Goal: Information Seeking & Learning: Check status

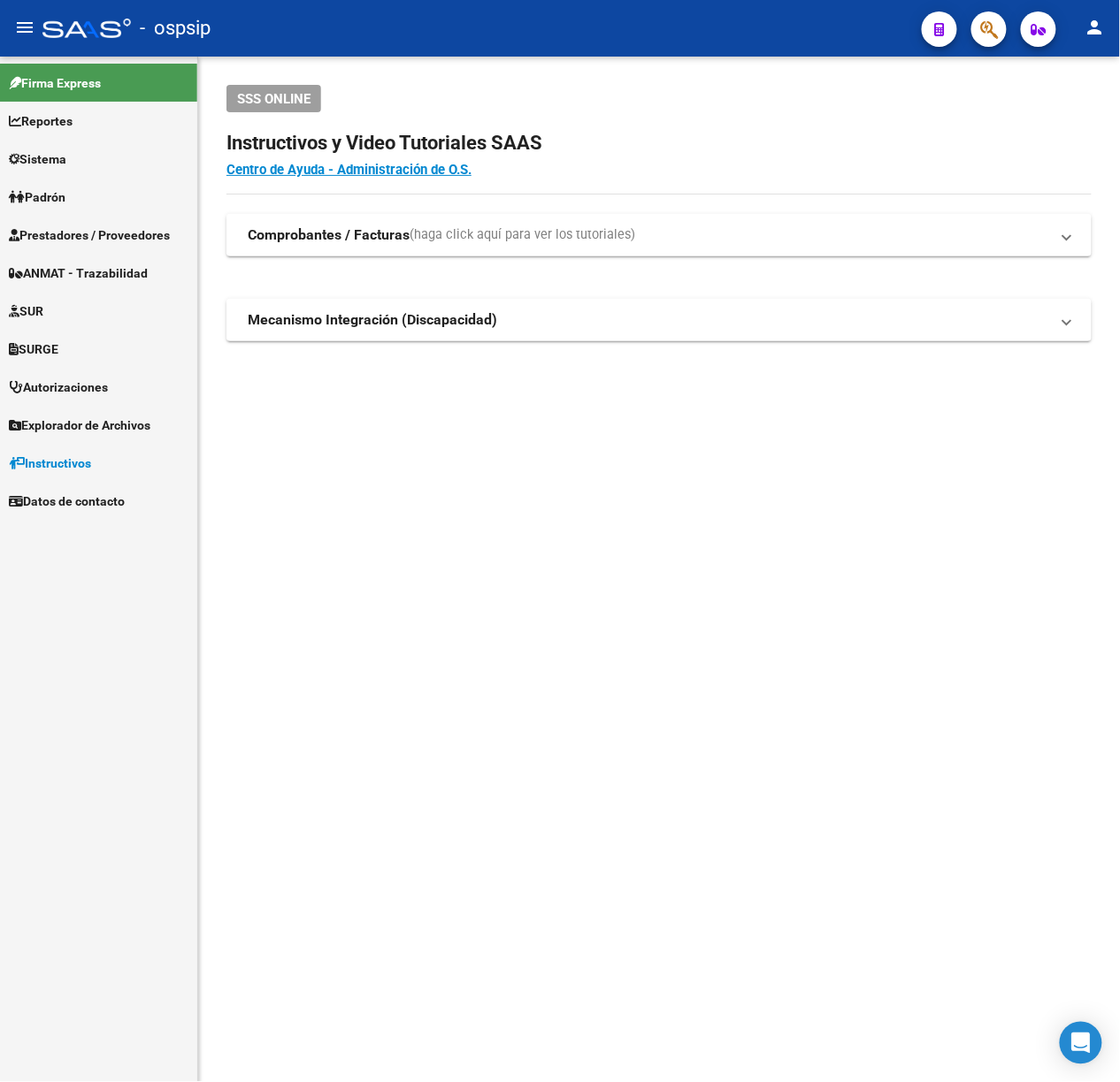
click at [650, 574] on mat-sidenav-content "SSS ONLINE Instructivos y Video Tutoriales SAAS Centro de Ayuda - Administració…" at bounding box center [659, 569] width 922 height 1026
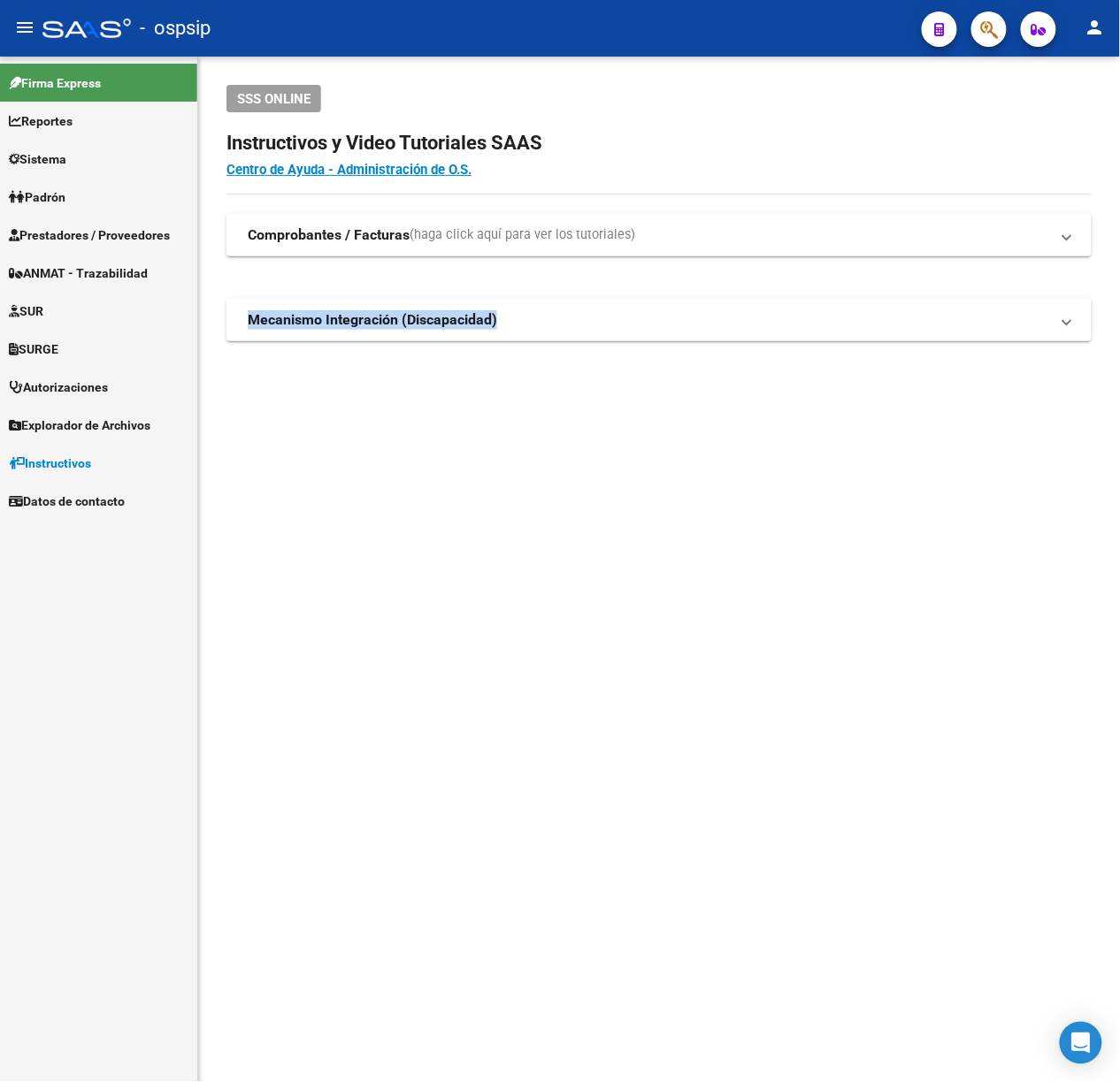
click at [650, 574] on mat-sidenav-content "SSS ONLINE Instructivos y Video Tutoriales SAAS Centro de Ayuda - Administració…" at bounding box center [659, 569] width 922 height 1026
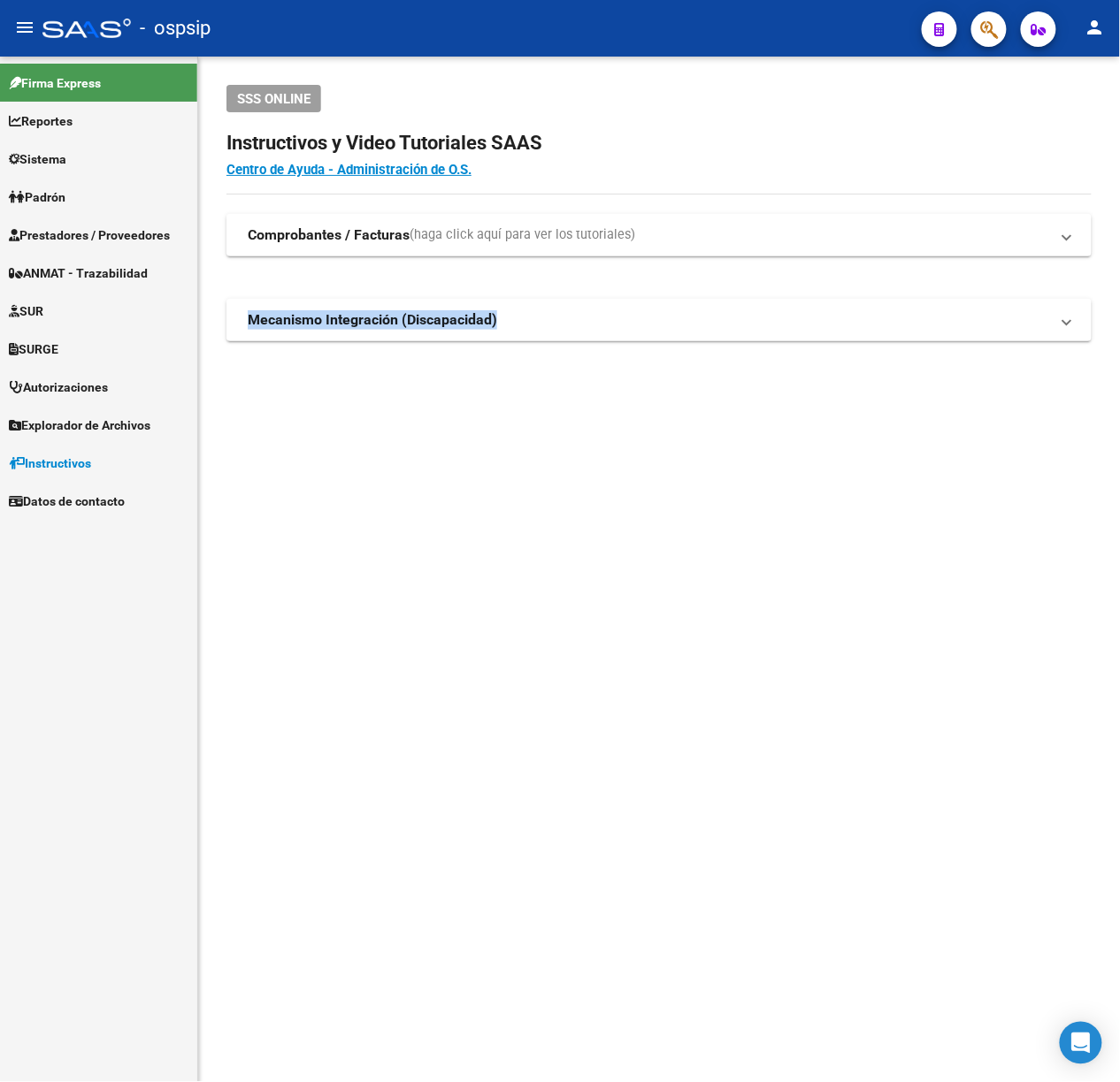
click at [650, 574] on mat-sidenav-content "SSS ONLINE Instructivos y Video Tutoriales SAAS Centro de Ayuda - Administració…" at bounding box center [659, 569] width 922 height 1026
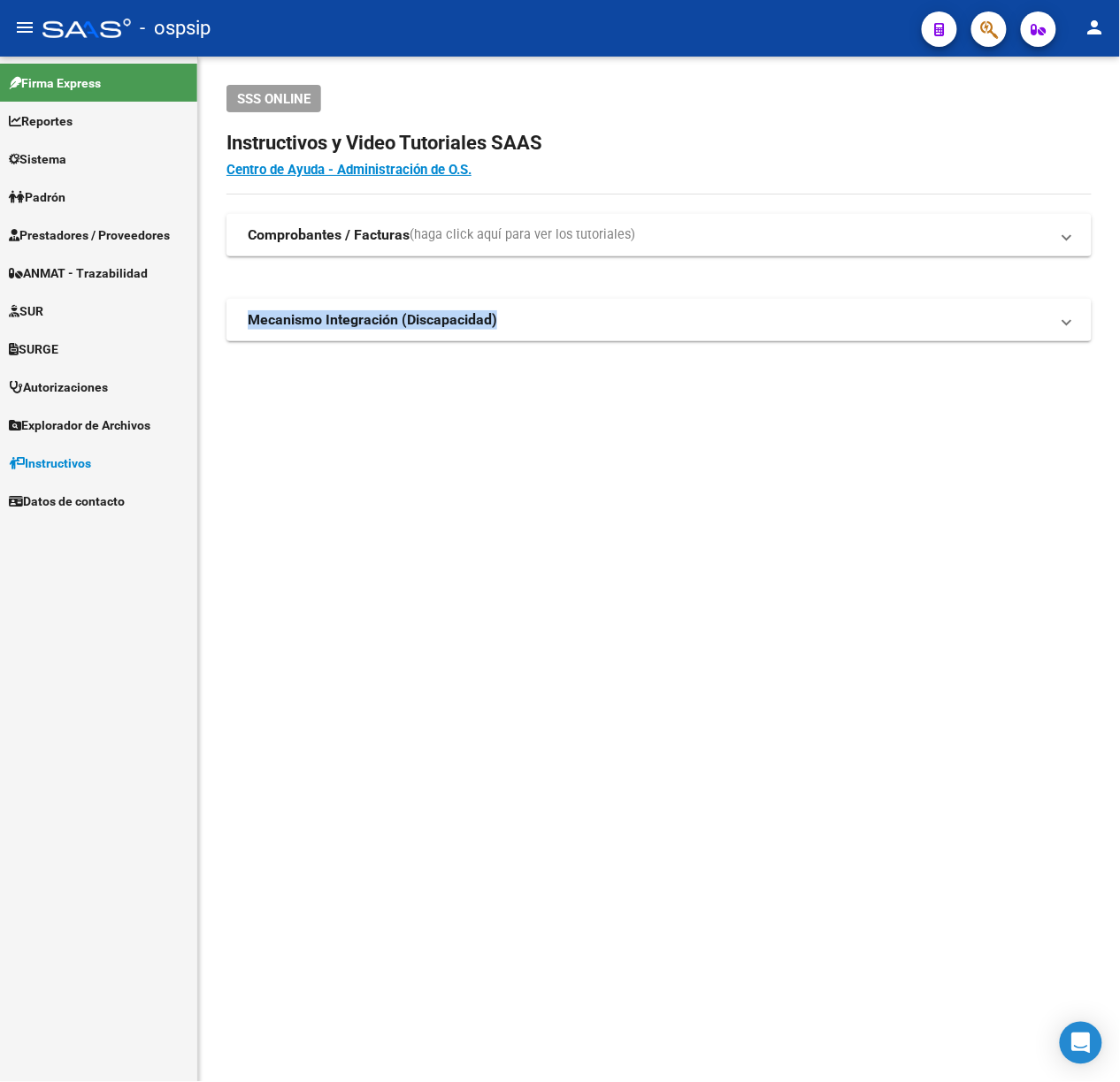
click at [650, 574] on mat-sidenav-content "SSS ONLINE Instructivos y Video Tutoriales SAAS Centro de Ayuda - Administració…" at bounding box center [659, 569] width 922 height 1026
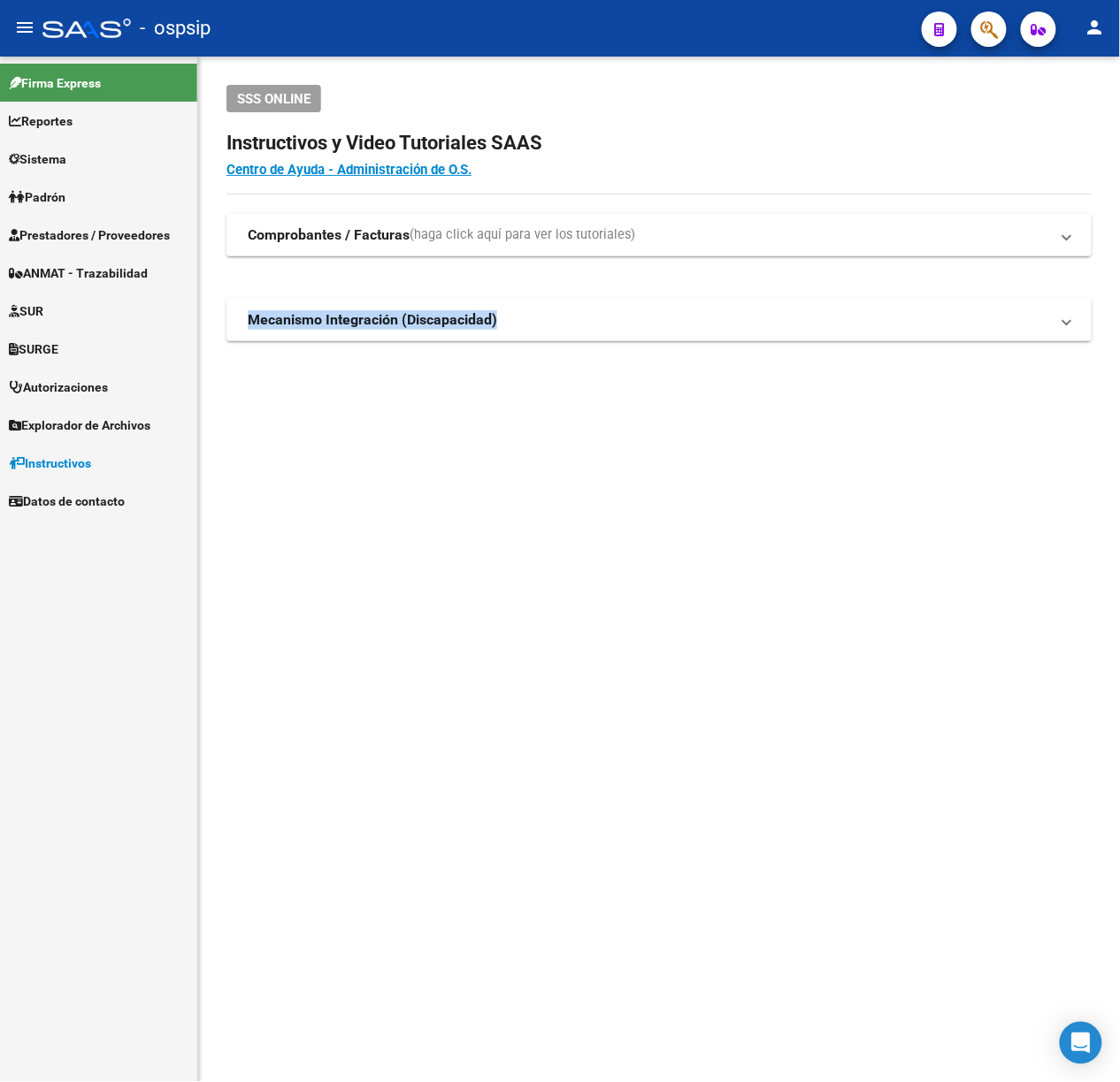
click at [650, 574] on mat-sidenav-content "SSS ONLINE Instructivos y Video Tutoriales SAAS Centro de Ayuda - Administració…" at bounding box center [659, 569] width 922 height 1026
click at [650, 573] on mat-sidenav-content "SSS ONLINE Instructivos y Video Tutoriales SAAS Centro de Ayuda - Administració…" at bounding box center [659, 569] width 922 height 1026
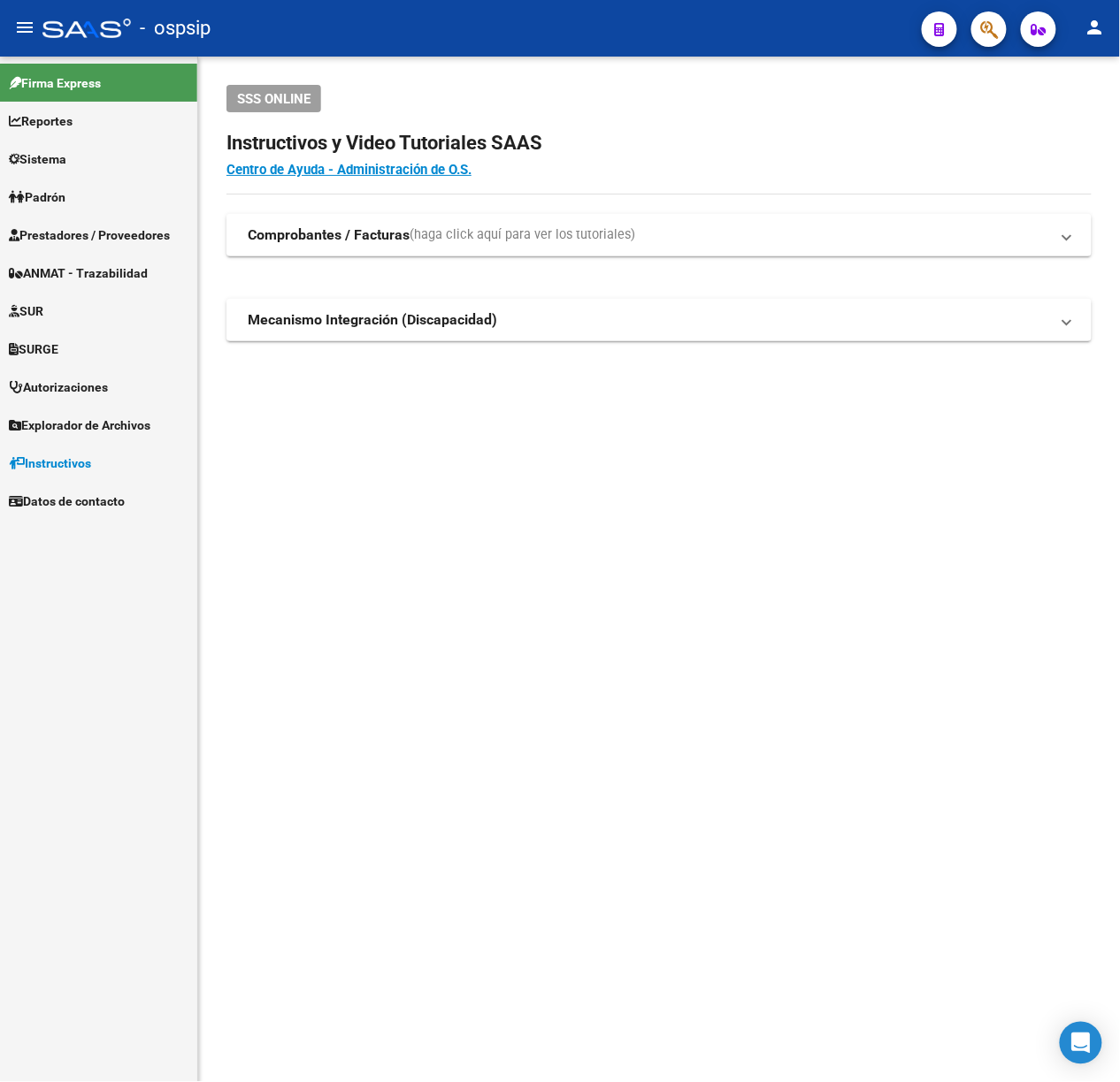
click at [650, 573] on mat-sidenav-content "SSS ONLINE Instructivos y Video Tutoriales SAAS Centro de Ayuda - Administració…" at bounding box center [659, 569] width 922 height 1026
drag, startPoint x: 650, startPoint y: 573, endPoint x: 942, endPoint y: 264, distance: 425.1
click at [942, 264] on mat-accordion "Comprobantes / Facturas (haga click aquí para ver los tutoriales) ¿Cómo cargar …" at bounding box center [658, 278] width 865 height 128
click at [981, 28] on icon "button" at bounding box center [989, 30] width 18 height 21
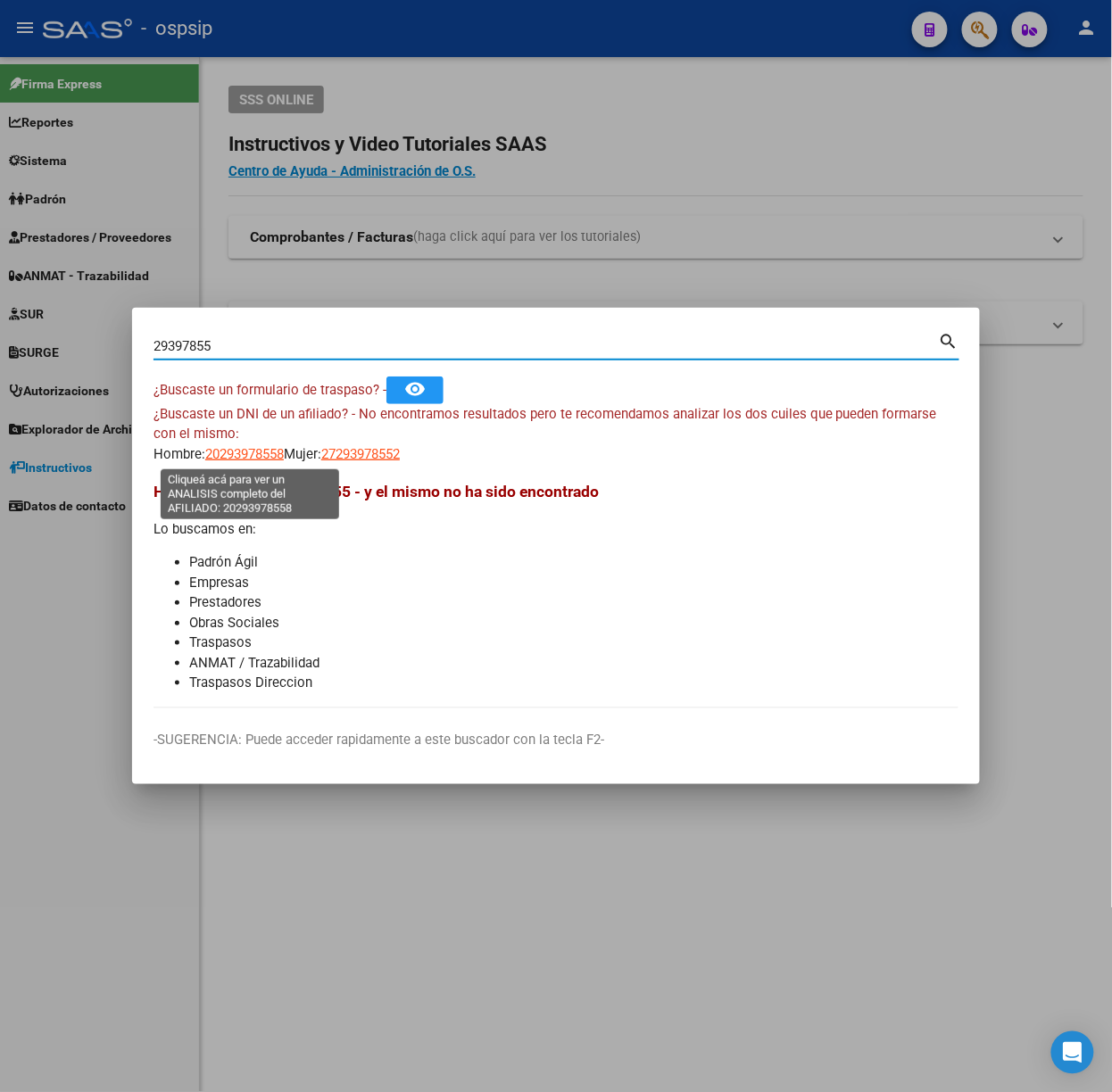
click at [232, 461] on span "20293978558" at bounding box center [244, 454] width 79 height 16
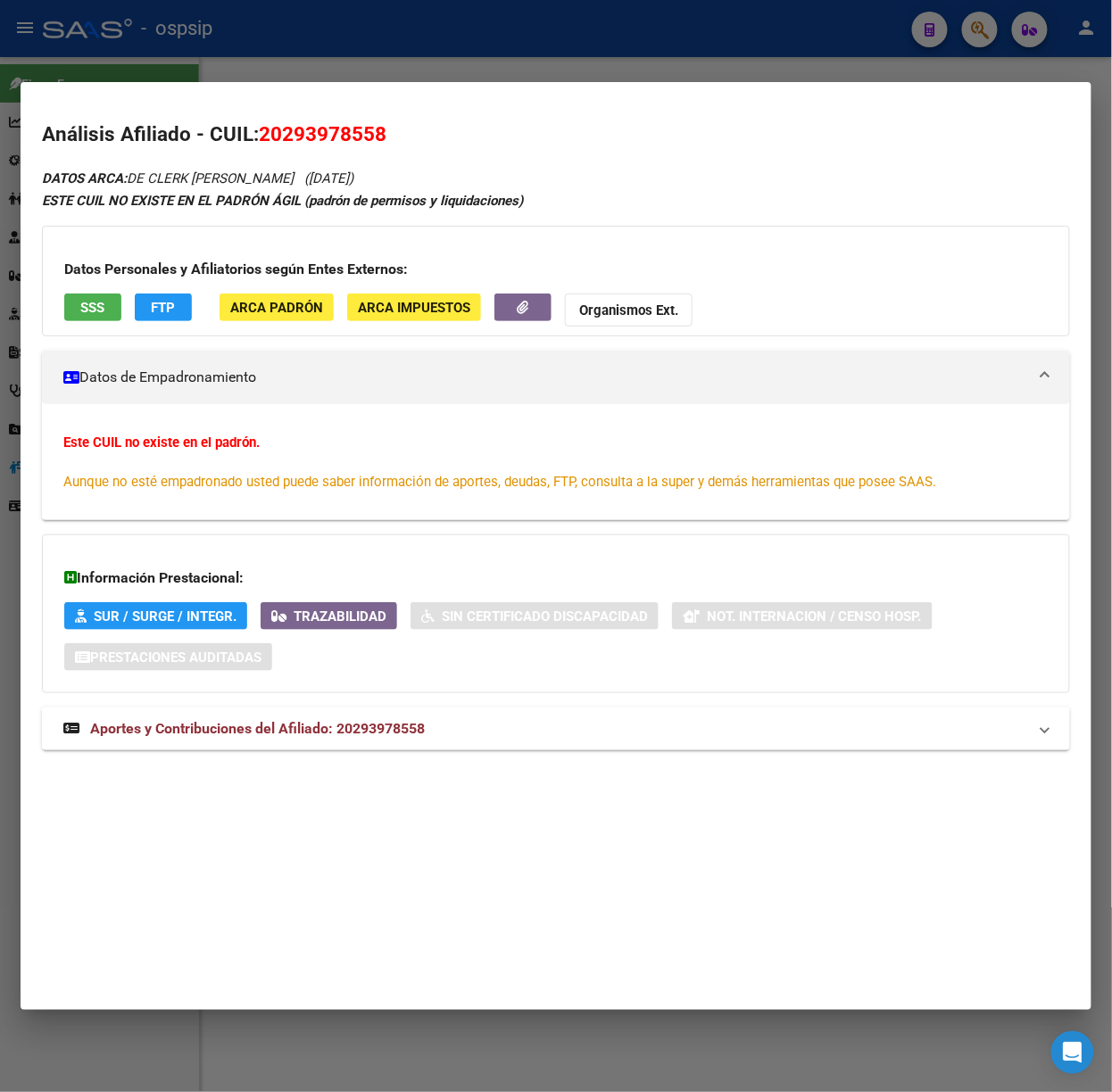
click at [361, 719] on strong "Aportes y Contribuciones del Afiliado: 20293978558" at bounding box center [244, 728] width 362 height 22
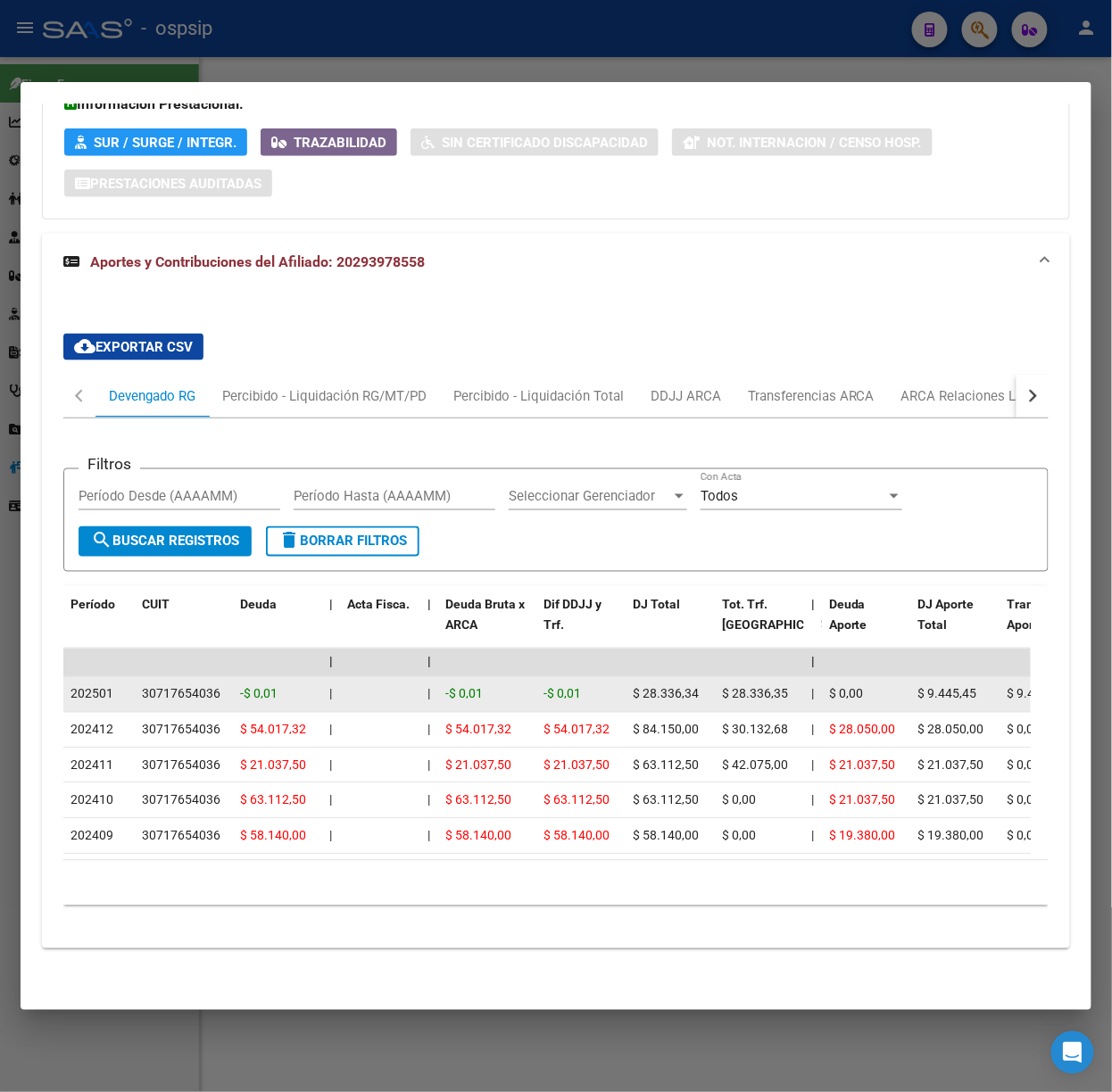
scroll to position [494, 0]
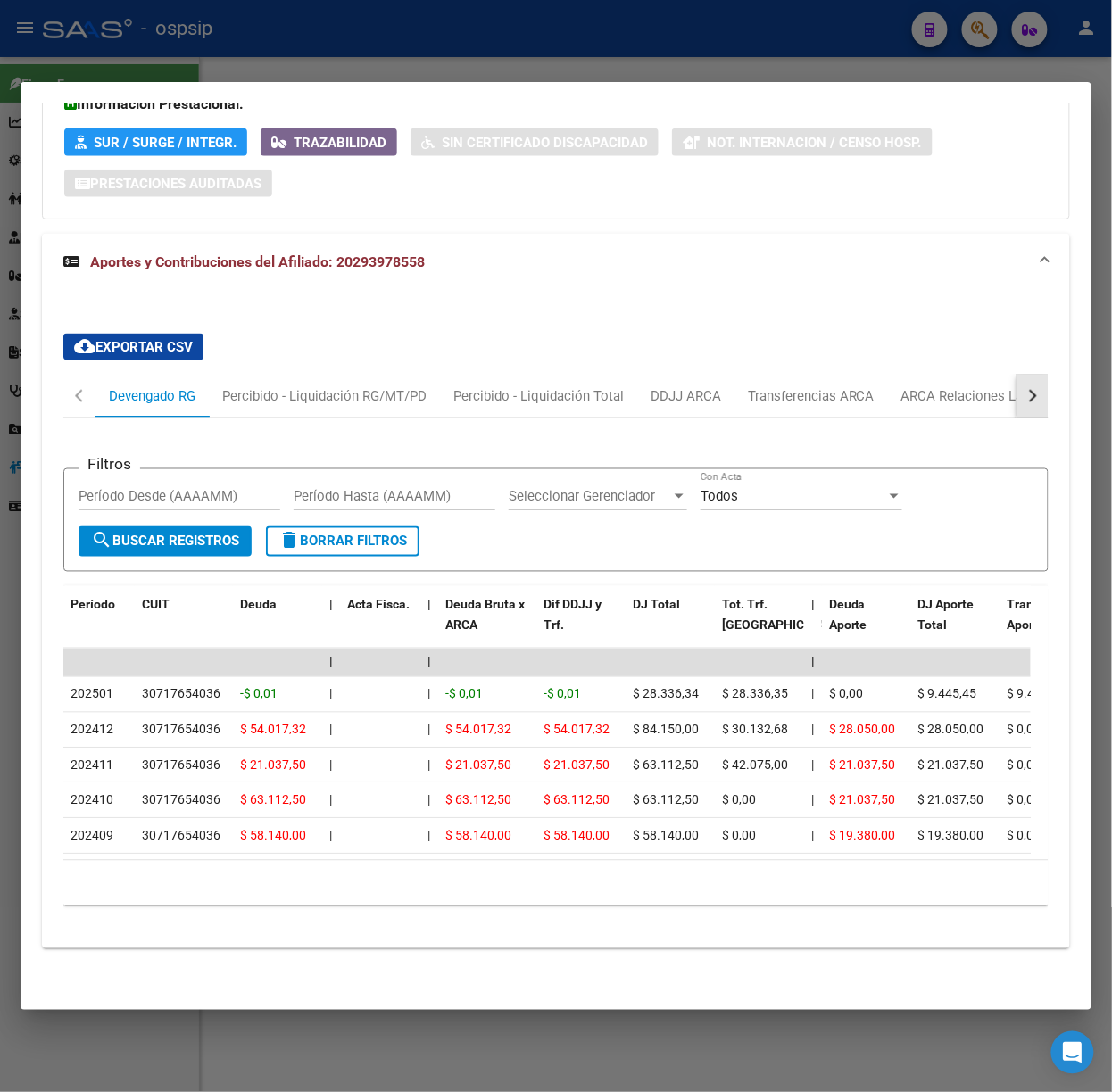
click at [1027, 375] on button "button" at bounding box center [1032, 396] width 32 height 43
click at [959, 386] on div "ARCA Relaciones Laborales" at bounding box center [907, 396] width 167 height 20
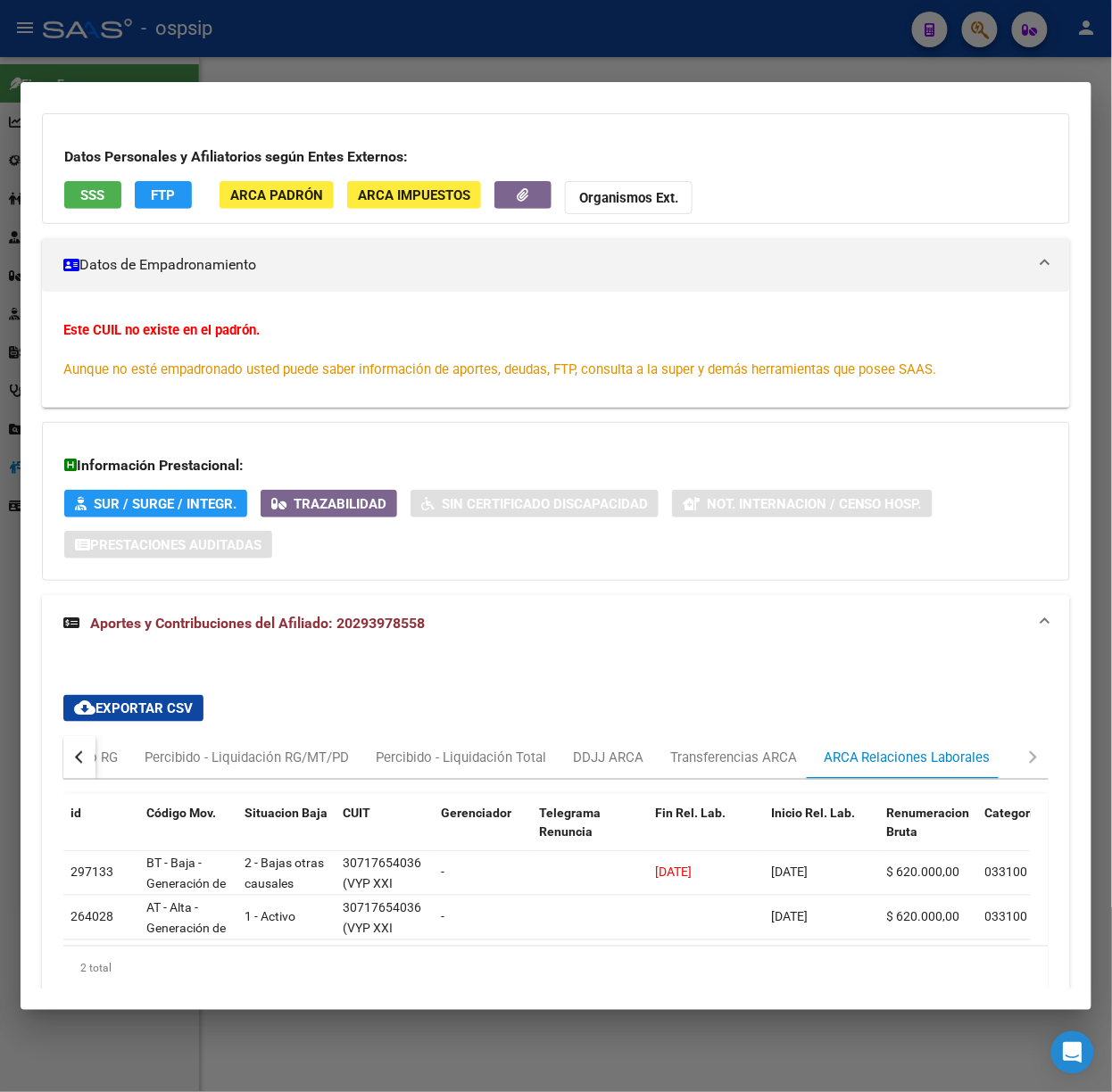
scroll to position [218, 0]
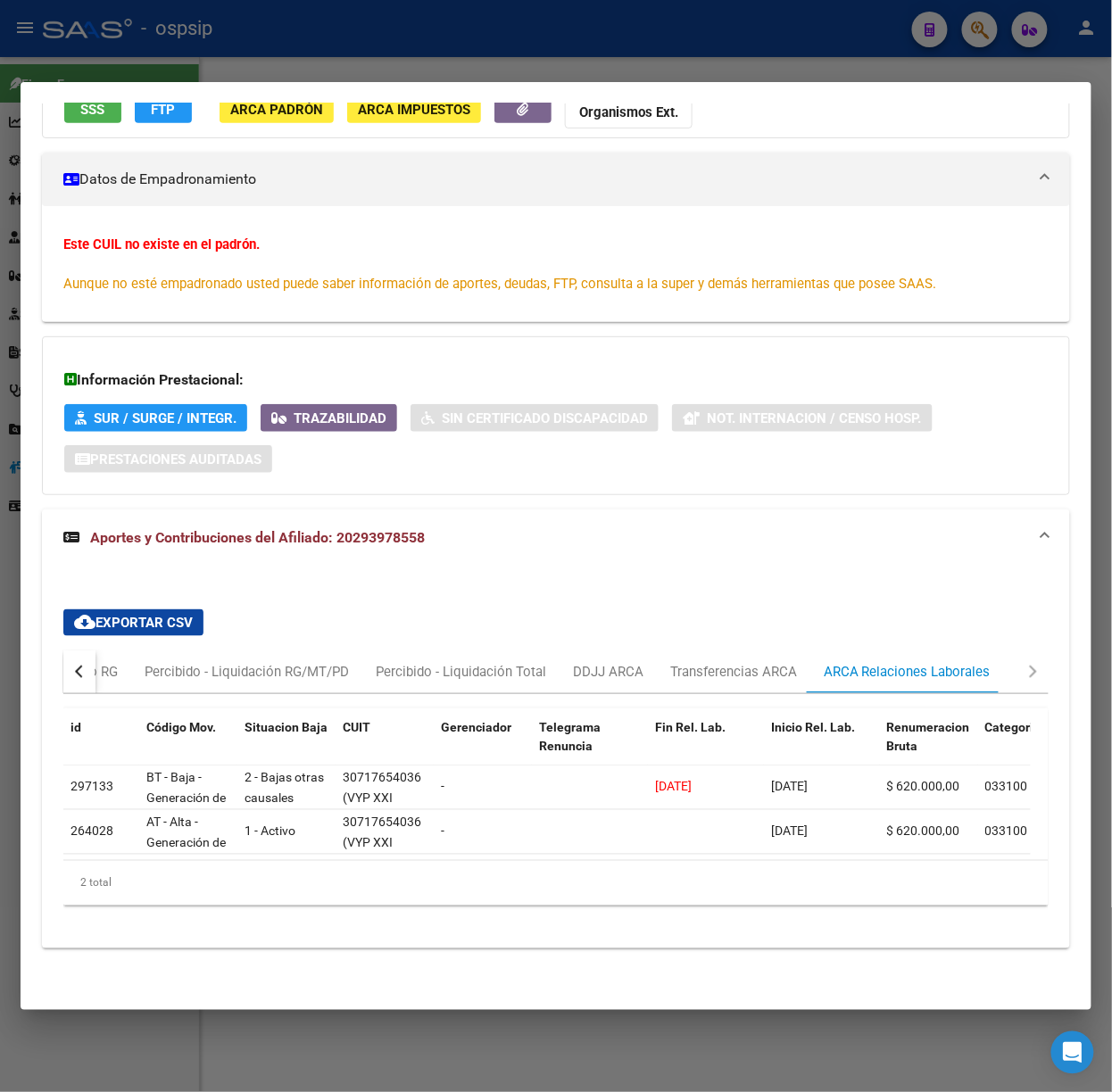
click at [684, 69] on div at bounding box center [556, 546] width 1112 height 1092
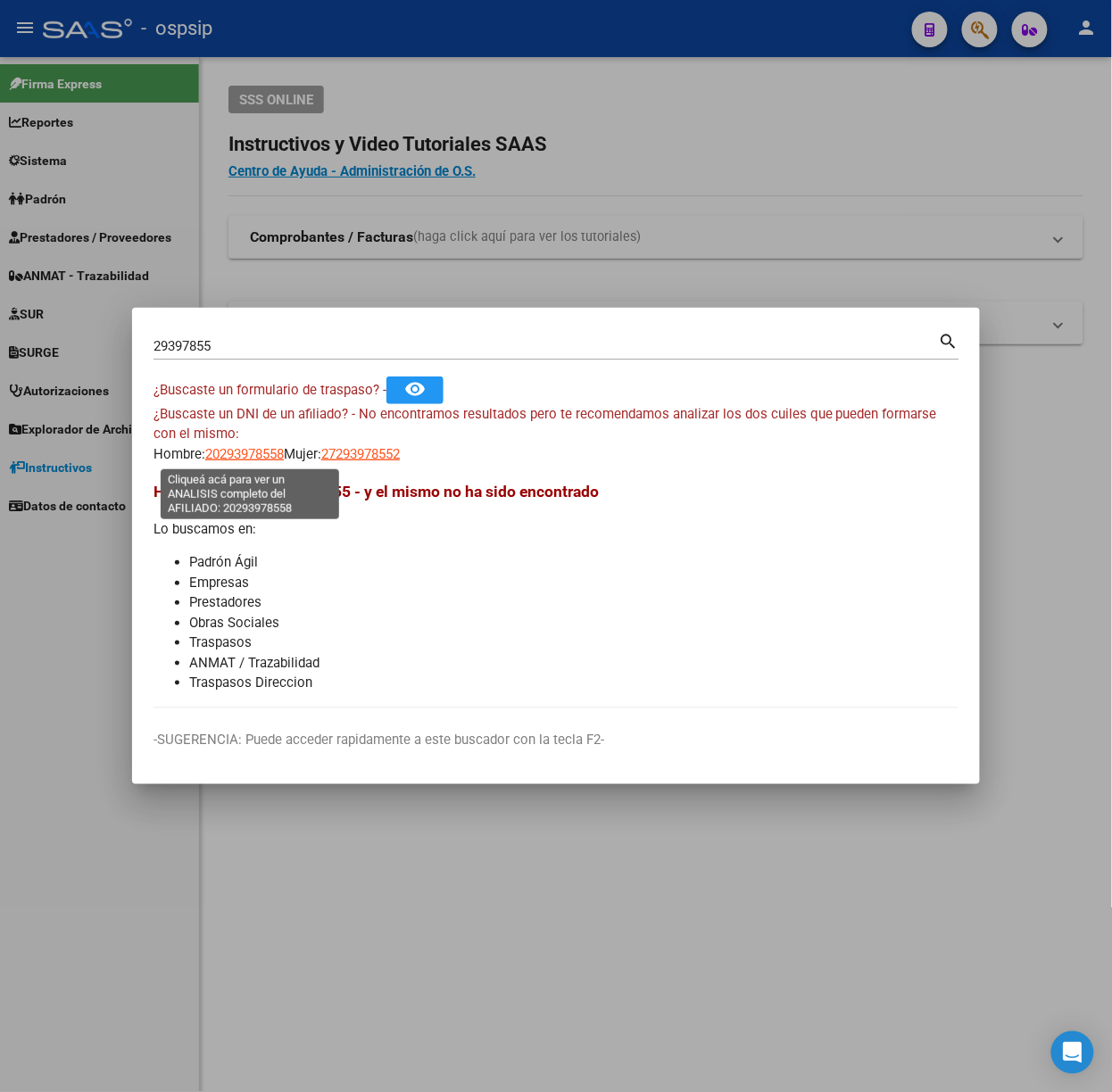
click at [240, 452] on span "20293978558" at bounding box center [244, 454] width 79 height 16
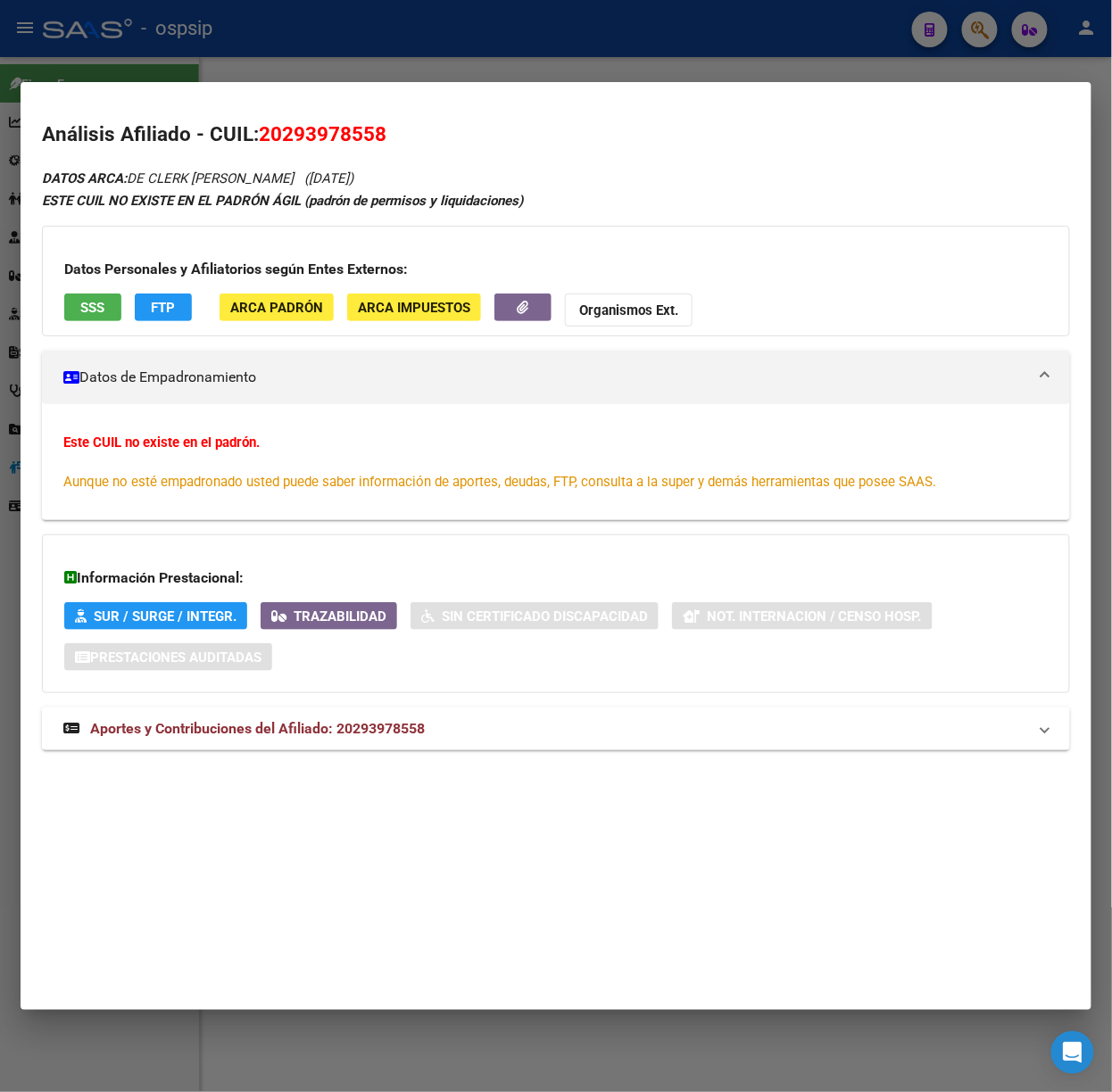
drag, startPoint x: 340, startPoint y: 743, endPoint x: 379, endPoint y: 618, distance: 130.9
click at [340, 743] on mat-expansion-panel-header "Aportes y Contribuciones del Afiliado: 20293978558" at bounding box center [555, 728] width 1028 height 43
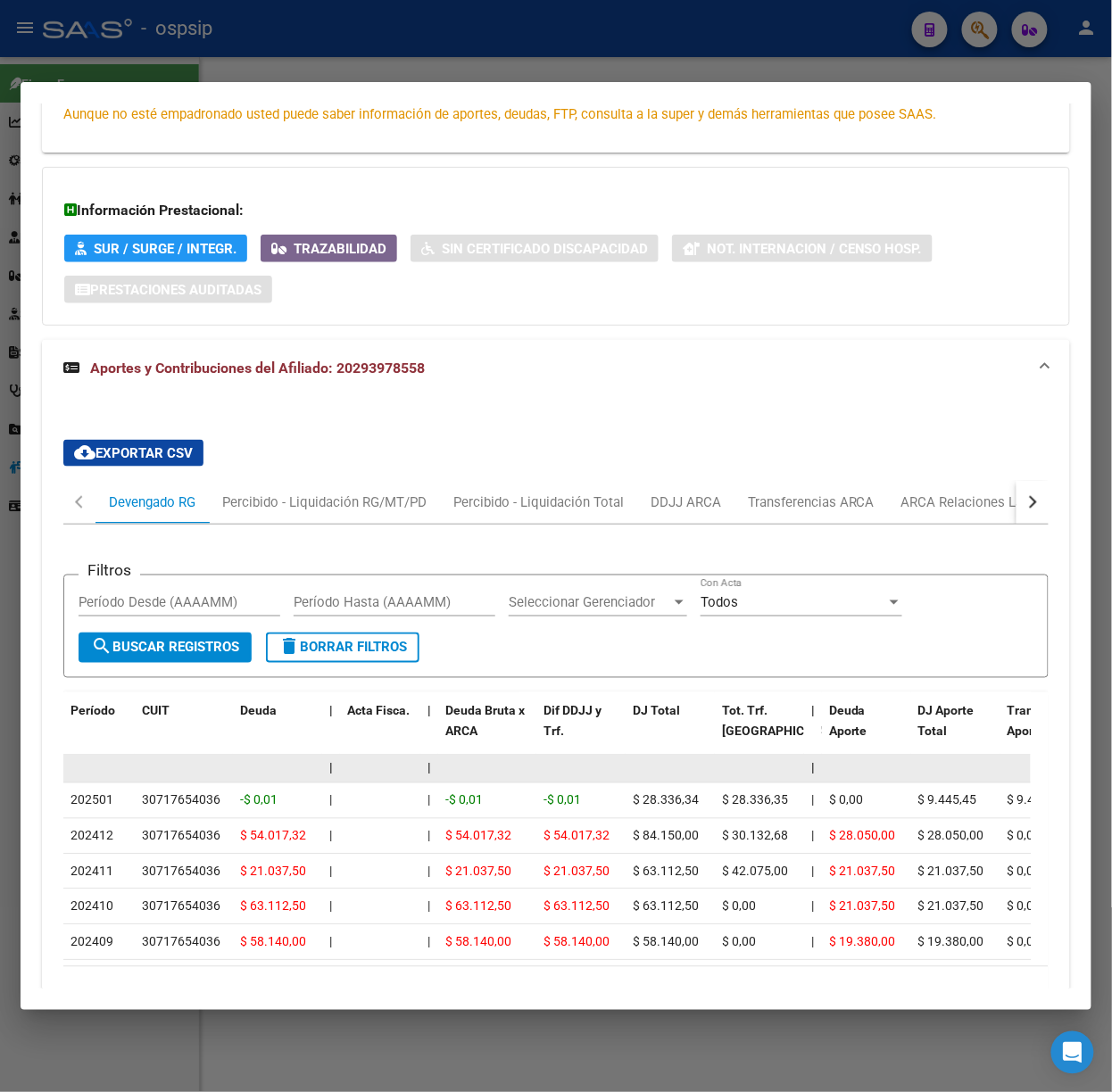
scroll to position [494, 0]
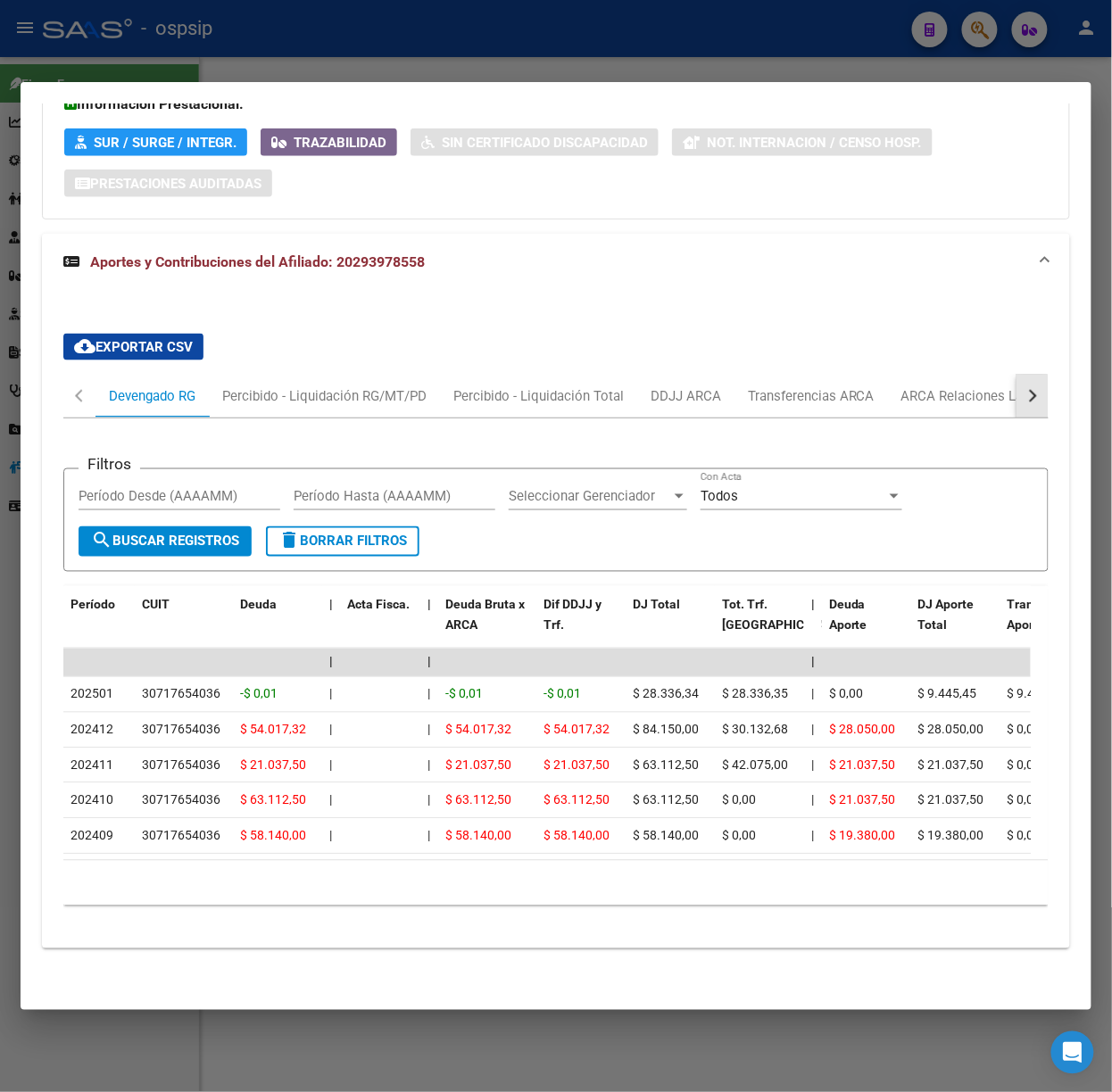
click at [1016, 383] on button "button" at bounding box center [1032, 396] width 32 height 43
click at [918, 386] on div "ARCA Relaciones Laborales" at bounding box center [907, 396] width 167 height 20
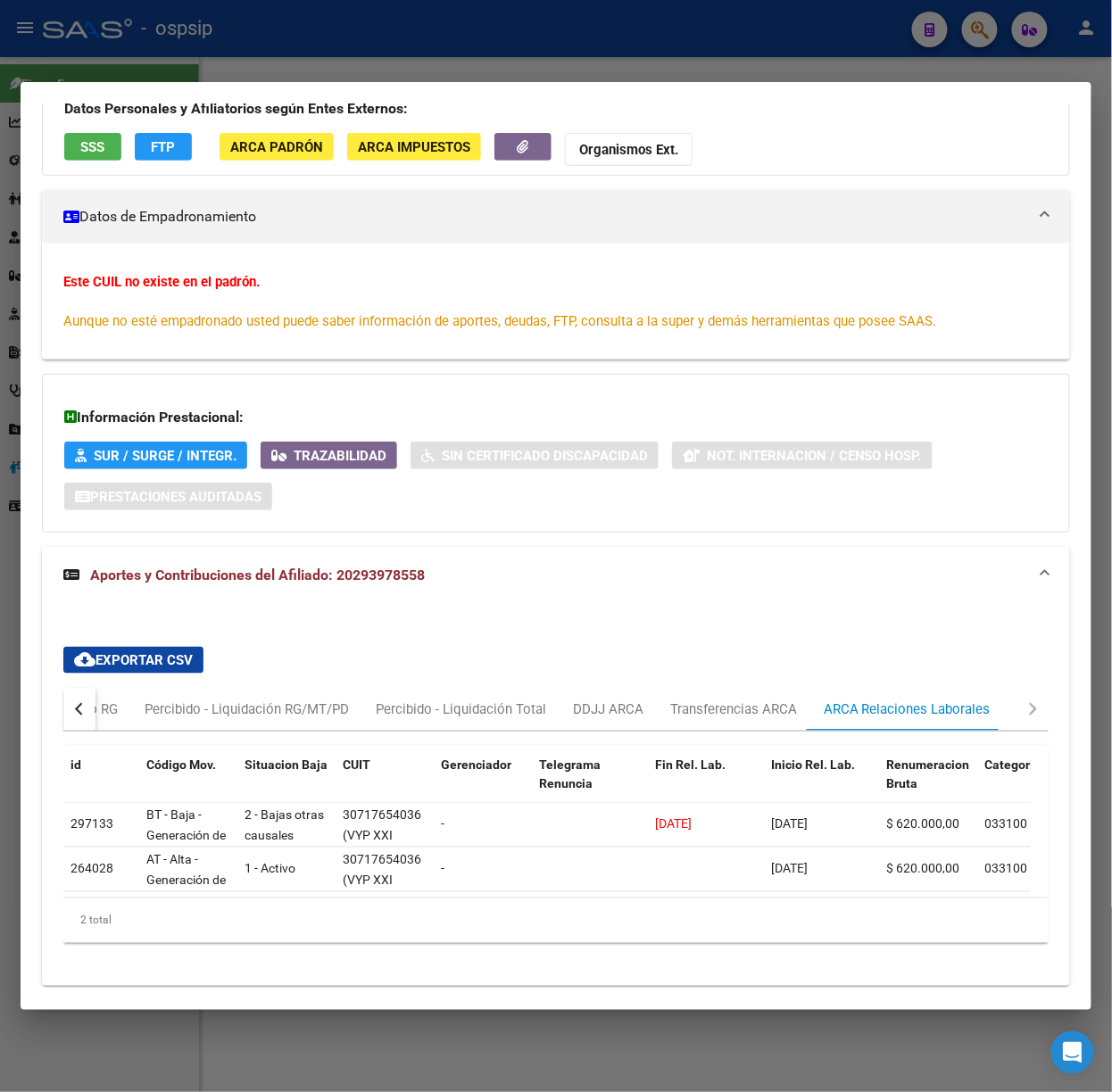
scroll to position [218, 0]
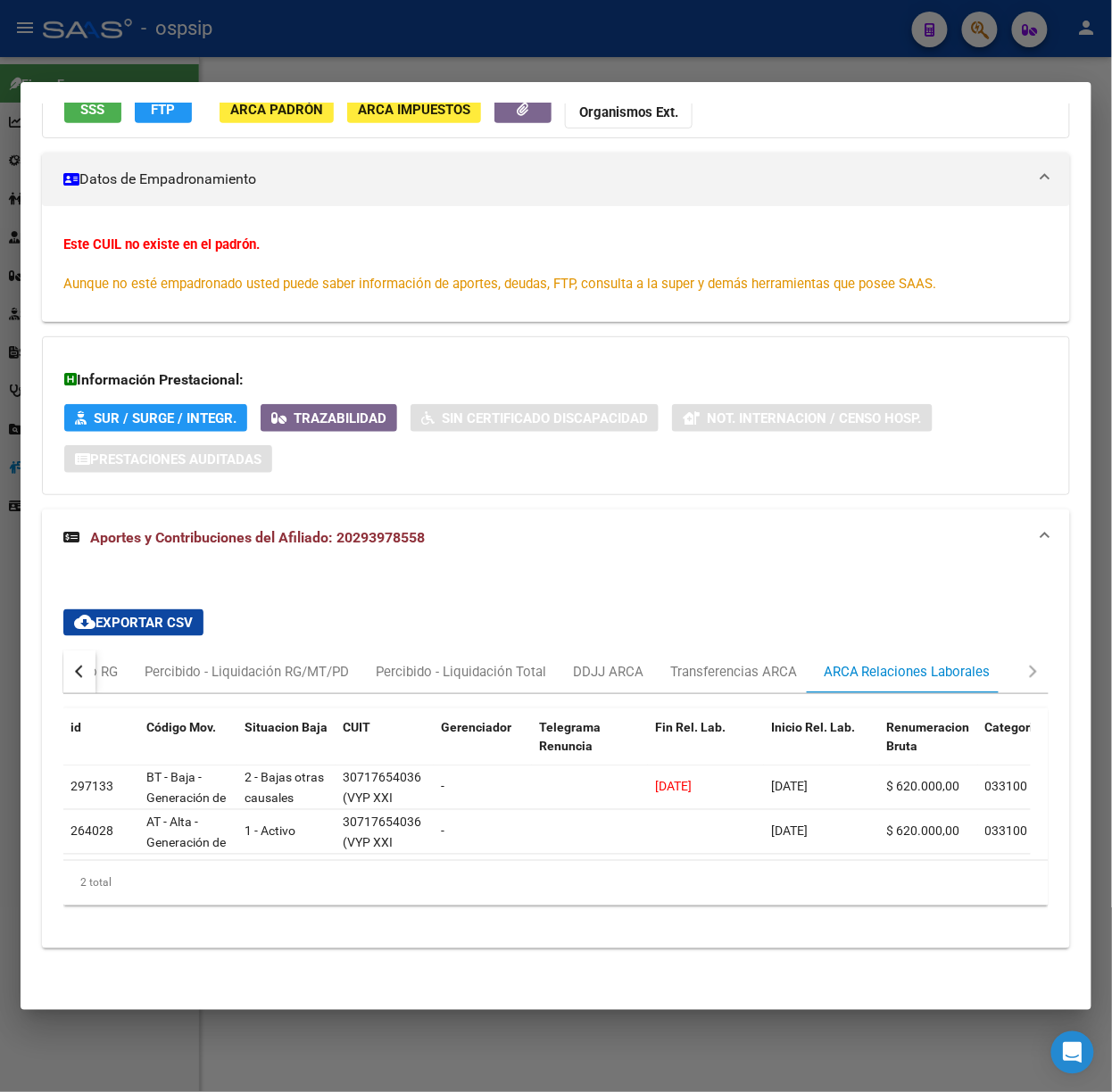
click at [405, 12] on div at bounding box center [556, 546] width 1112 height 1092
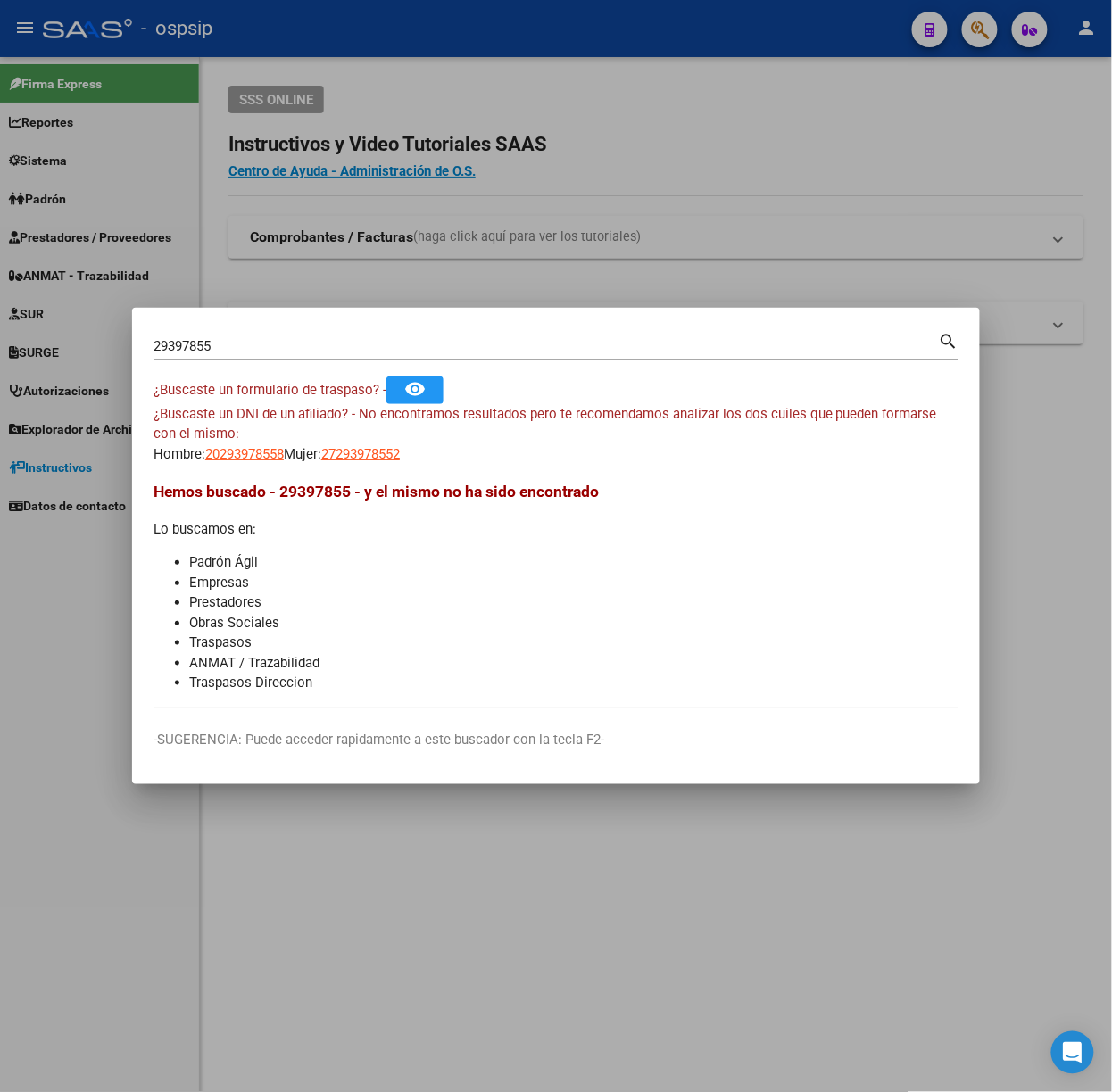
click at [304, 345] on input "29397855" at bounding box center [546, 346] width 785 height 16
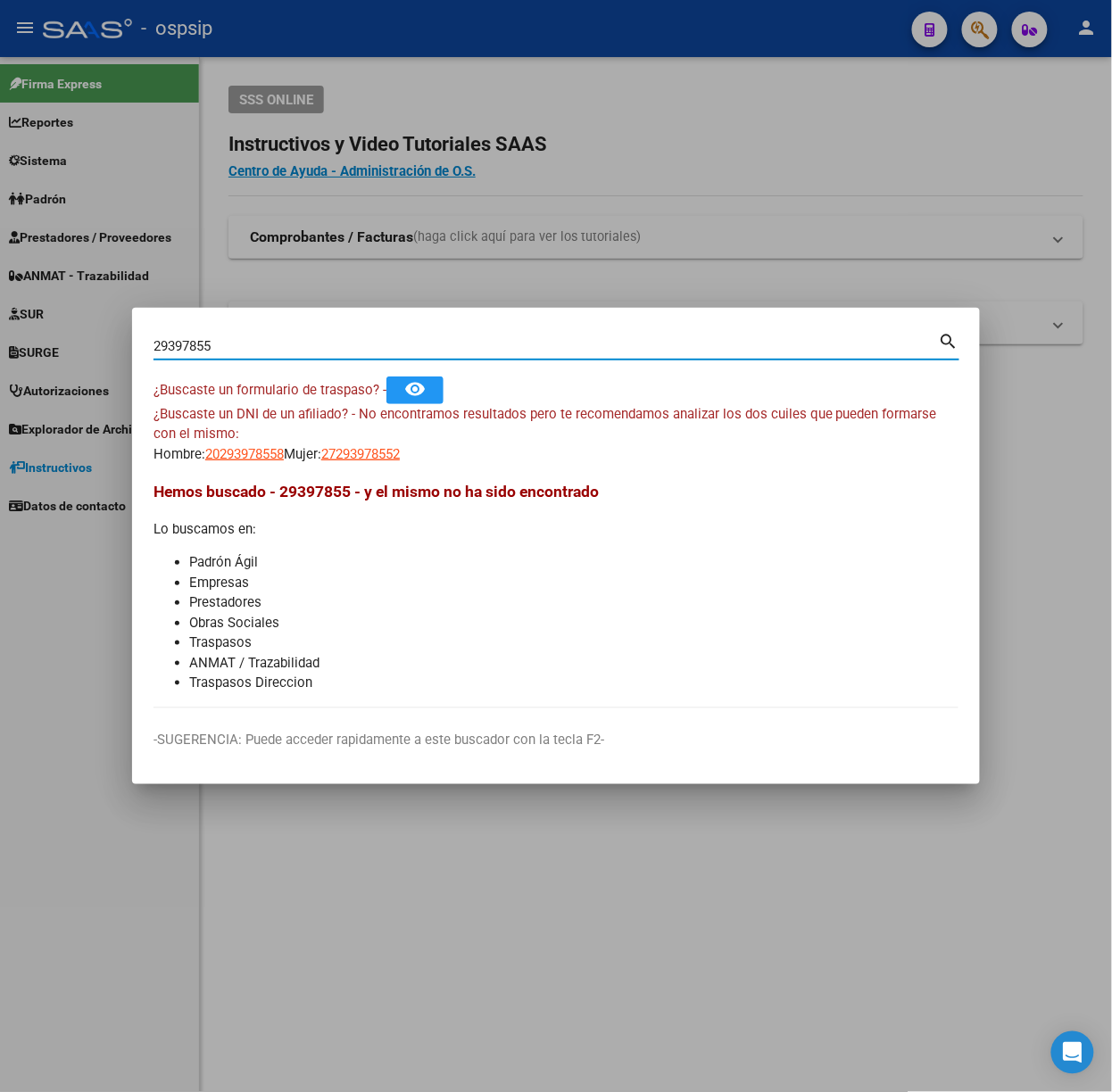
click at [304, 345] on input "29397855" at bounding box center [546, 346] width 785 height 16
type input "43814528"
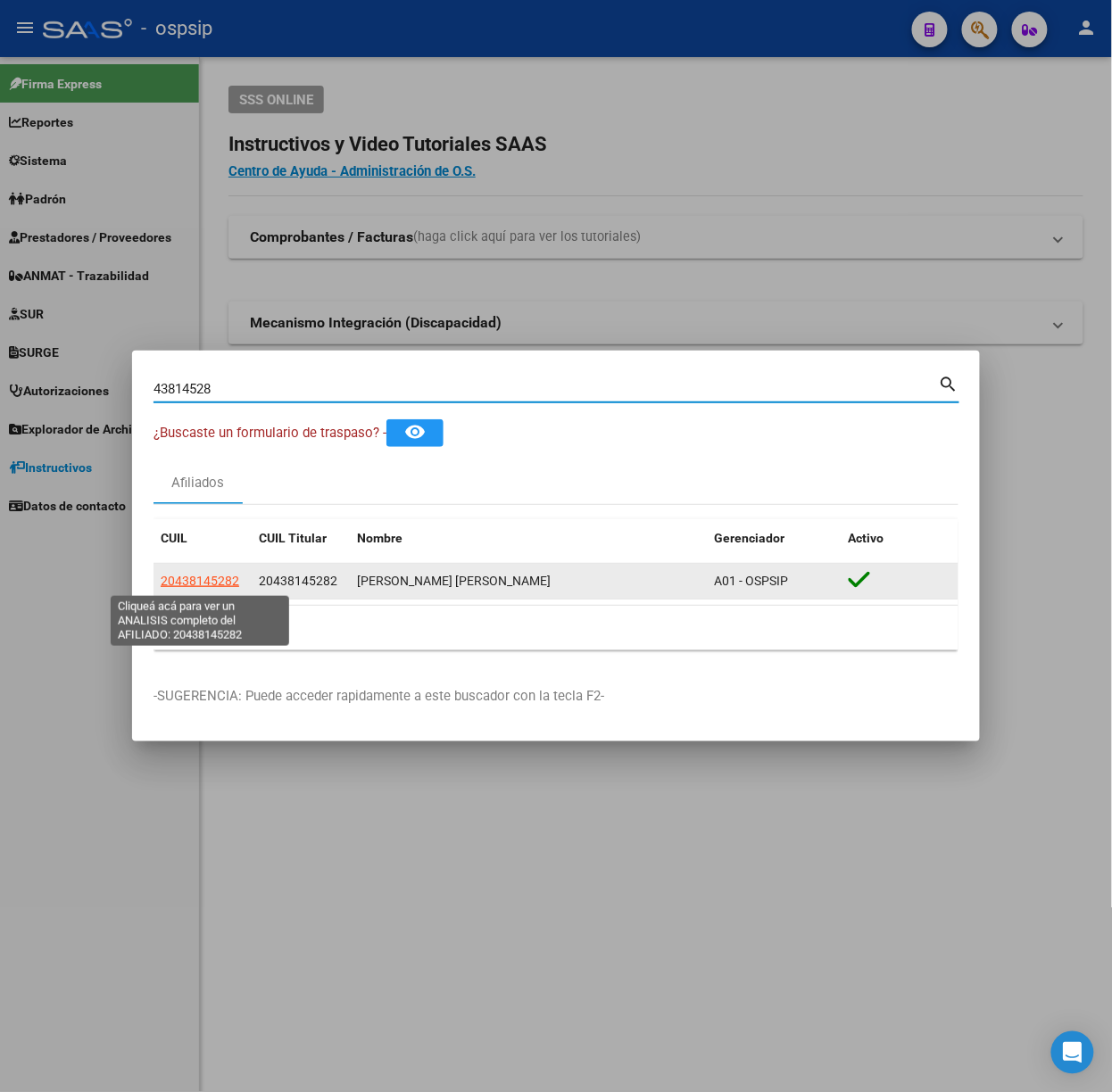
click at [215, 576] on span "20438145282" at bounding box center [200, 581] width 79 height 14
type textarea "20438145282"
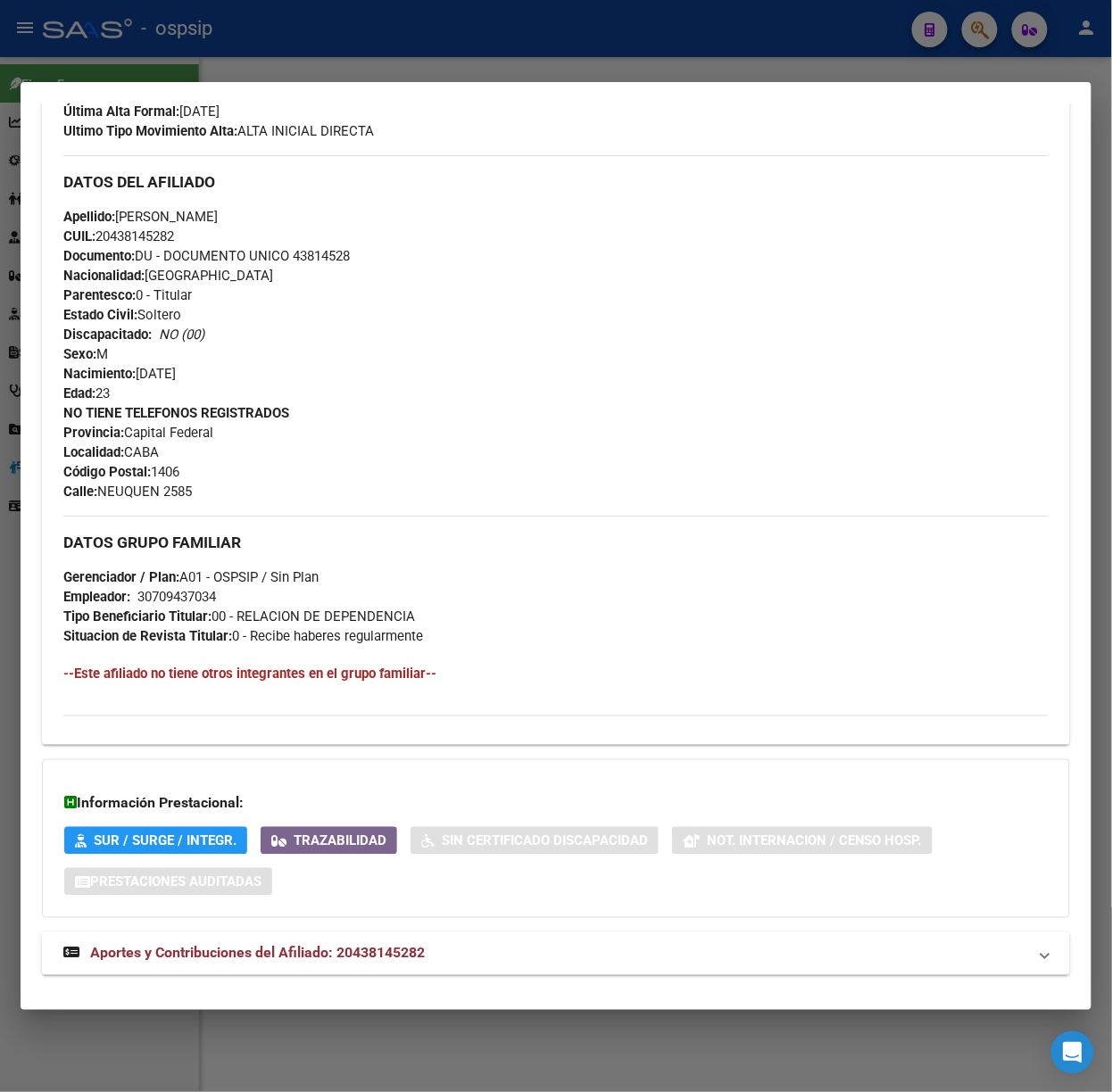
scroll to position [529, 0]
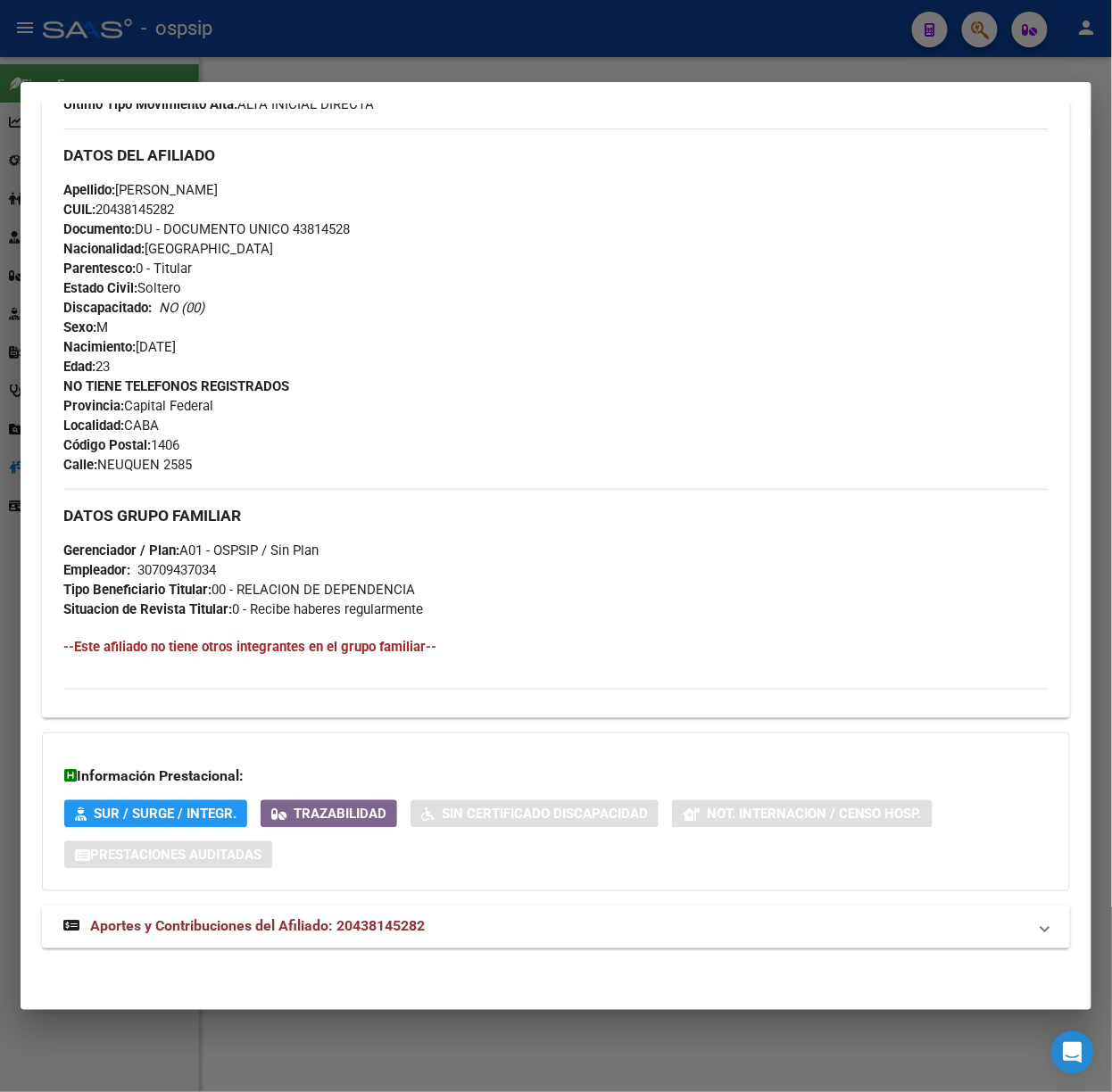
click at [416, 911] on mat-expansion-panel-header "Aportes y Contribuciones del Afiliado: 20438145282" at bounding box center [555, 926] width 1028 height 43
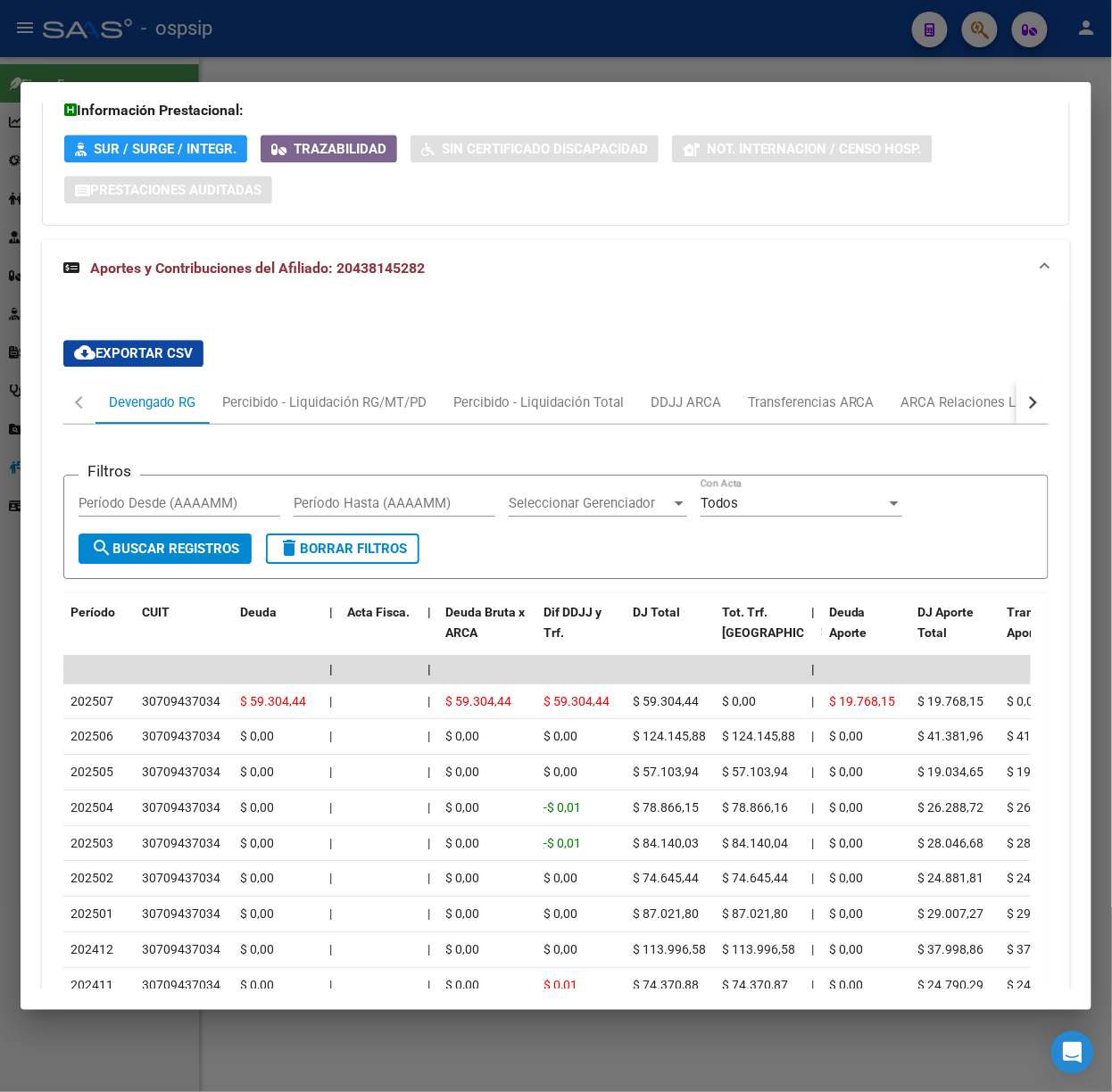
scroll to position [1400, 0]
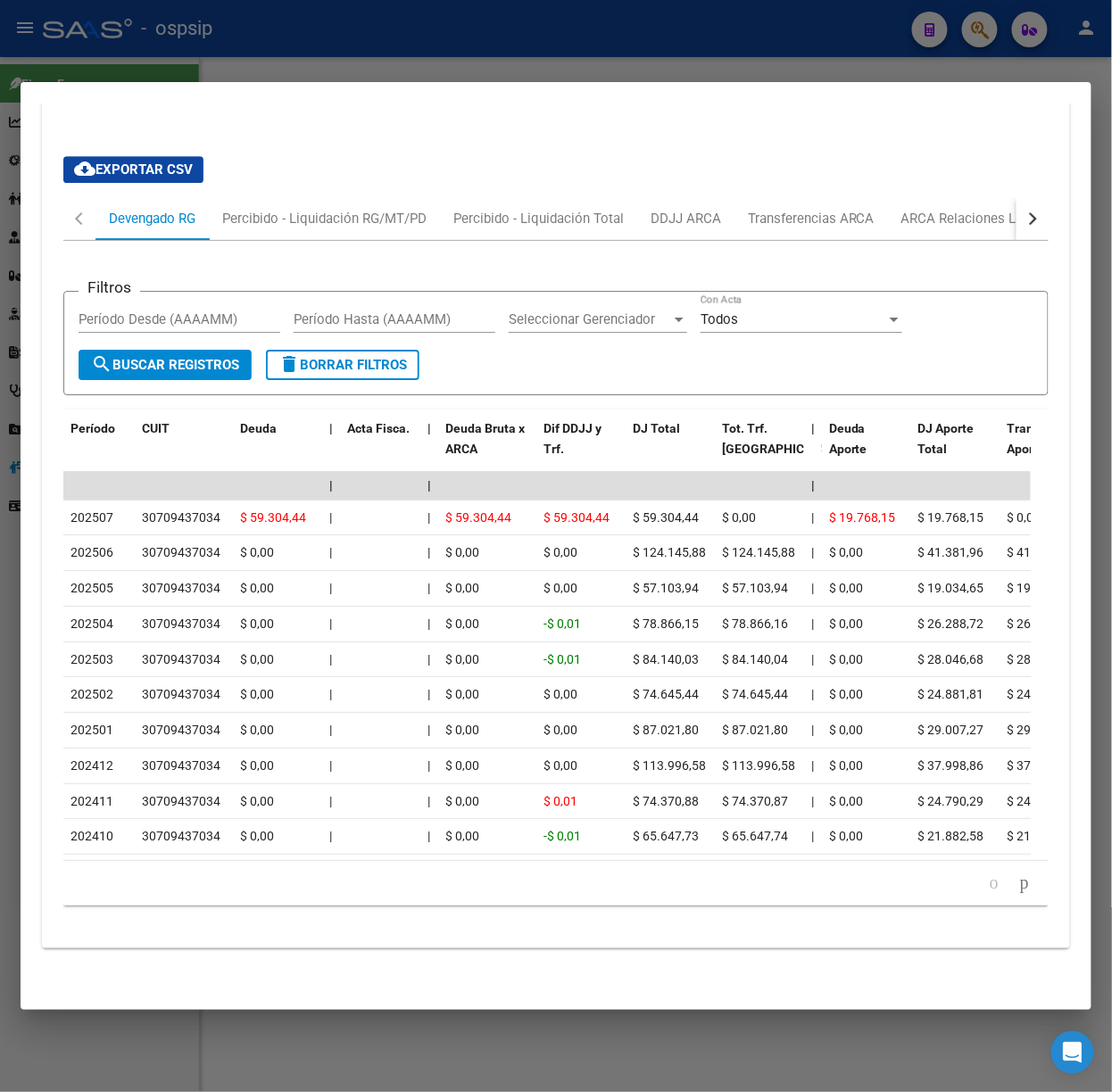
click at [150, 80] on div at bounding box center [556, 546] width 1112 height 1092
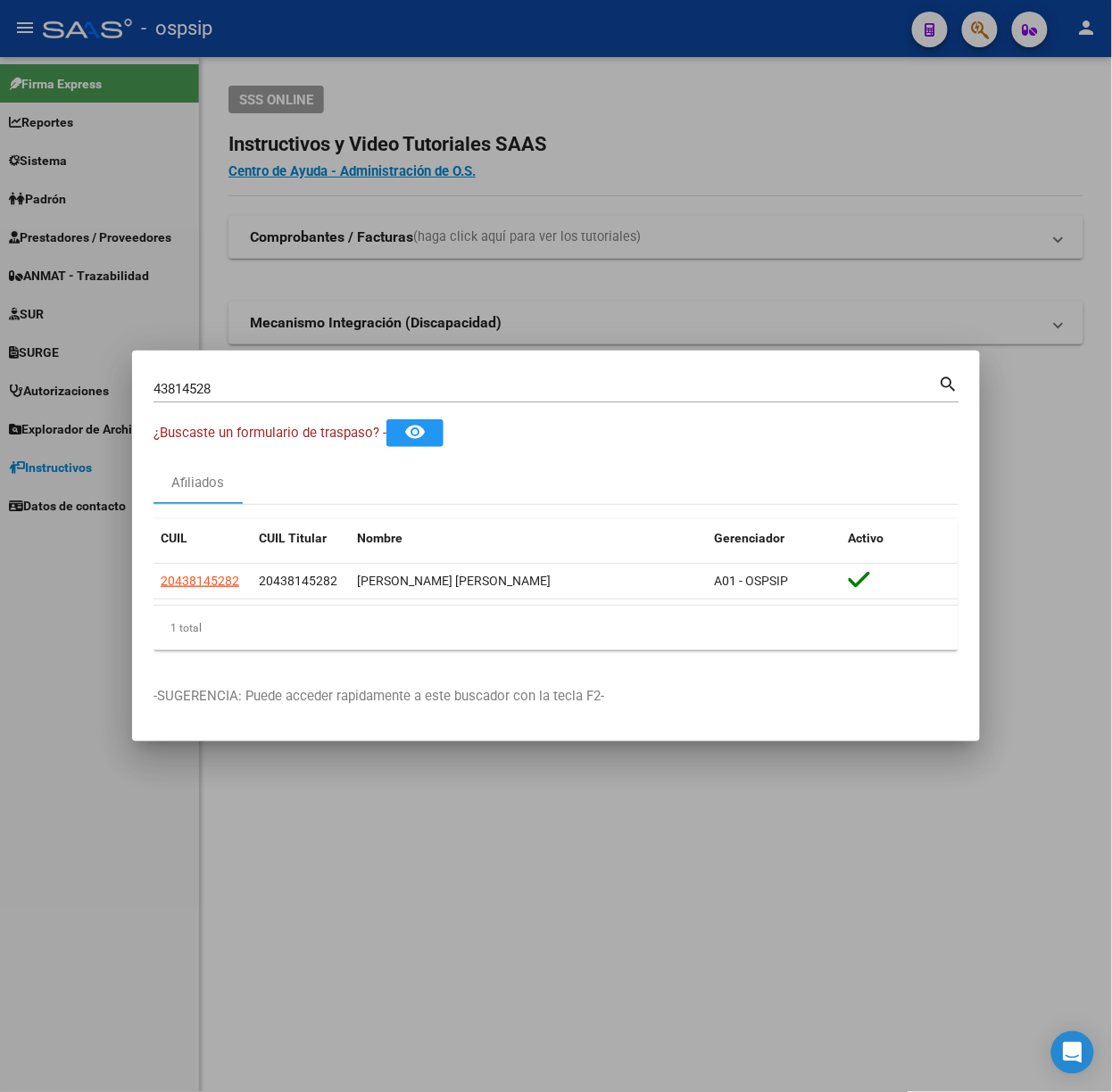
click at [241, 386] on input "43814528" at bounding box center [546, 388] width 785 height 16
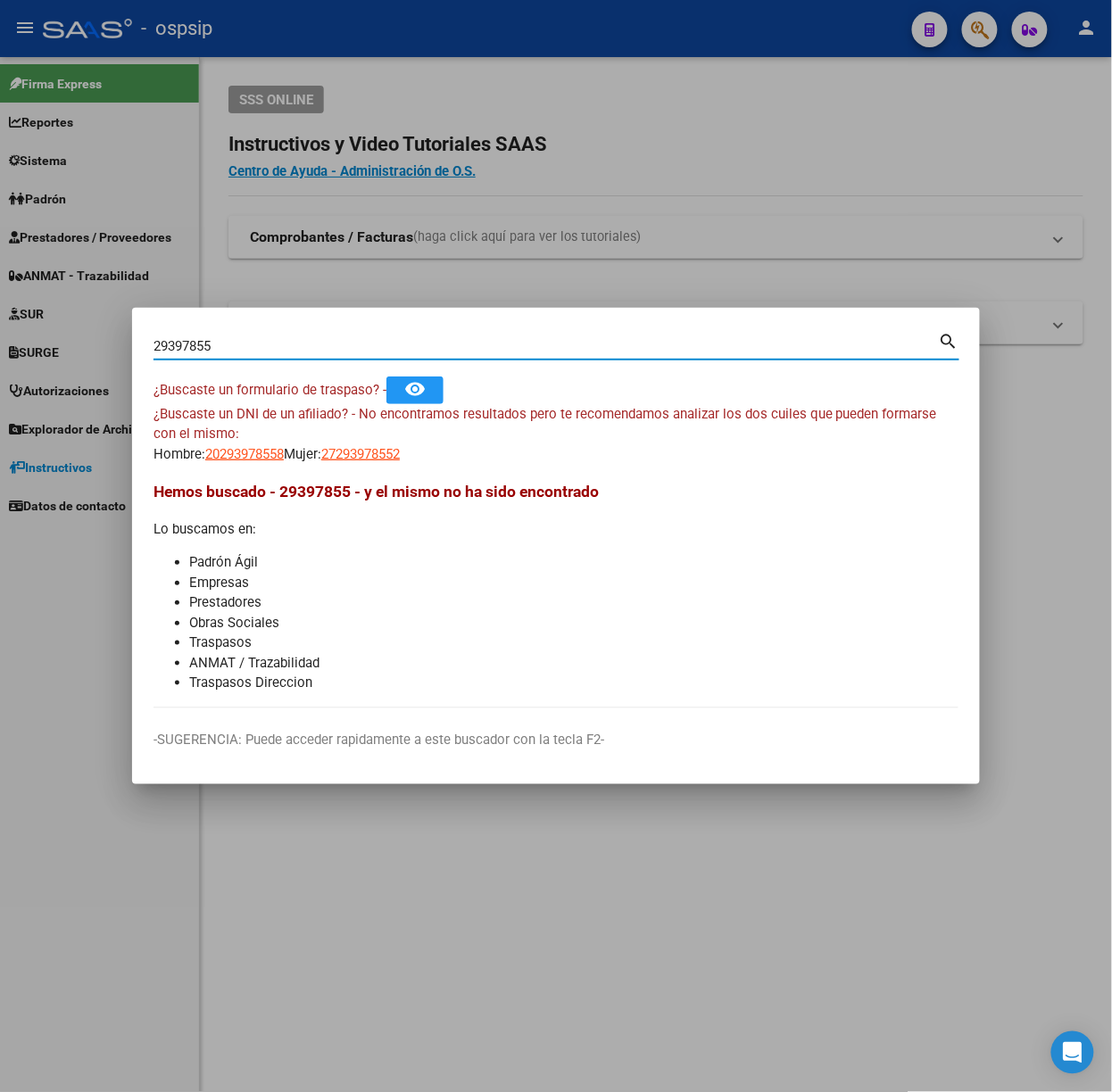
click at [260, 489] on span "Hemos buscado - 29397855 - y el mismo no ha sido encontrado" at bounding box center [376, 492] width 445 height 18
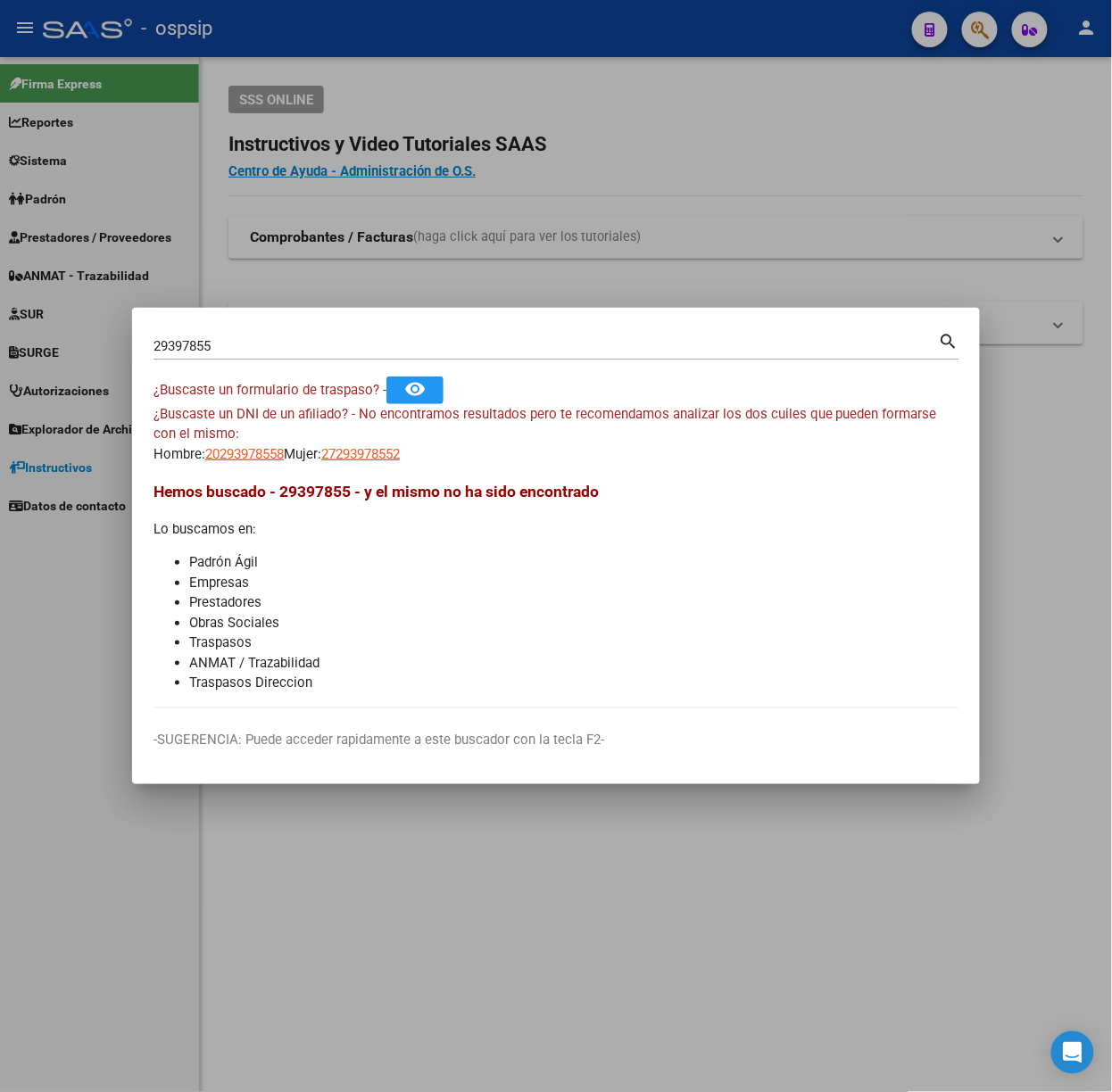
click at [240, 462] on app-link-go-to "20293978558" at bounding box center [244, 455] width 79 height 21
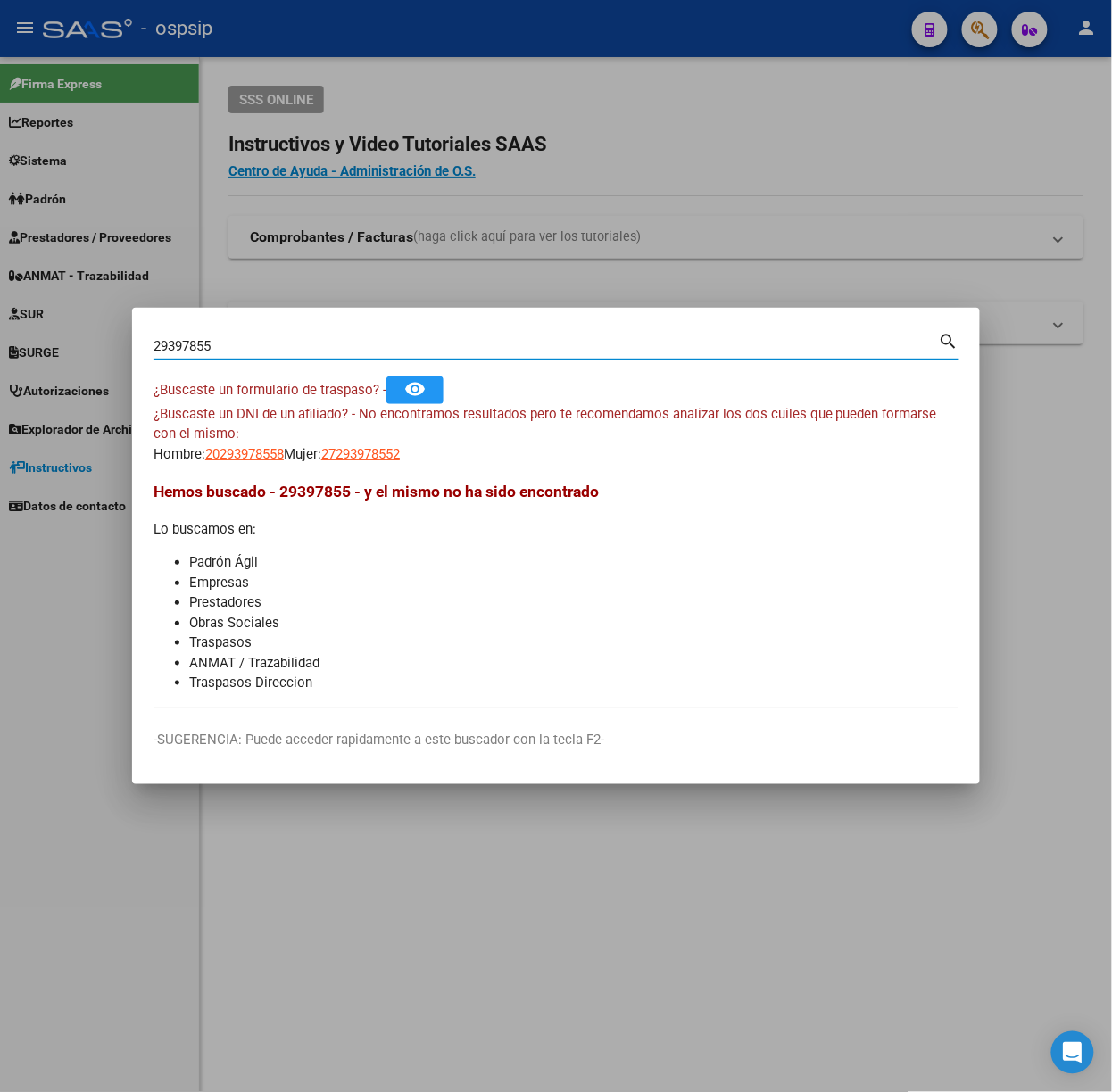
click at [264, 347] on input "29397855" at bounding box center [546, 346] width 785 height 16
type input "50881629"
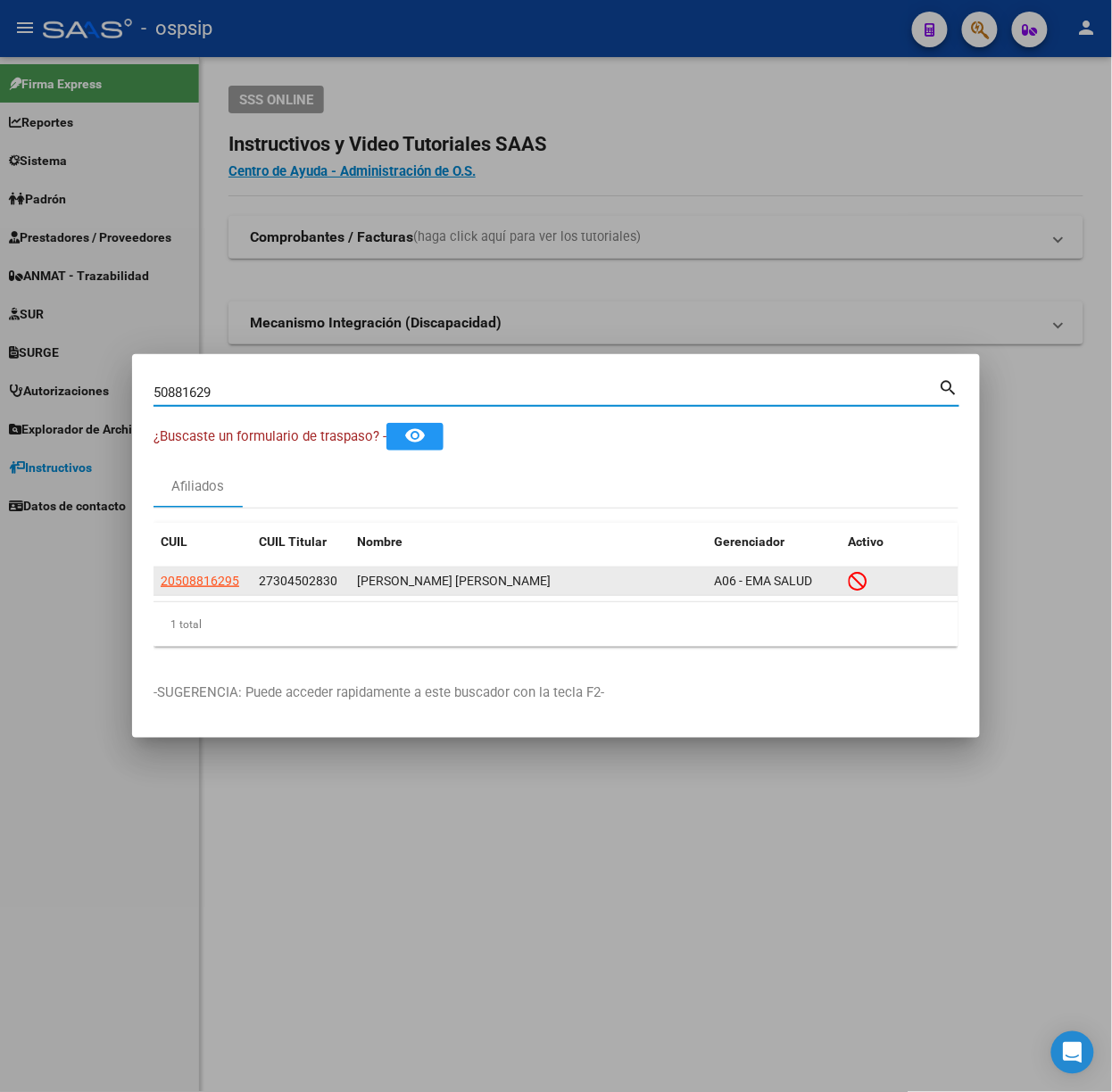
click at [223, 580] on span "20508816295" at bounding box center [200, 581] width 79 height 14
type textarea "20508816295"
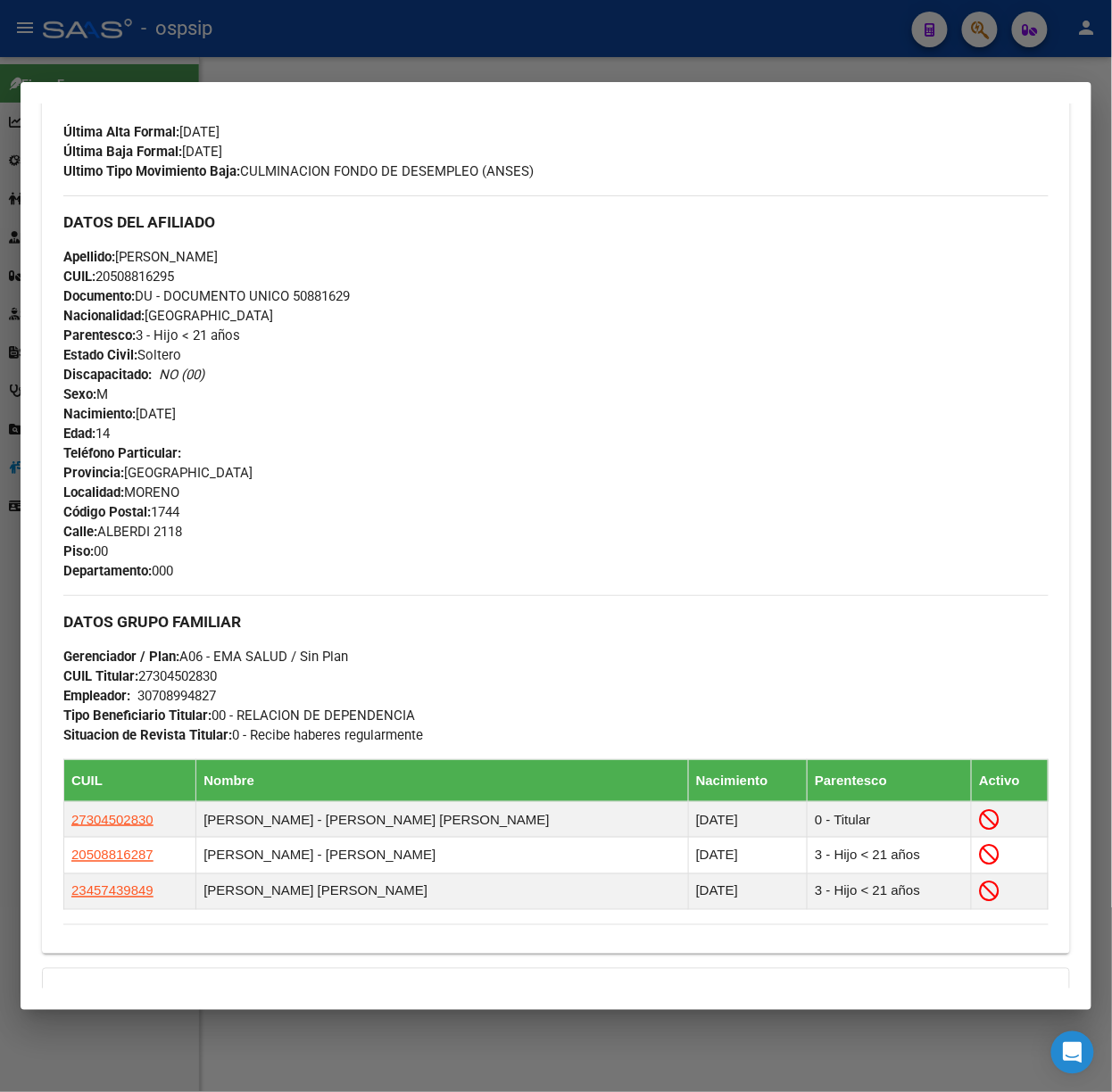
scroll to position [761, 0]
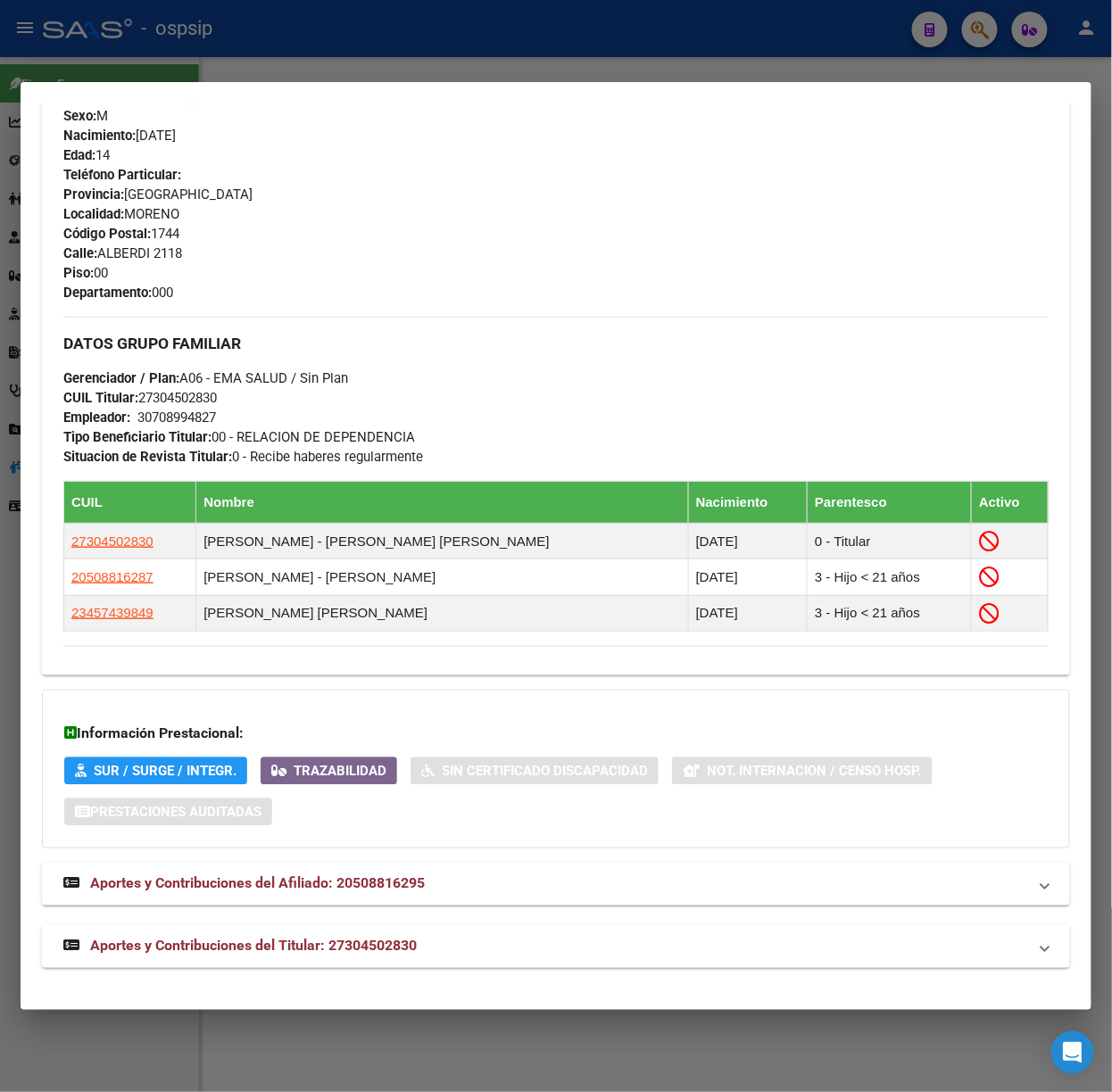
click at [372, 953] on span "Aportes y Contribuciones del Titular: 27304502830" at bounding box center [253, 946] width 327 height 17
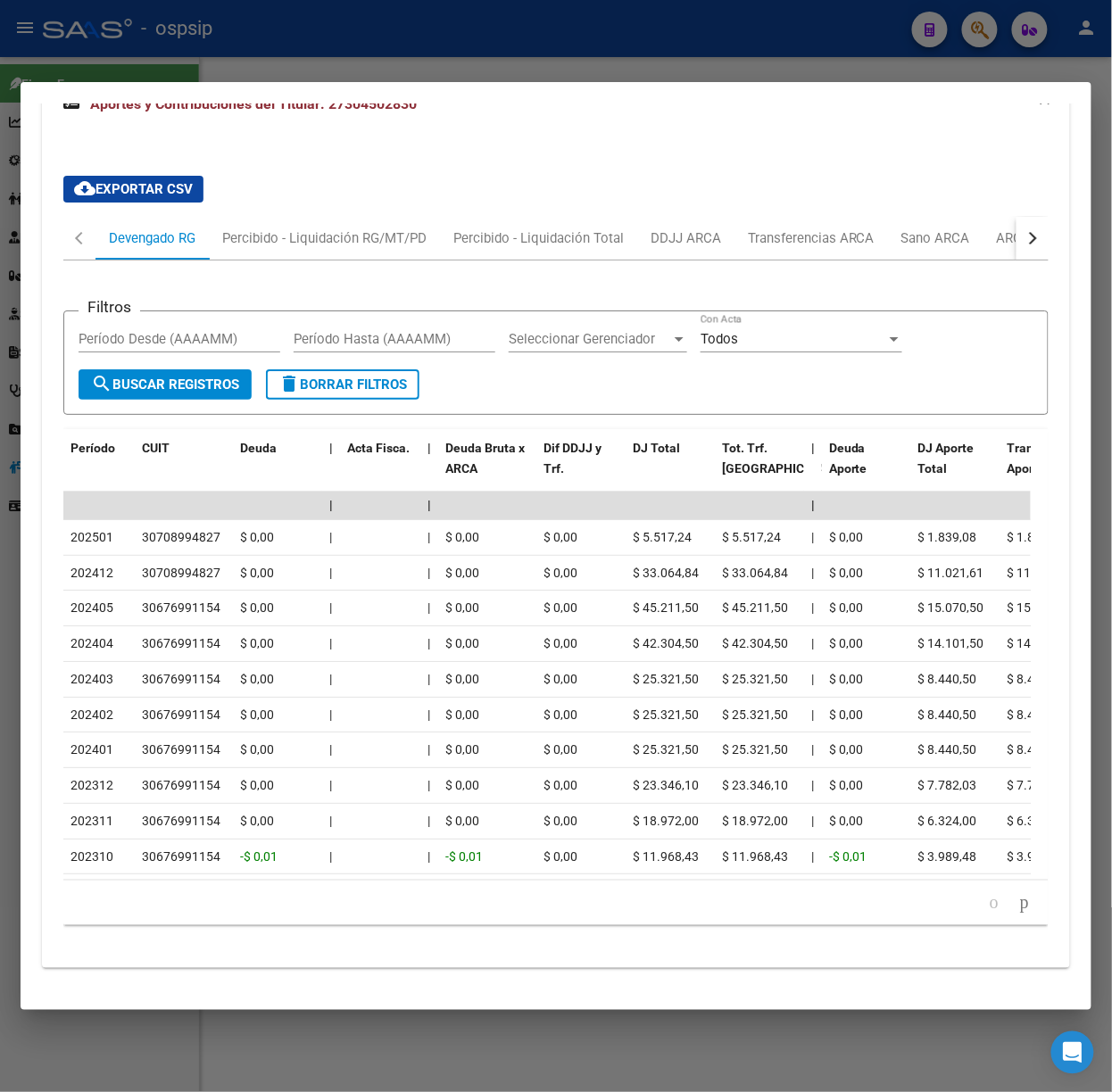
scroll to position [1632, 0]
click at [1025, 232] on div "button" at bounding box center [1031, 238] width 12 height 12
click at [979, 228] on div "ARCA Relaciones Laborales" at bounding box center [908, 238] width 167 height 20
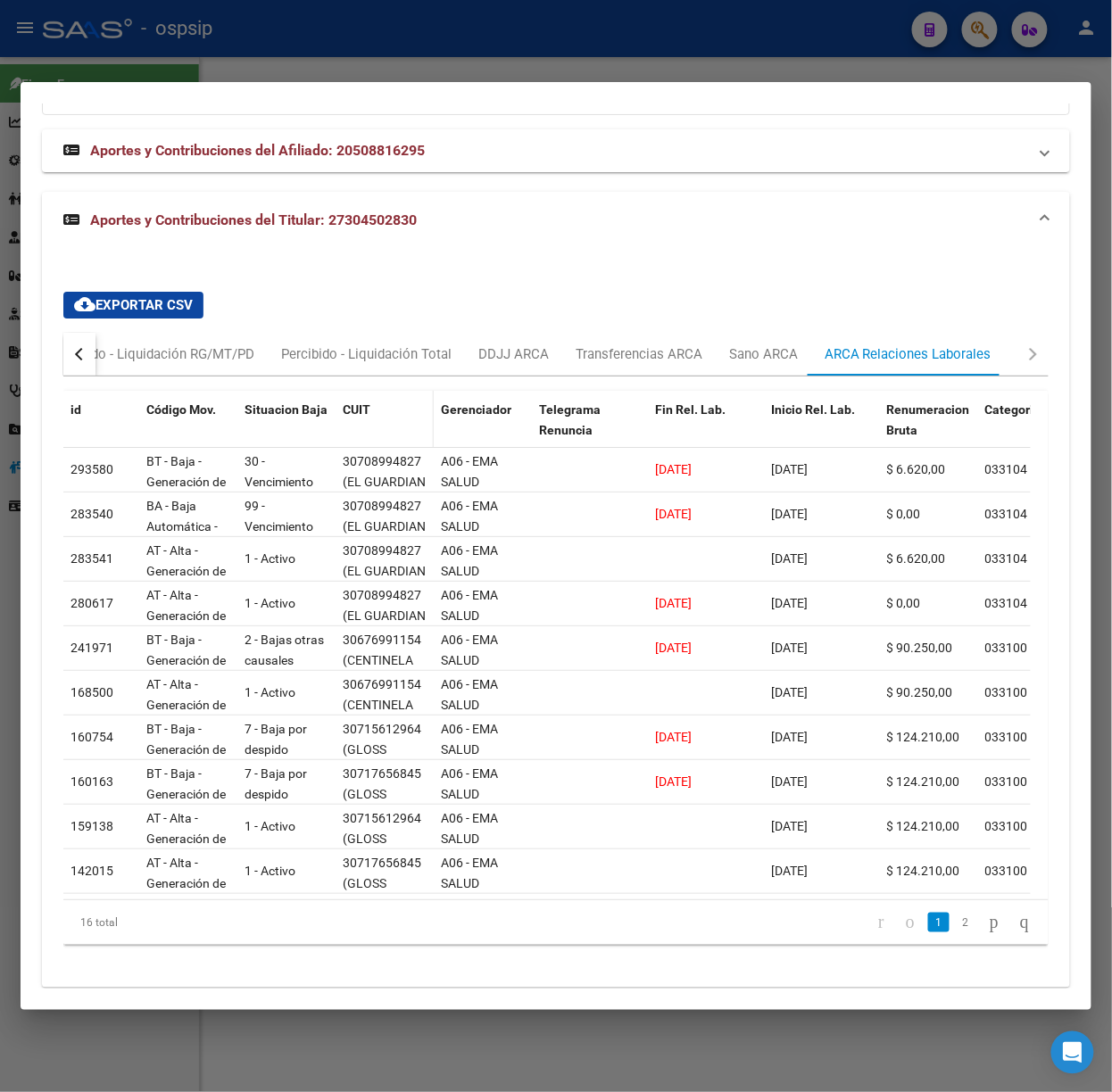
scroll to position [1533, 0]
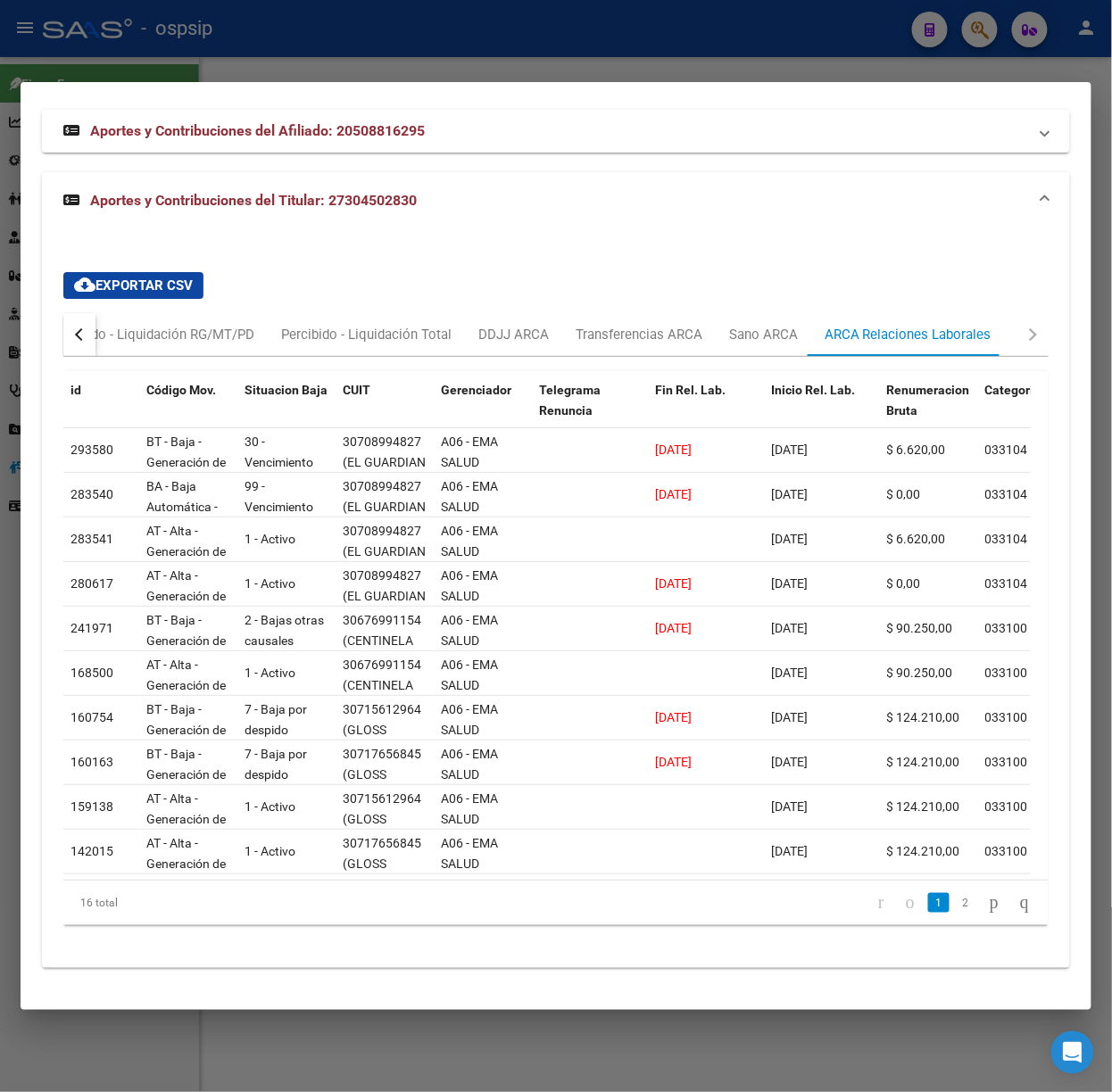
click at [331, 54] on div at bounding box center [556, 546] width 1112 height 1092
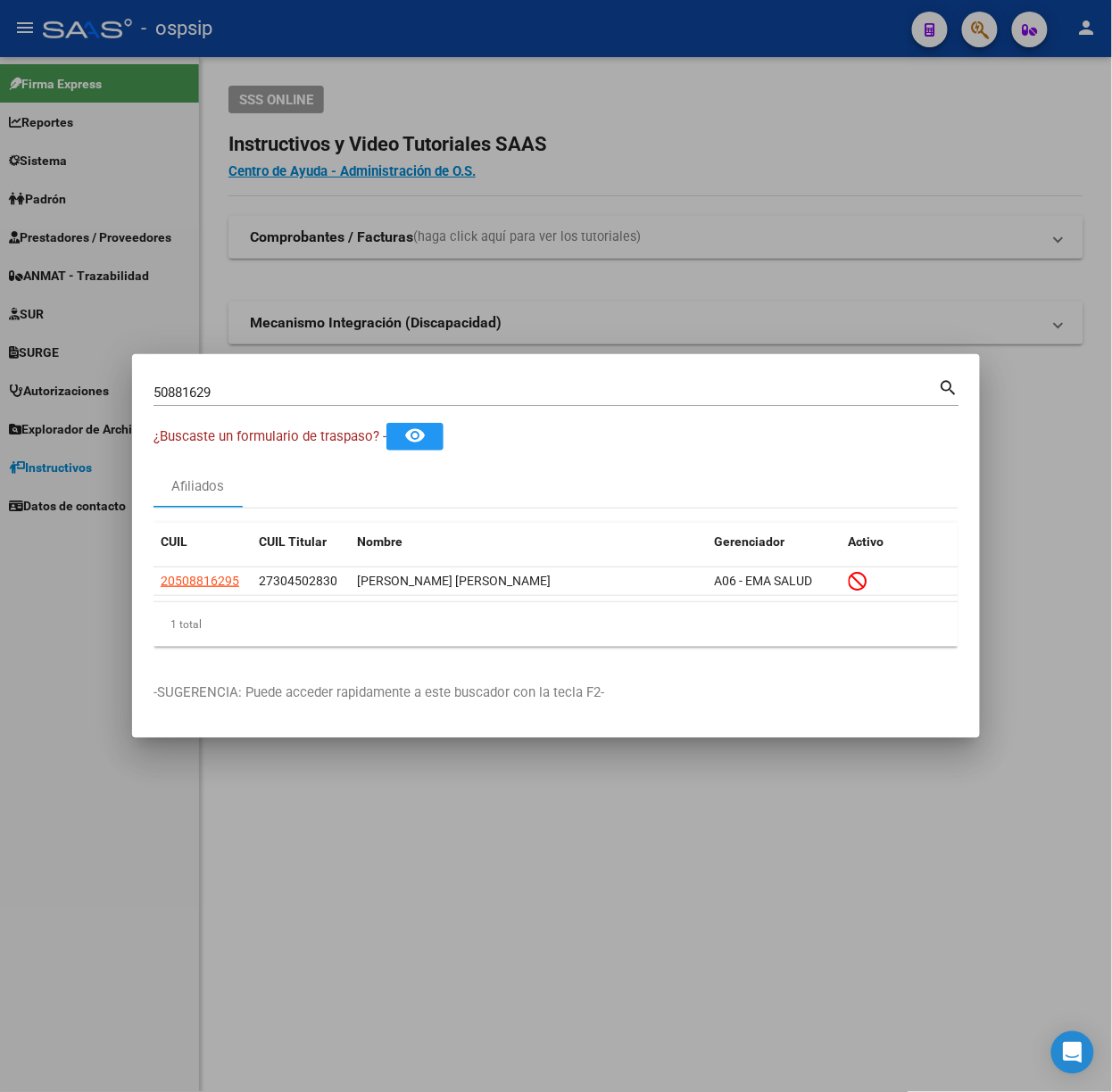
click at [336, 385] on input "50881629" at bounding box center [546, 392] width 785 height 16
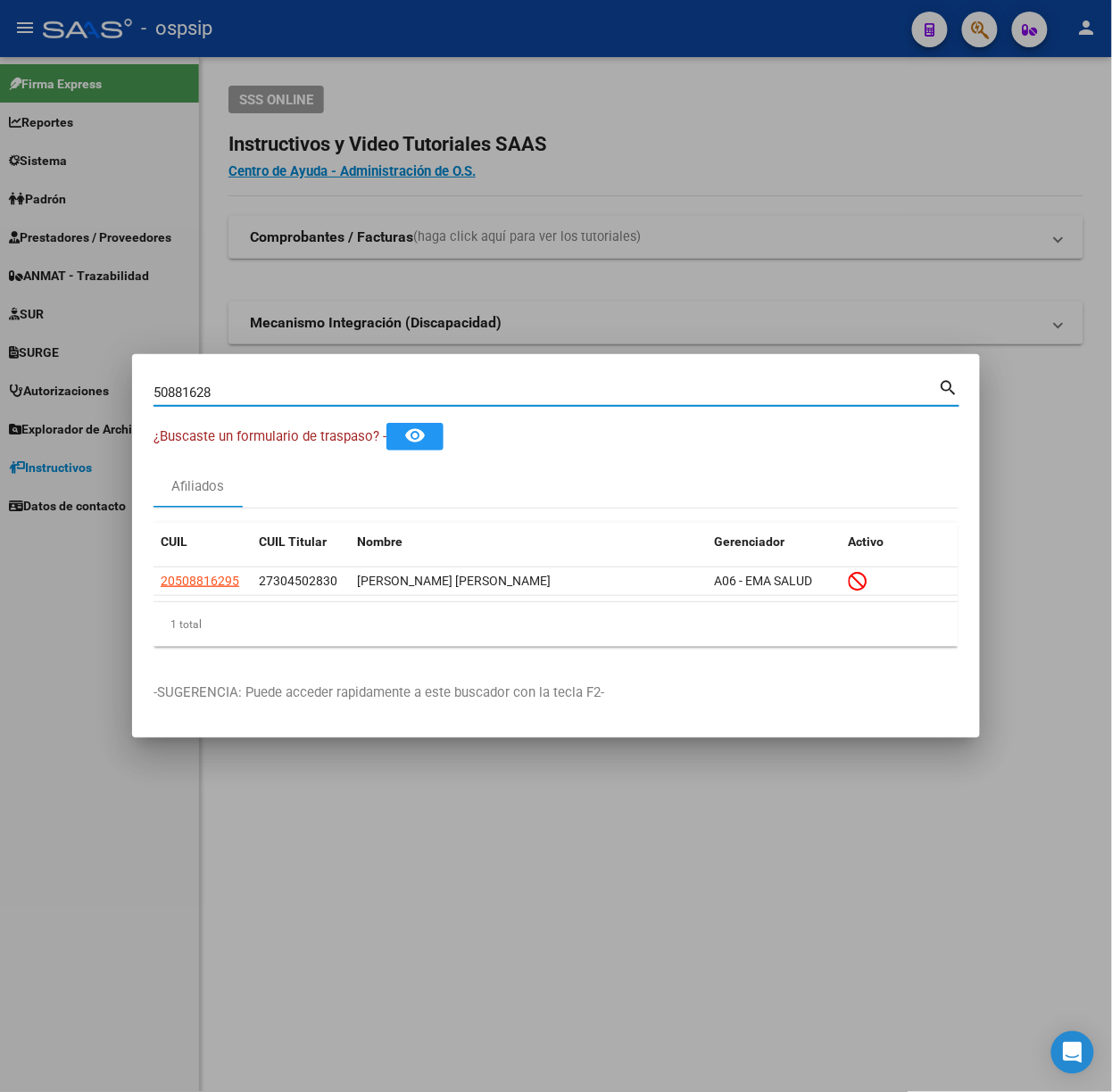
type input "50881628"
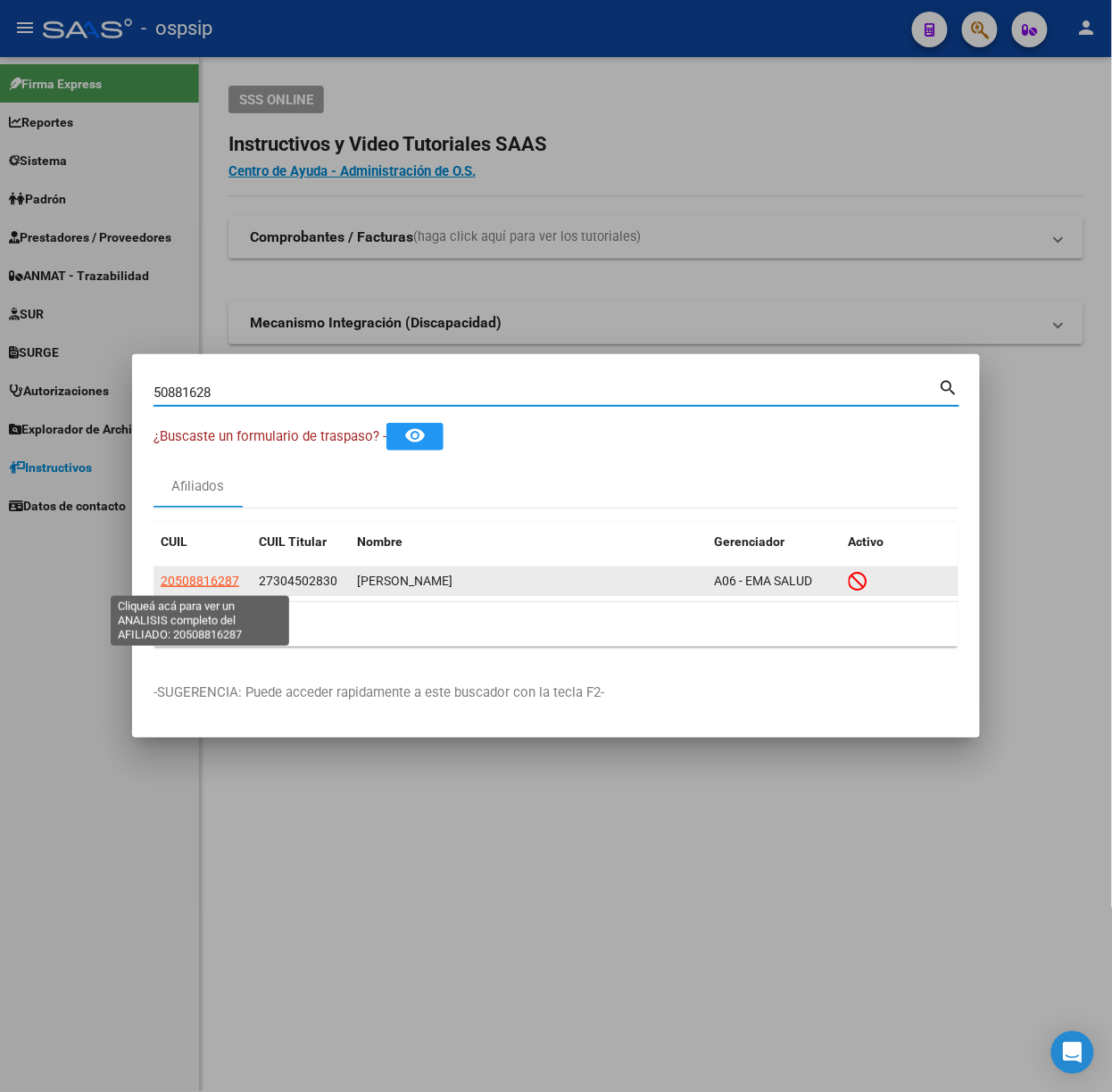
click at [201, 579] on span "20508816287" at bounding box center [200, 581] width 79 height 14
type textarea "20508816287"
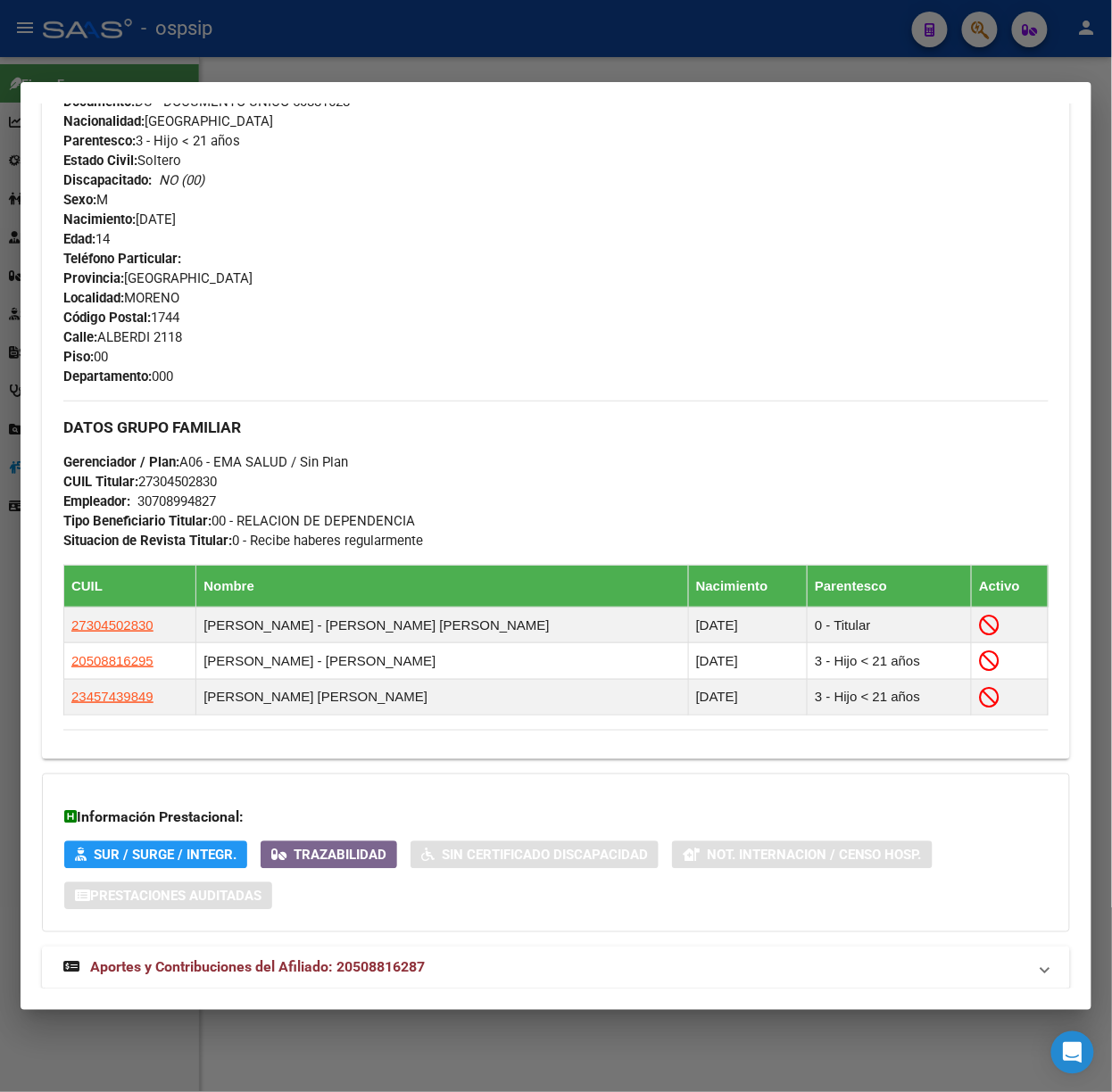
scroll to position [761, 0]
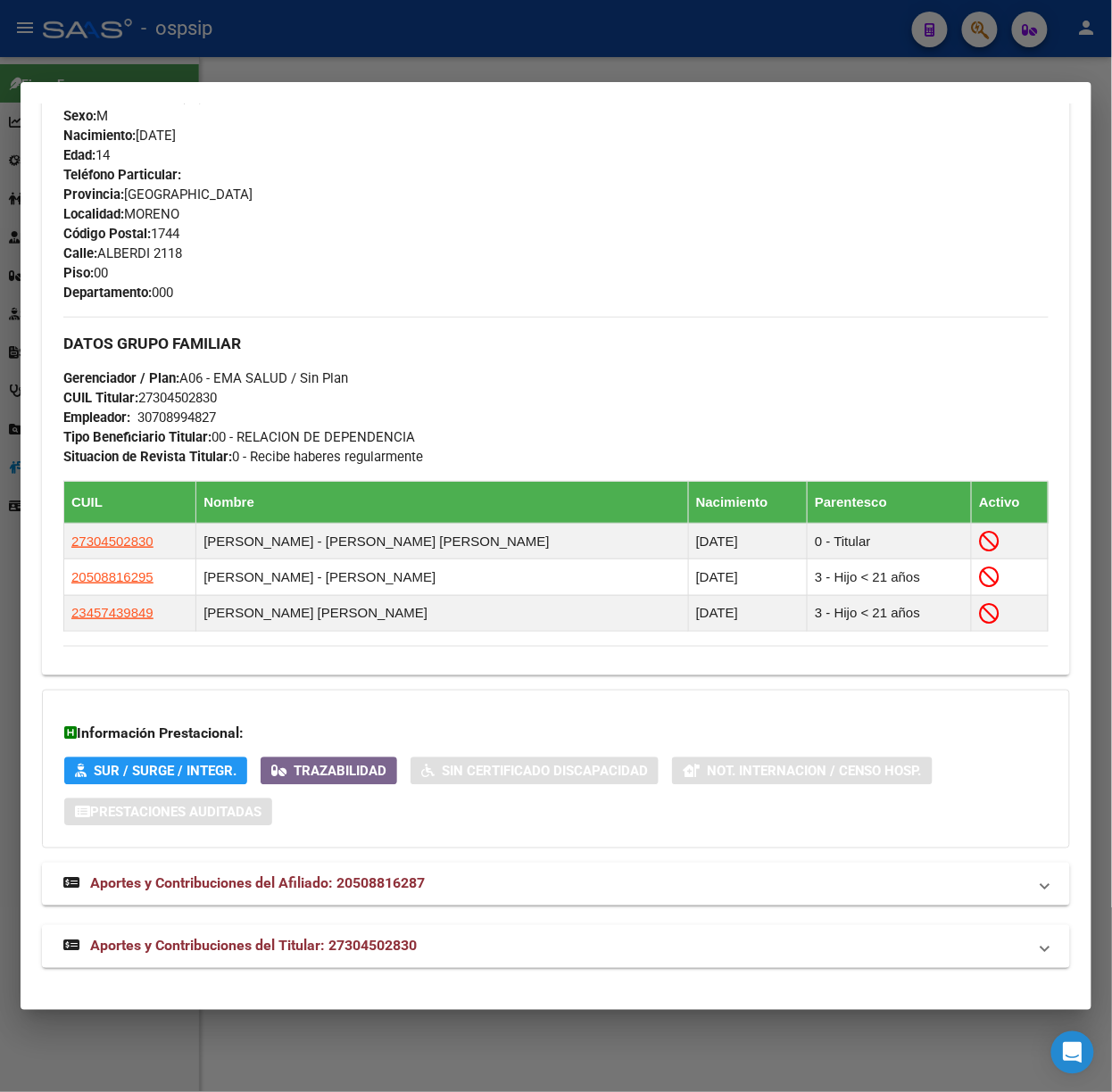
click at [386, 939] on span "Aportes y Contribuciones del Titular: 27304502830" at bounding box center [253, 946] width 327 height 17
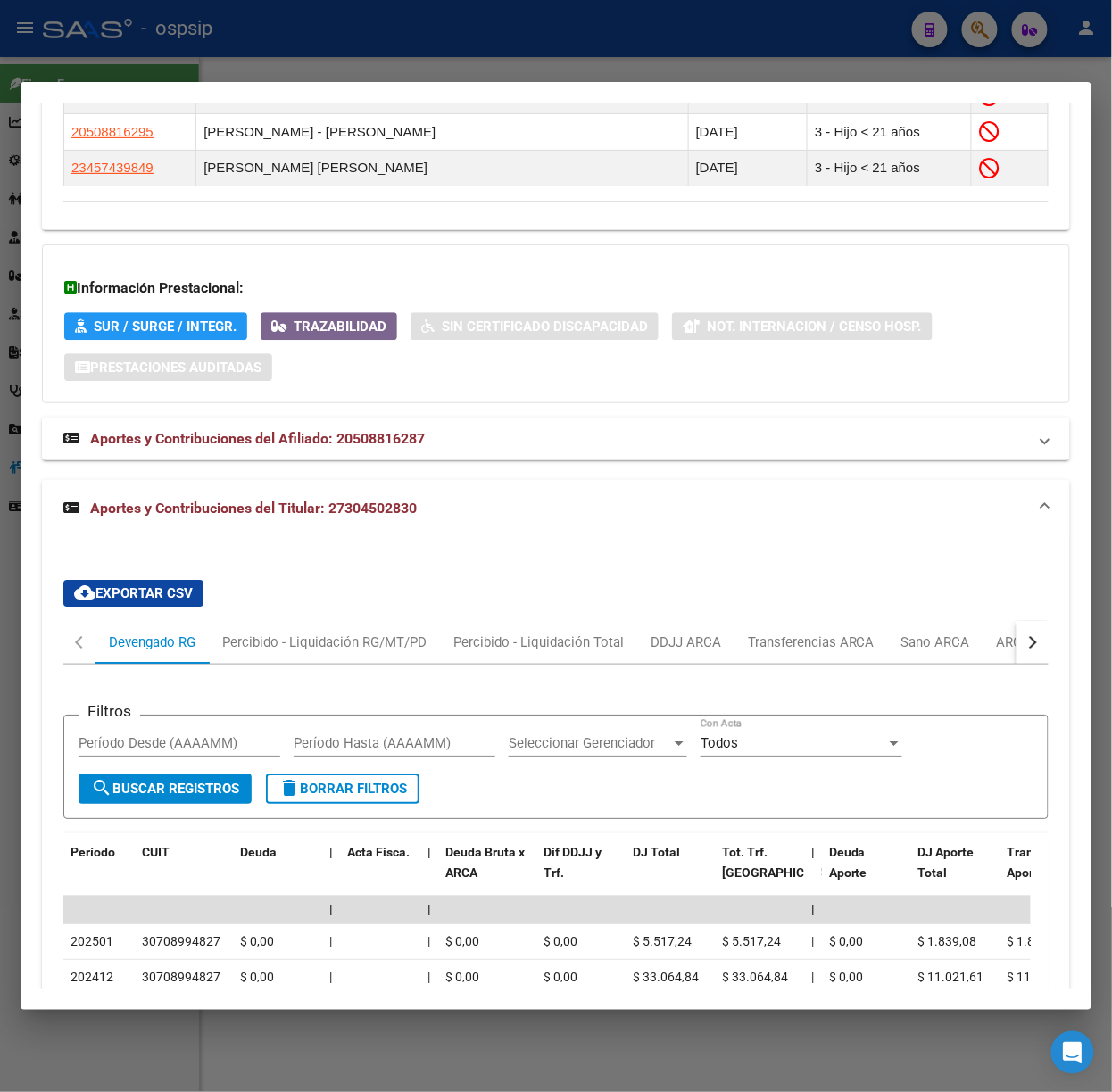
scroll to position [1561, 0]
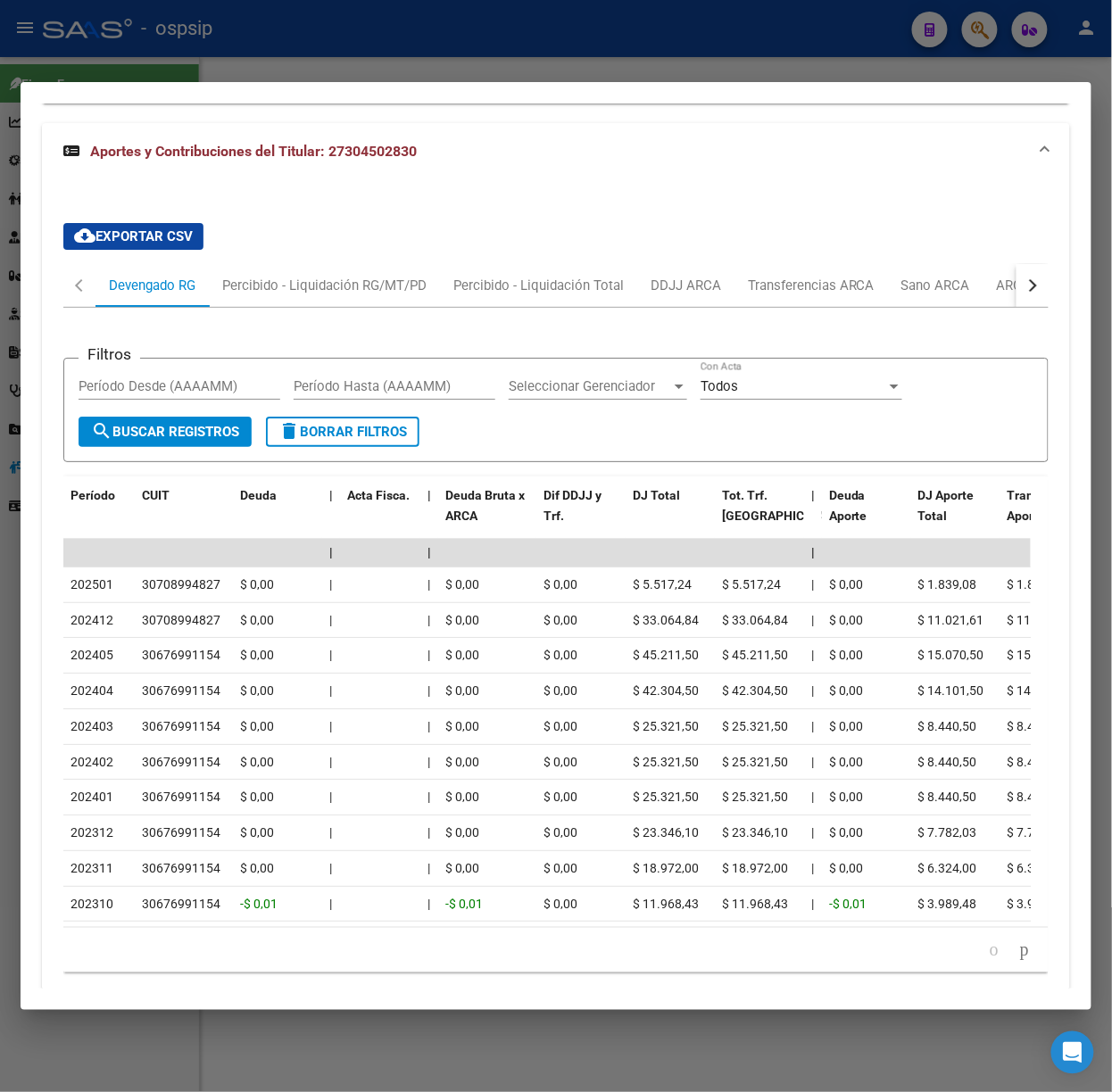
click at [1016, 298] on button "button" at bounding box center [1032, 285] width 32 height 43
click at [983, 286] on div "ARCA Relaciones Laborales" at bounding box center [908, 285] width 167 height 20
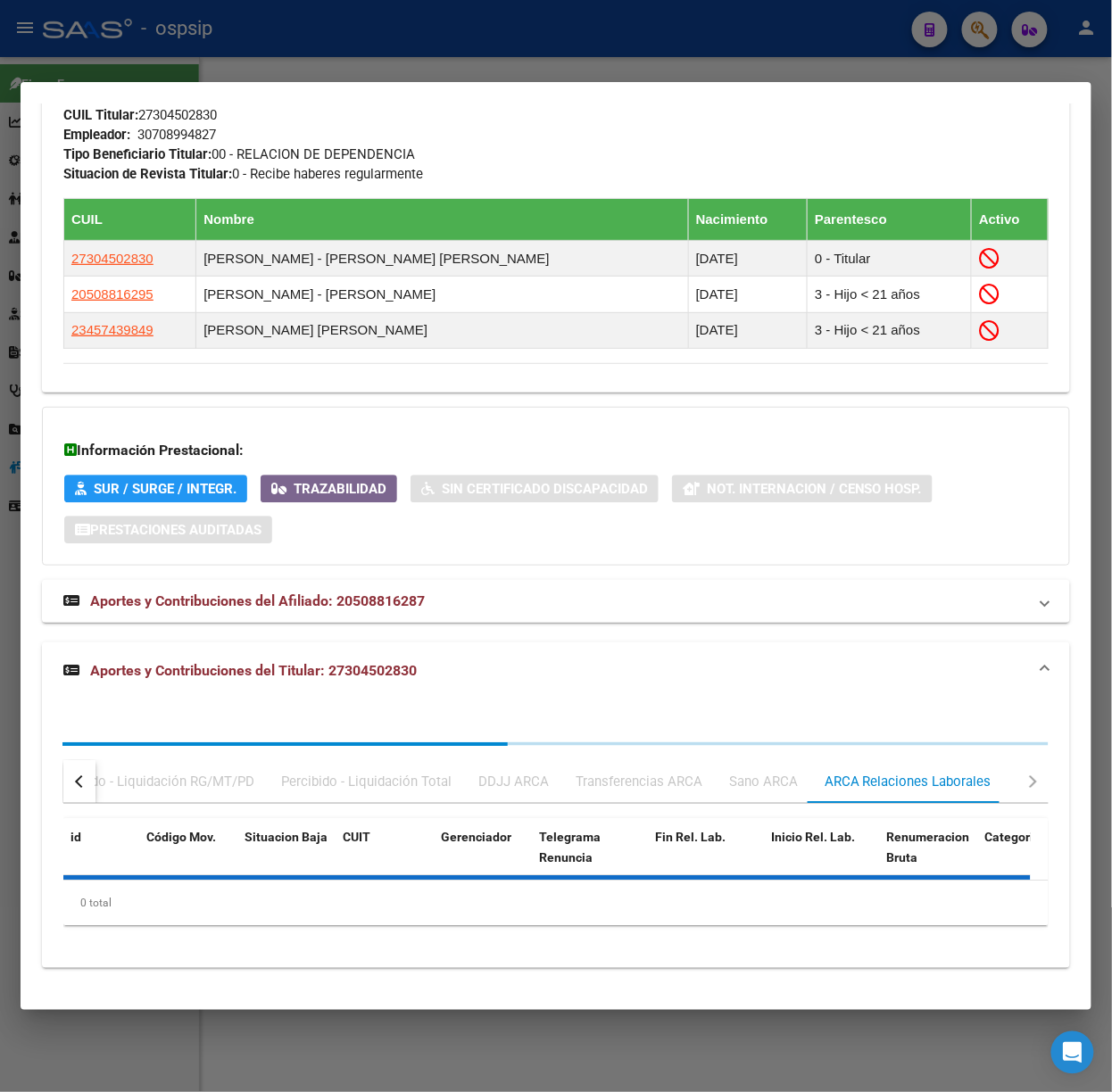
scroll to position [1533, 0]
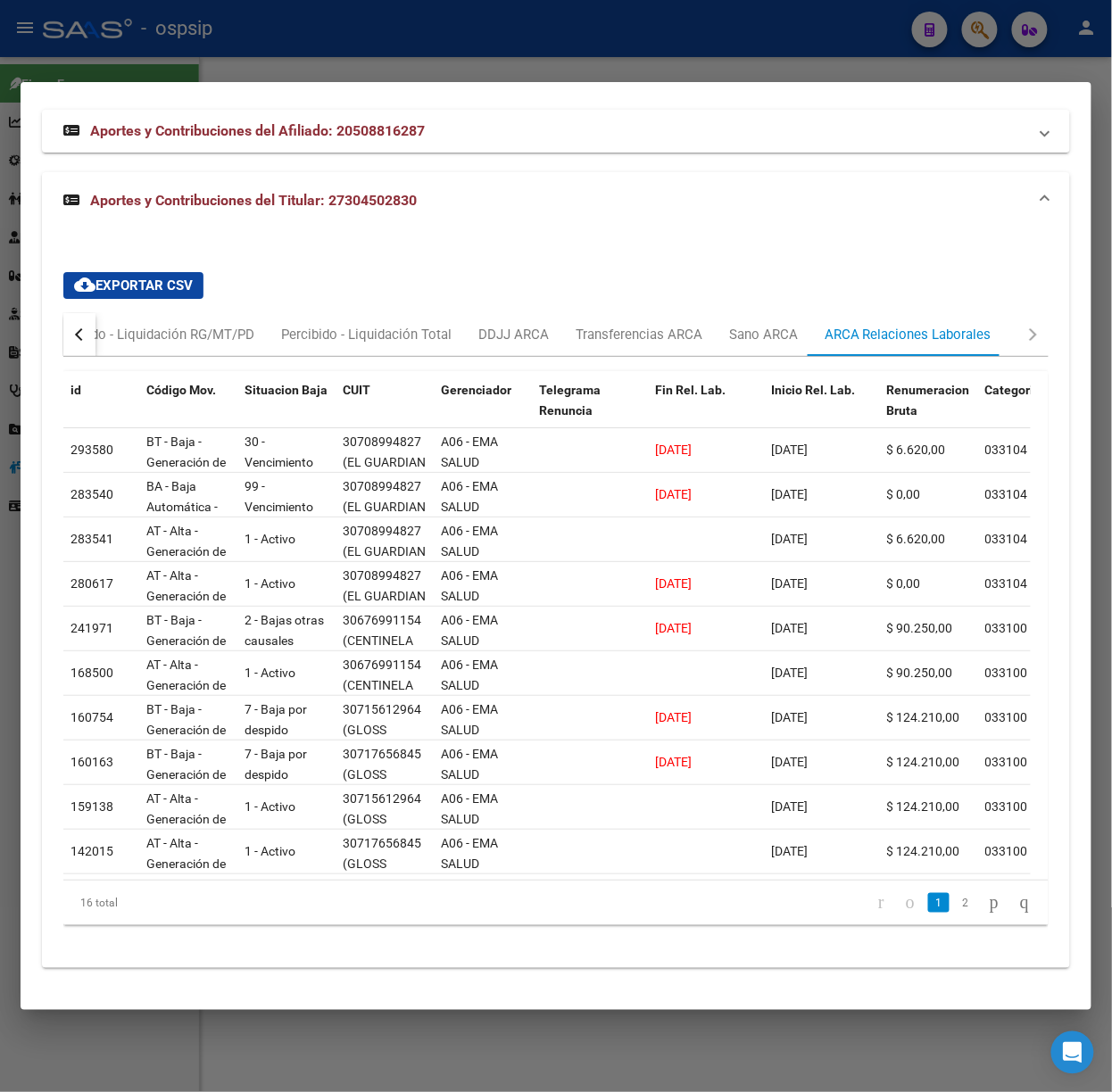
click at [151, 55] on div at bounding box center [556, 546] width 1112 height 1092
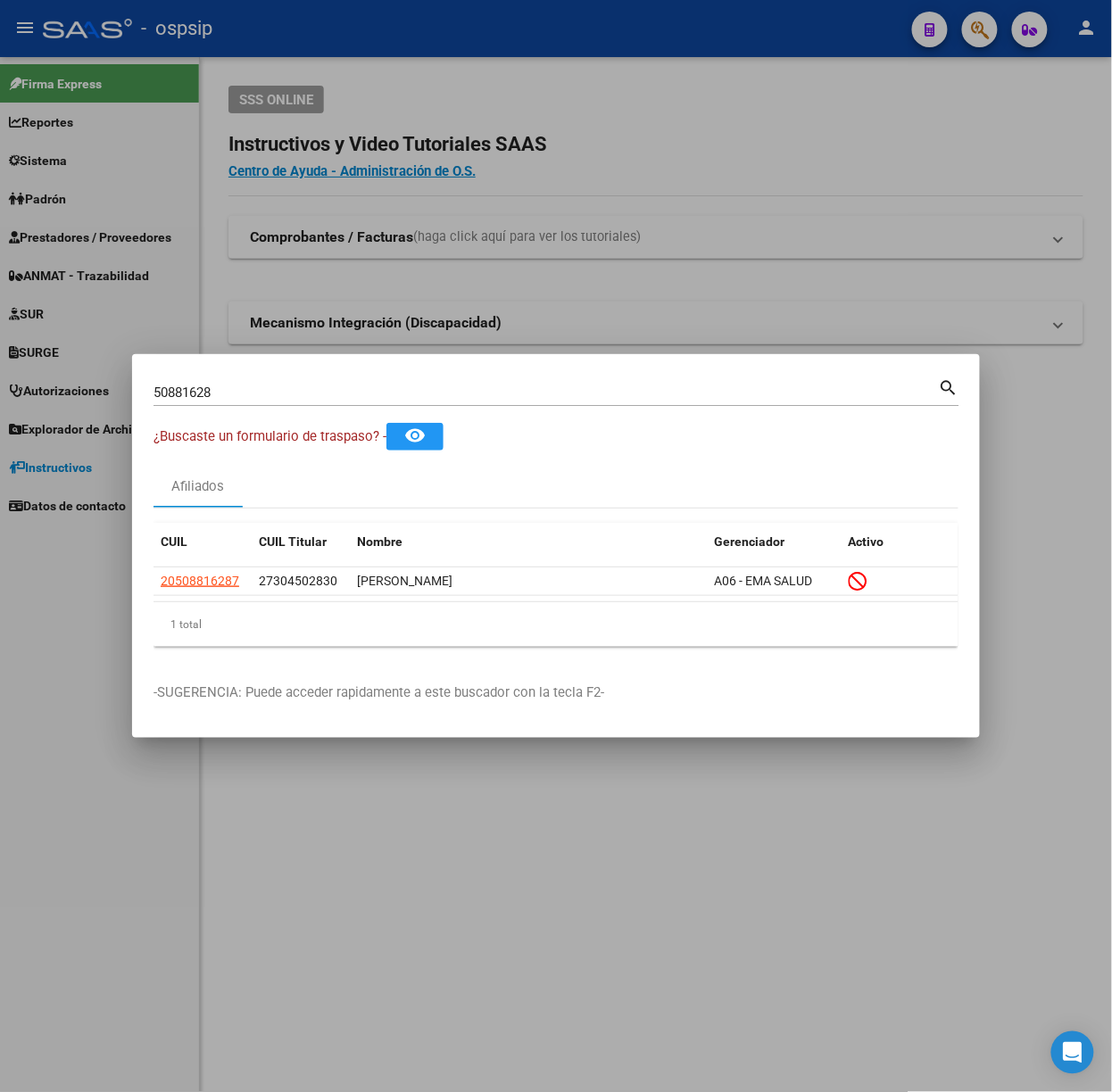
click at [294, 394] on input "50881628" at bounding box center [546, 392] width 785 height 16
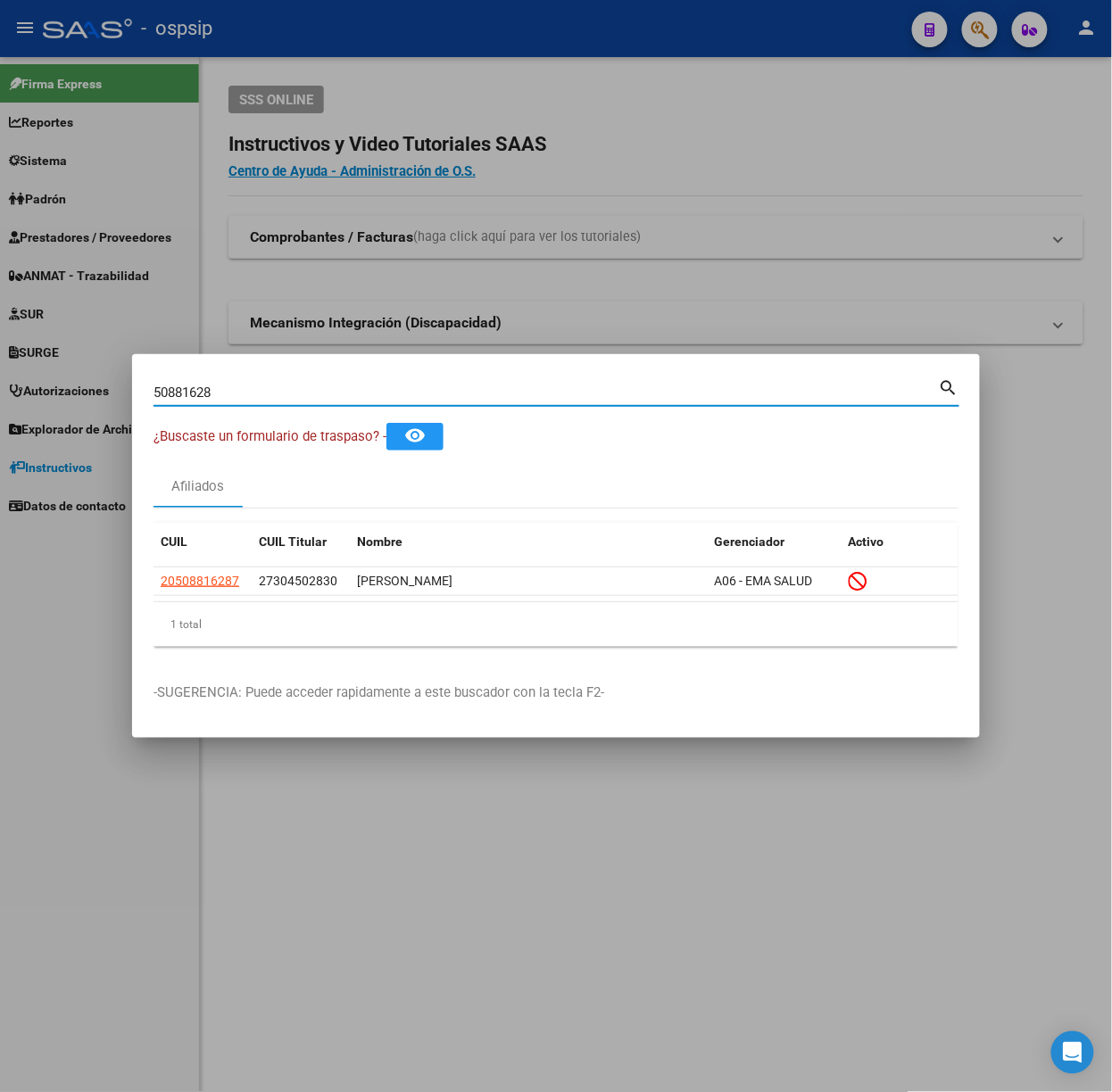
click at [294, 394] on input "50881628" at bounding box center [546, 392] width 785 height 16
type input "24607556"
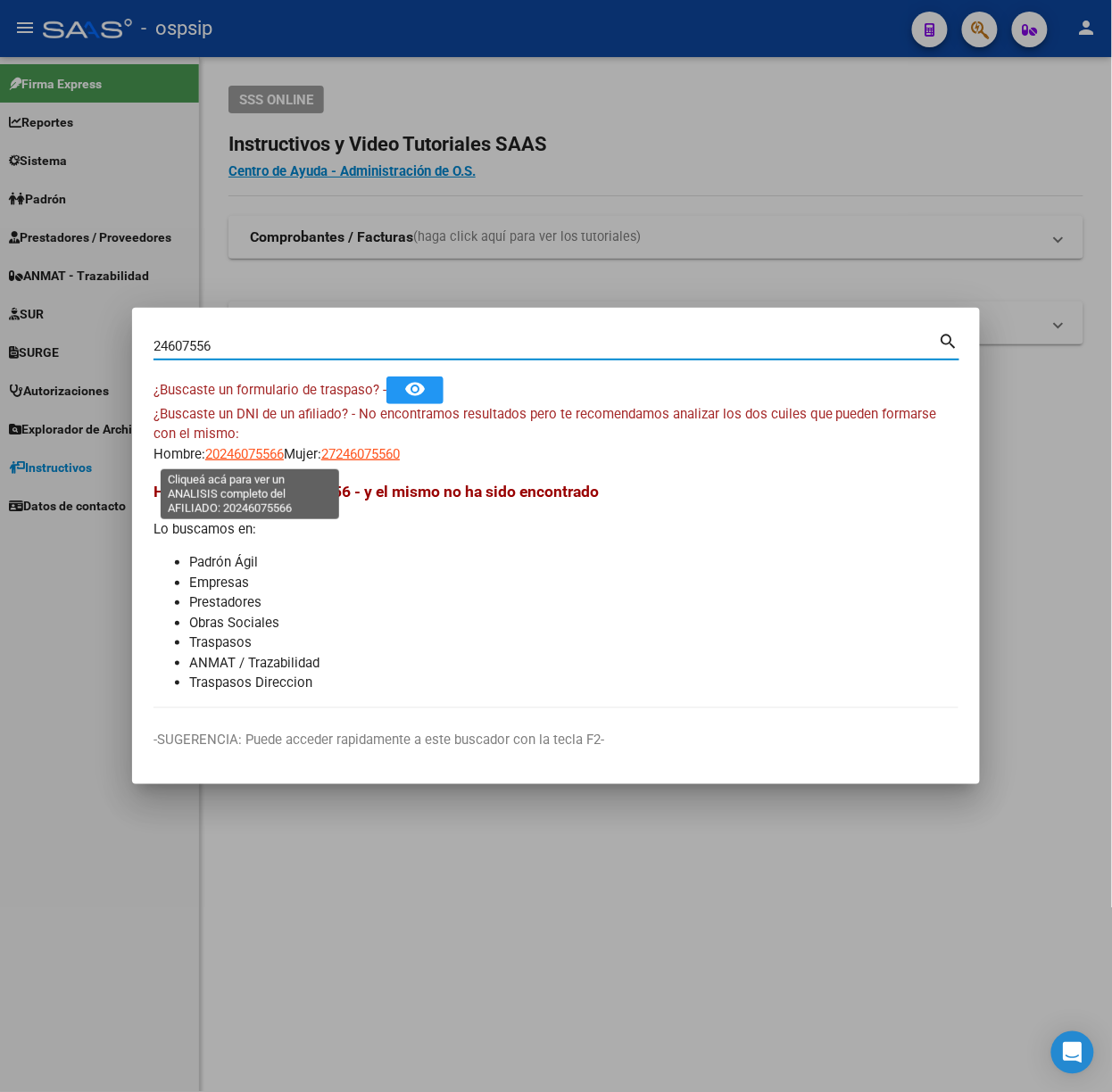
click at [252, 452] on span "20246075566" at bounding box center [244, 454] width 79 height 16
type textarea "20246075566"
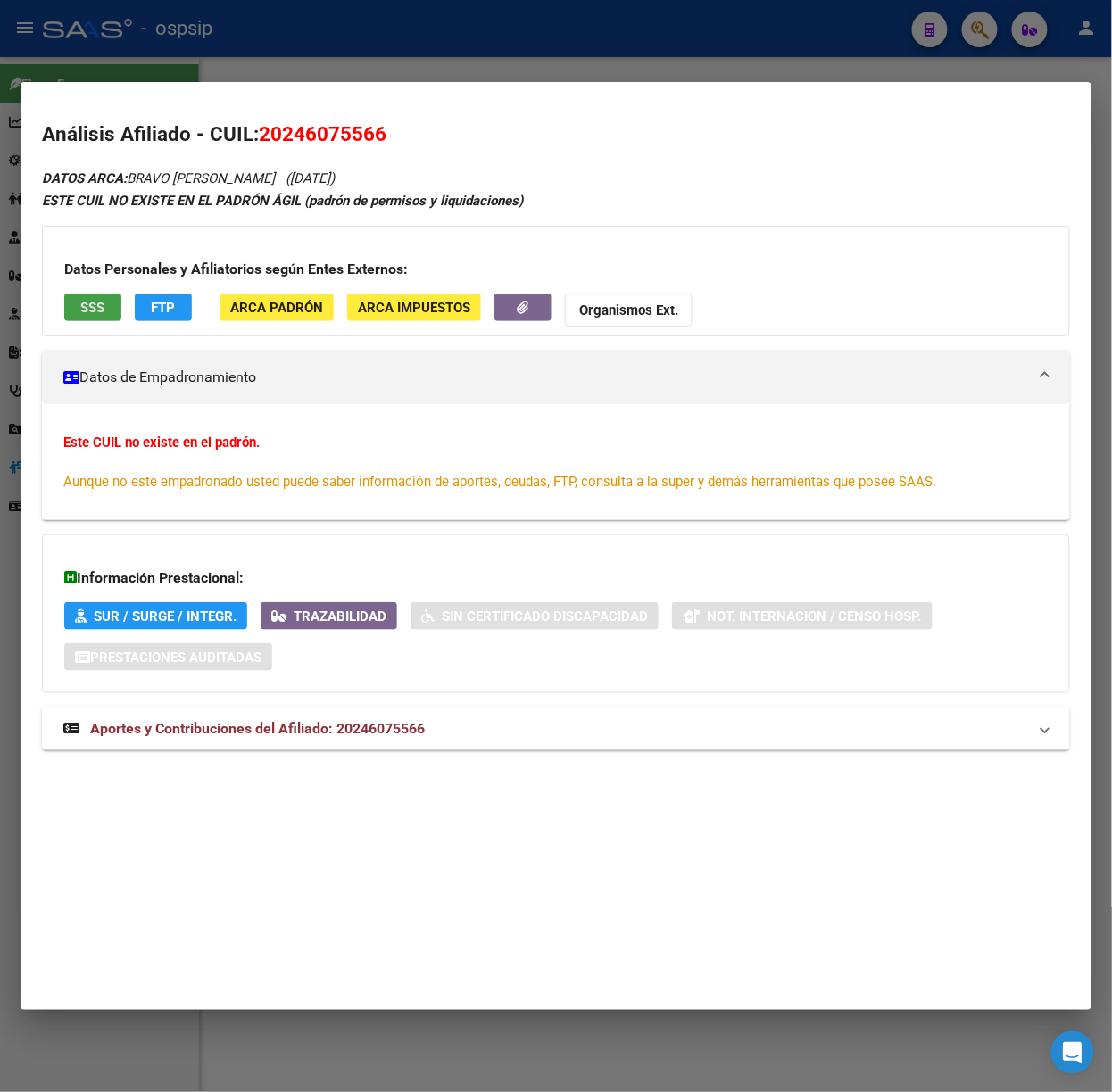
click at [105, 313] on button "SSS" at bounding box center [93, 307] width 57 height 27
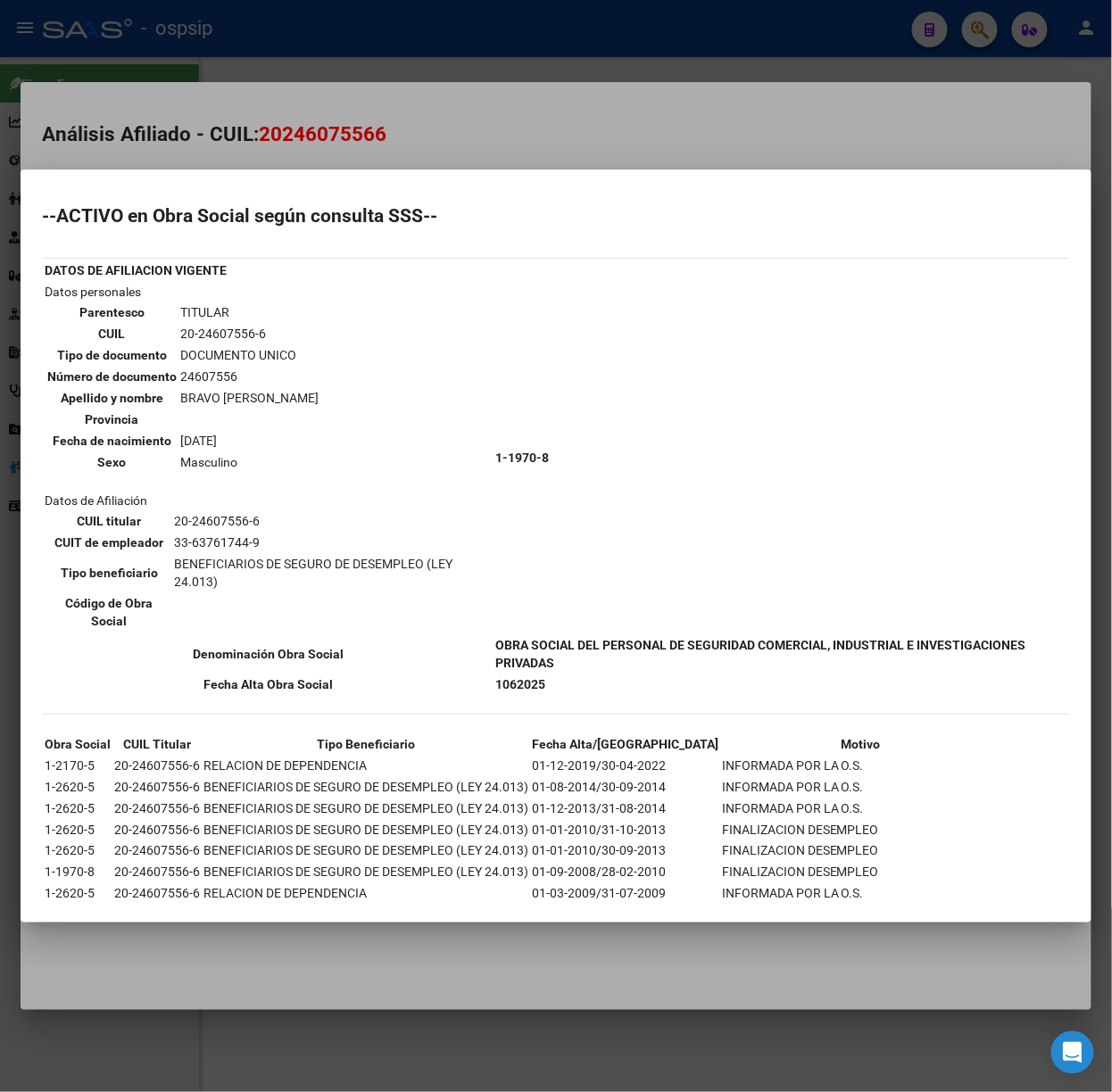
click at [275, 141] on div at bounding box center [556, 546] width 1112 height 1092
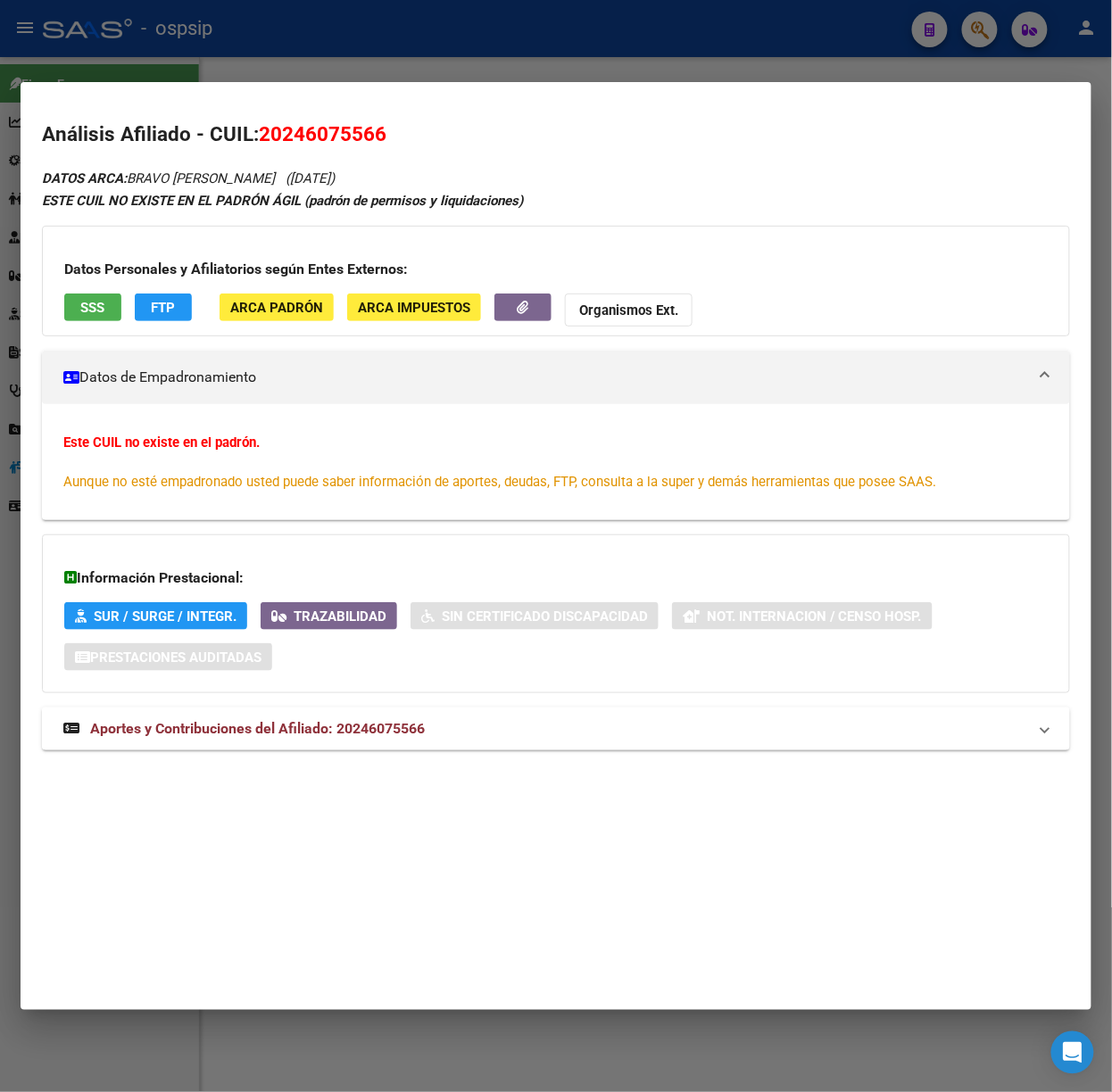
click at [363, 718] on strong "Aportes y Contribuciones del Afiliado: 20246075566" at bounding box center [244, 728] width 362 height 22
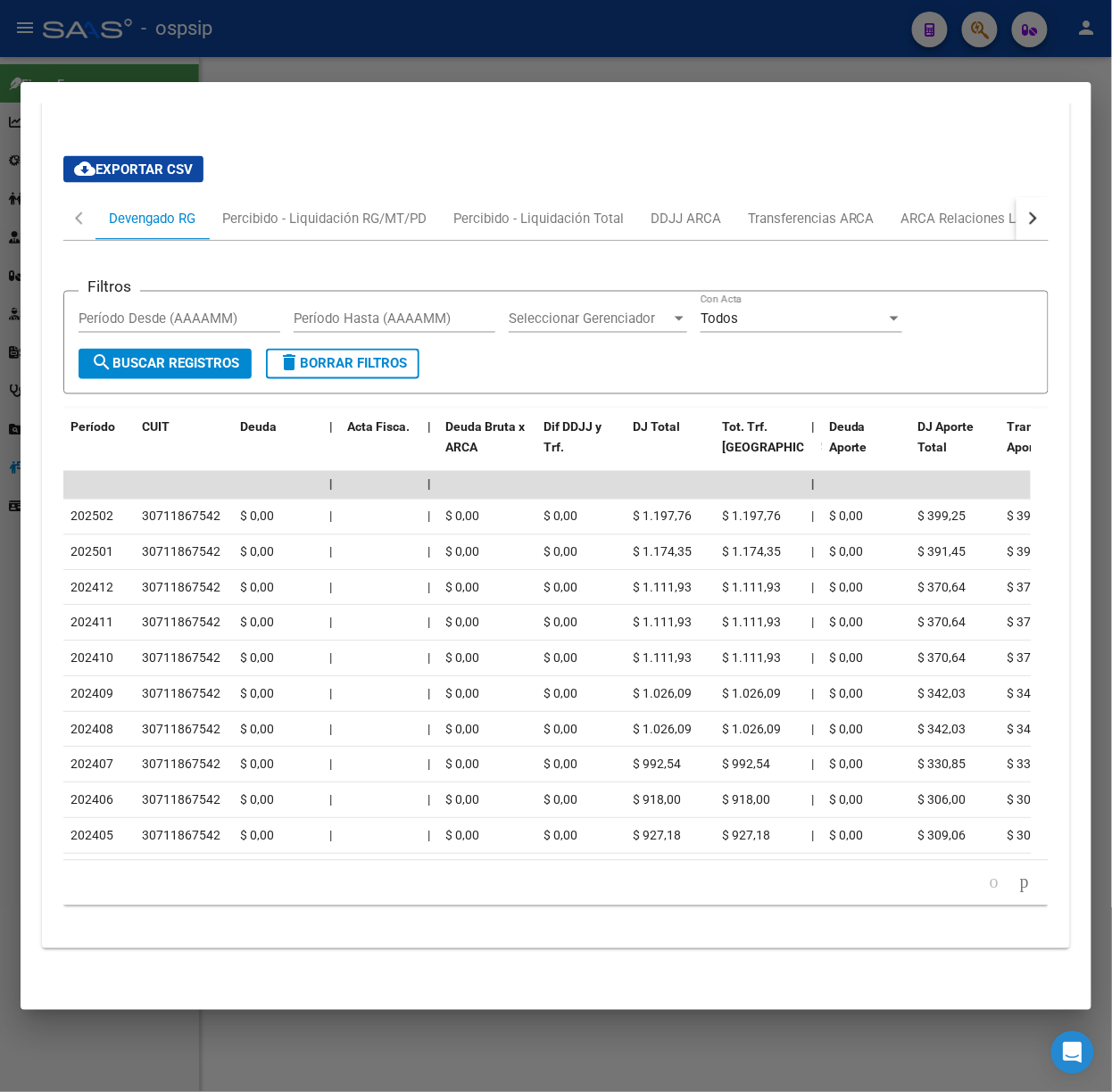
scroll to position [672, 0]
click at [268, 59] on div at bounding box center [556, 546] width 1112 height 1092
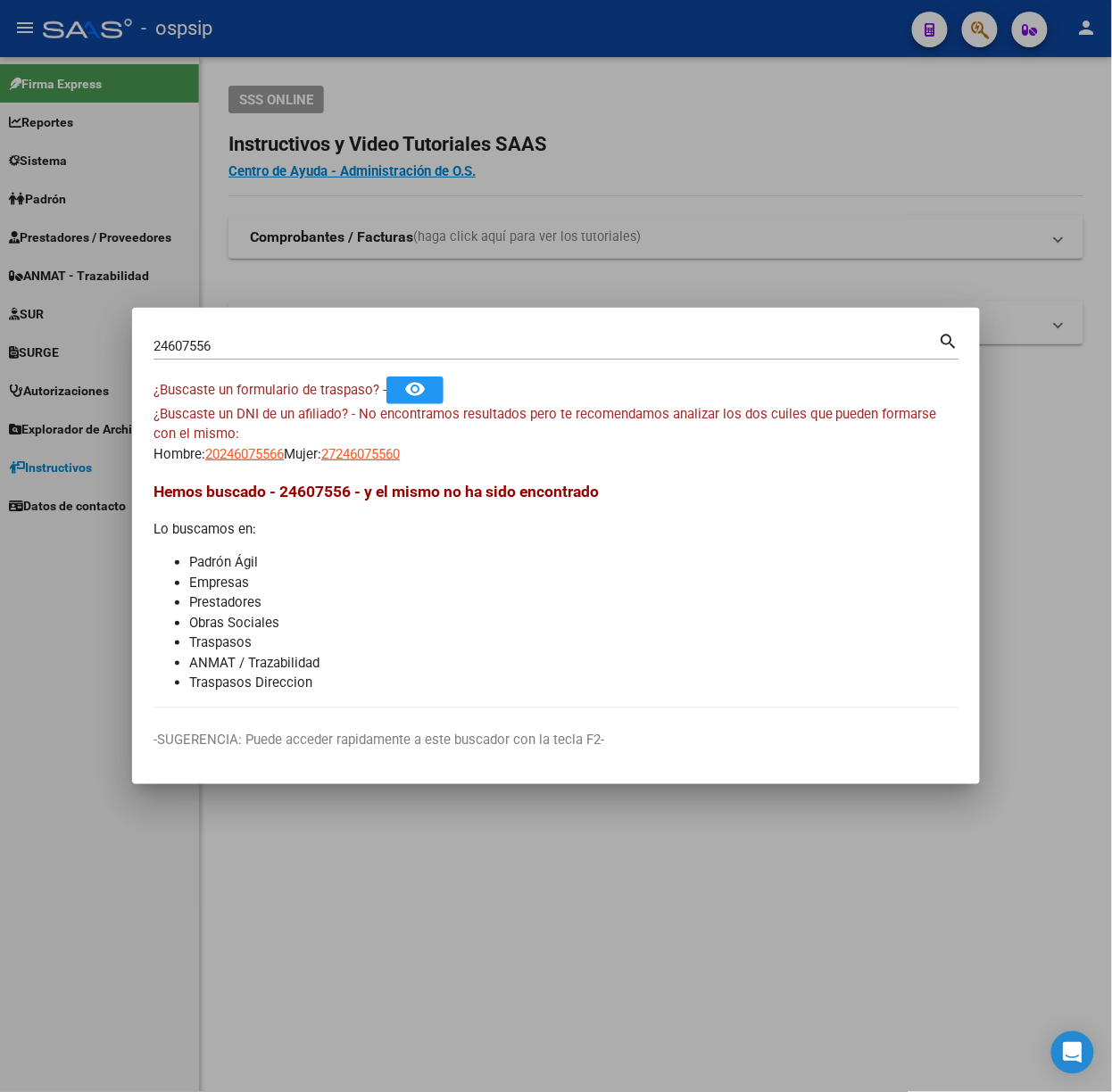
click at [218, 339] on input "24607556" at bounding box center [546, 346] width 785 height 16
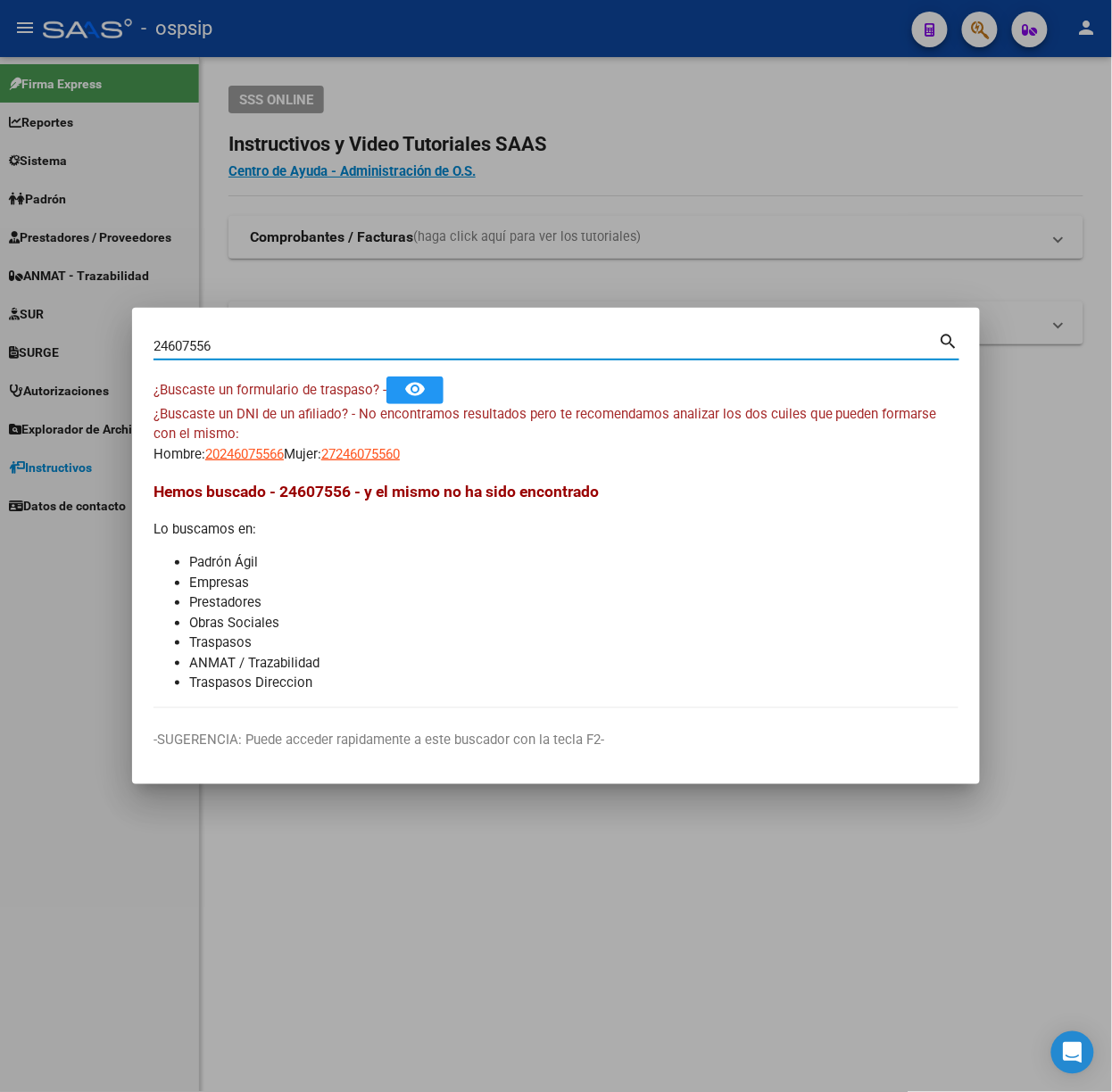
click at [218, 339] on input "24607556" at bounding box center [546, 346] width 785 height 16
type input "31273022"
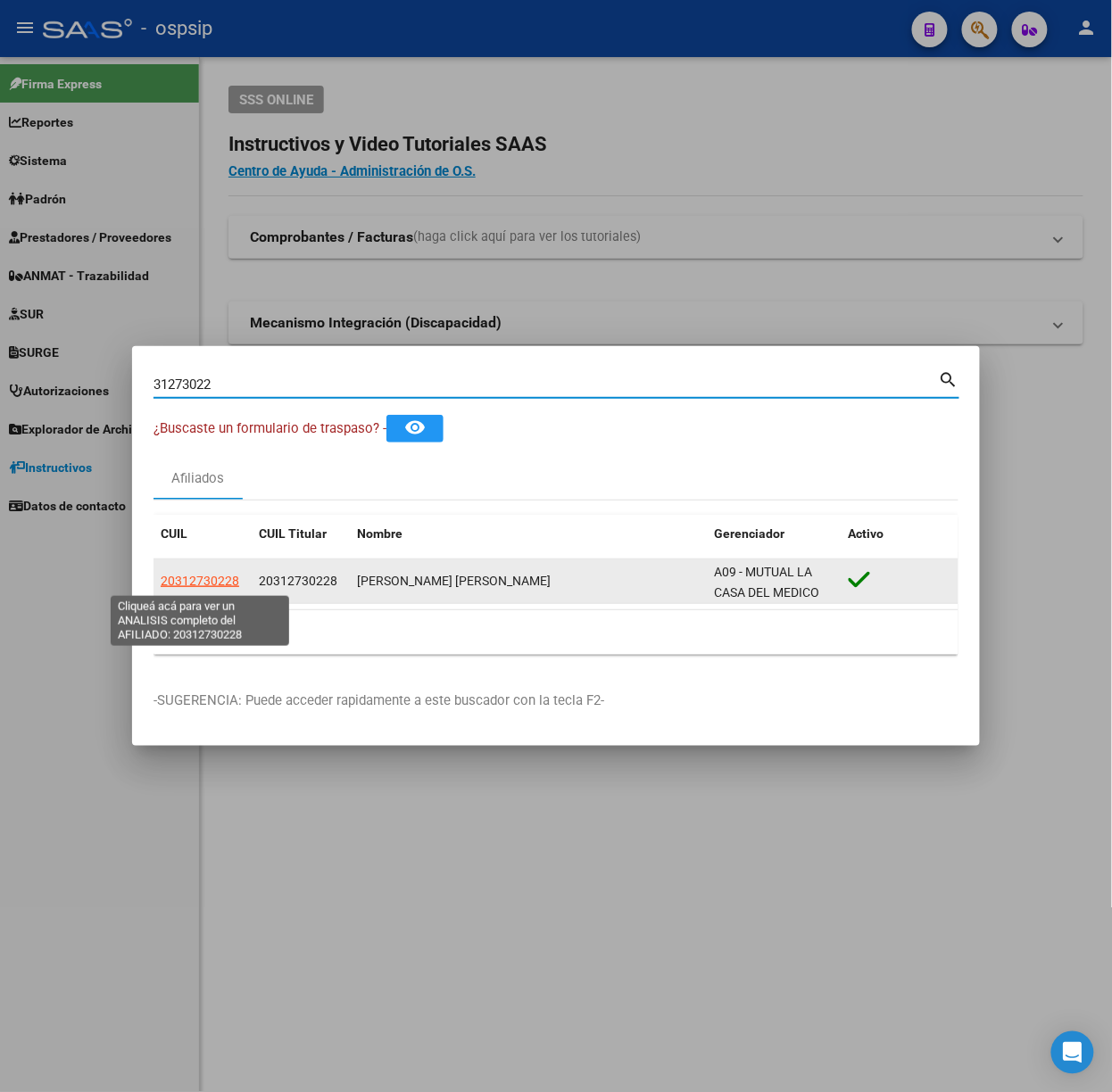
click at [208, 576] on span "20312730228" at bounding box center [200, 581] width 79 height 14
type textarea "20312730228"
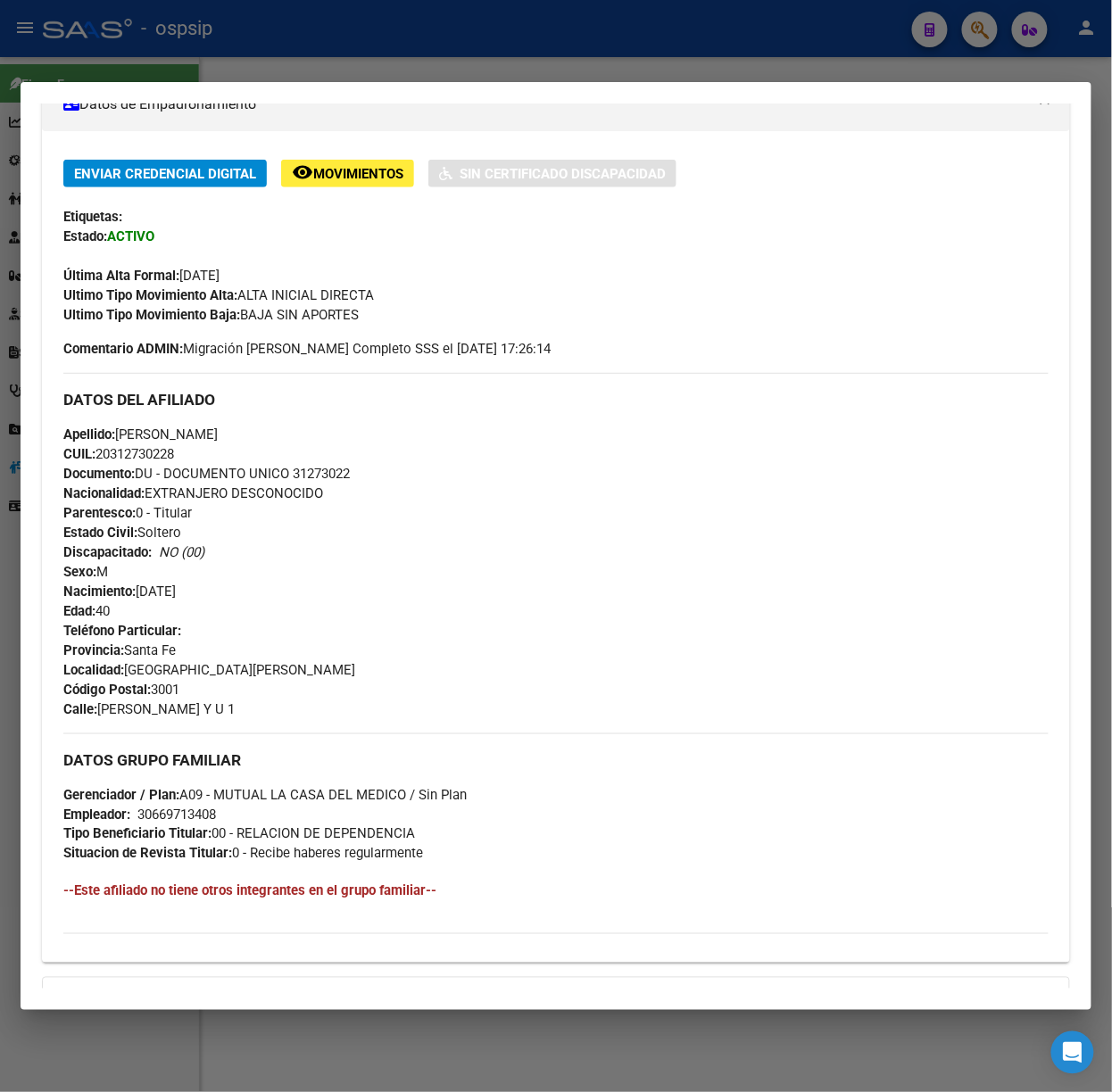
scroll to position [582, 0]
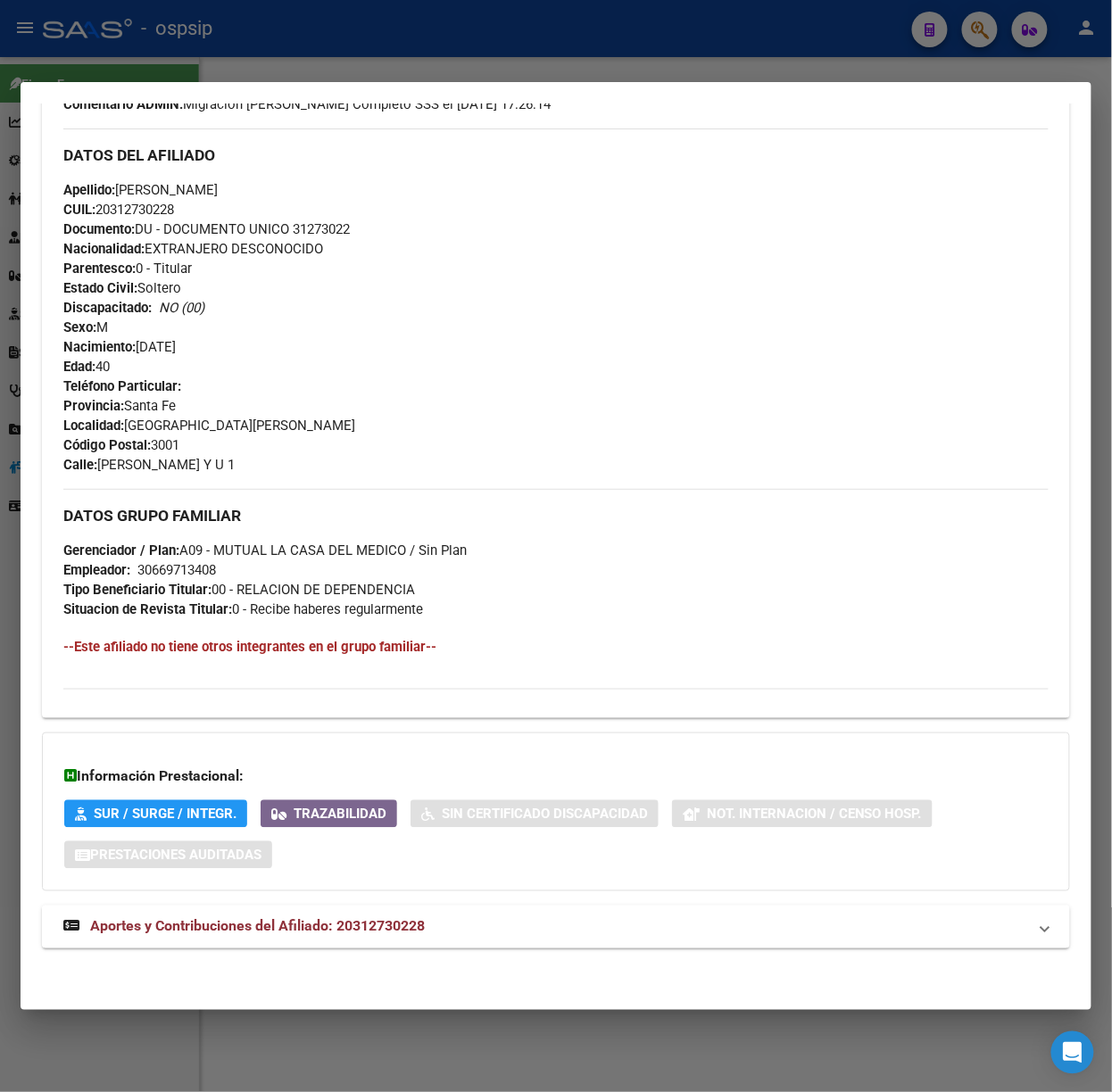
click at [386, 930] on span "Aportes y Contribuciones del Afiliado: 20312730228" at bounding box center [257, 927] width 334 height 17
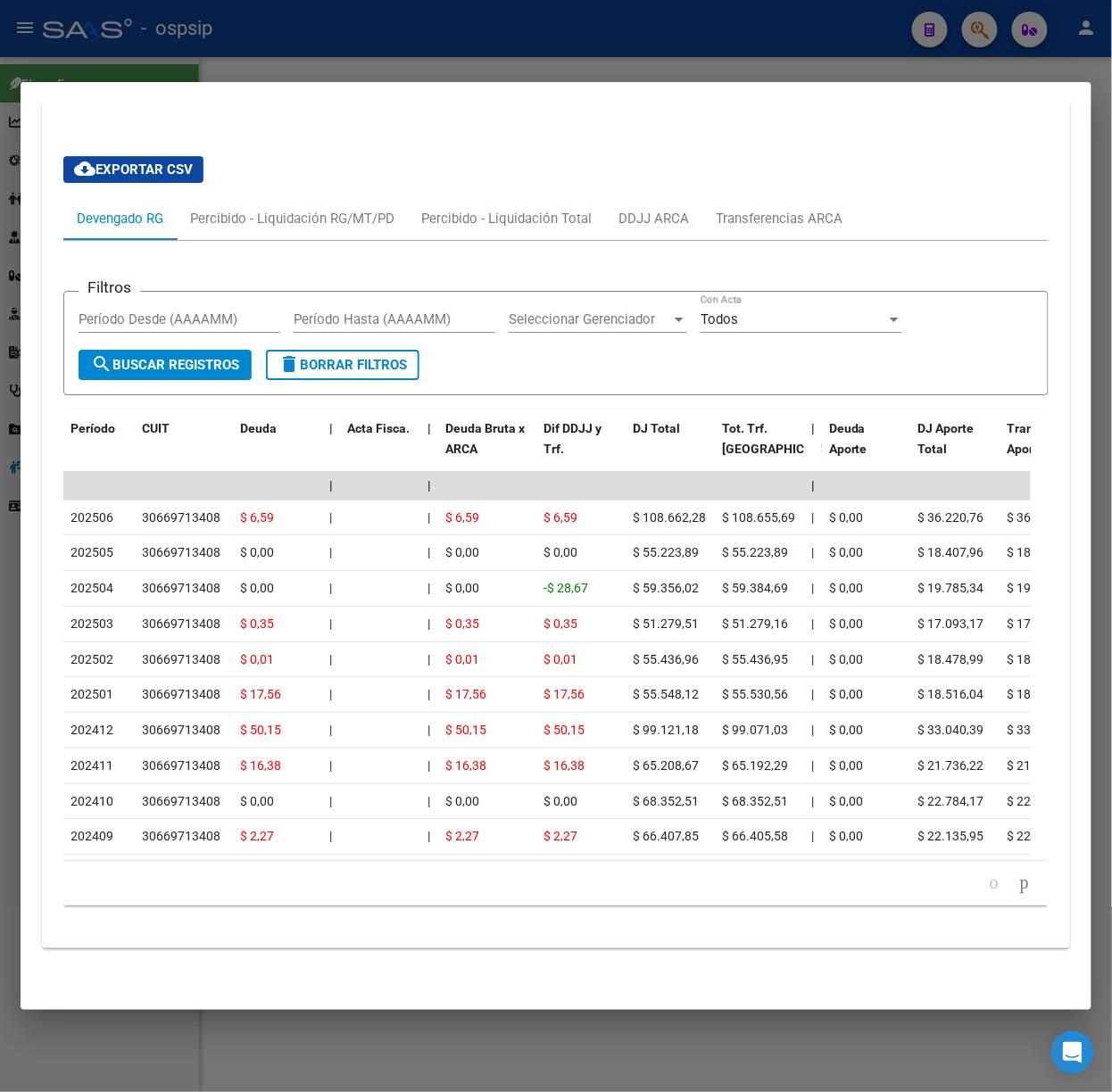
scroll to position [1454, 0]
click at [237, 62] on div at bounding box center [556, 546] width 1112 height 1092
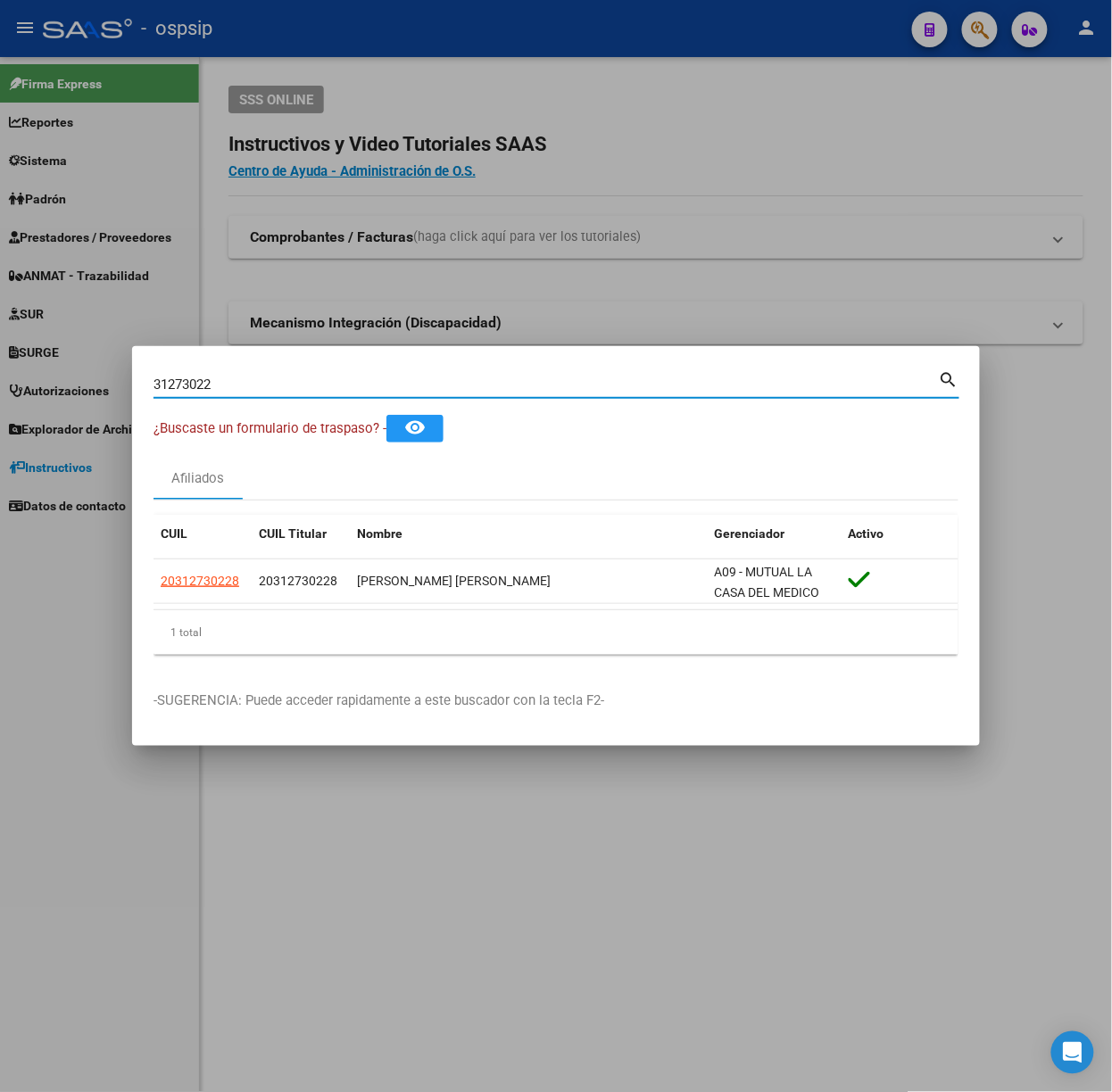
click at [260, 393] on input "31273022" at bounding box center [546, 385] width 785 height 16
type input "43647198"
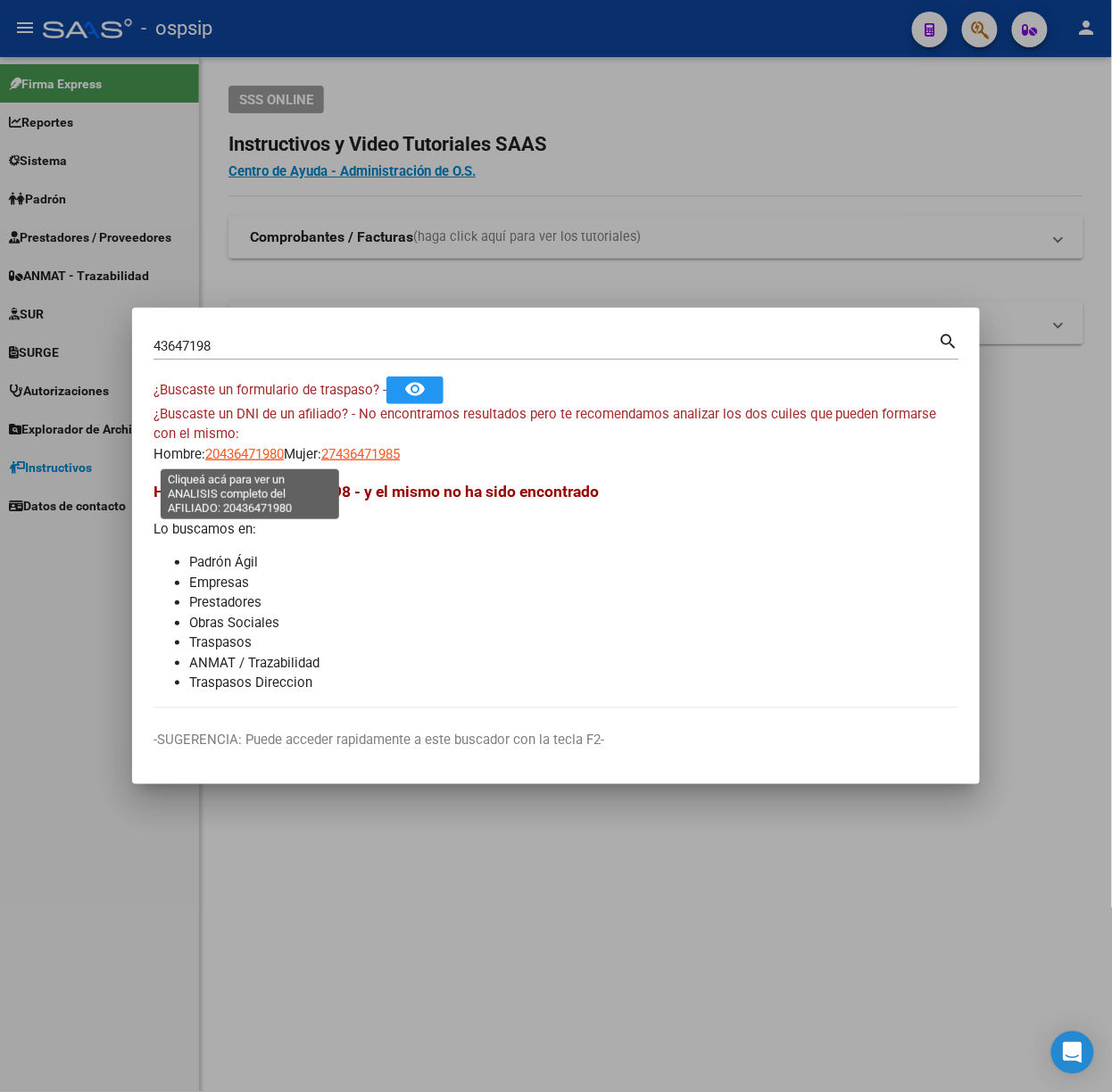
click at [254, 447] on span "20436471980" at bounding box center [244, 454] width 79 height 16
type textarea "20436471980"
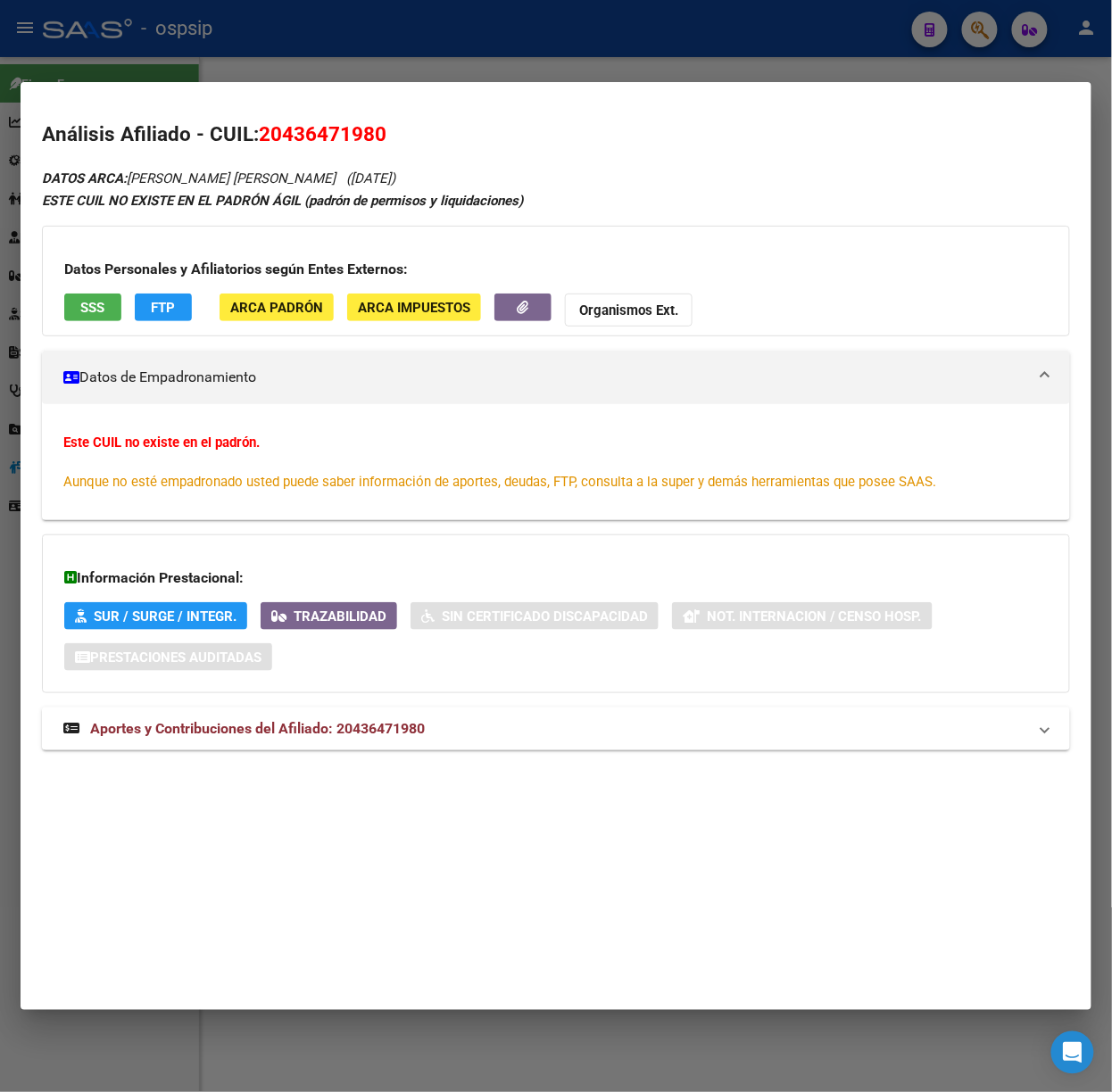
click at [321, 711] on mat-expansion-panel-header "Aportes y Contribuciones del Afiliado: 20436471980" at bounding box center [555, 728] width 1028 height 43
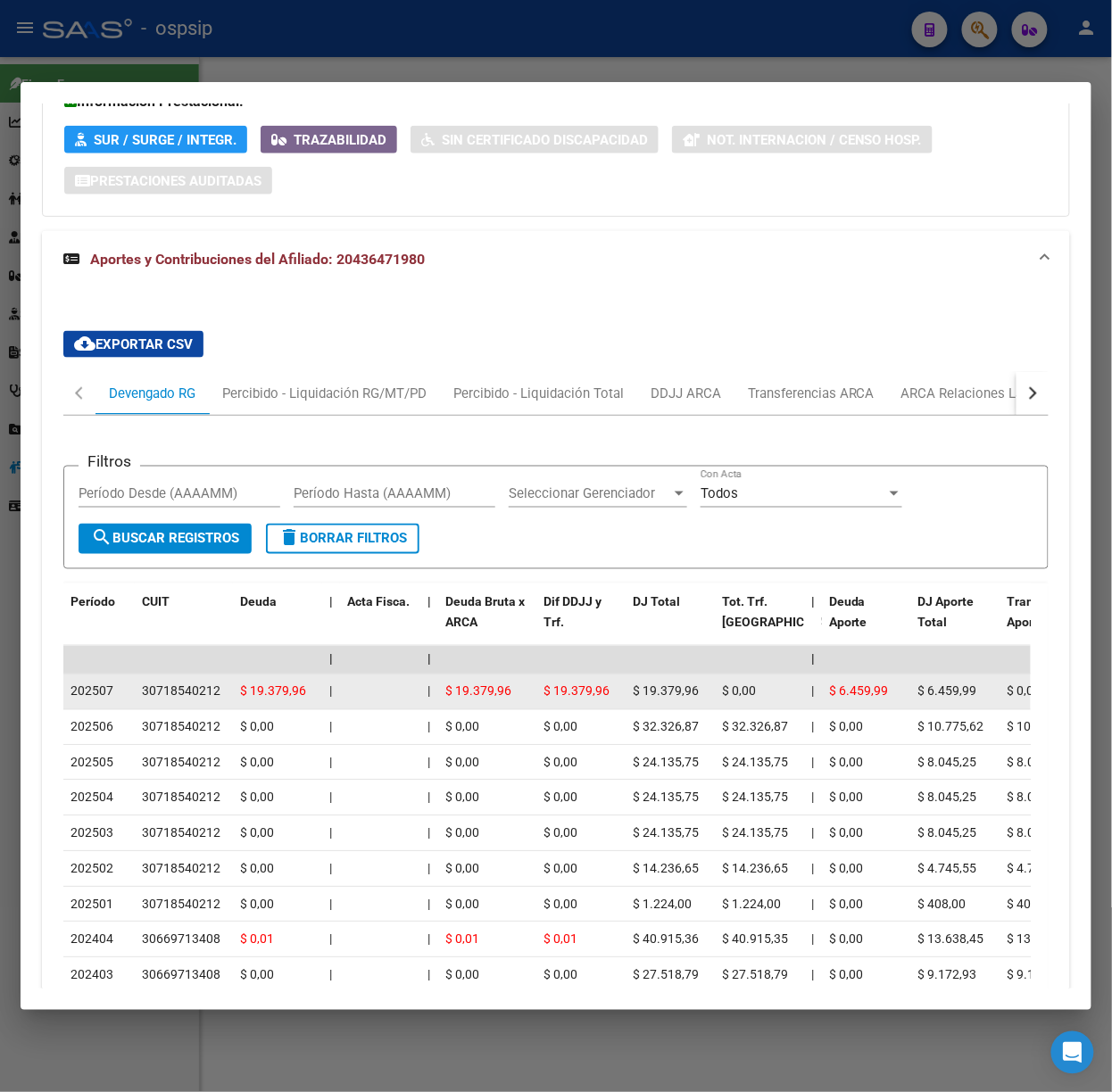
scroll to position [475, 0]
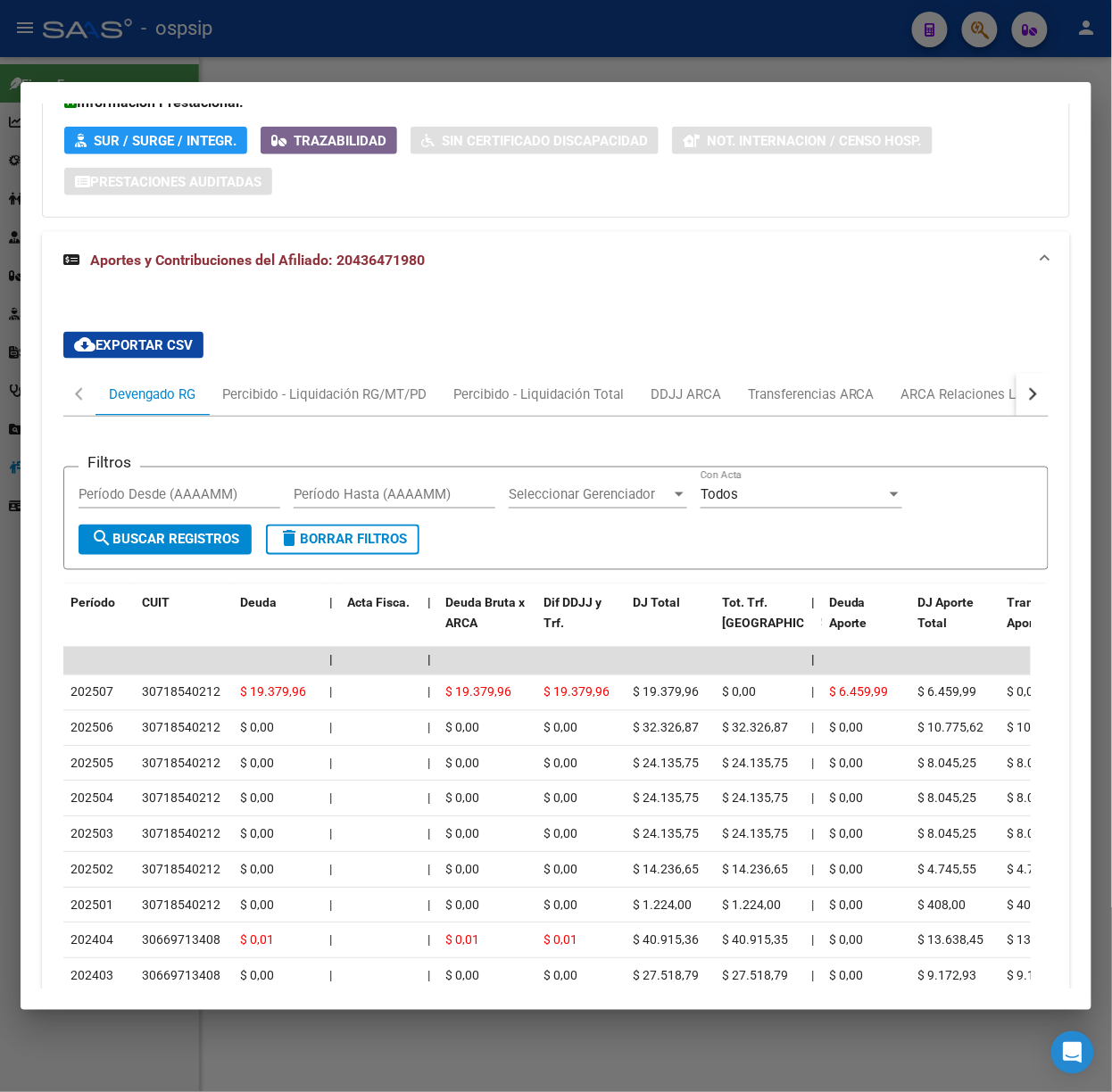
click at [1032, 404] on div "cloud_download Exportar CSV Devengado RG Percibido - Liquidación RG/MT/PD Perci…" at bounding box center [555, 713] width 1028 height 793
click at [1031, 401] on div "cloud_download Exportar CSV Devengado RG Percibido - Liquidación RG/MT/PD Perci…" at bounding box center [555, 713] width 1028 height 793
click at [1030, 401] on div "cloud_download Exportar CSV Devengado RG Percibido - Liquidación RG/MT/PD Perci…" at bounding box center [555, 713] width 1028 height 793
click at [1022, 398] on button "button" at bounding box center [1032, 394] width 32 height 43
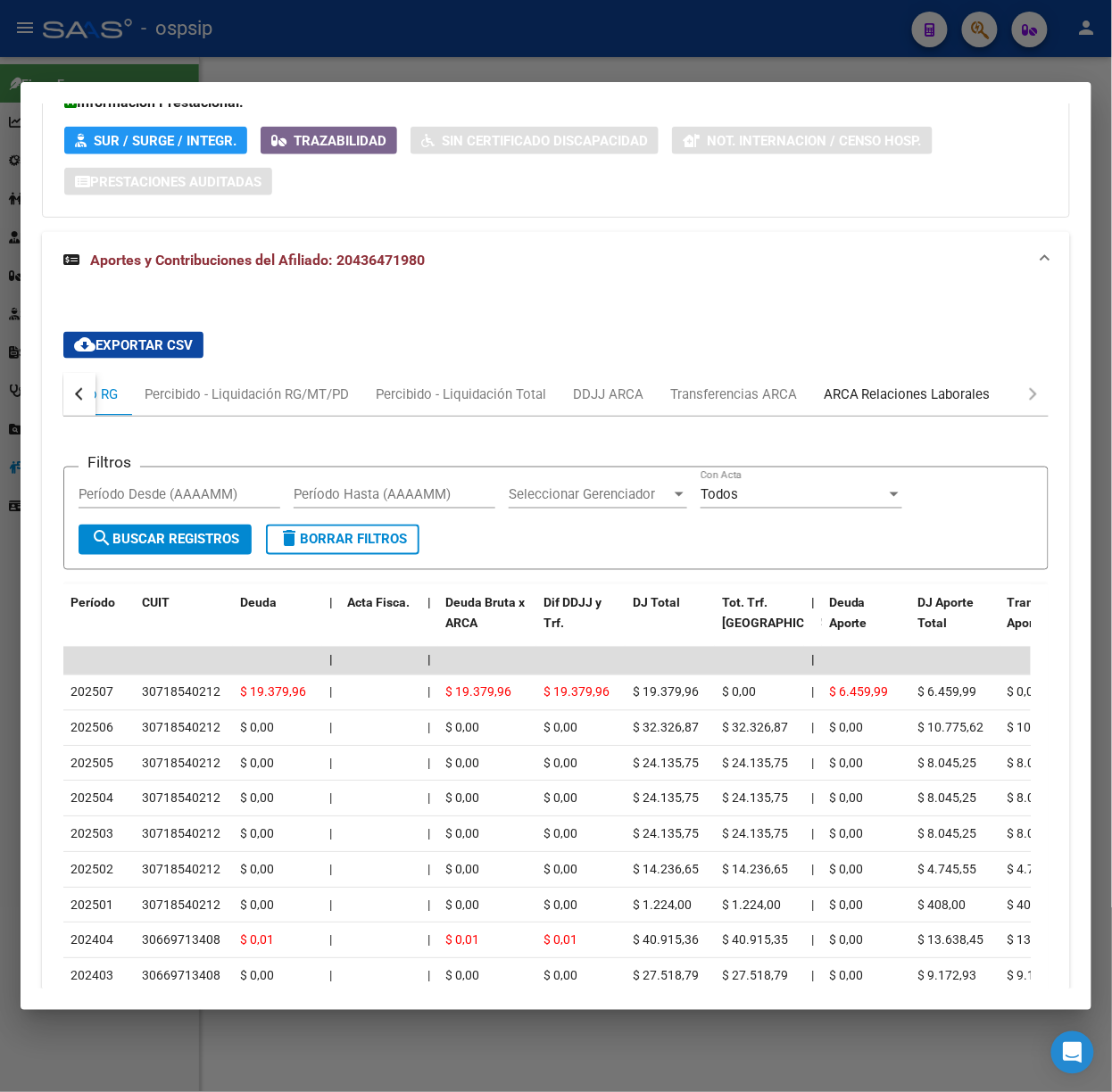
click at [941, 384] on div "ARCA Relaciones Laborales" at bounding box center [907, 394] width 193 height 43
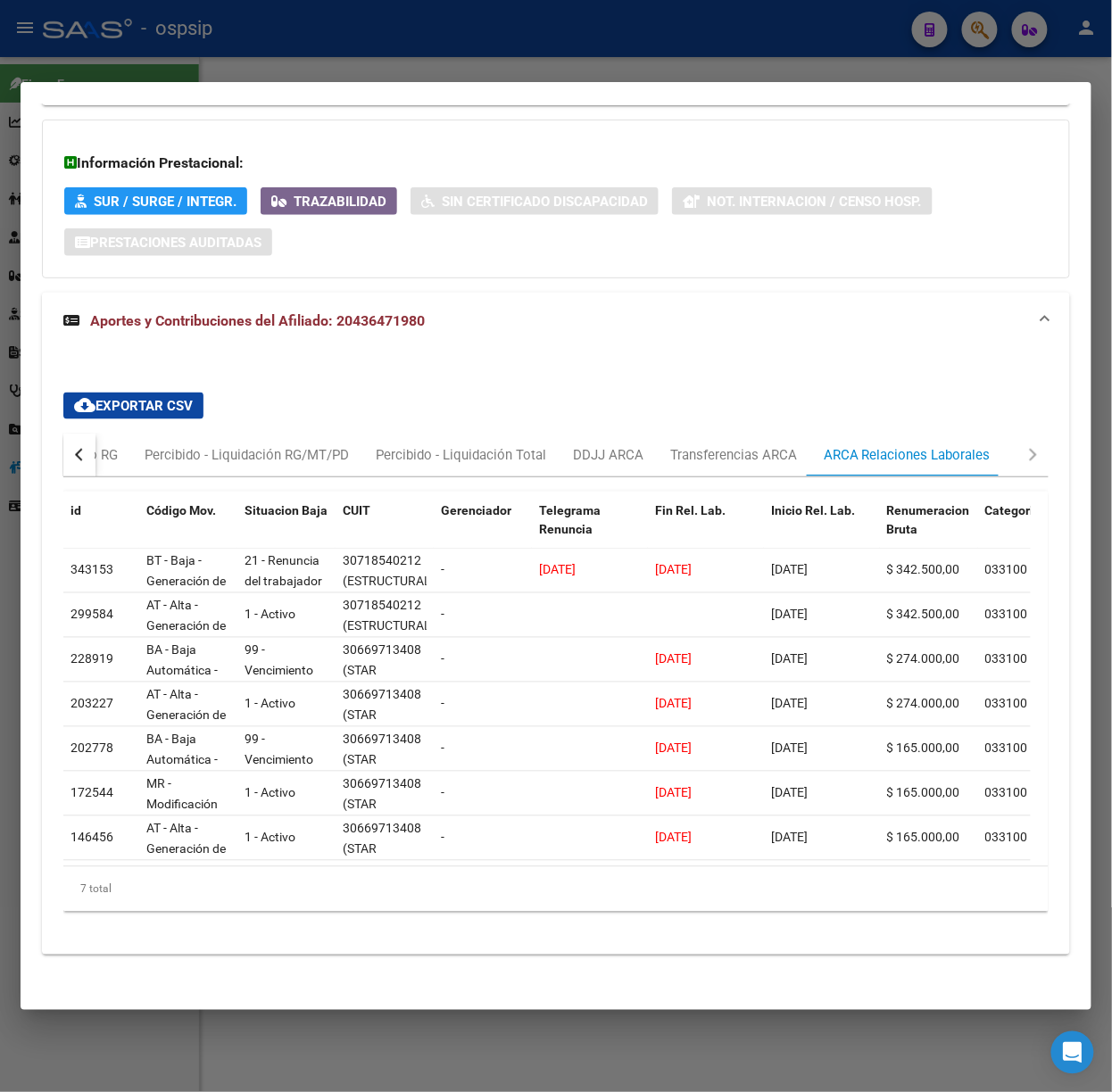
scroll to position [440, 0]
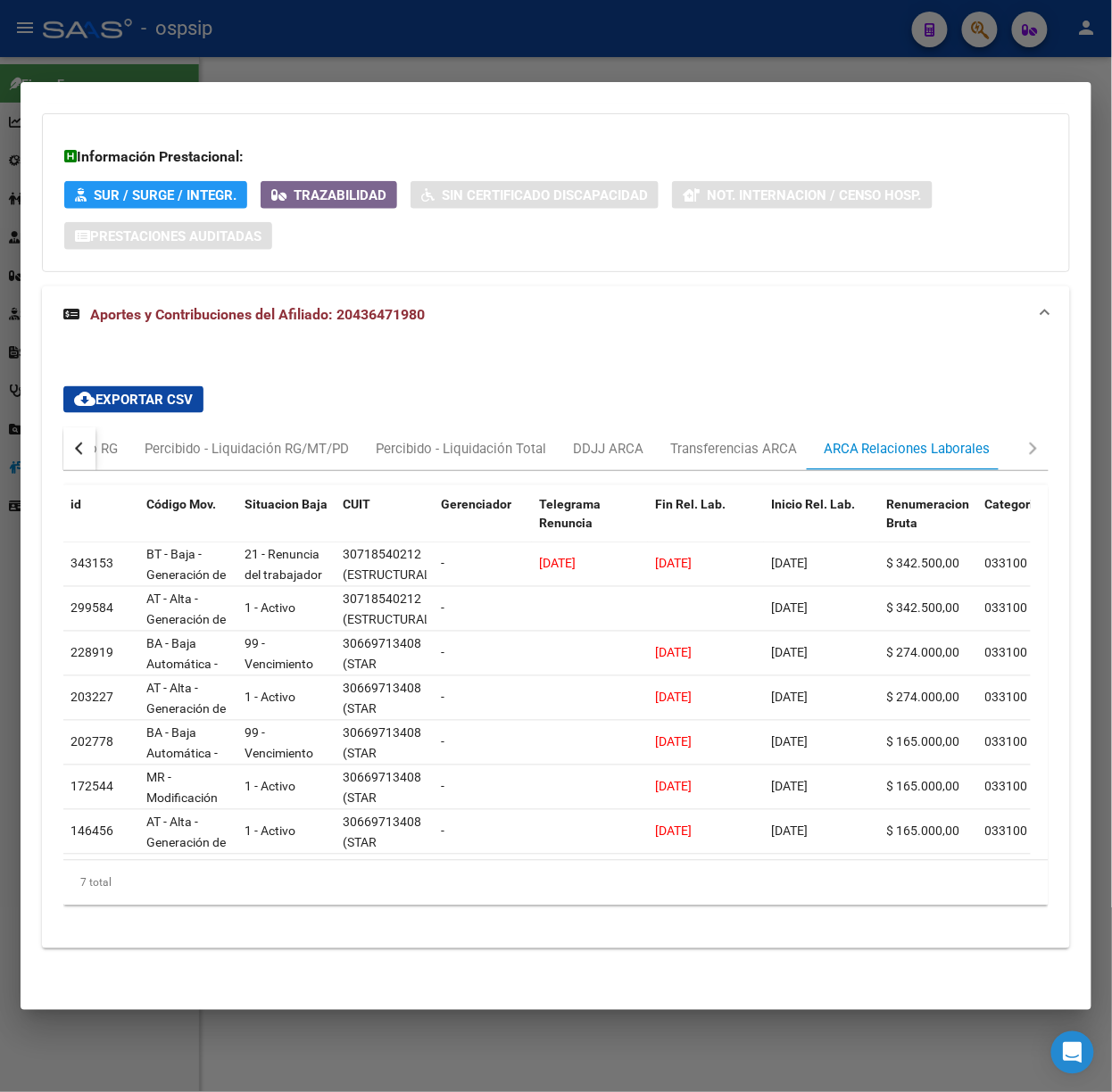
click at [475, 59] on div at bounding box center [556, 546] width 1112 height 1092
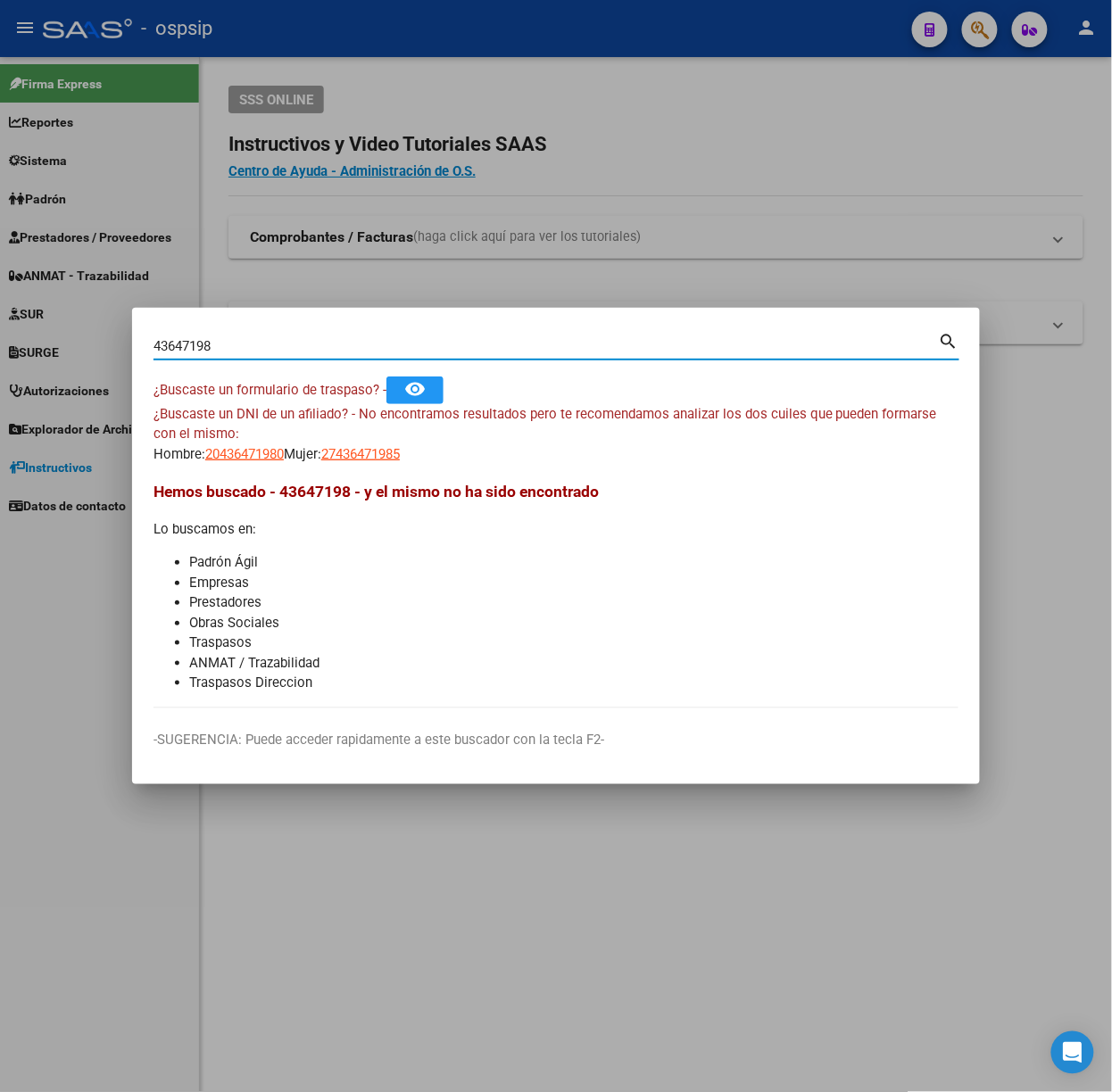
click at [237, 348] on input "43647198" at bounding box center [546, 346] width 785 height 16
type input "42612135"
click at [240, 458] on span "20426121353" at bounding box center [244, 454] width 79 height 16
type textarea "20426121353"
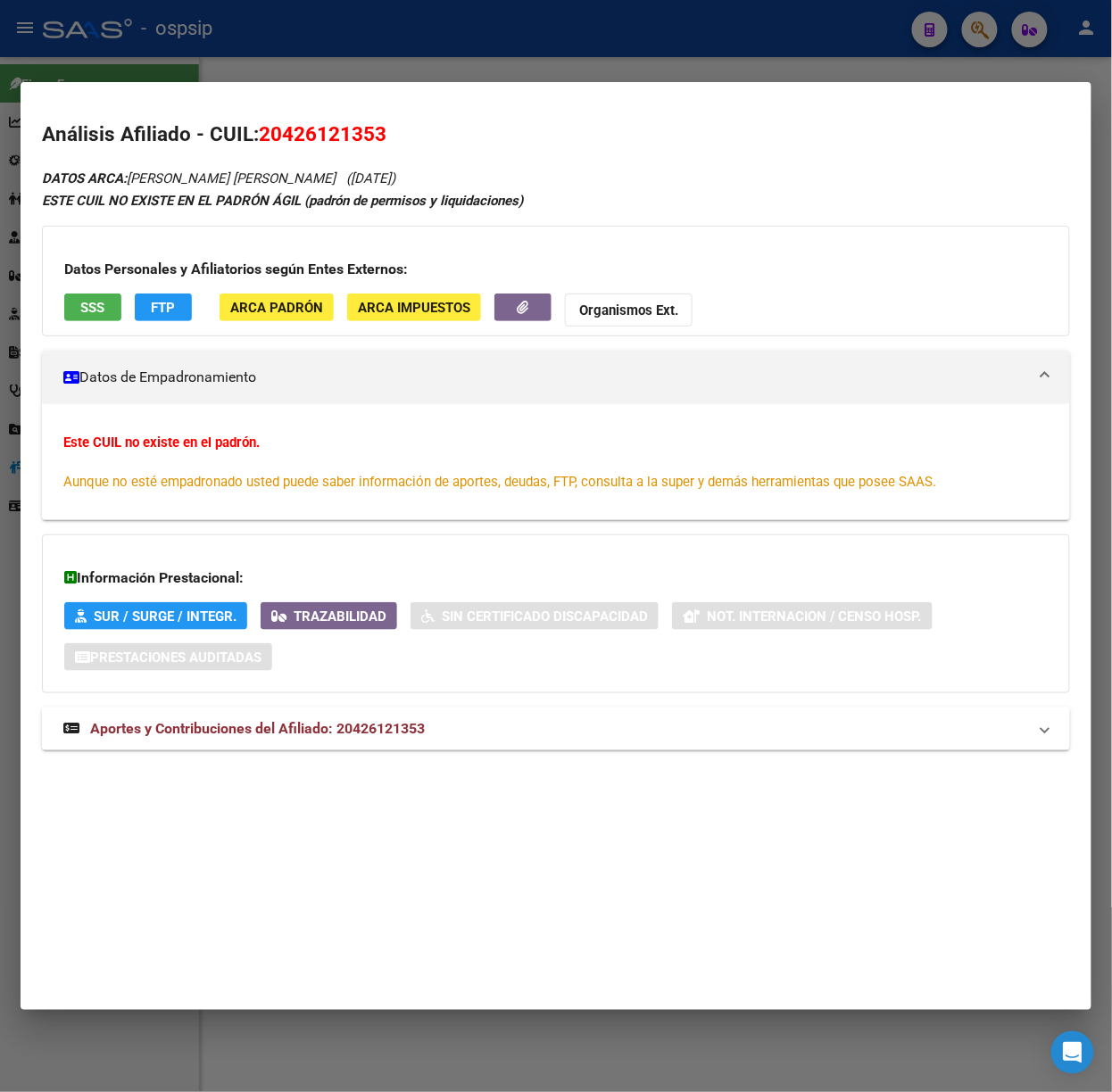
click at [332, 707] on mat-expansion-panel-header "Aportes y Contribuciones del Afiliado: 20426121353" at bounding box center [555, 728] width 1028 height 43
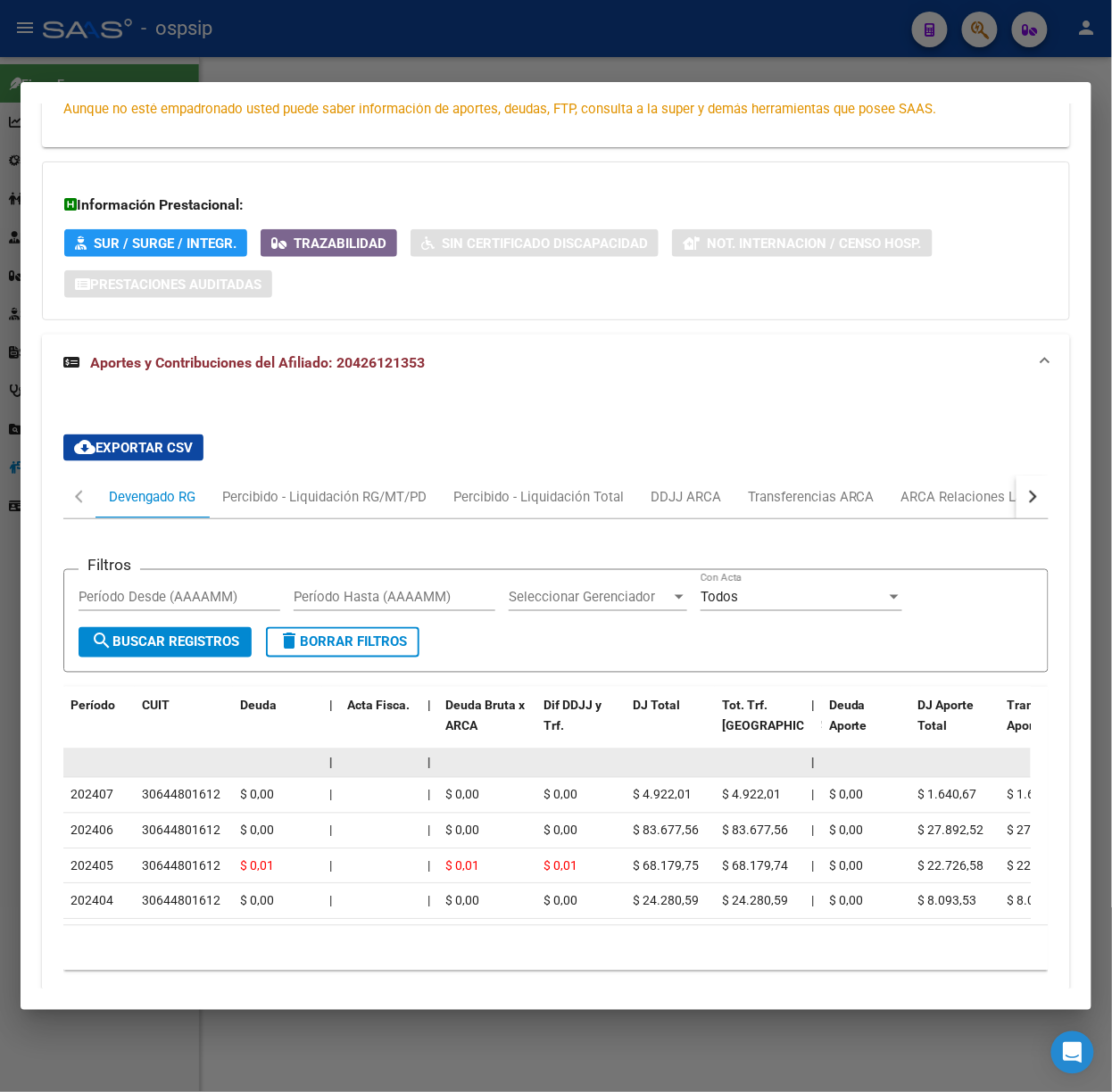
scroll to position [458, 0]
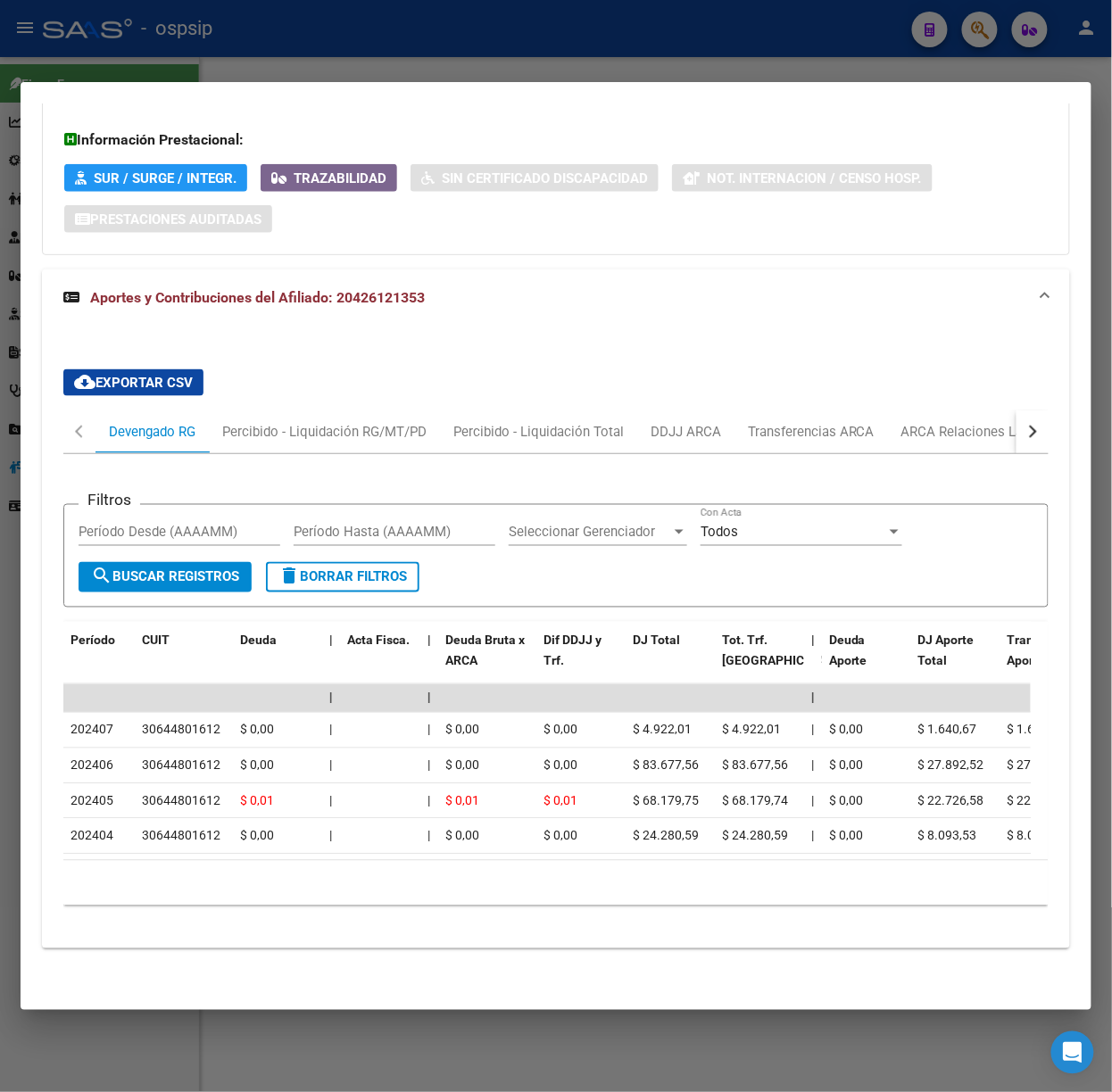
click at [1016, 410] on button "button" at bounding box center [1032, 431] width 32 height 43
click at [977, 422] on div "ARCA Relaciones Laborales" at bounding box center [907, 432] width 167 height 20
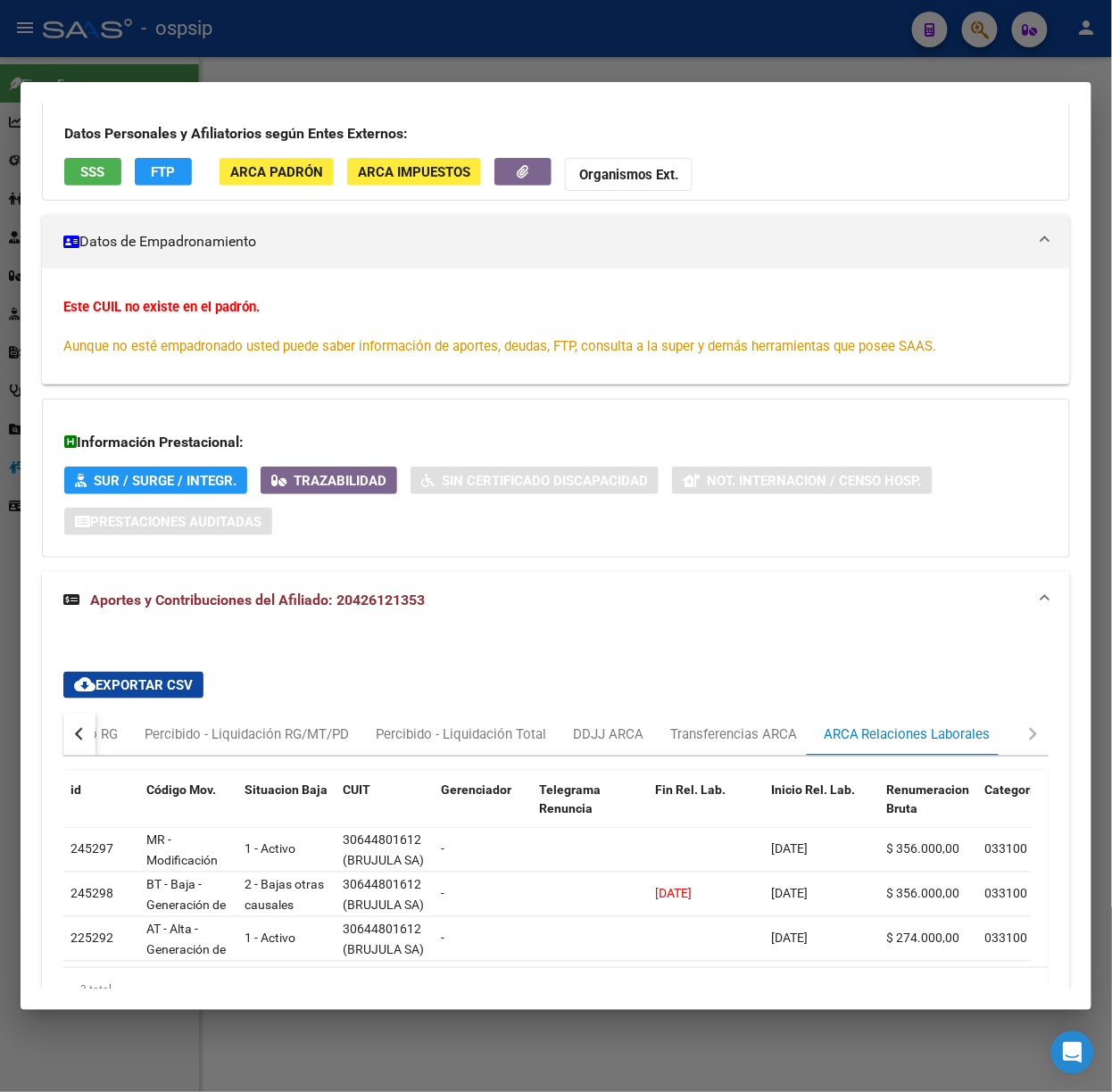
scroll to position [261, 0]
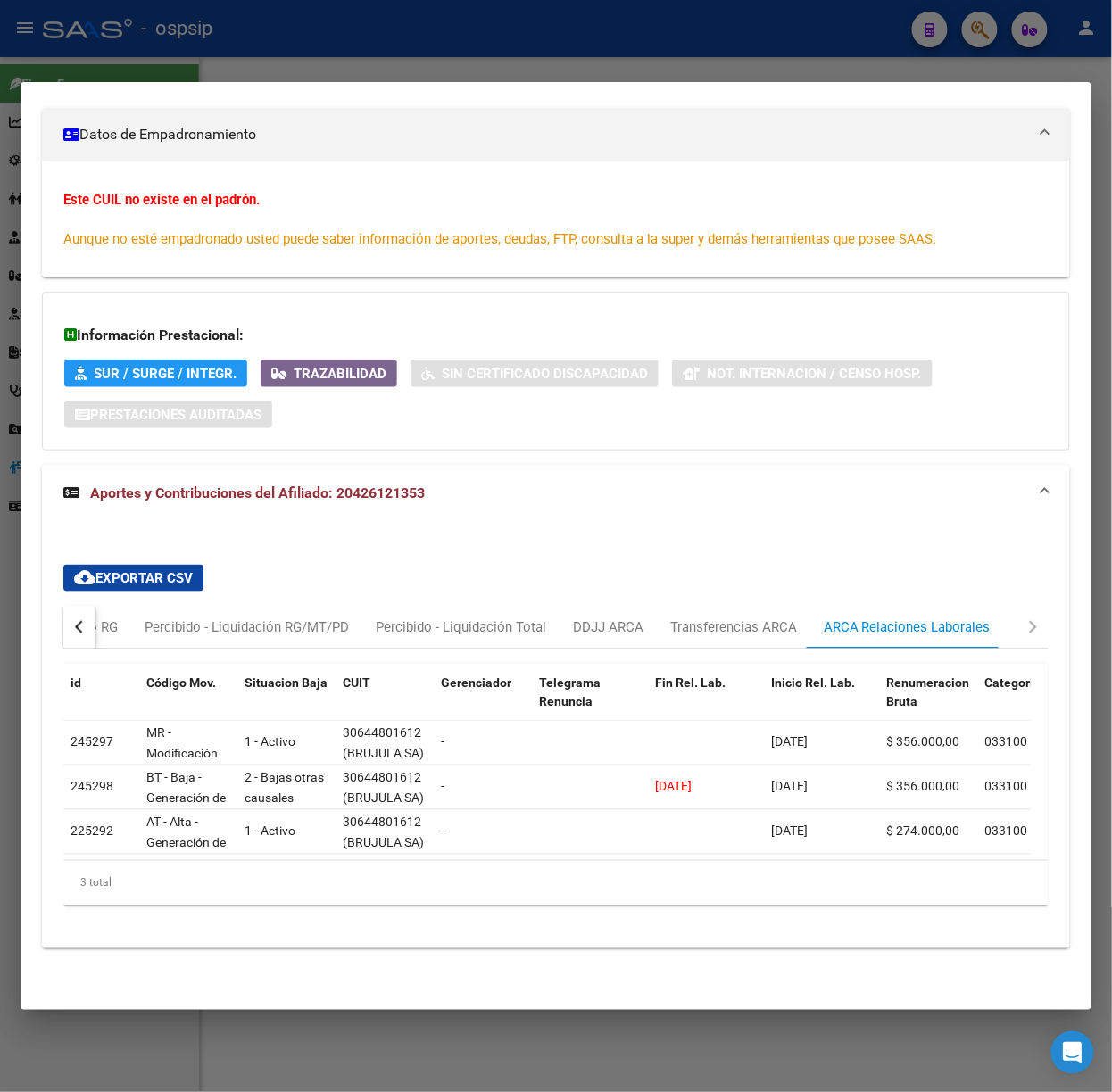
drag, startPoint x: 332, startPoint y: 30, endPoint x: 291, endPoint y: 187, distance: 162.3
click at [332, 30] on div at bounding box center [556, 546] width 1112 height 1092
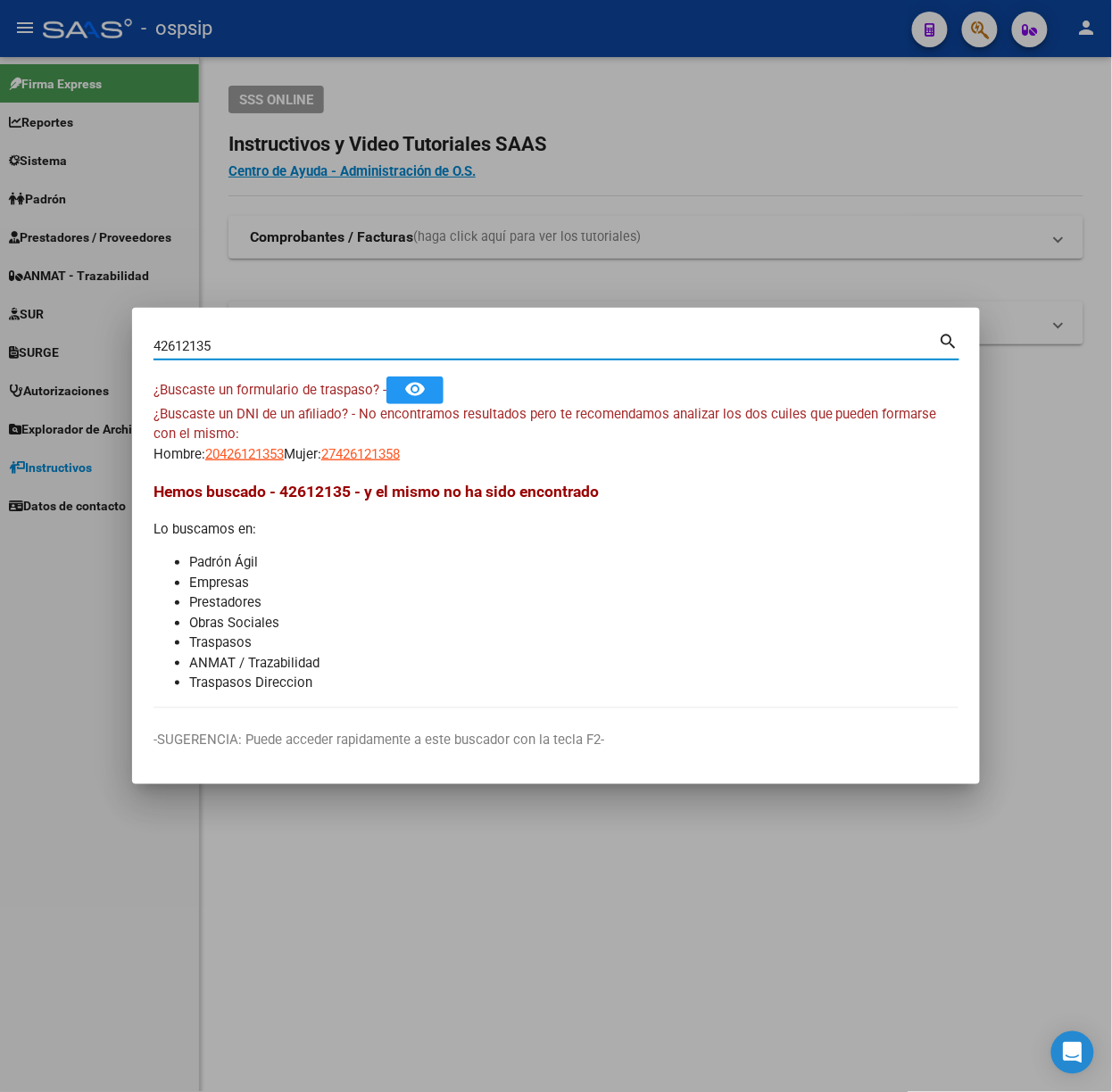
click at [264, 338] on input "42612135" at bounding box center [546, 346] width 785 height 16
type input "41976749"
click at [255, 458] on span "20419767493" at bounding box center [244, 454] width 79 height 16
type textarea "20419767493"
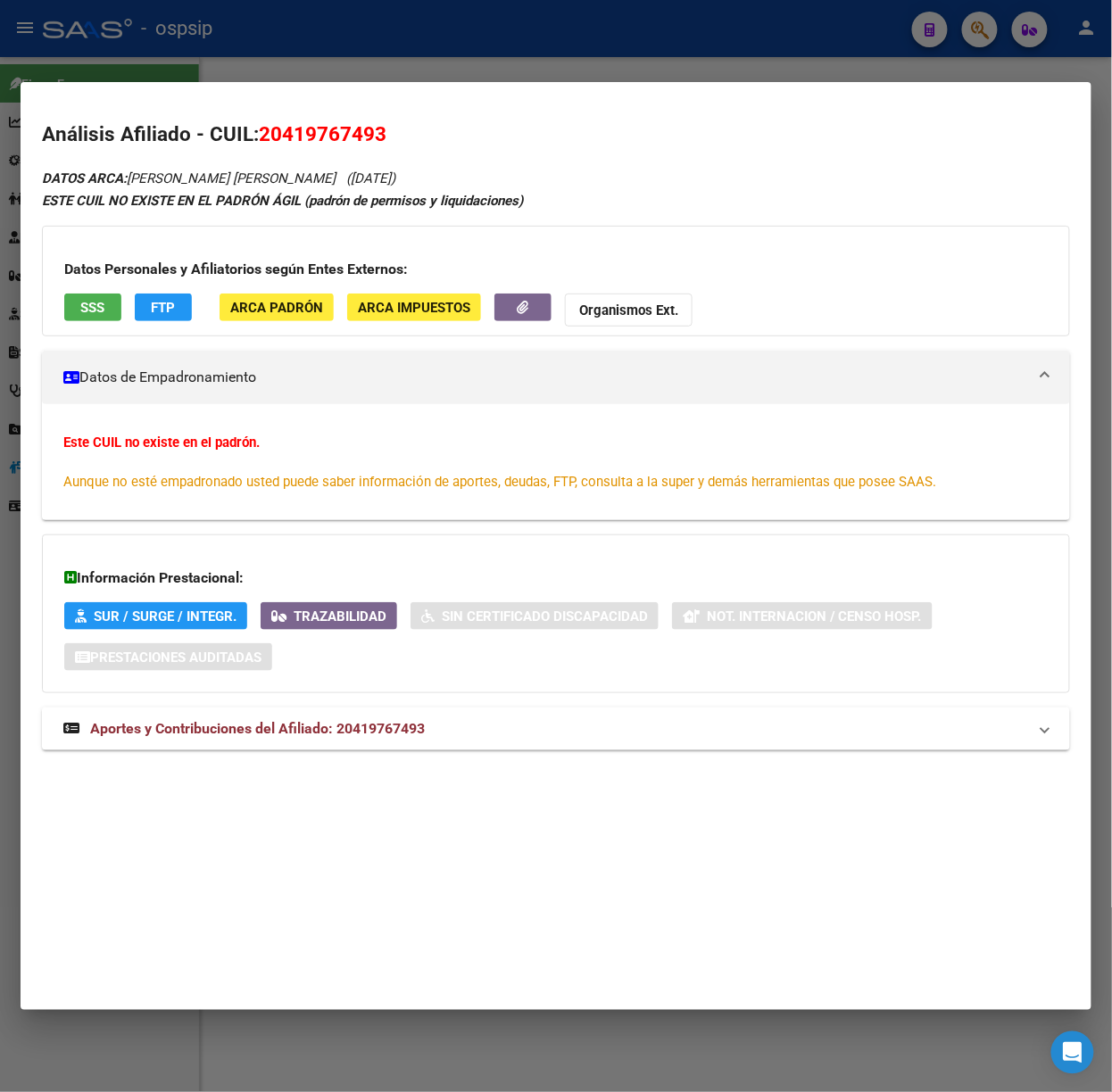
click at [358, 702] on div "DATOS ARCA: [PERSON_NAME] [PERSON_NAME] ([DATE]) ESTE CUIL NO EXISTE EN EL [PER…" at bounding box center [555, 468] width 1028 height 603
click at [422, 712] on mat-expansion-panel-header "Aportes y Contribuciones del Afiliado: 20419767493" at bounding box center [555, 728] width 1028 height 43
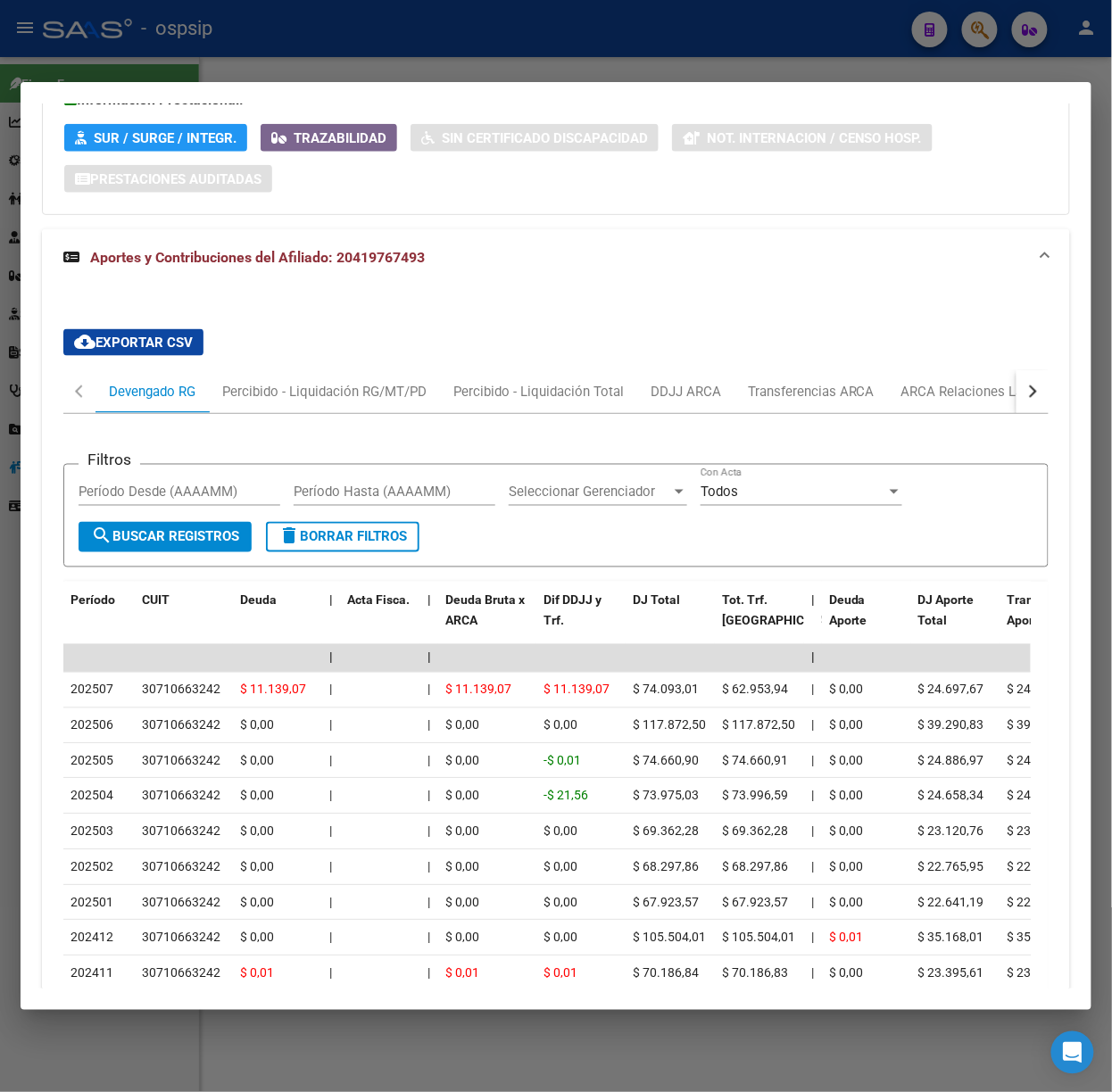
scroll to position [672, 0]
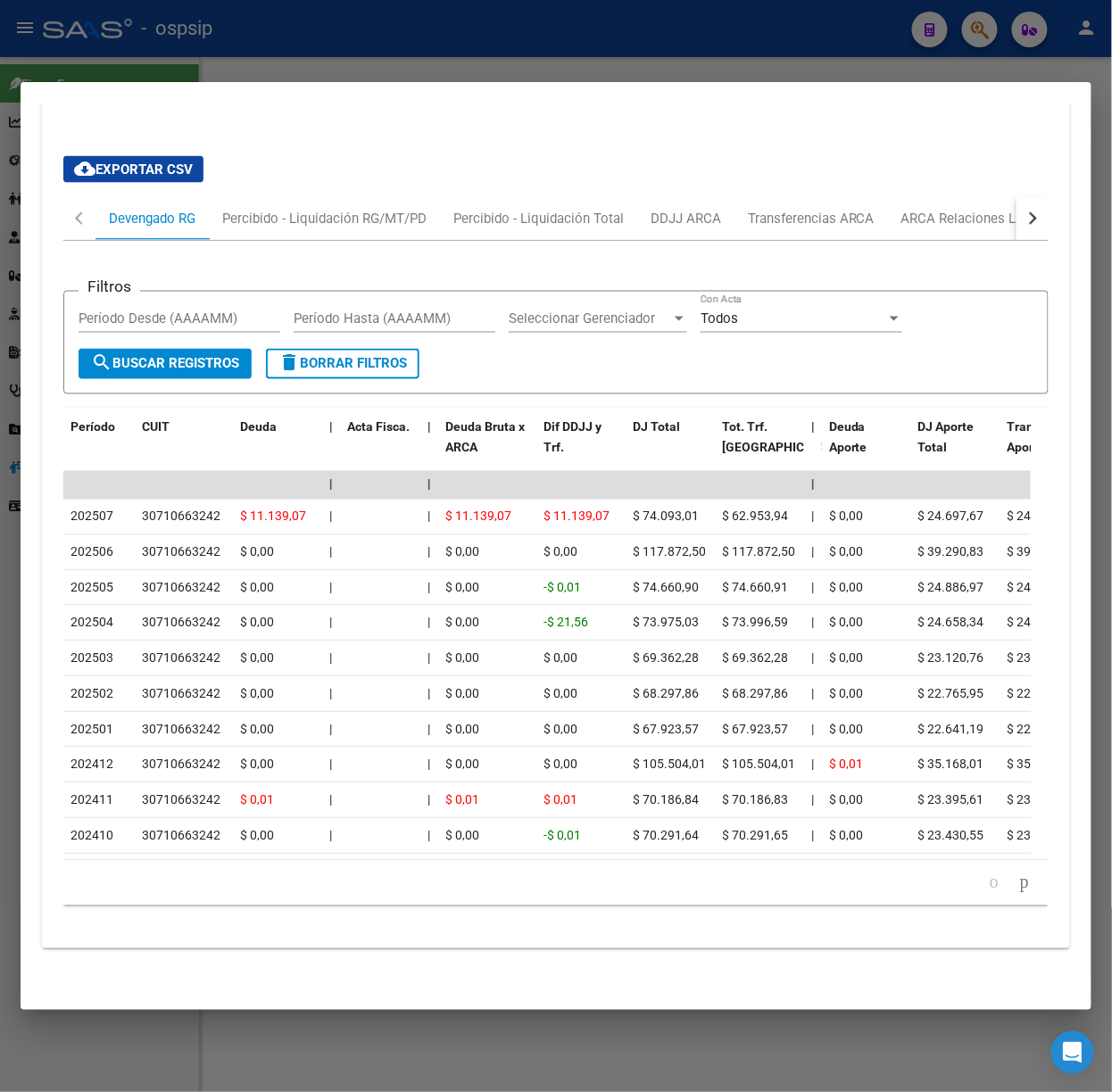
click at [207, 64] on div at bounding box center [556, 546] width 1112 height 1092
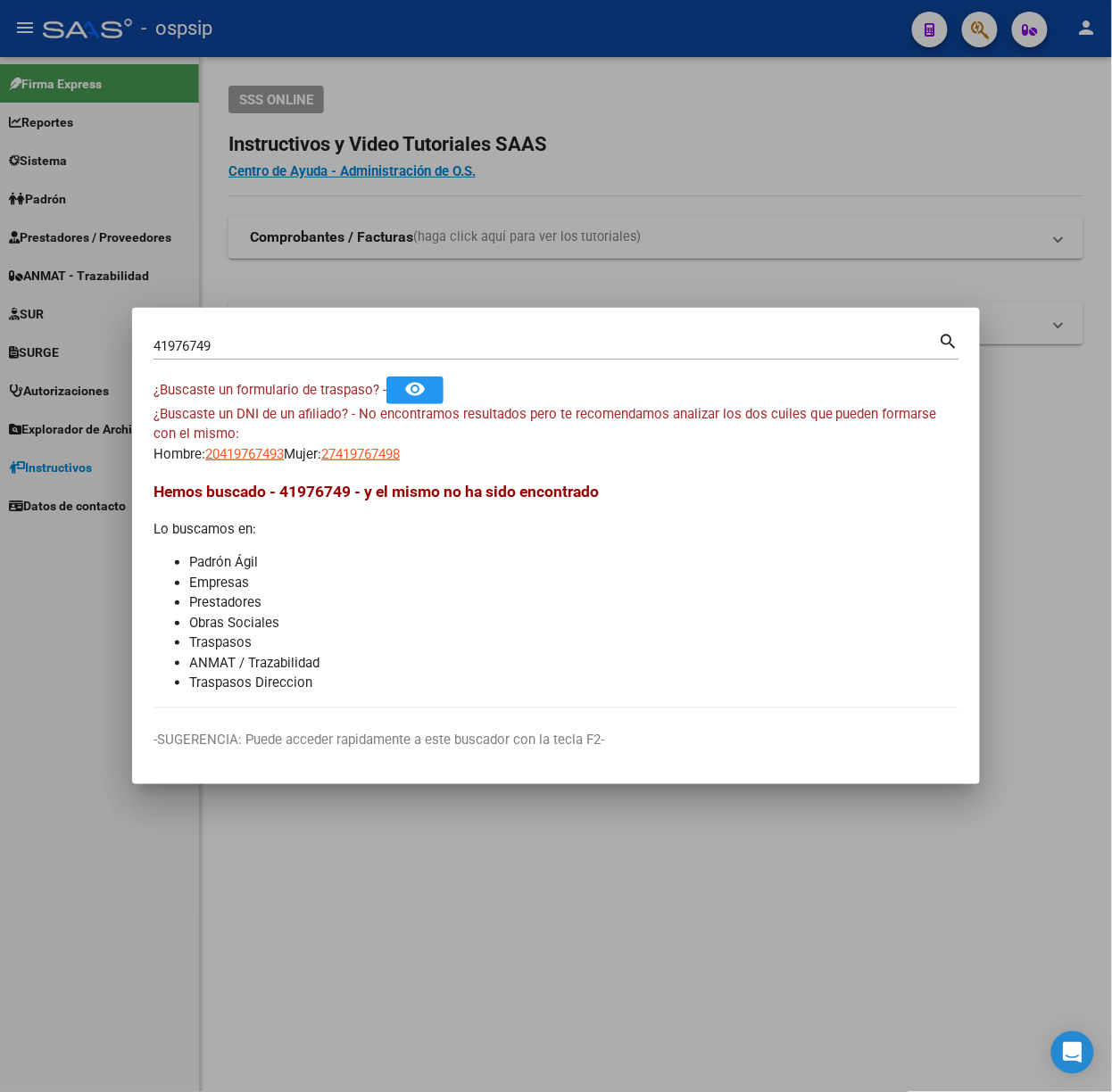
click at [236, 363] on div "41976749 Buscar (apellido, dni, [PERSON_NAME], [PERSON_NAME], cuit, obra social…" at bounding box center [556, 353] width 806 height 47
click at [236, 343] on input "41976749" at bounding box center [546, 346] width 785 height 16
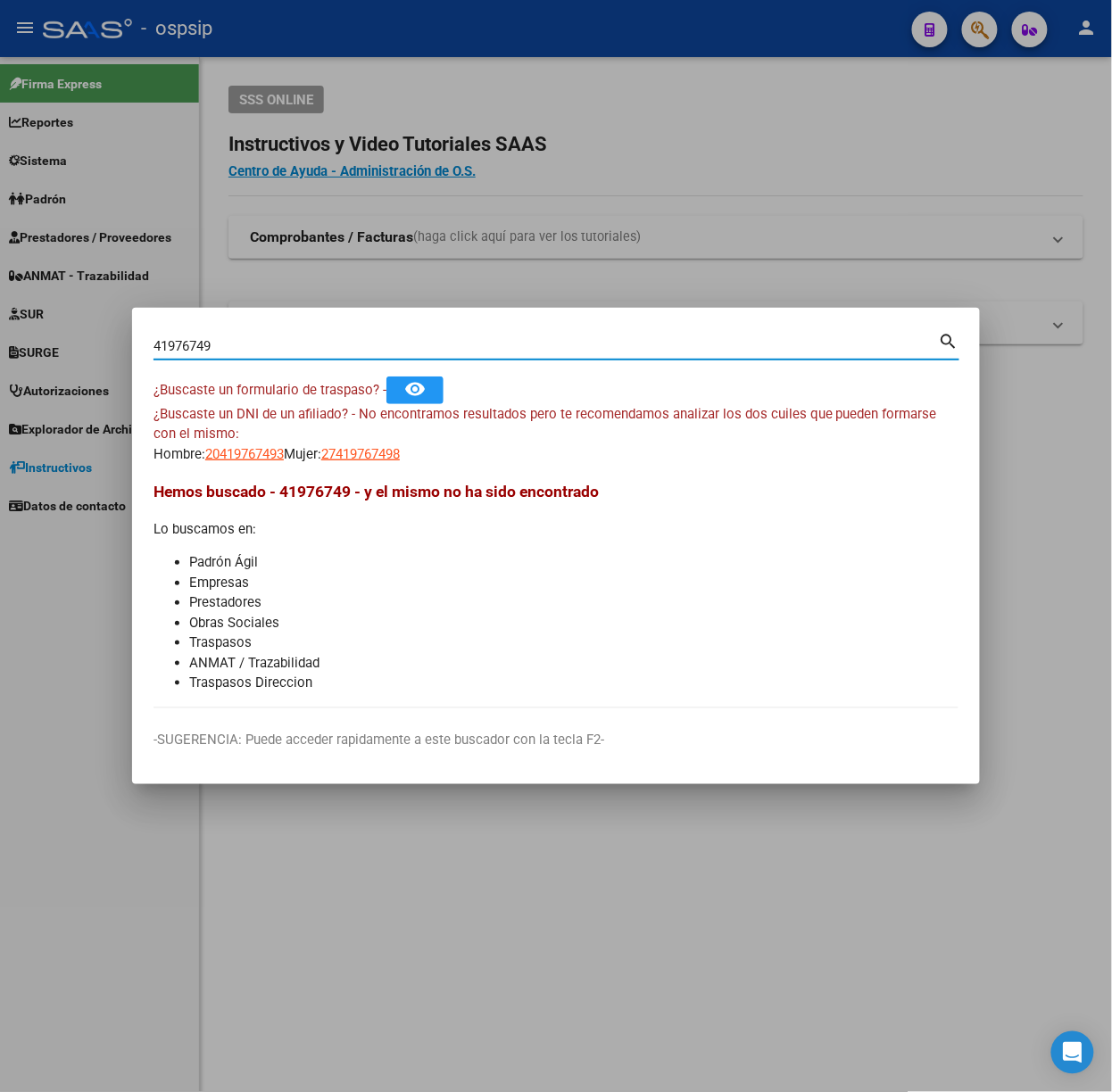
click at [236, 343] on input "41976749" at bounding box center [546, 346] width 785 height 16
type input "25629625"
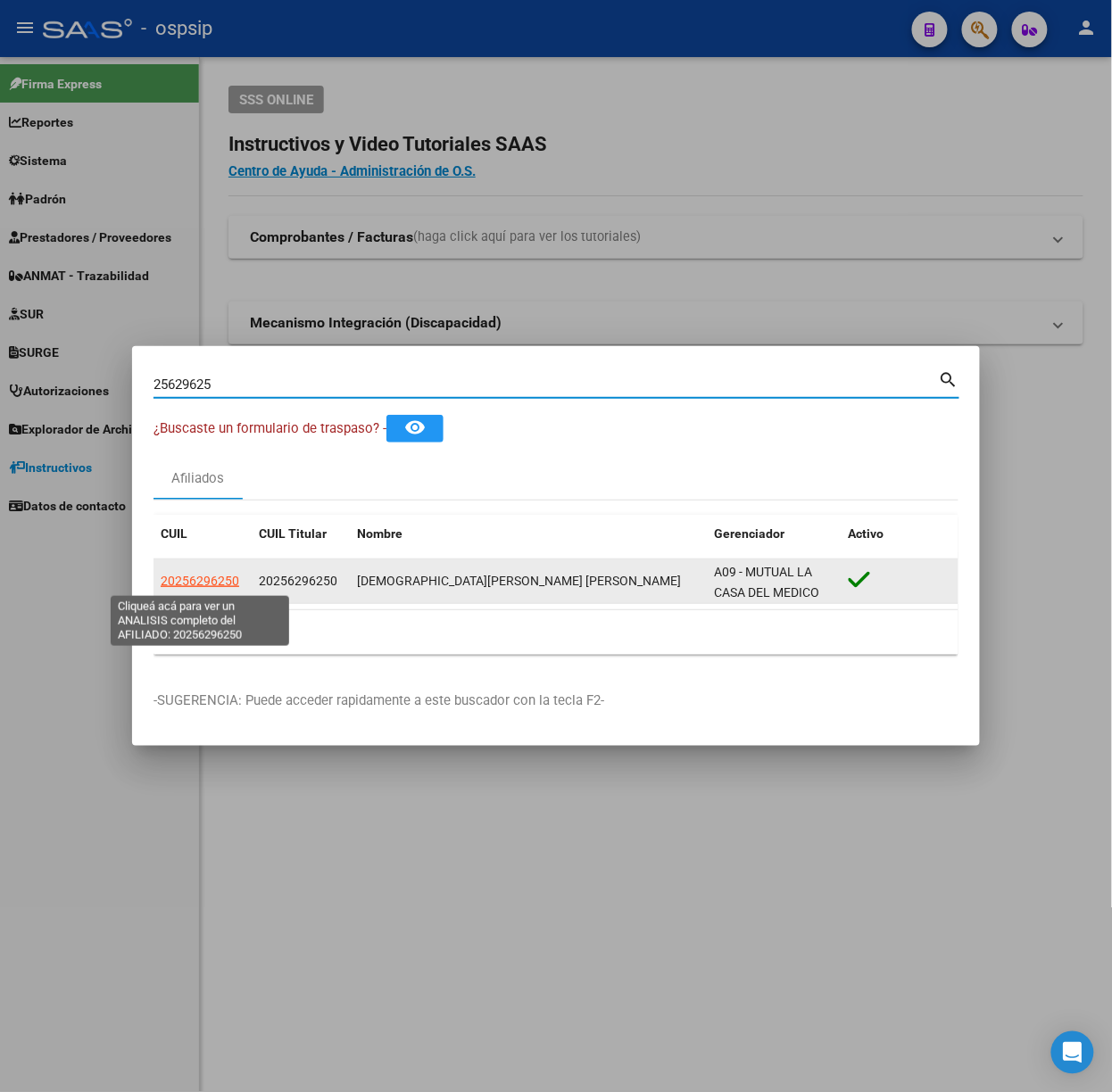
click at [224, 579] on span "20256296250" at bounding box center [200, 581] width 79 height 14
type textarea "20256296250"
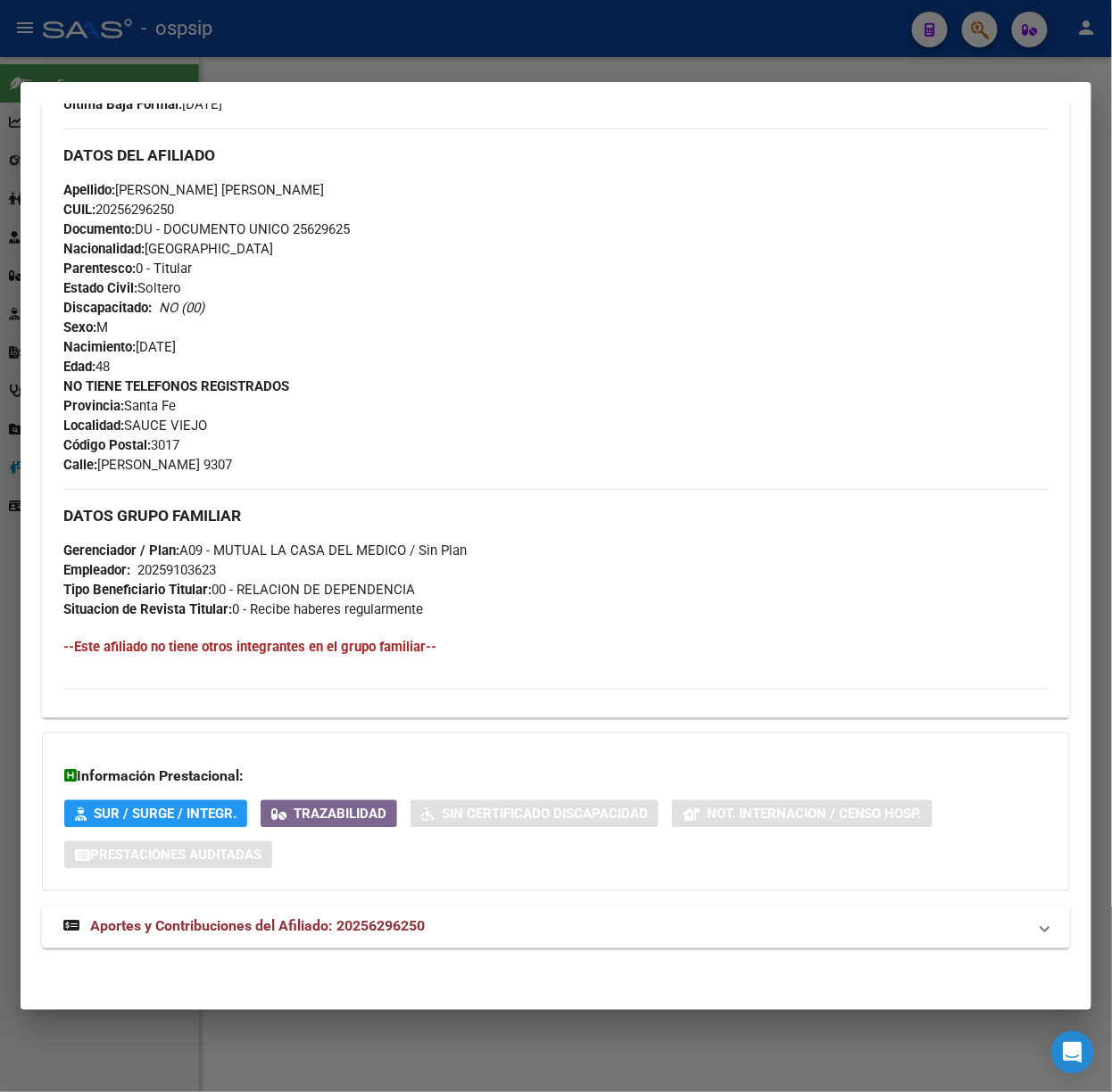
click at [398, 917] on strong "Aportes y Contribuciones del Afiliado: 20256296250" at bounding box center [244, 927] width 362 height 22
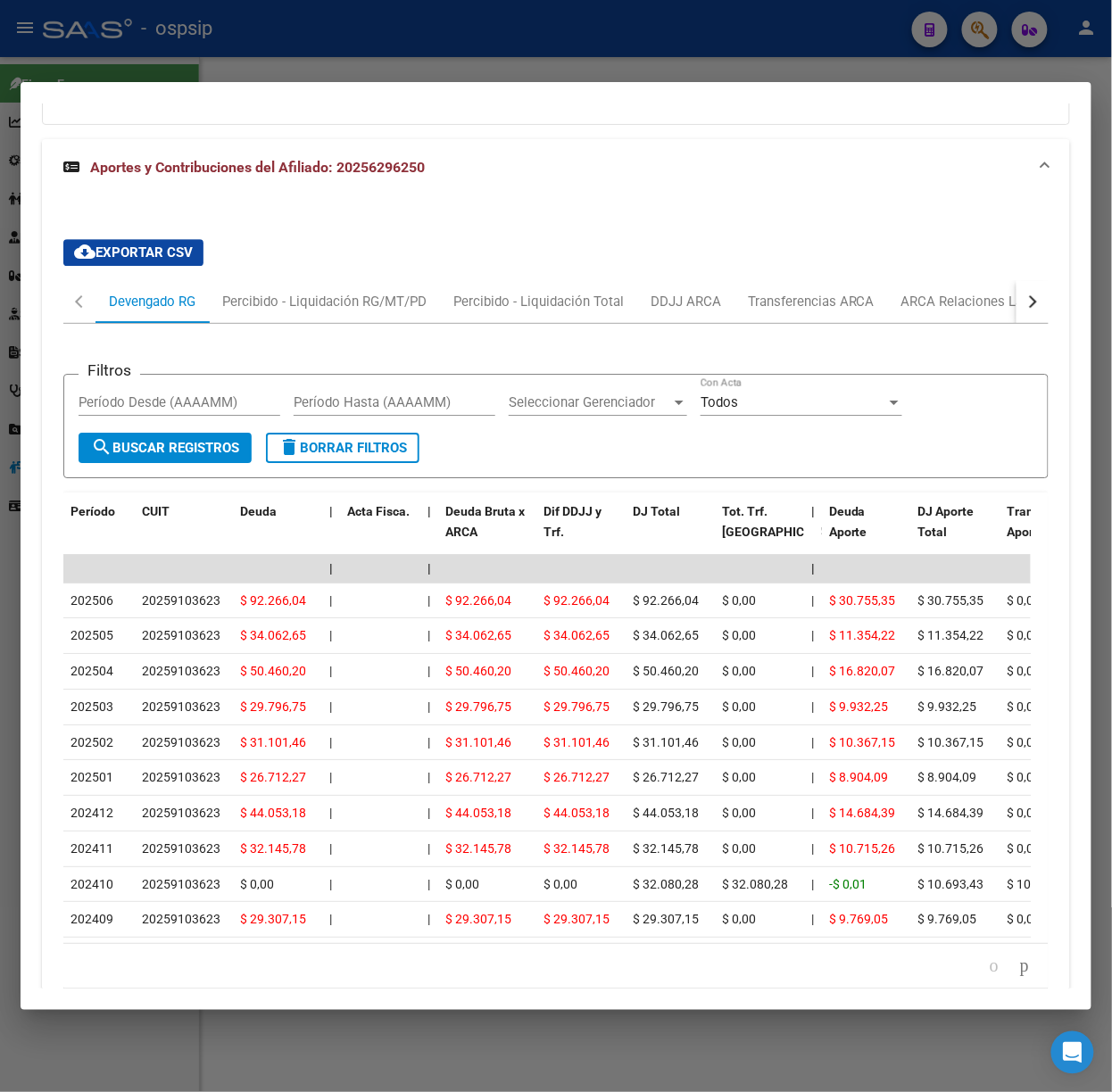
scroll to position [1400, 0]
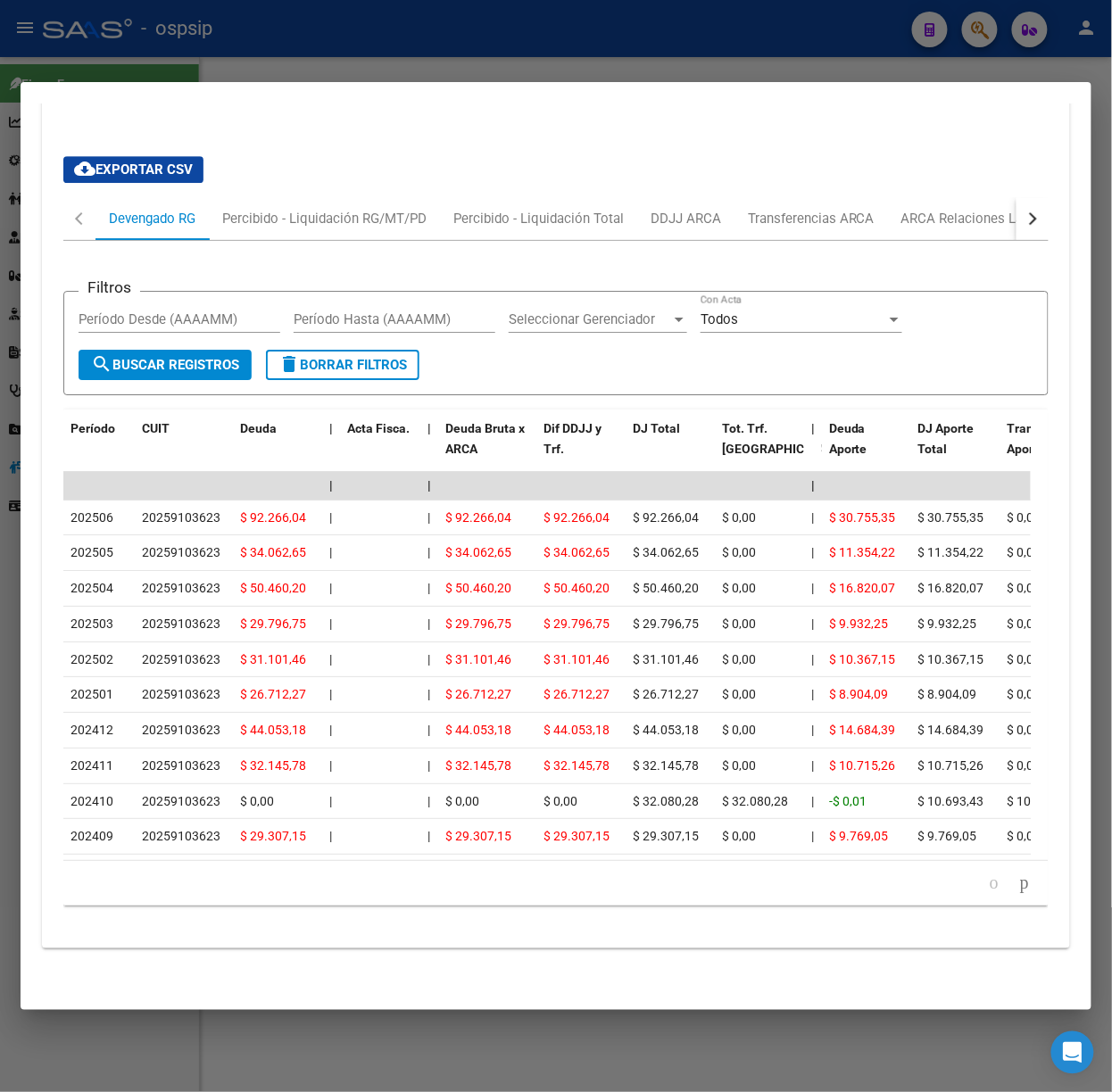
click at [186, 68] on div at bounding box center [556, 546] width 1112 height 1092
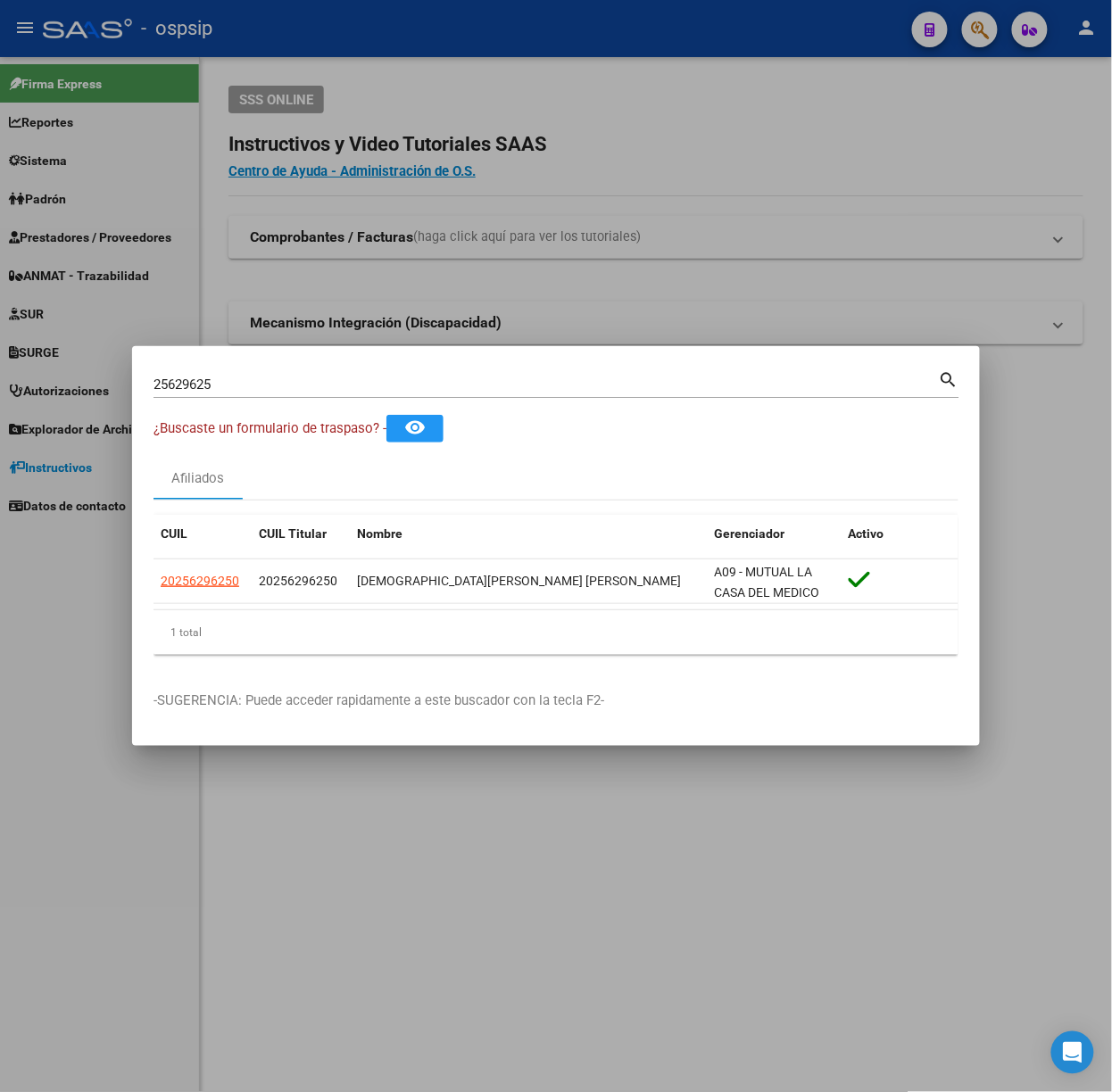
click at [271, 377] on input "25629625" at bounding box center [546, 385] width 785 height 16
type input "22193743"
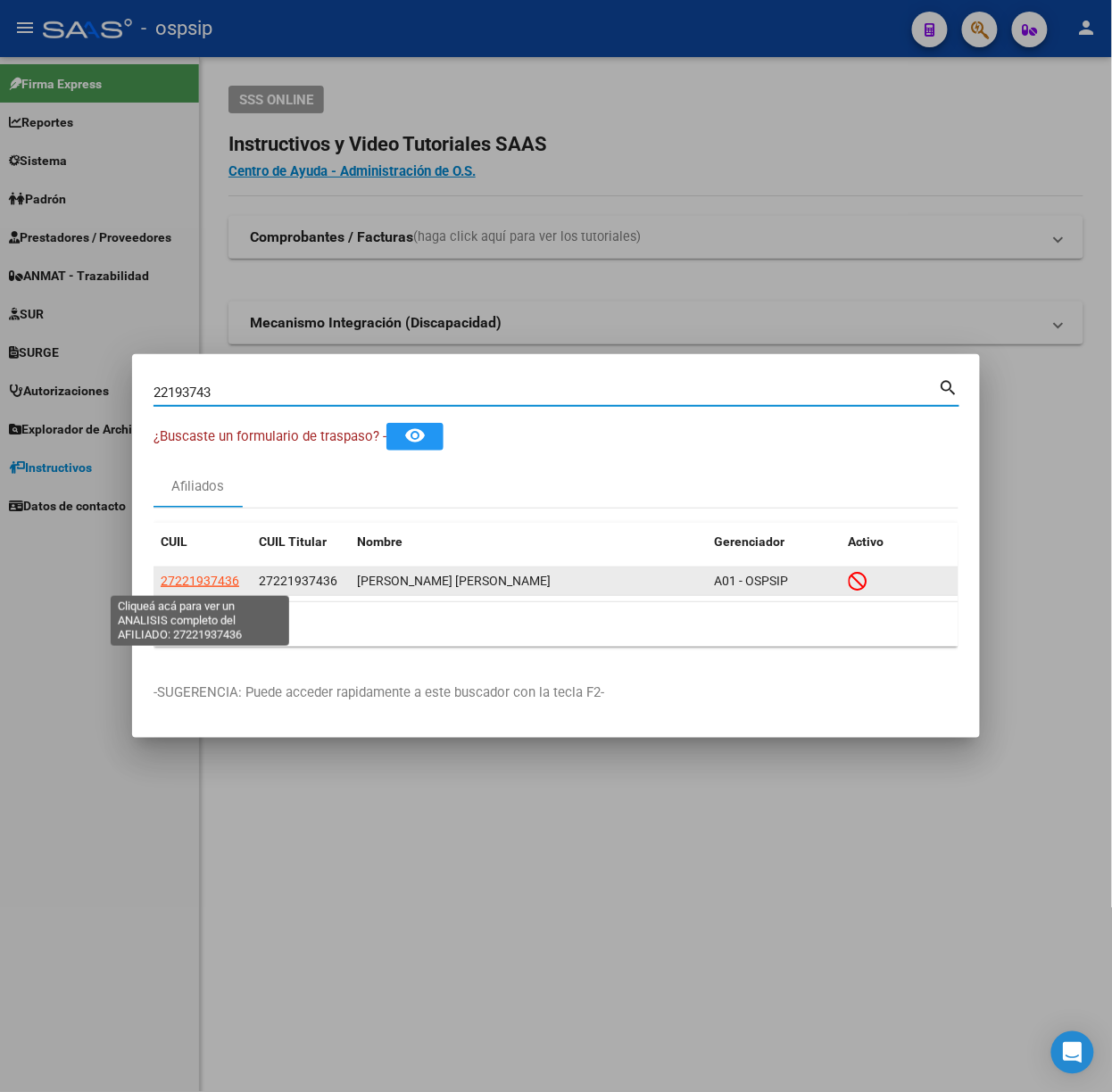
click at [183, 586] on span "27221937436" at bounding box center [200, 581] width 79 height 14
type textarea "27221937436"
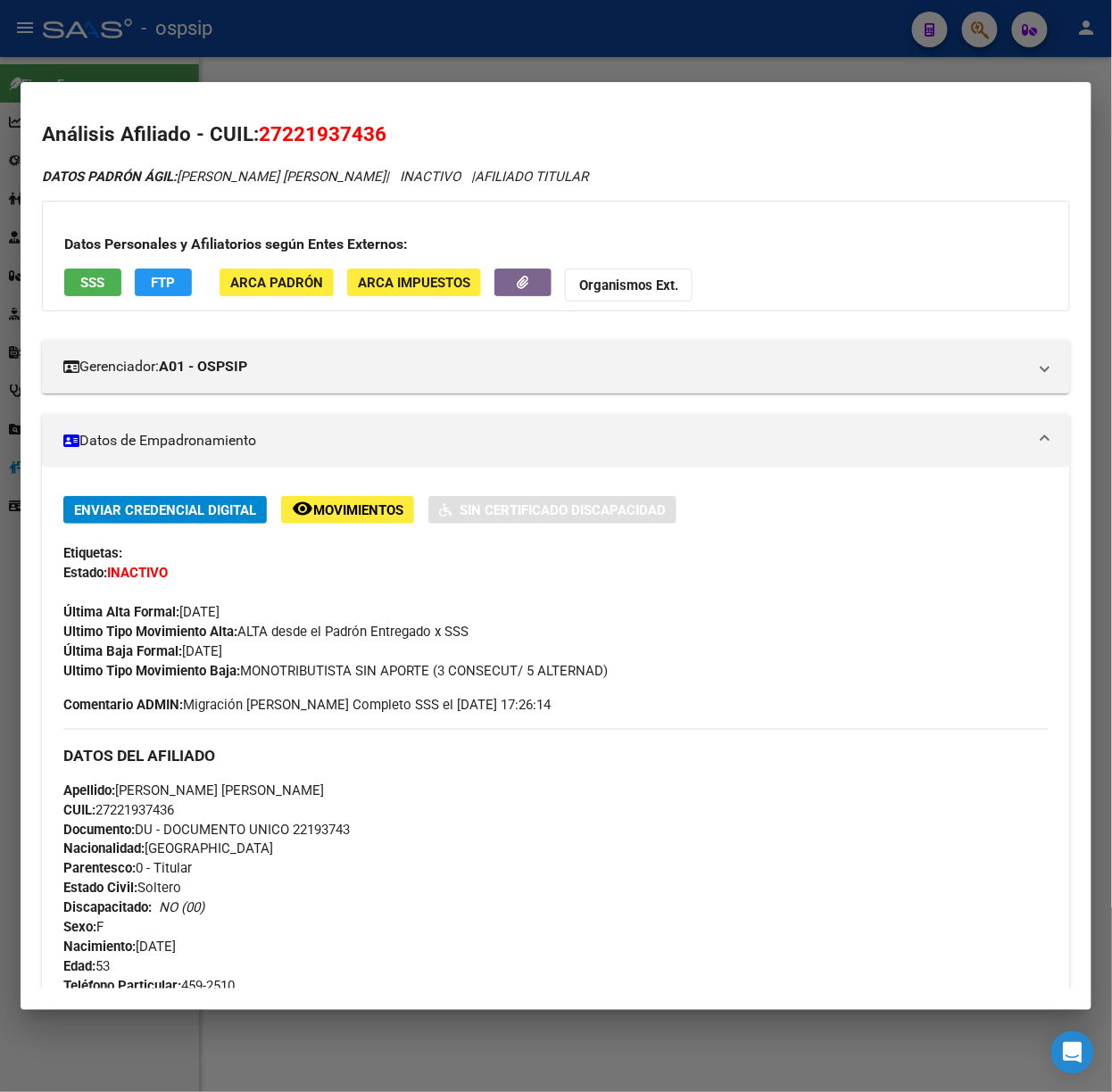
scroll to position [603, 0]
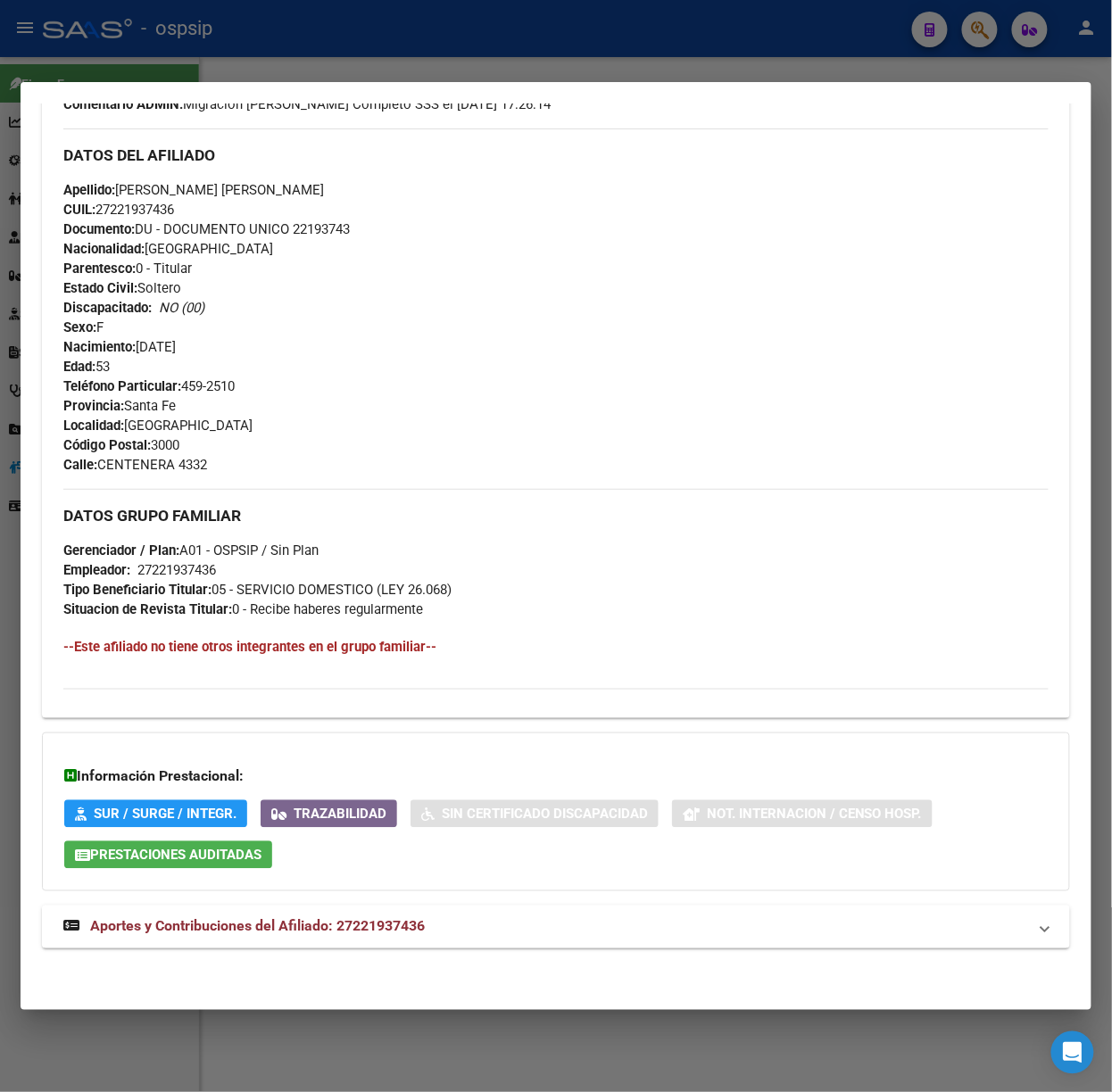
click at [365, 934] on span "Aportes y Contribuciones del Afiliado: 27221937436" at bounding box center [257, 927] width 334 height 17
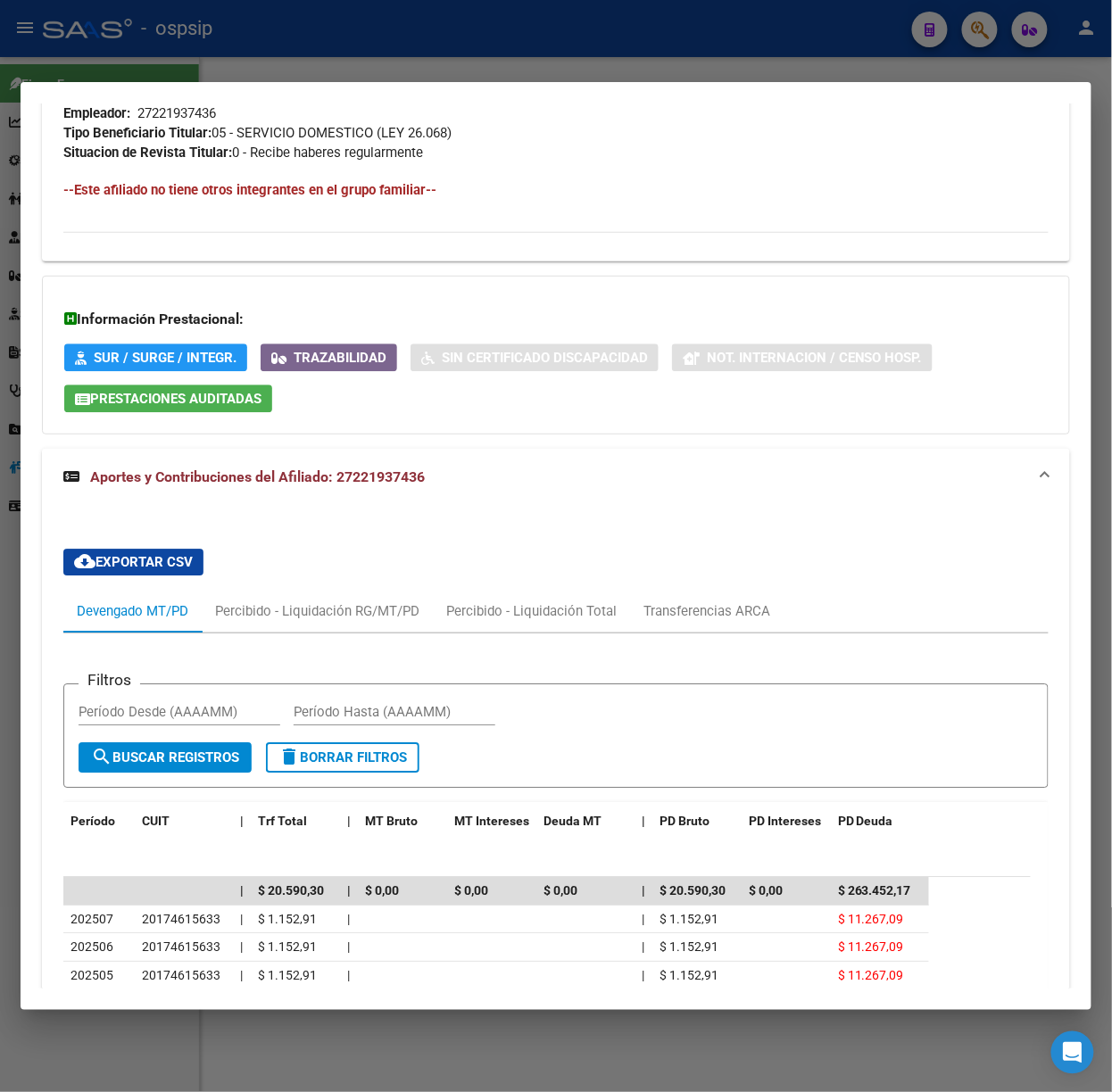
scroll to position [1397, 0]
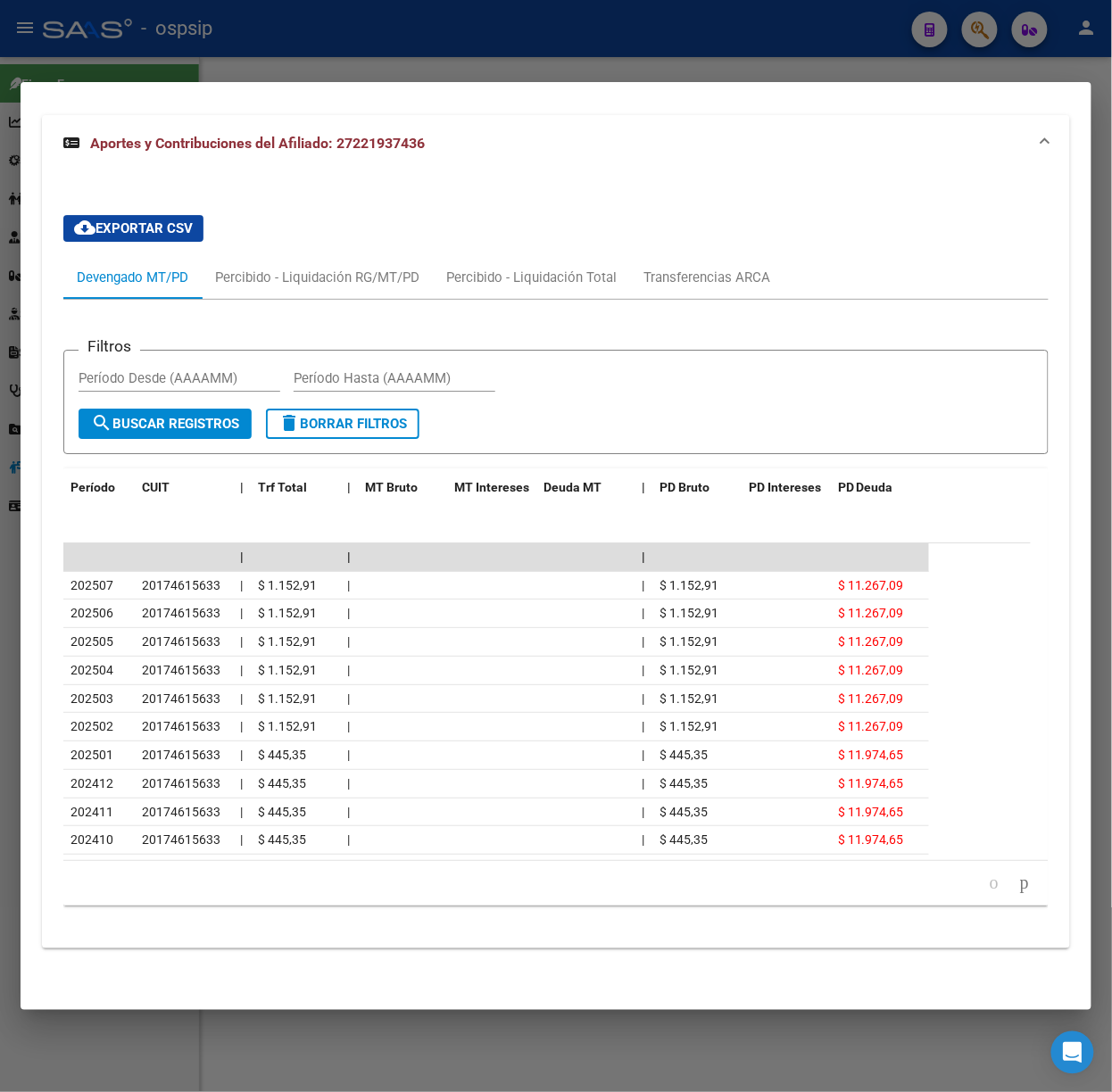
click at [390, 58] on div at bounding box center [556, 546] width 1112 height 1092
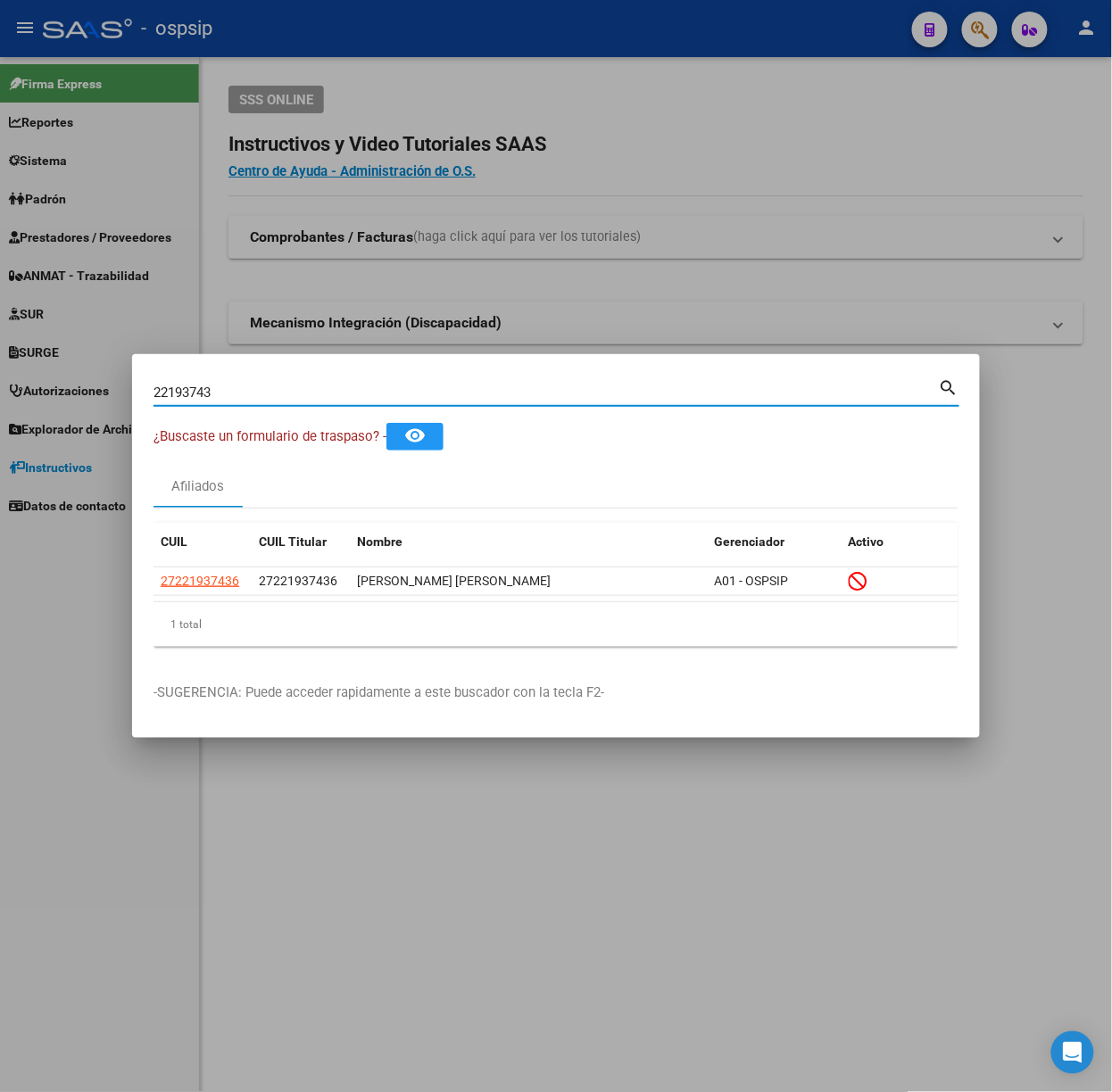
click at [327, 394] on input "22193743" at bounding box center [546, 392] width 785 height 16
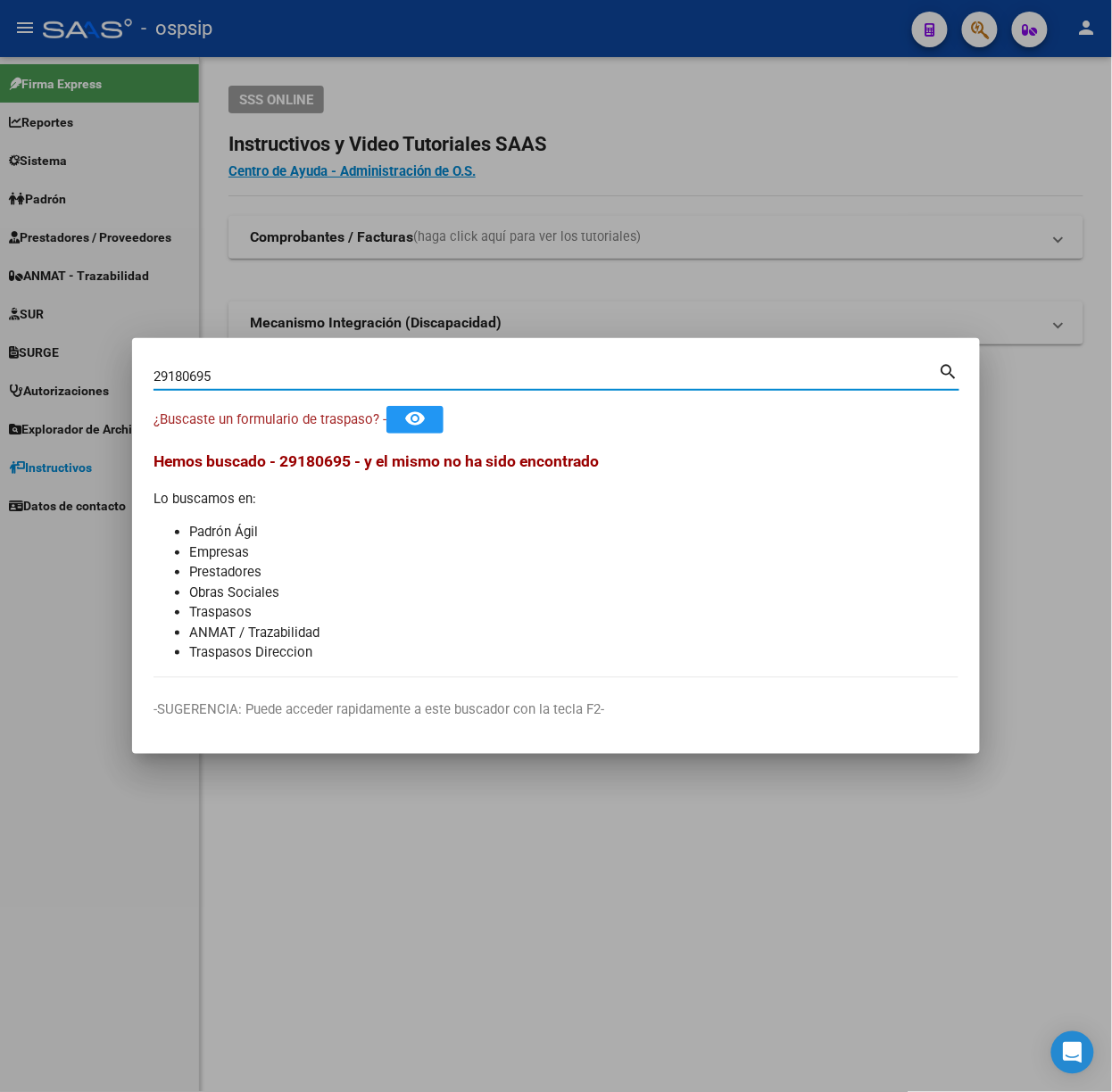
type input "29180695"
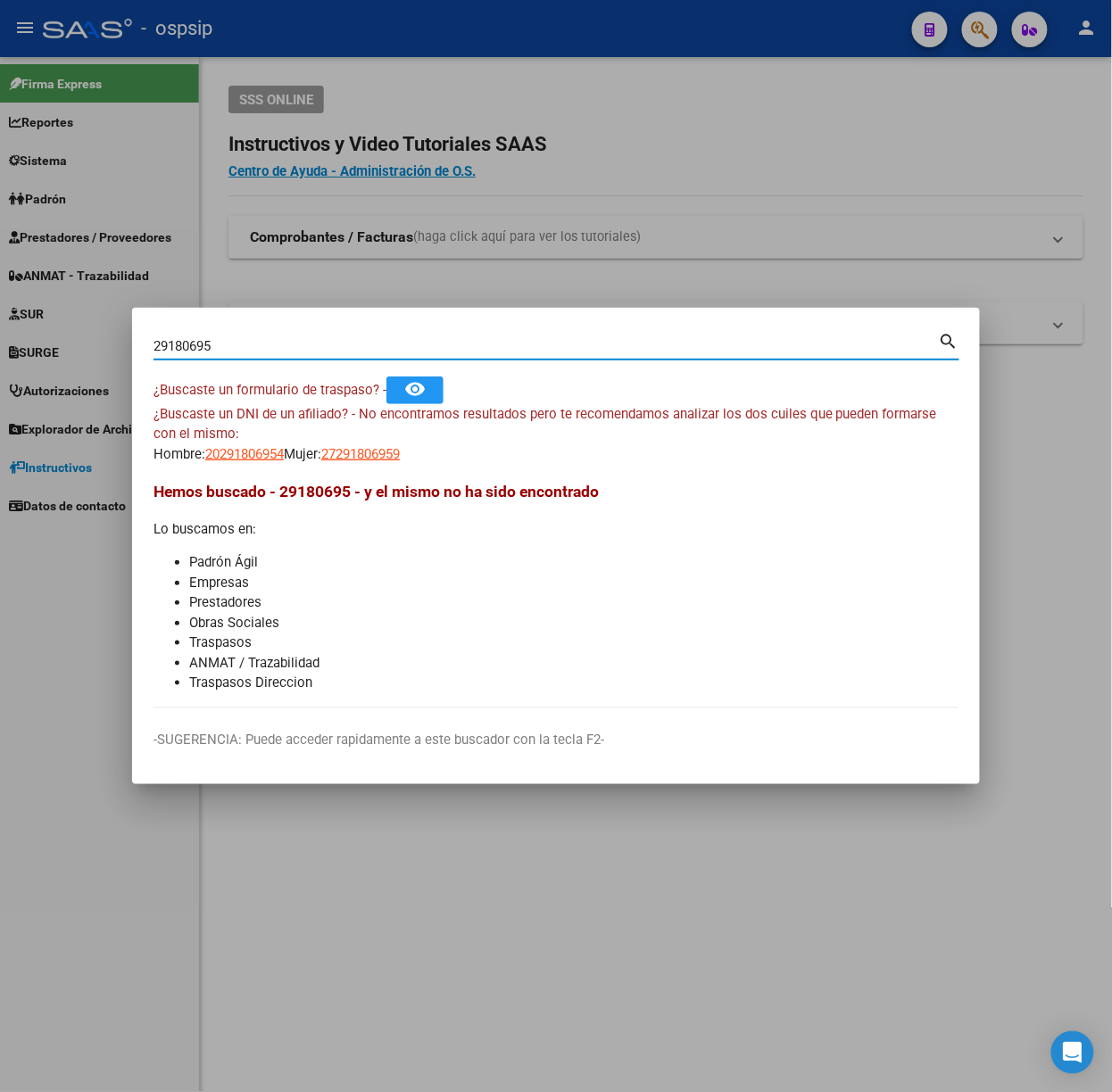
click at [261, 437] on div "¿Buscaste un DNI de un afiliado? - No encontramos resultados pero te recomendam…" at bounding box center [556, 435] width 805 height 61
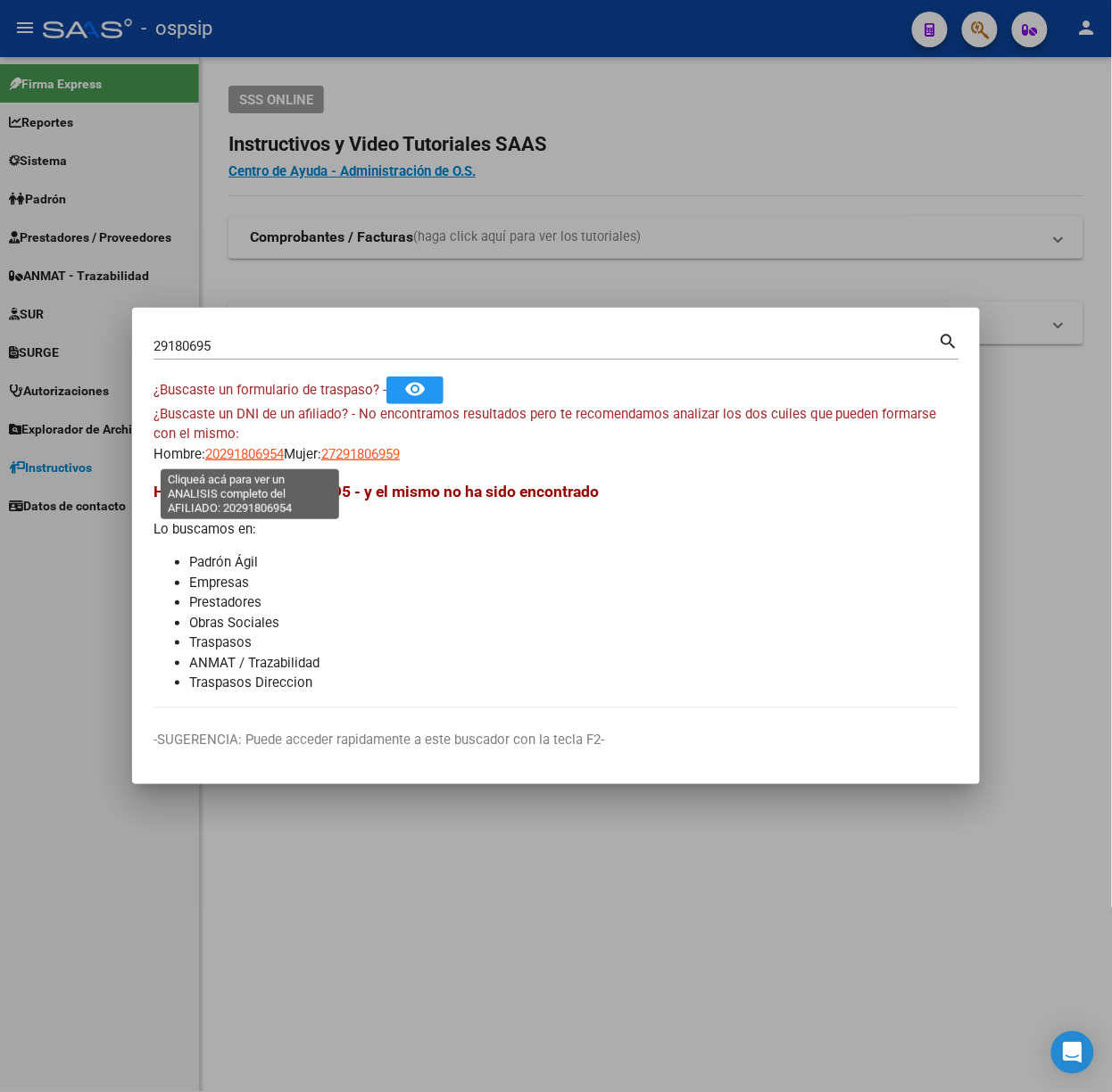
click at [278, 458] on span "20291806954" at bounding box center [244, 454] width 79 height 16
type textarea "20291806954"
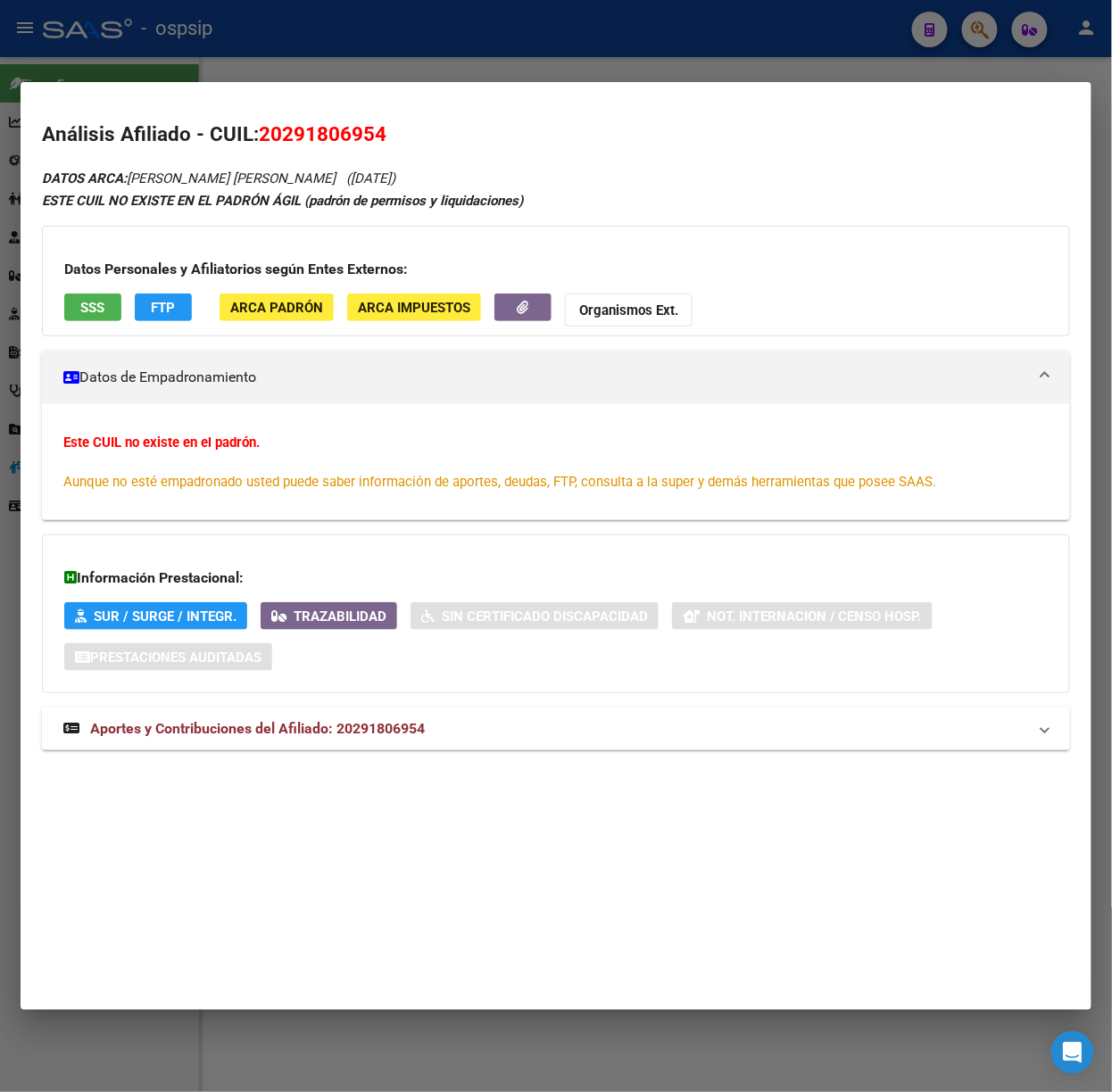
click at [438, 719] on mat-panel-title "Aportes y Contribuciones del Afiliado: 20291806954" at bounding box center [546, 728] width 964 height 22
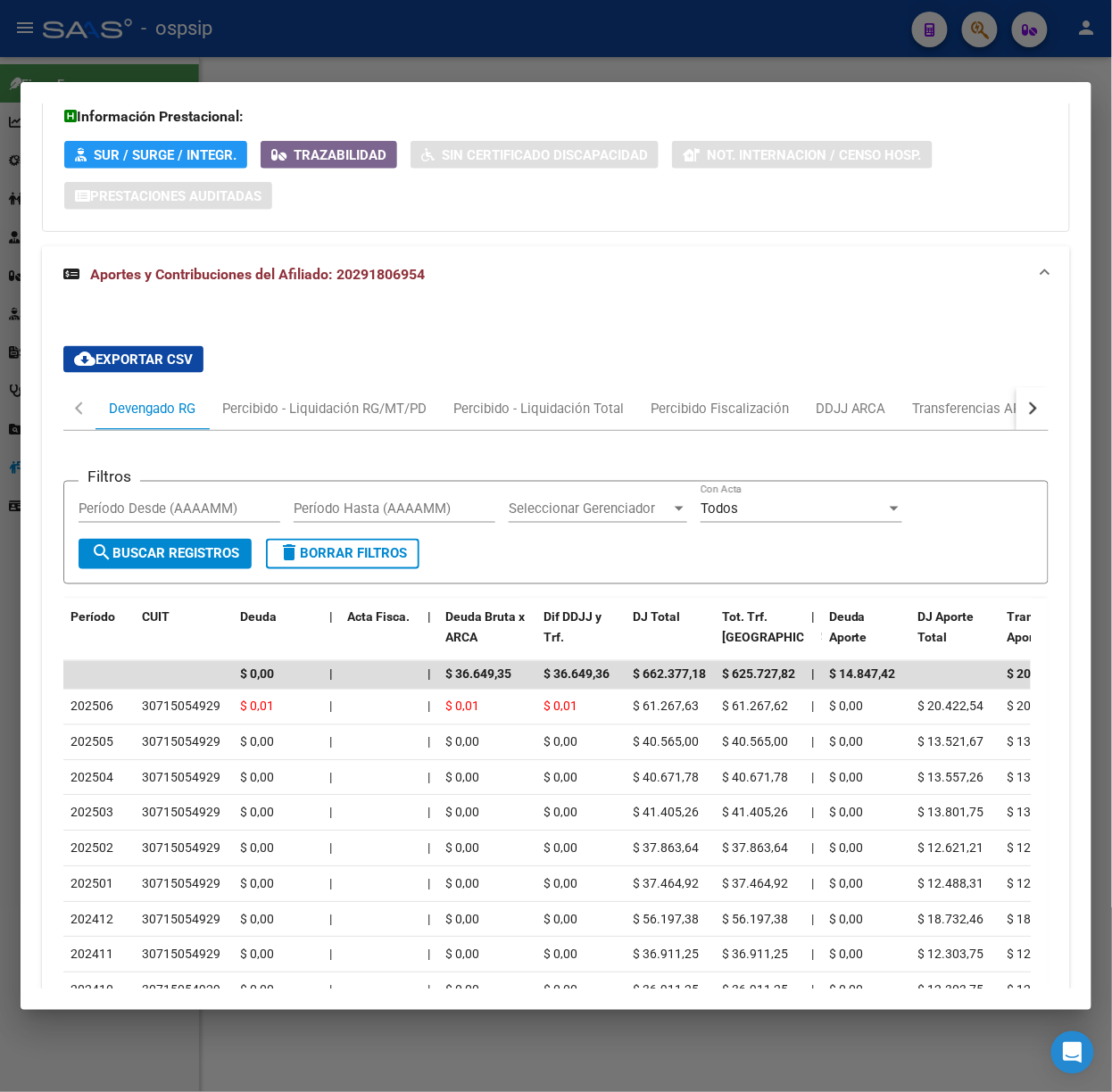
scroll to position [672, 0]
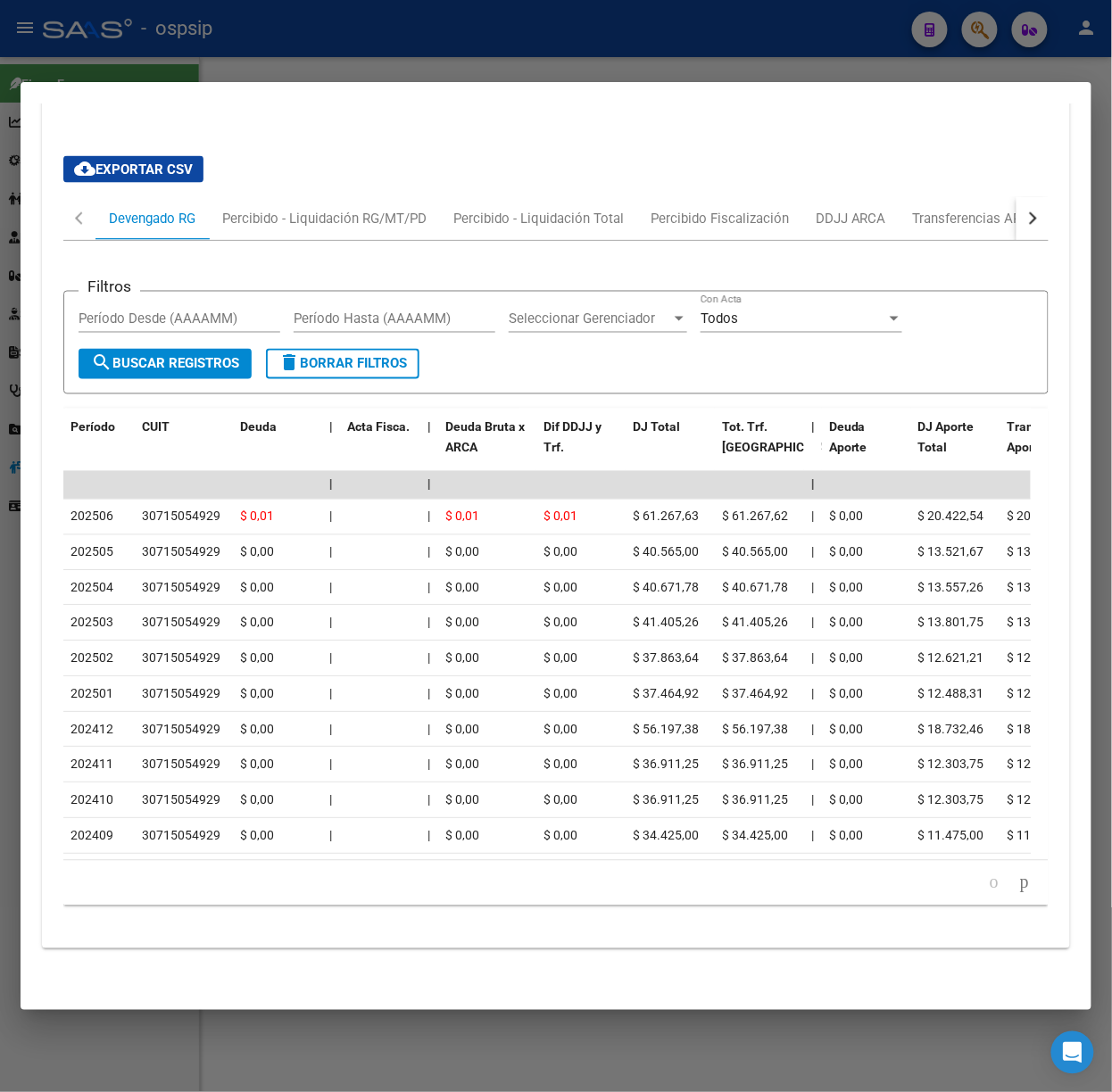
click at [428, 48] on div at bounding box center [556, 546] width 1112 height 1092
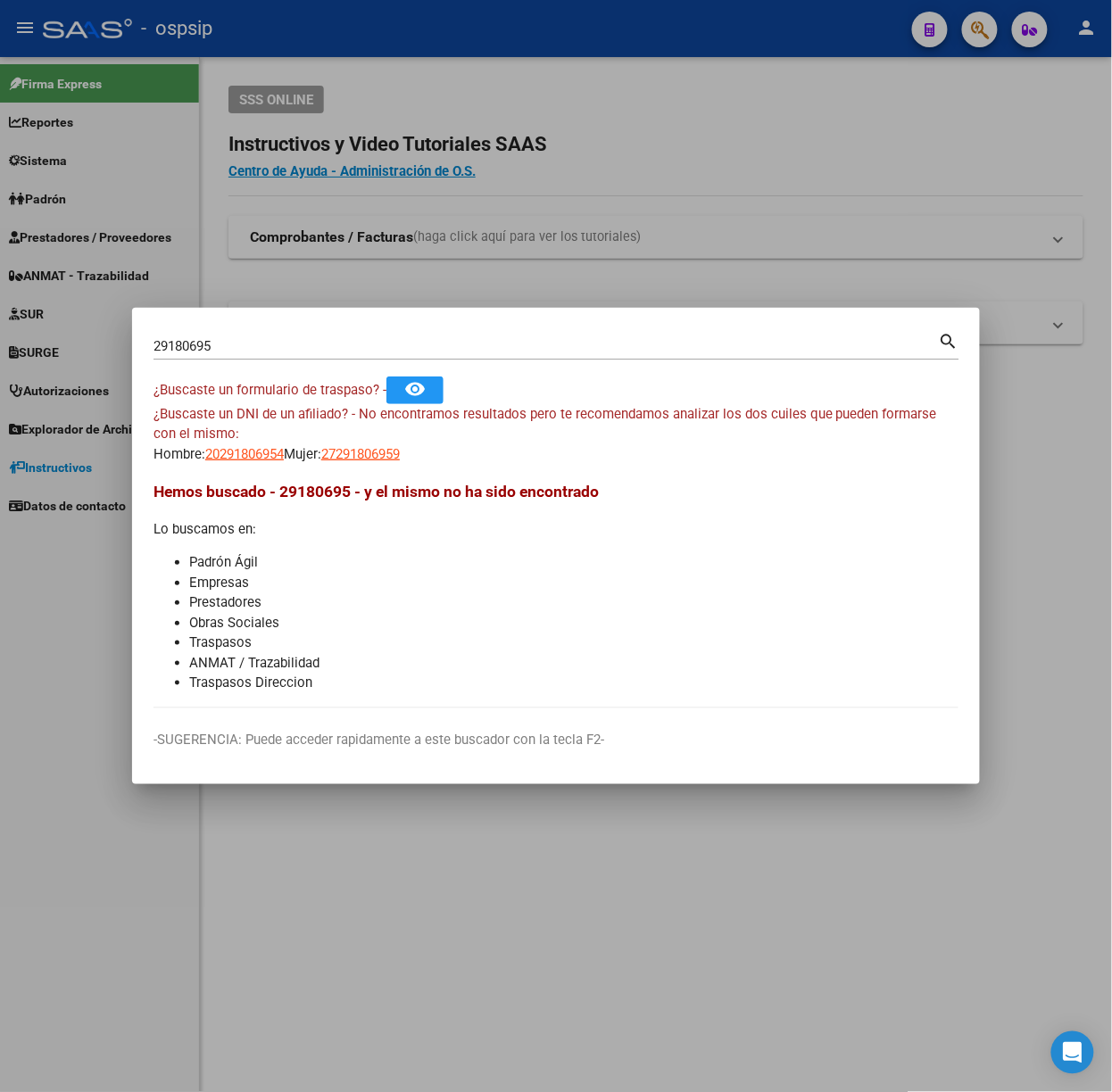
click at [307, 354] on div "29180695 Buscar (apellido, dni, [PERSON_NAME], nro traspaso, cuit, obra social)" at bounding box center [546, 346] width 785 height 27
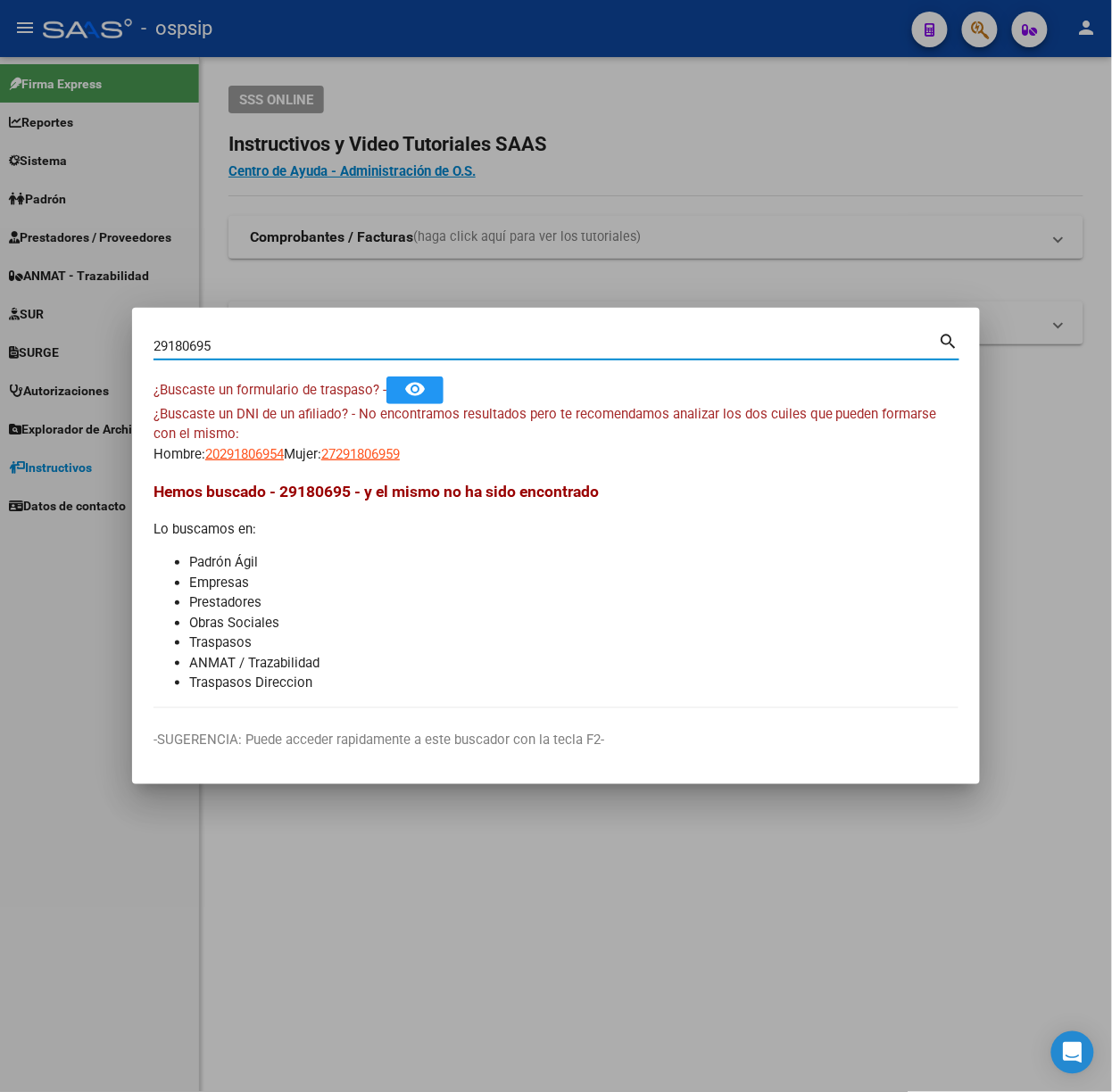
click at [298, 341] on input "29180695" at bounding box center [546, 346] width 785 height 16
type input "24722402"
click at [243, 438] on div "¿Buscaste un DNI de un afiliado? - No encontramos resultados pero te recomendam…" at bounding box center [556, 435] width 805 height 61
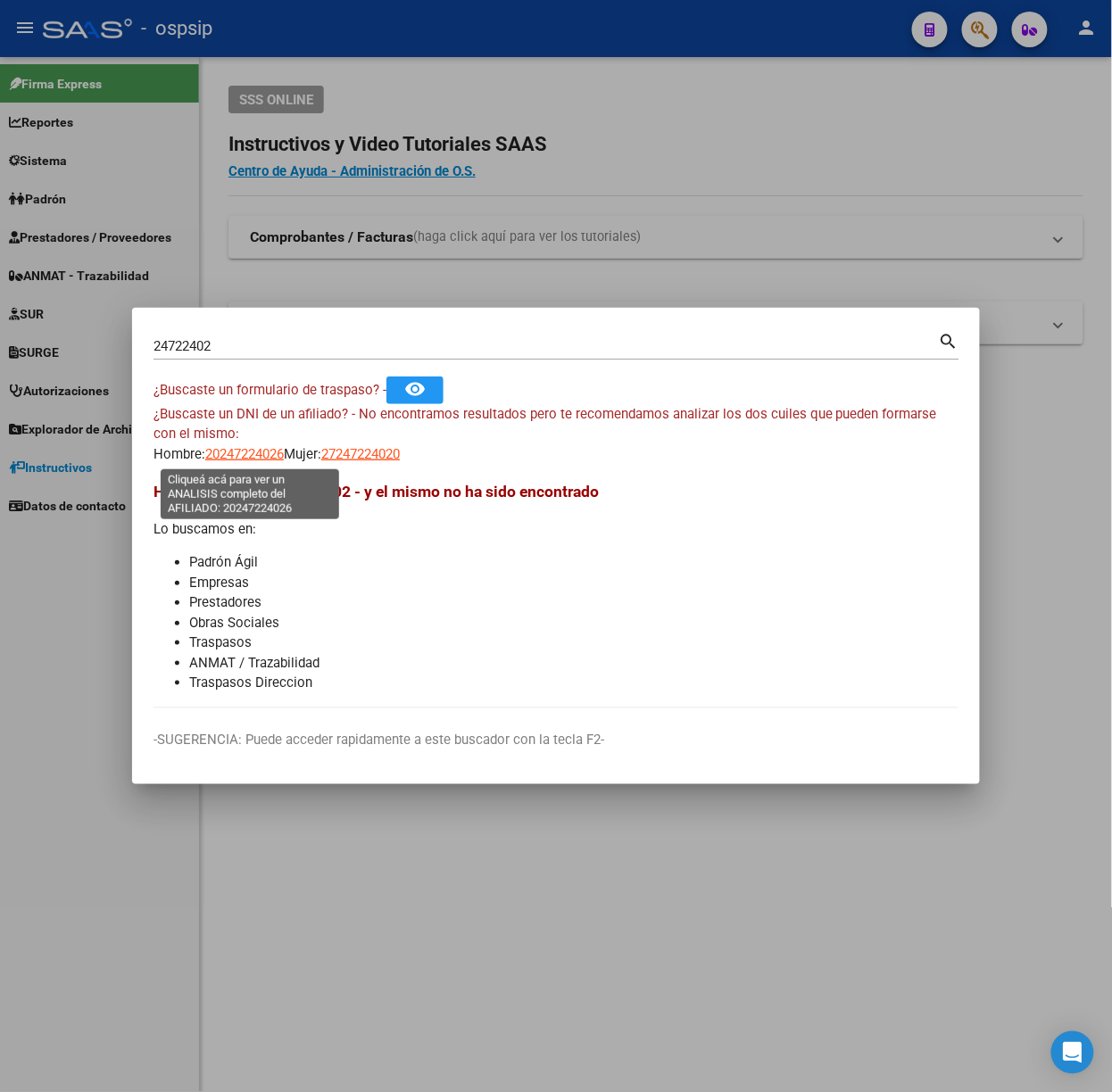
click at [254, 448] on span "20247224026" at bounding box center [244, 454] width 79 height 16
type textarea "20247224026"
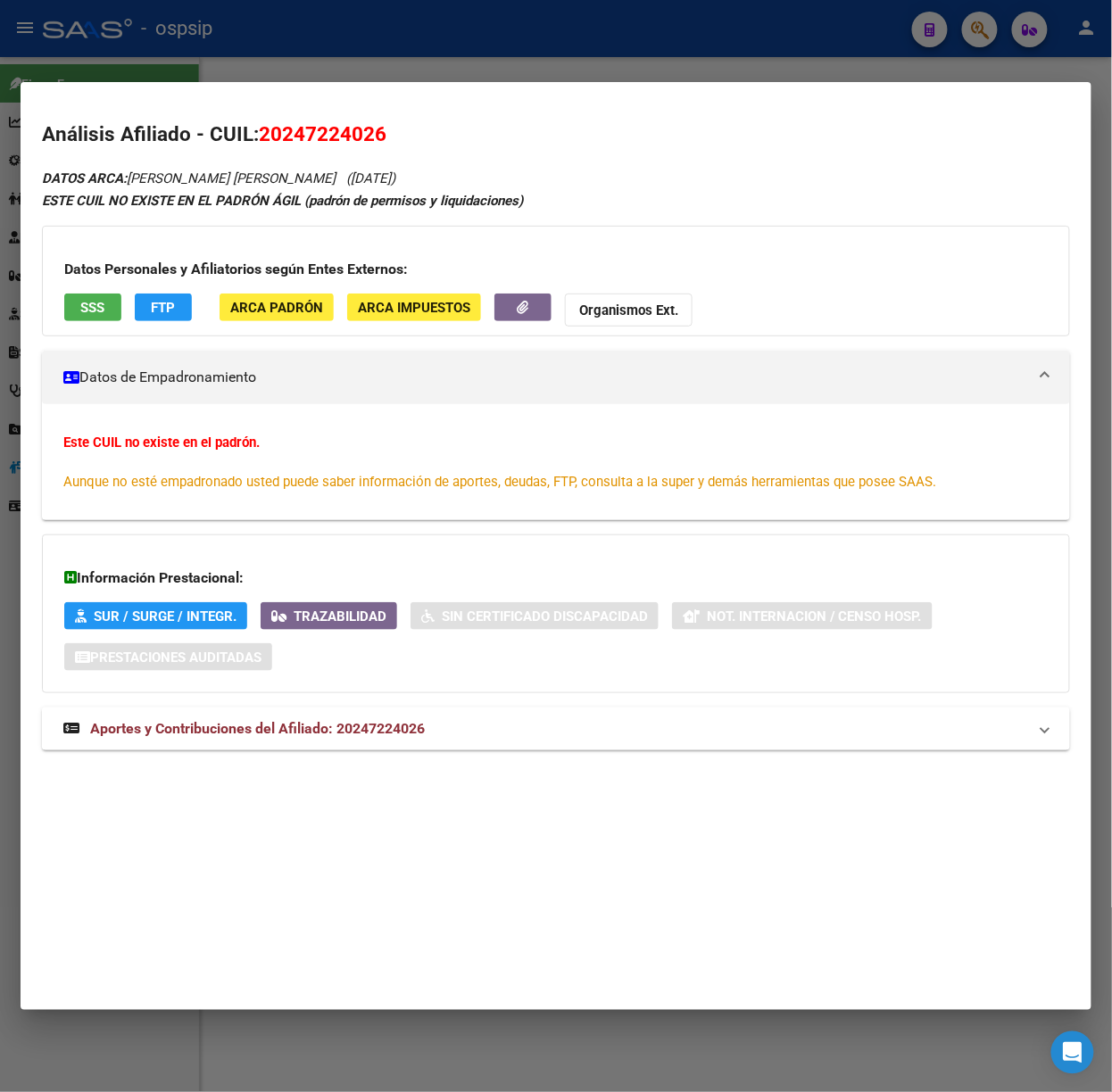
click at [386, 725] on span "Aportes y Contribuciones del Afiliado: 20247224026" at bounding box center [257, 728] width 334 height 17
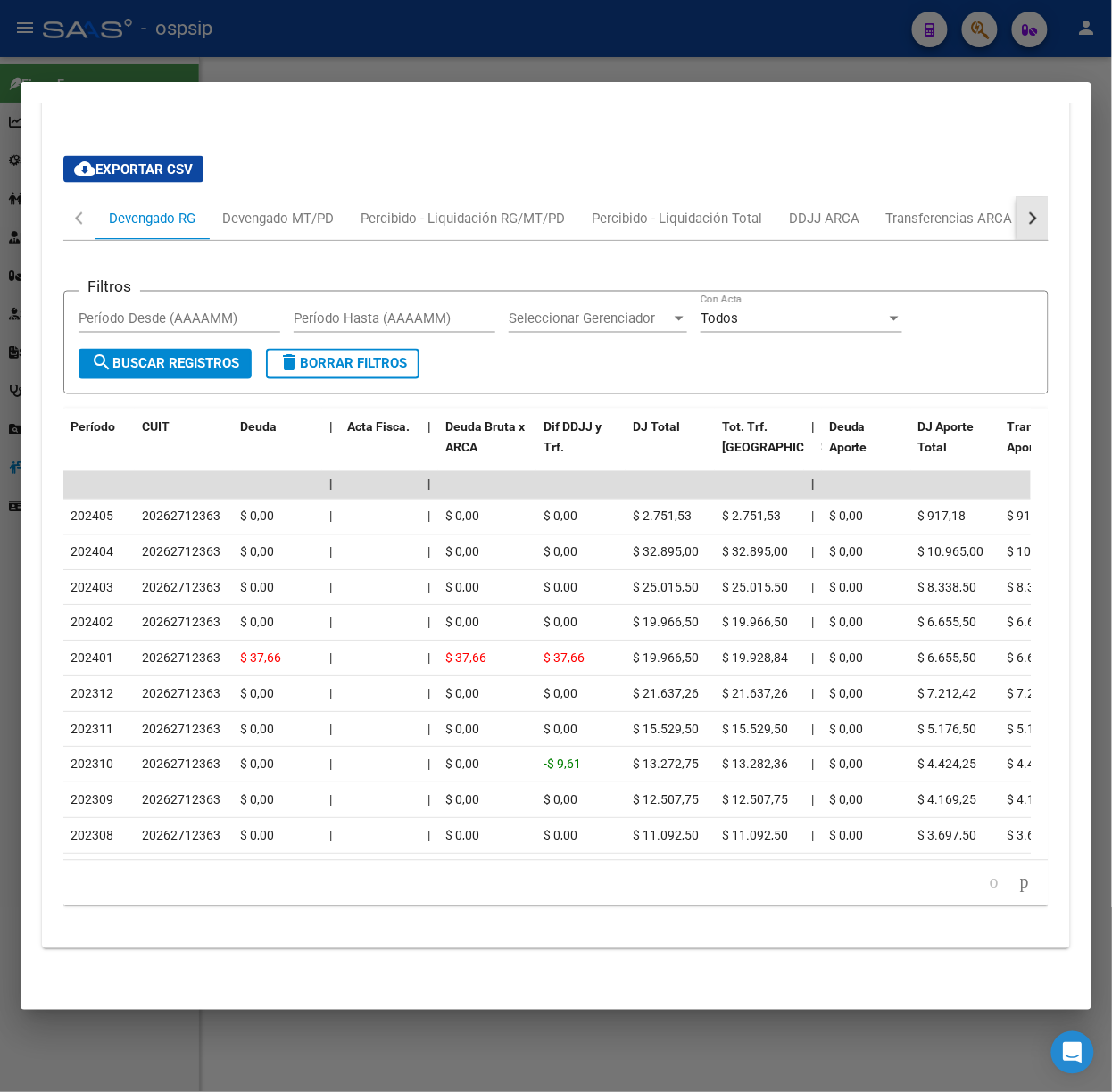
click at [1022, 197] on button "button" at bounding box center [1032, 218] width 32 height 43
click at [961, 208] on div "ARCA Relaciones Laborales" at bounding box center [906, 218] width 167 height 20
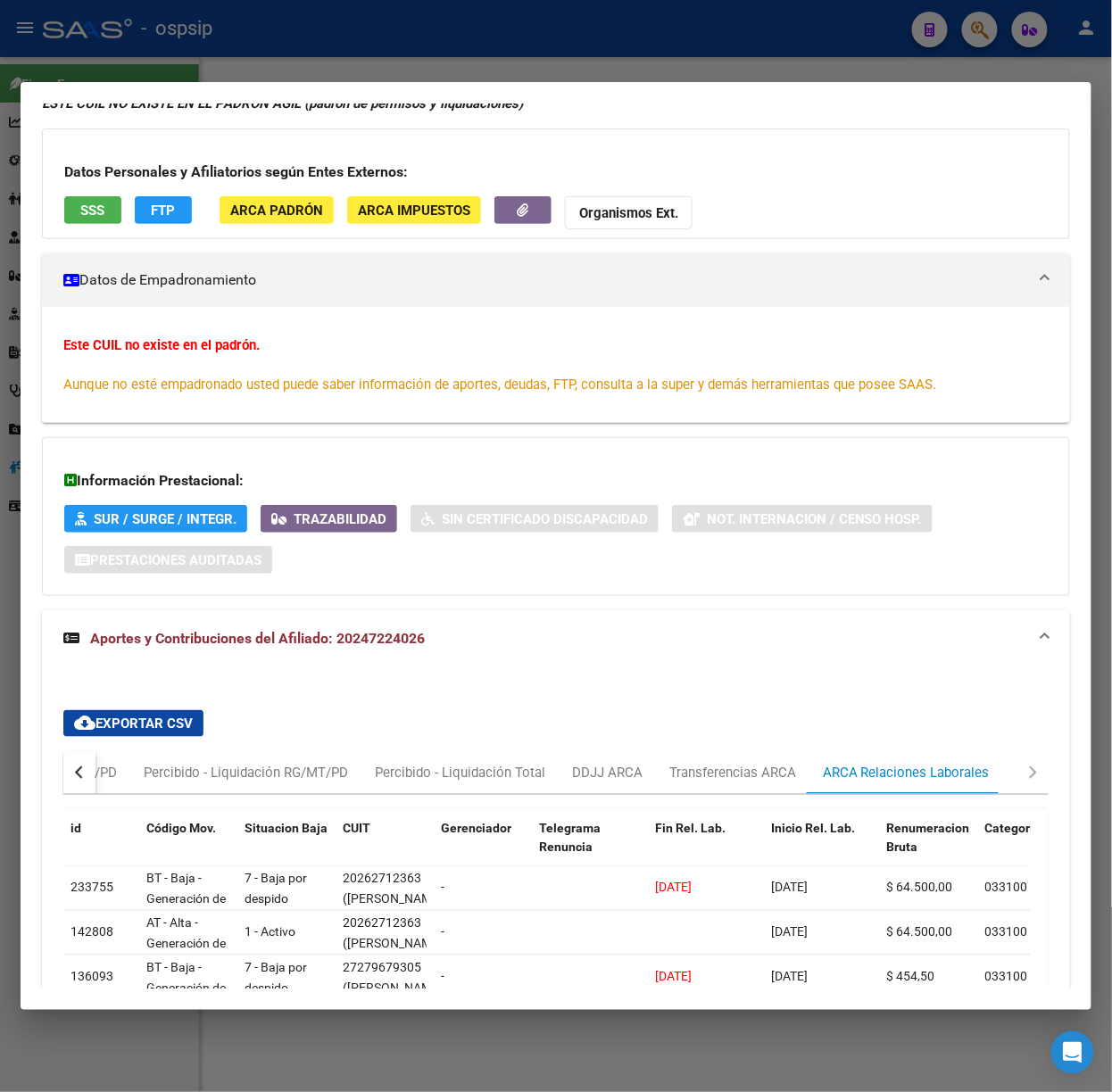
scroll to position [307, 0]
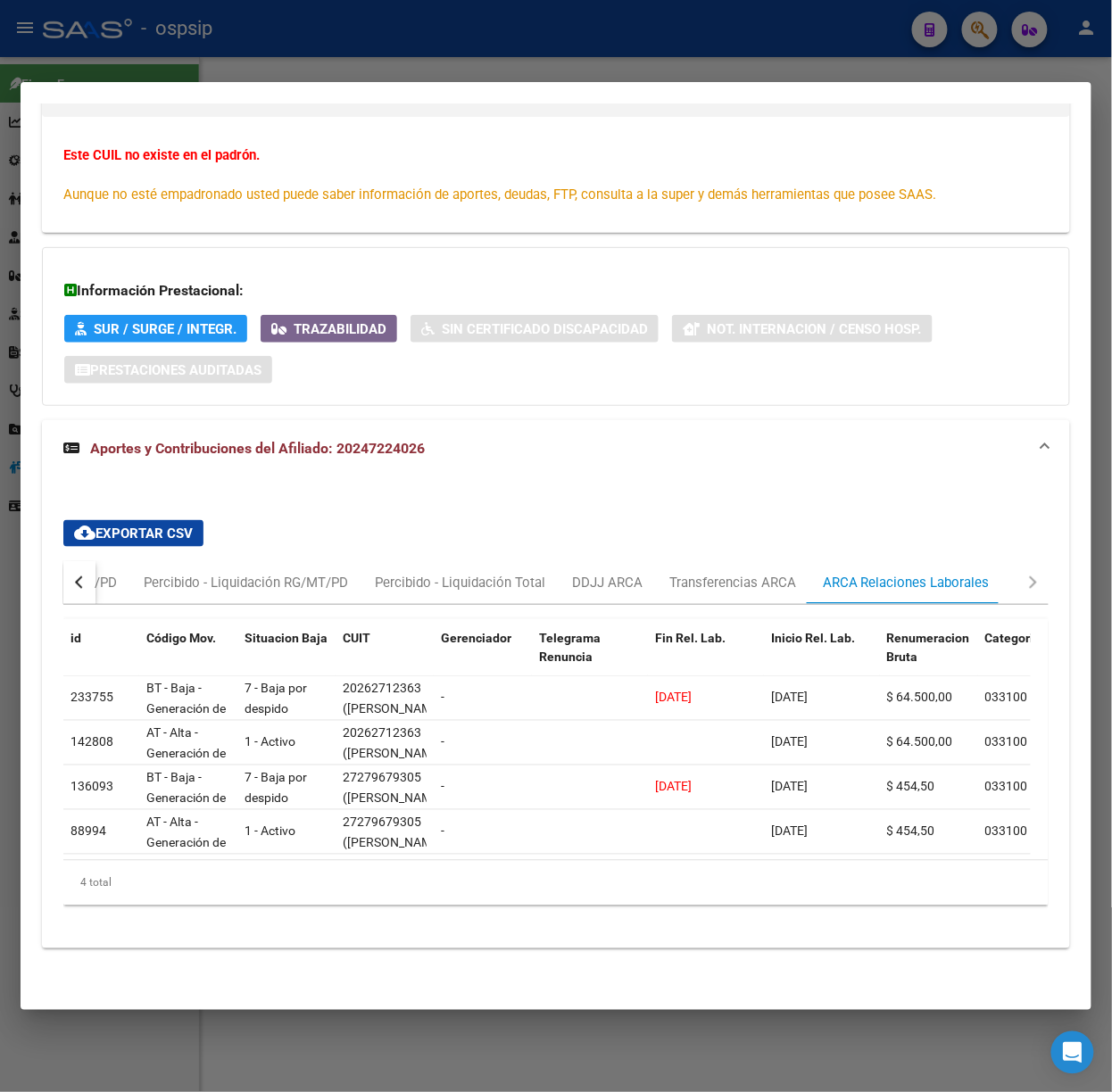
click at [359, 63] on div at bounding box center [556, 546] width 1112 height 1092
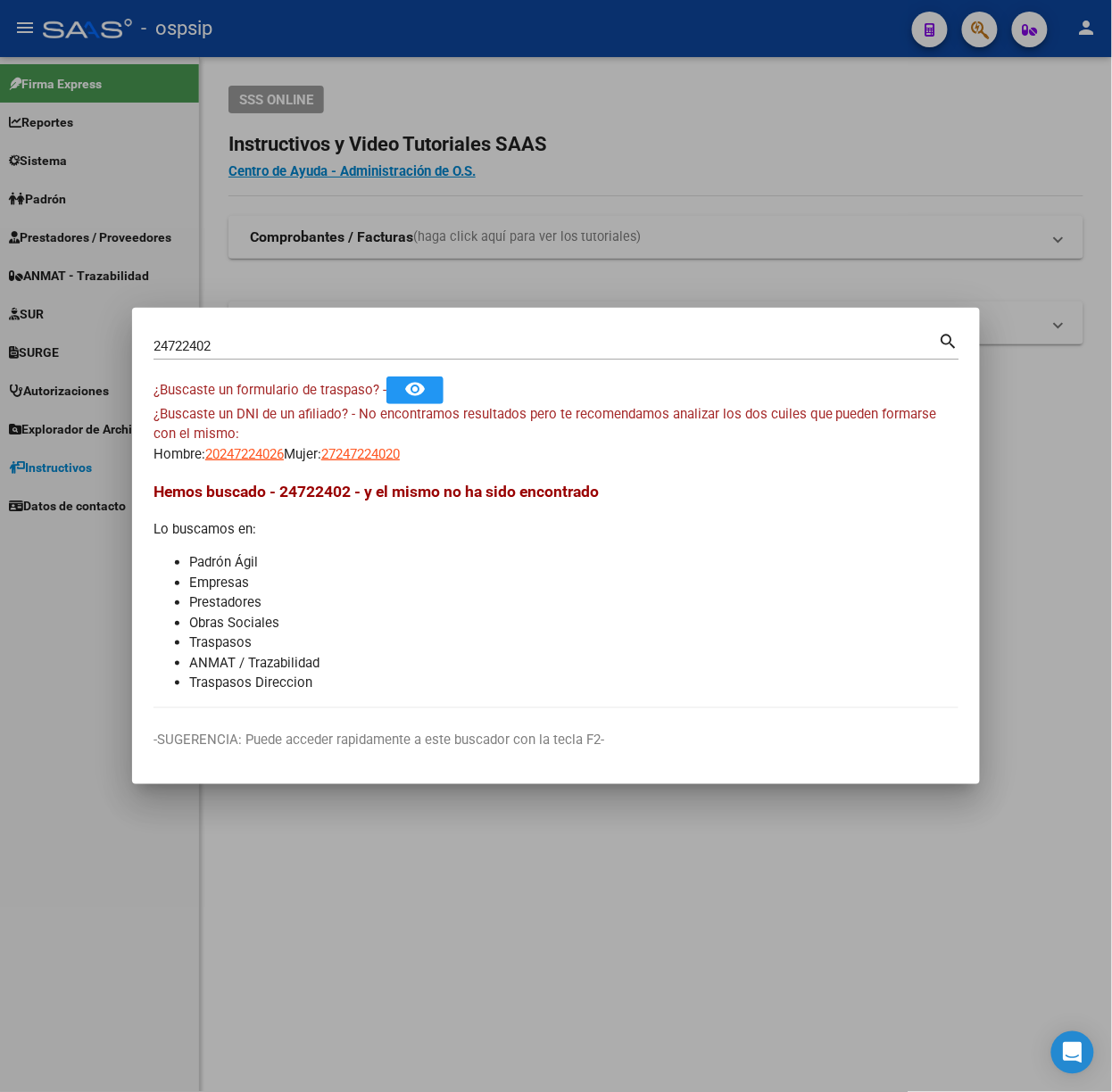
click at [351, 333] on div "24722402 Buscar (apellido, dni, [PERSON_NAME], [PERSON_NAME], cuit, obra social)" at bounding box center [546, 346] width 785 height 27
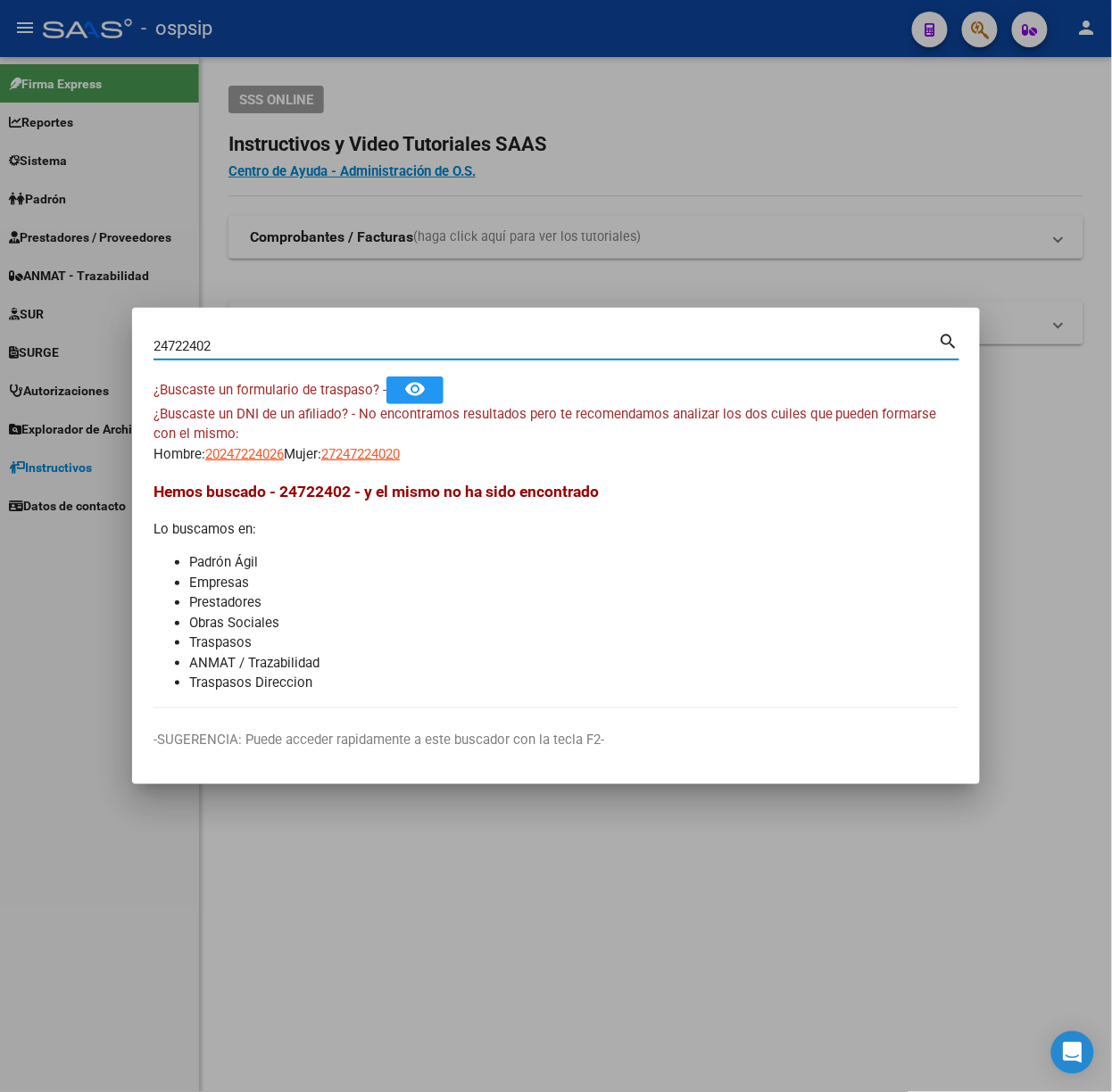
click at [351, 333] on div "24722402 Buscar (apellido, dni, [PERSON_NAME], [PERSON_NAME], cuit, obra social)" at bounding box center [546, 346] width 785 height 27
click at [363, 345] on input "24722402" at bounding box center [546, 346] width 785 height 16
type input "46544255"
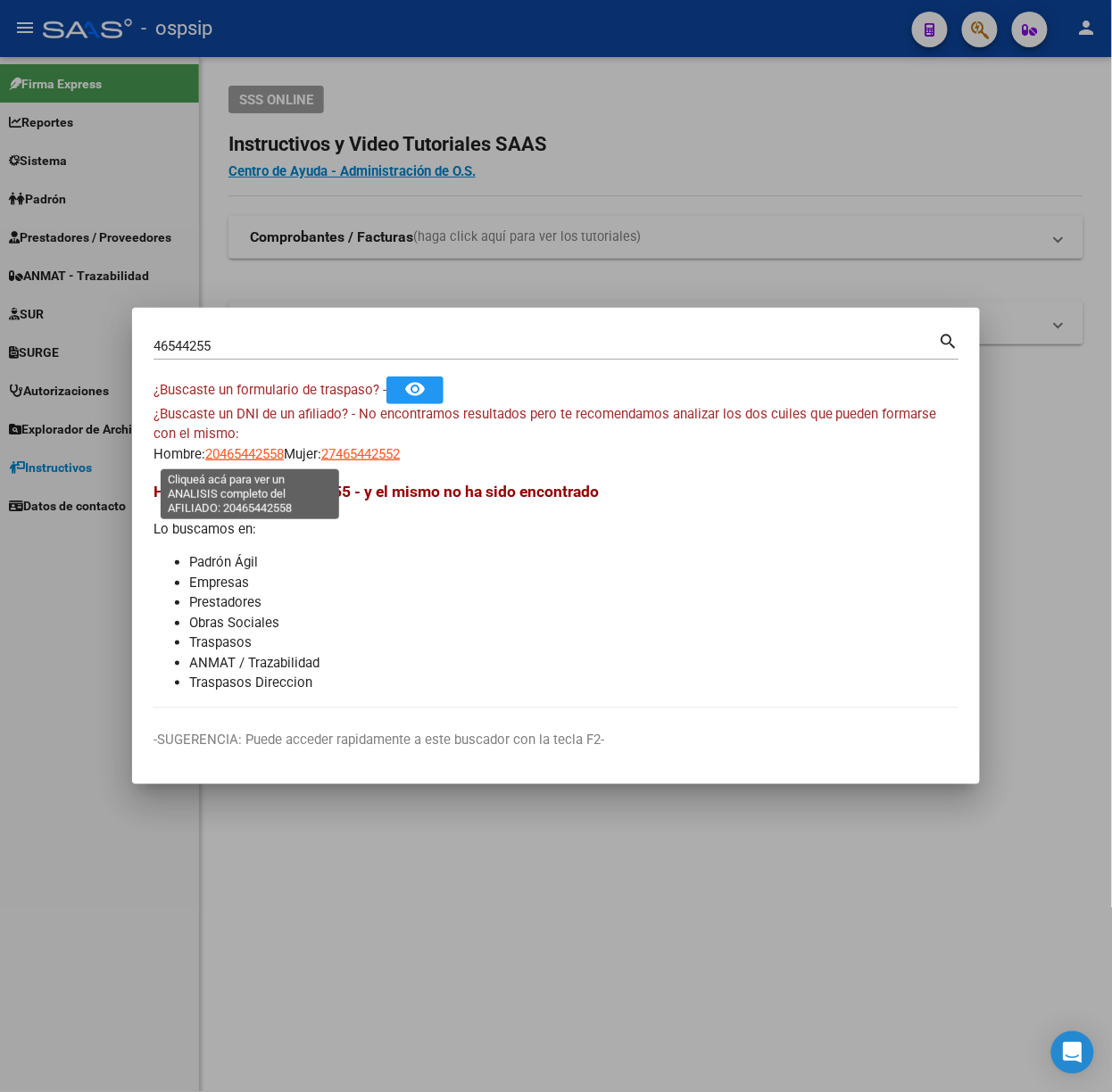
click at [254, 446] on span "20465442558" at bounding box center [244, 454] width 79 height 16
type textarea "20465442558"
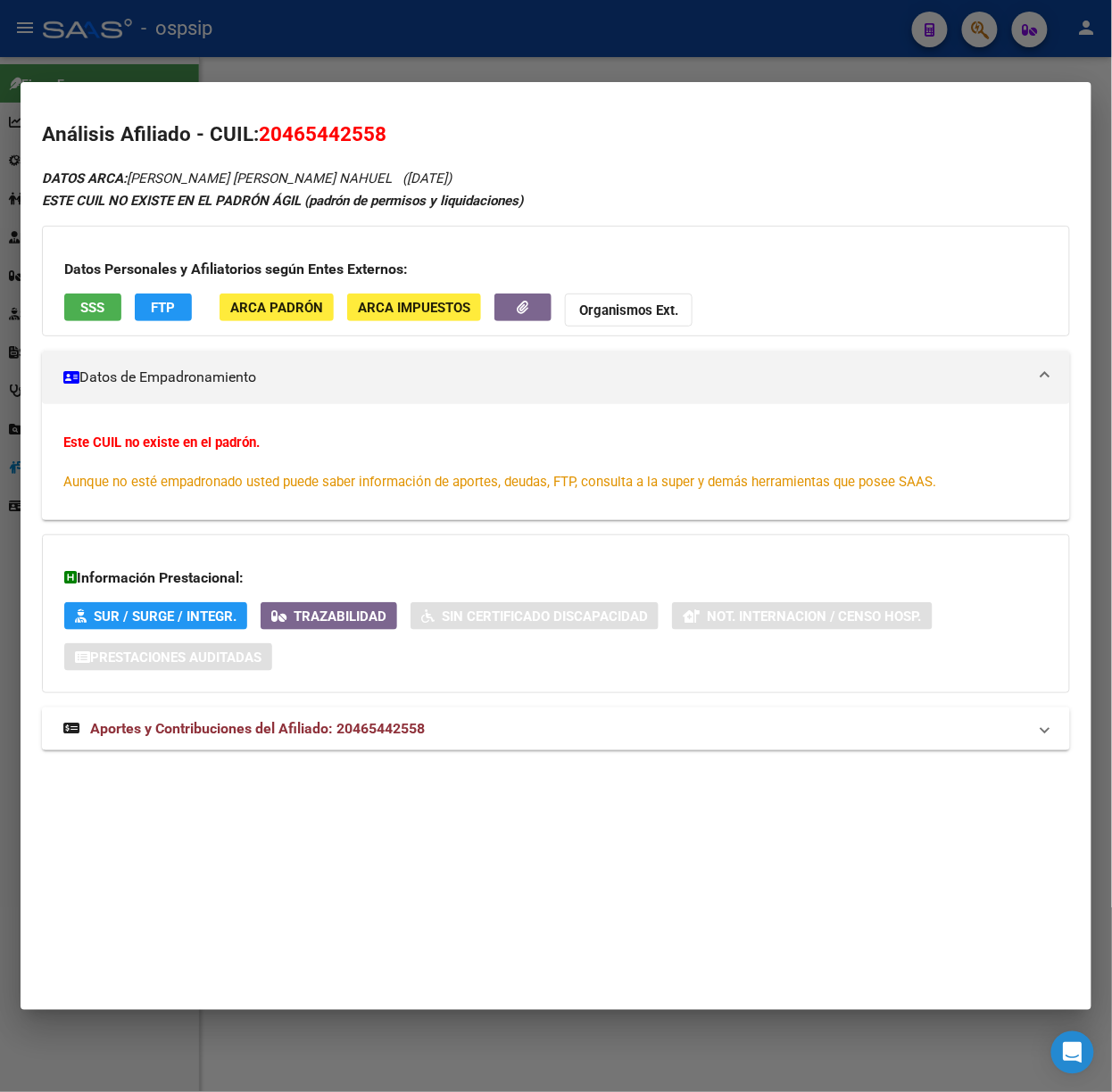
click at [303, 733] on span "Aportes y Contribuciones del Afiliado: 20465442558" at bounding box center [257, 728] width 334 height 17
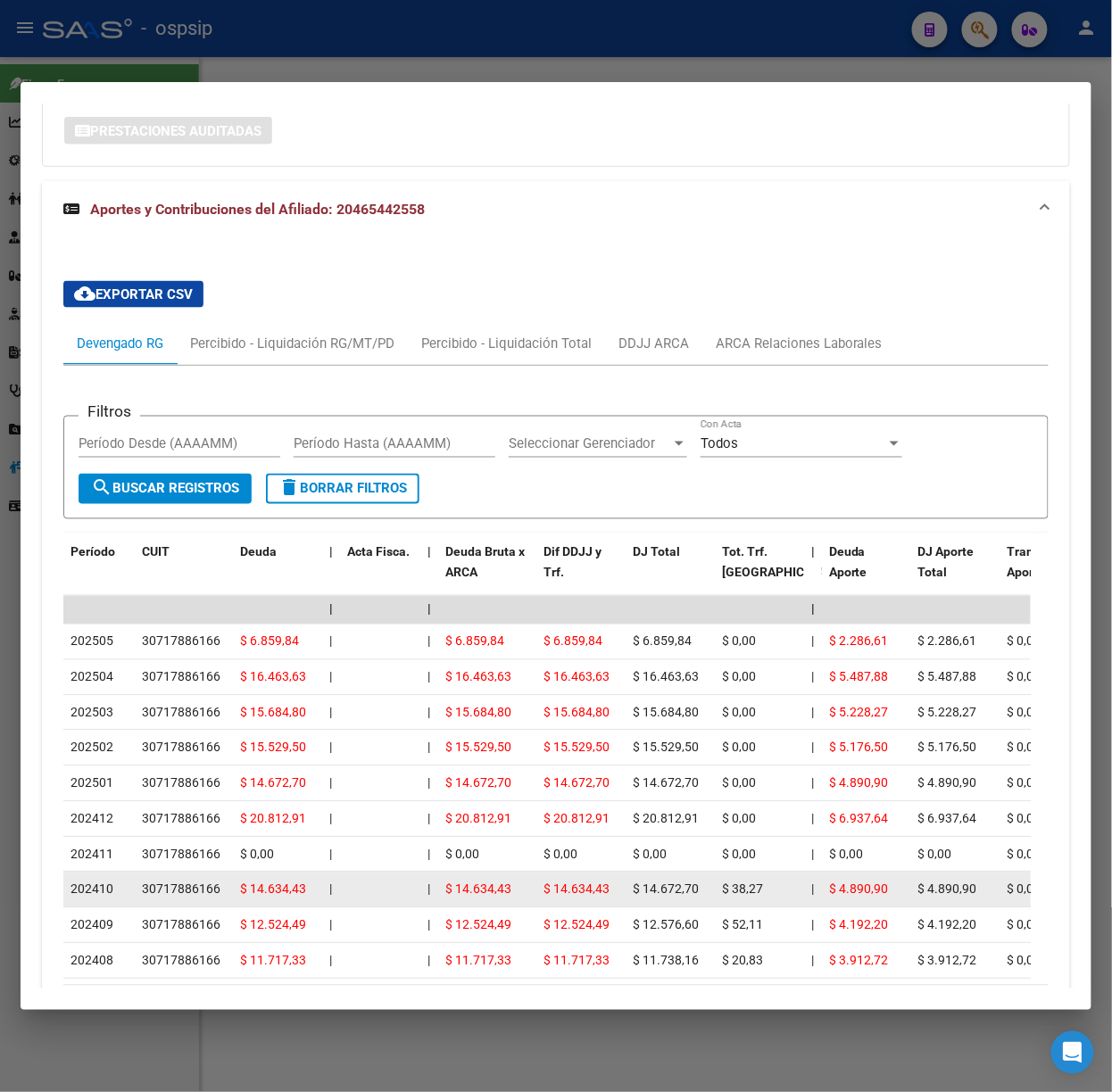
scroll to position [672, 0]
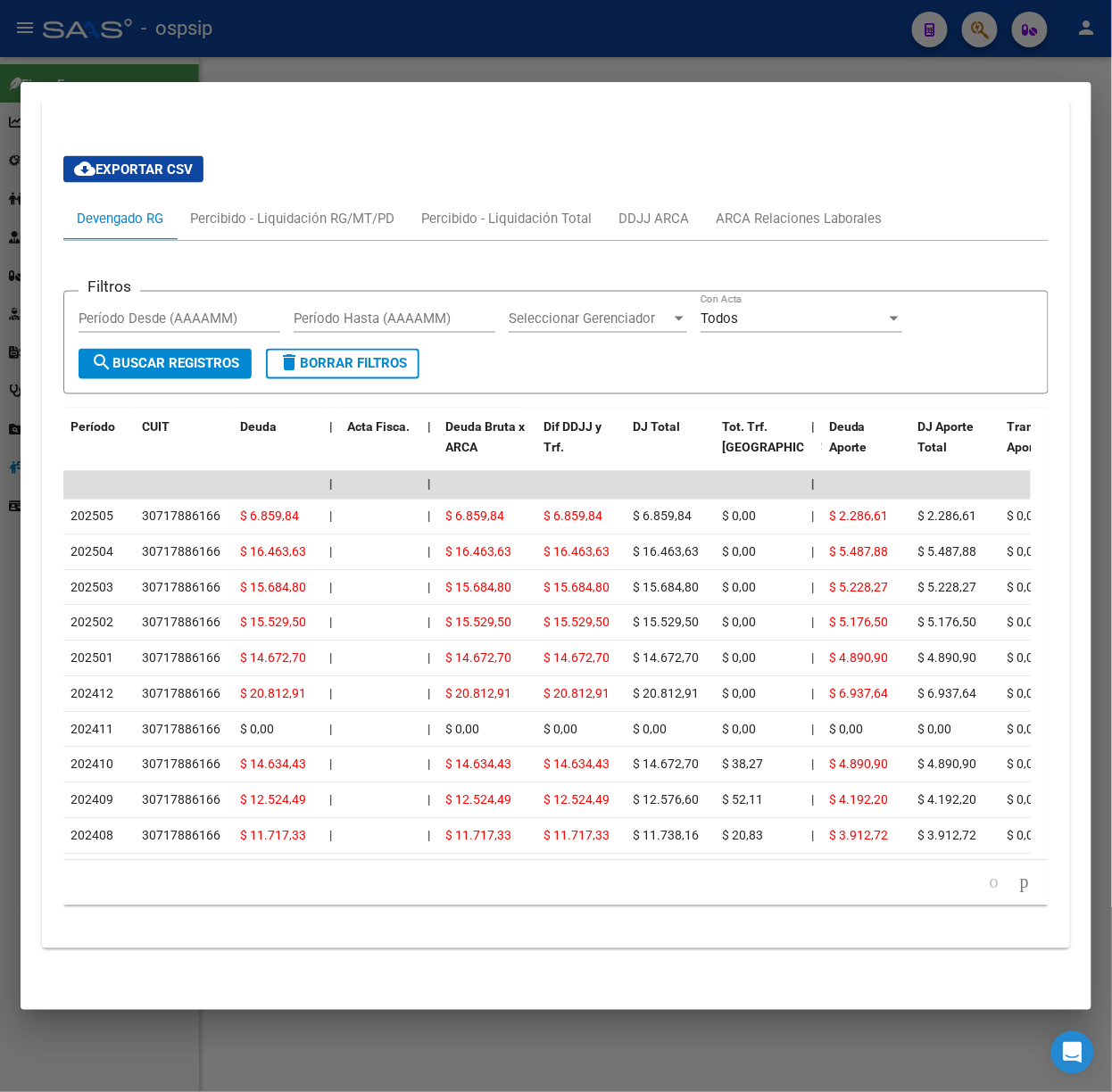
click at [300, 77] on div at bounding box center [556, 546] width 1112 height 1092
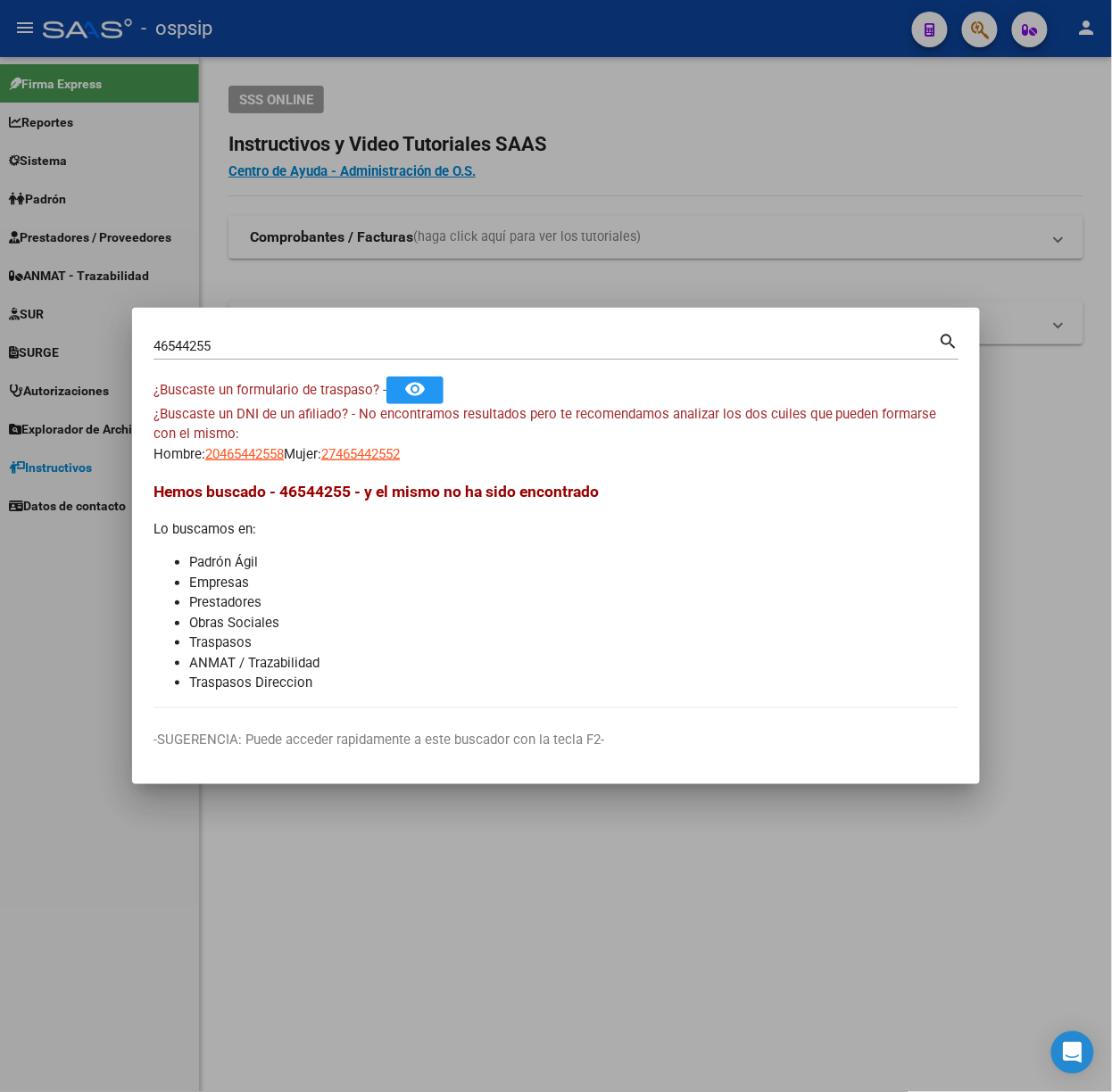
click at [225, 339] on input "46544255" at bounding box center [546, 346] width 785 height 16
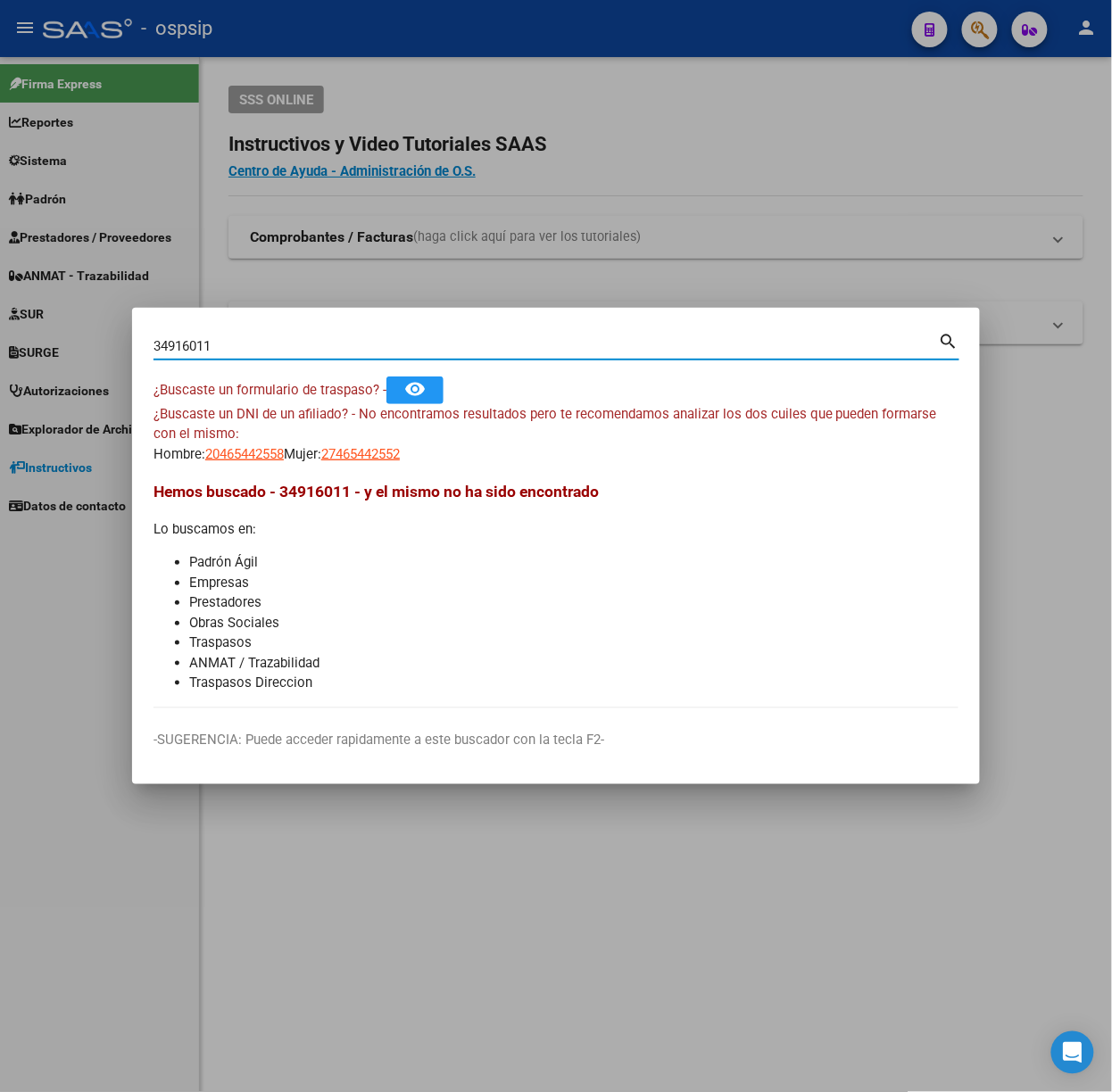
type input "34916011"
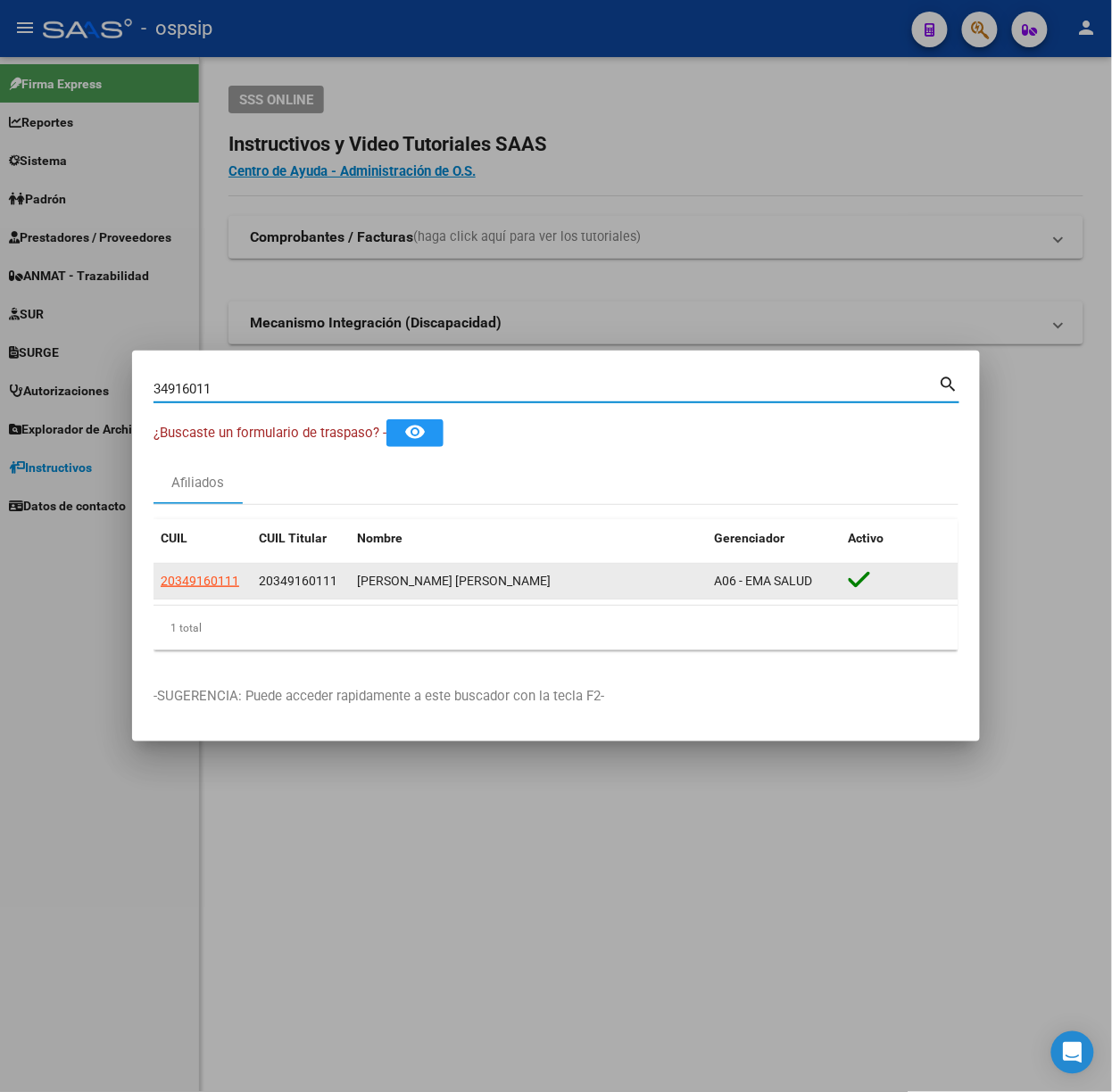
click at [223, 596] on datatable-body-cell "20349160111" at bounding box center [203, 581] width 99 height 35
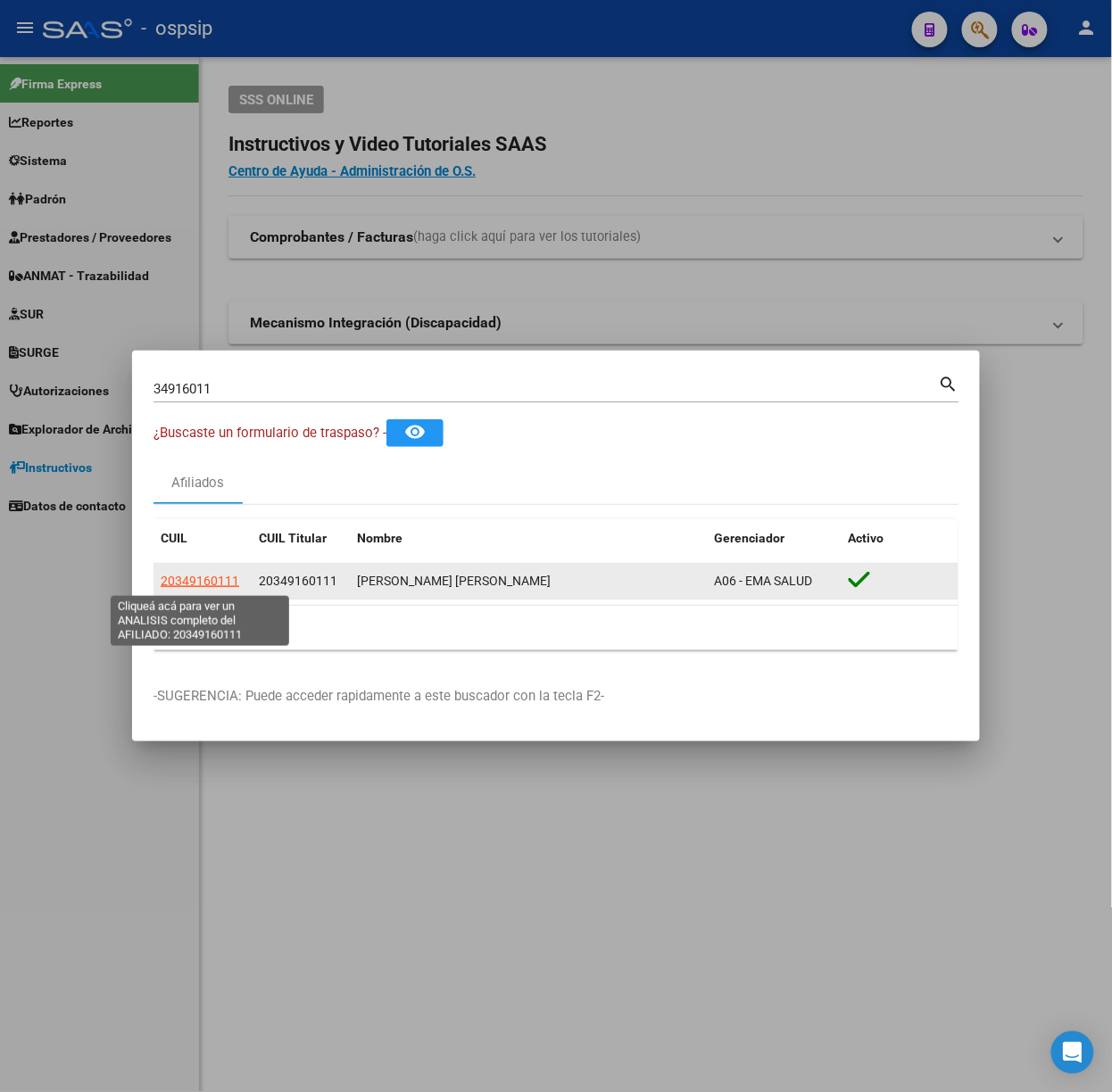
click at [219, 586] on span "20349160111" at bounding box center [200, 581] width 79 height 14
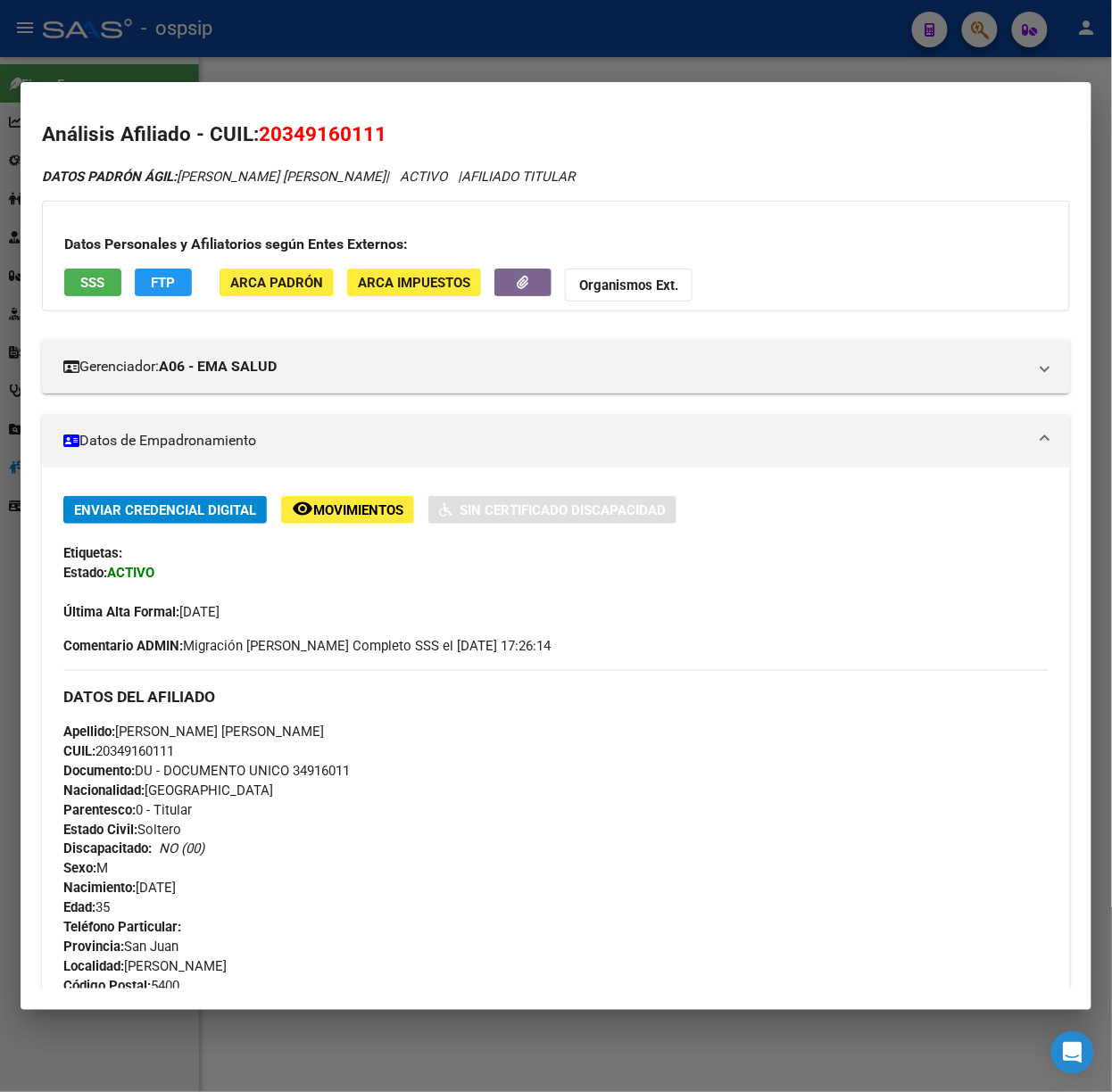
scroll to position [676, 0]
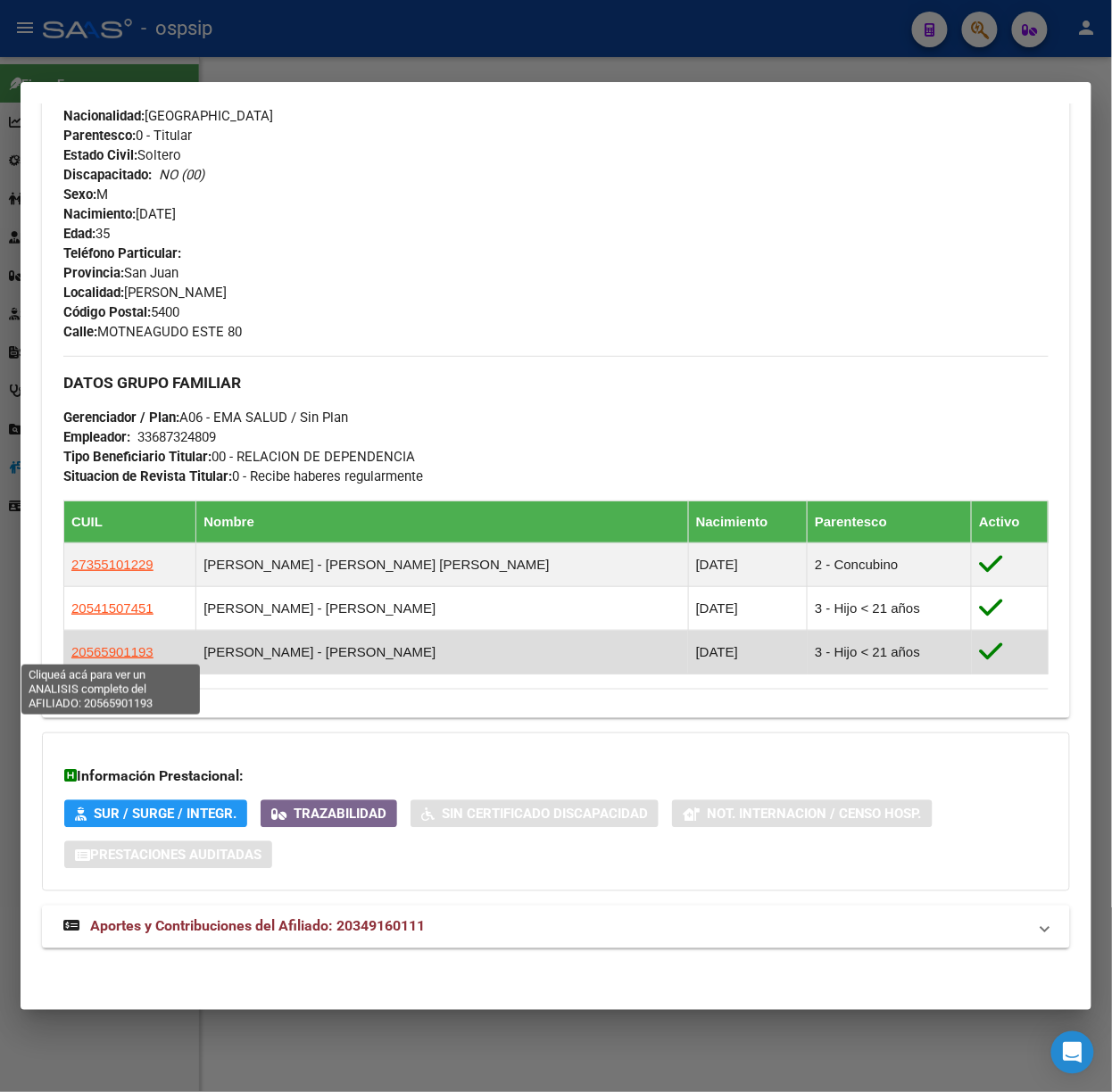
click at [123, 658] on app-link-go-to "20565901193" at bounding box center [112, 652] width 82 height 20
click at [125, 653] on span "20565901193" at bounding box center [112, 652] width 82 height 15
copy span "1"
type textarea "20565901193"
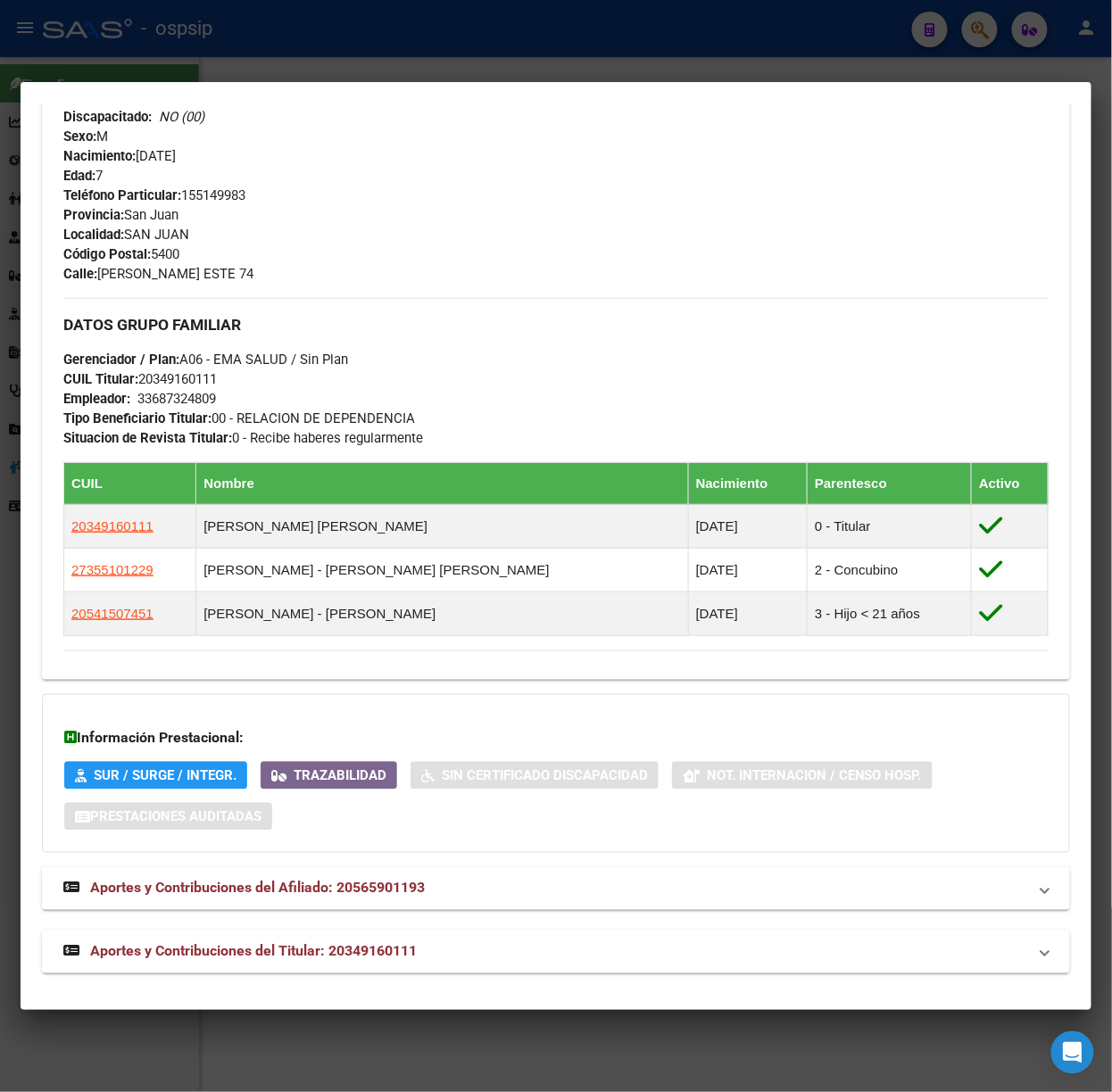
scroll to position [739, 0]
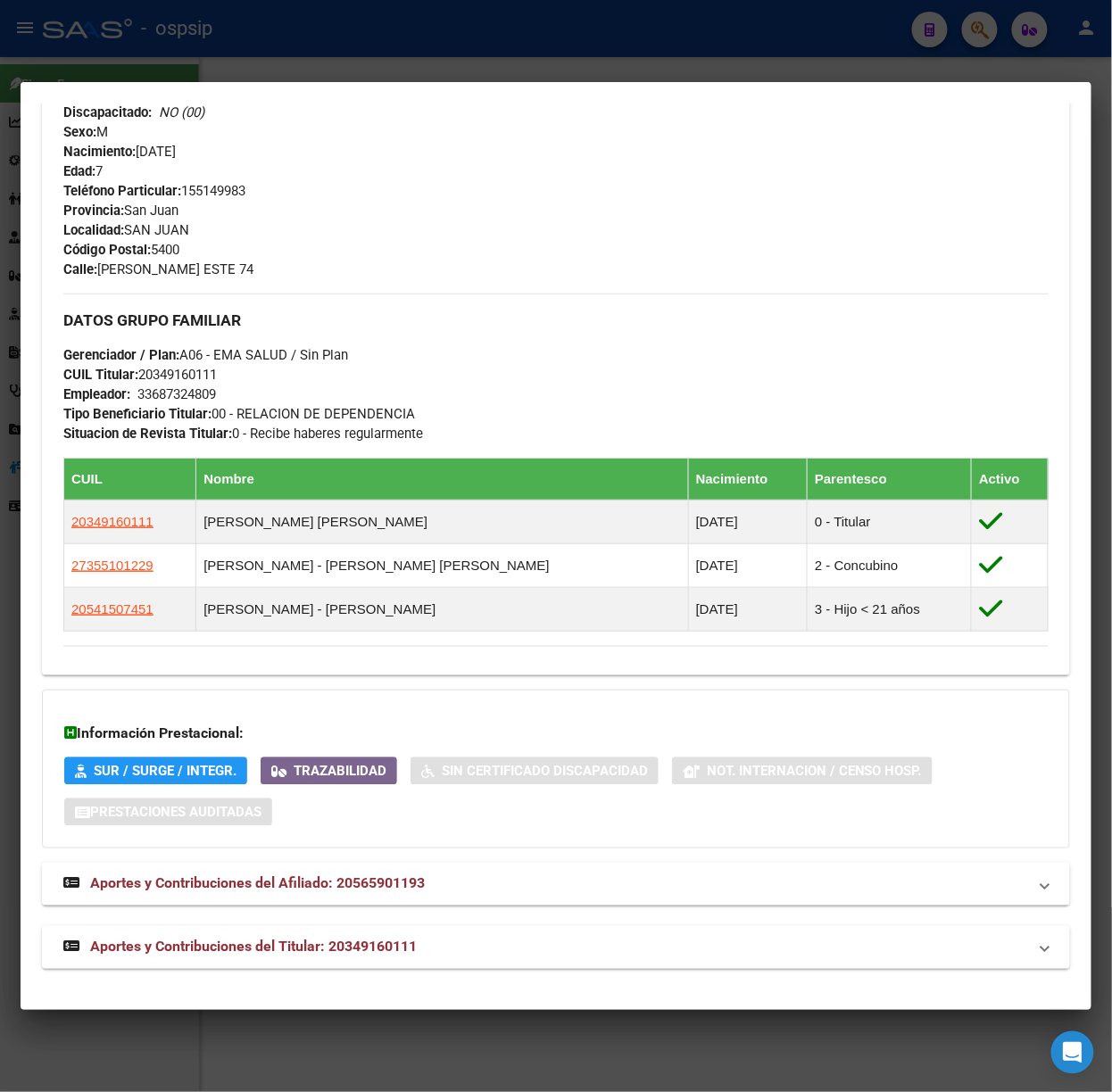
click at [443, 934] on mat-expansion-panel-header "Aportes y Contribuciones del Titular: 20349160111" at bounding box center [555, 947] width 1028 height 43
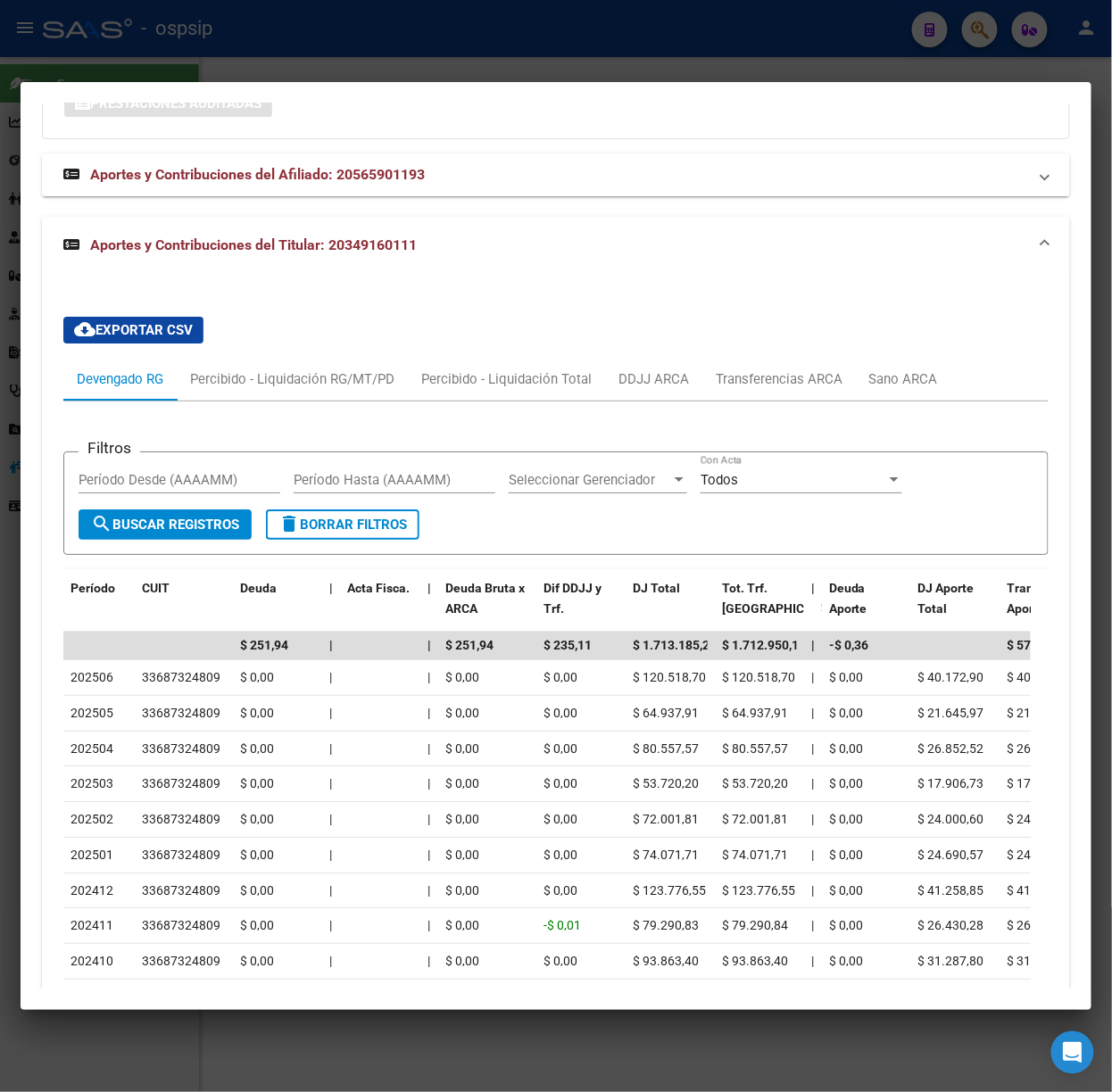
scroll to position [1610, 0]
